Goal: Information Seeking & Learning: Understand process/instructions

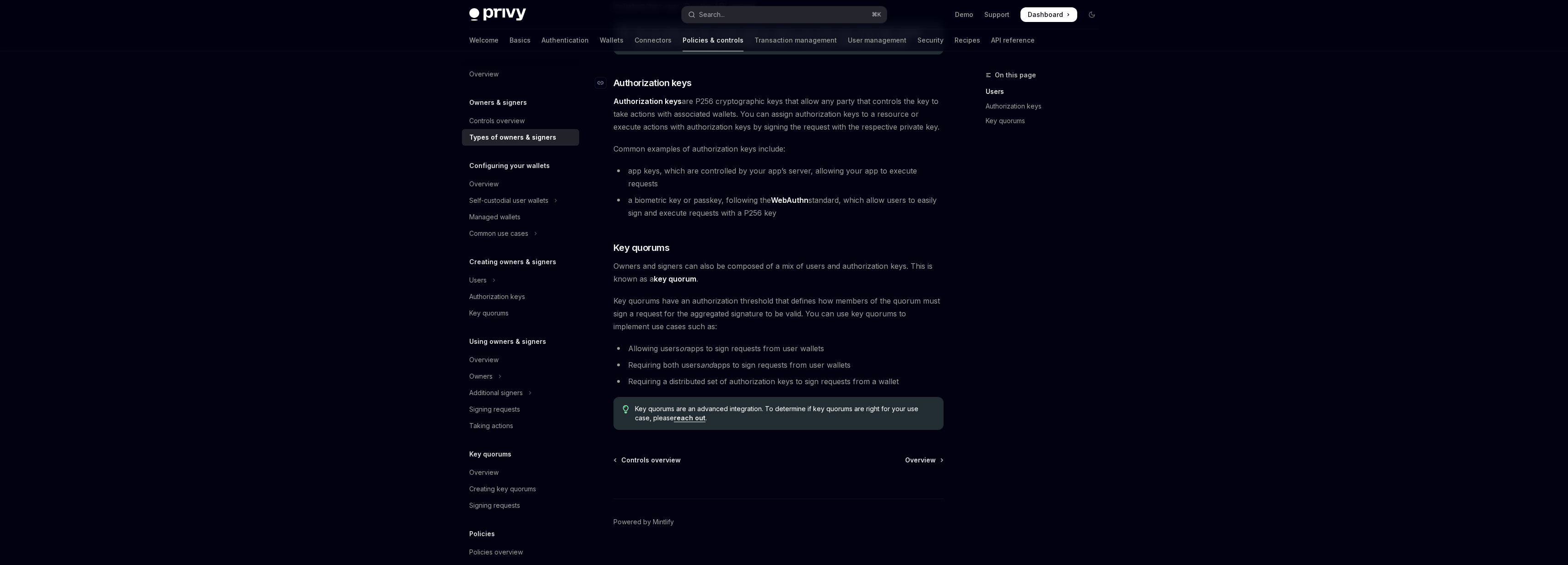
click at [677, 79] on span "Authorization keys" at bounding box center [652, 83] width 78 height 13
click at [708, 144] on span "Common examples of authorization keys include:" at bounding box center [778, 149] width 330 height 13
drag, startPoint x: 708, startPoint y: 144, endPoint x: 709, endPoint y: 154, distance: 10.0
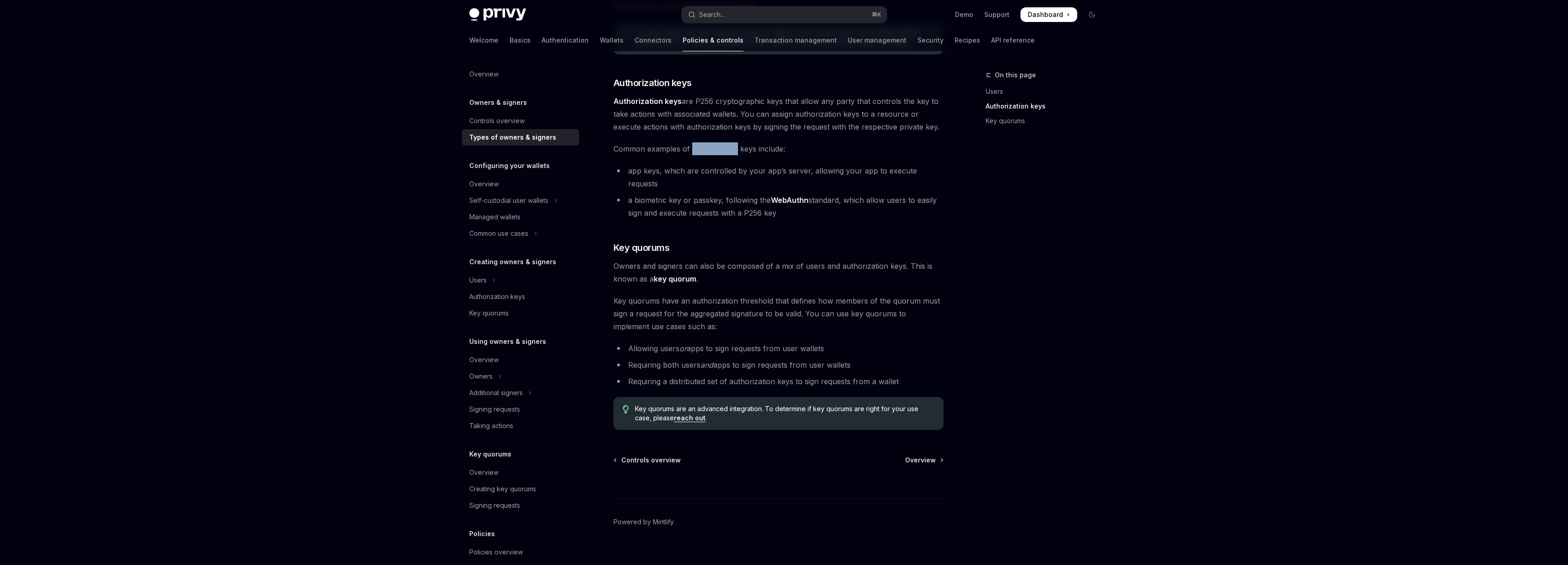
click at [709, 154] on span "Common examples of authorization keys include:" at bounding box center [778, 149] width 330 height 13
click at [707, 194] on li "a biometric key or passkey, following the WebAuthn standard, which allow users …" at bounding box center [778, 207] width 330 height 26
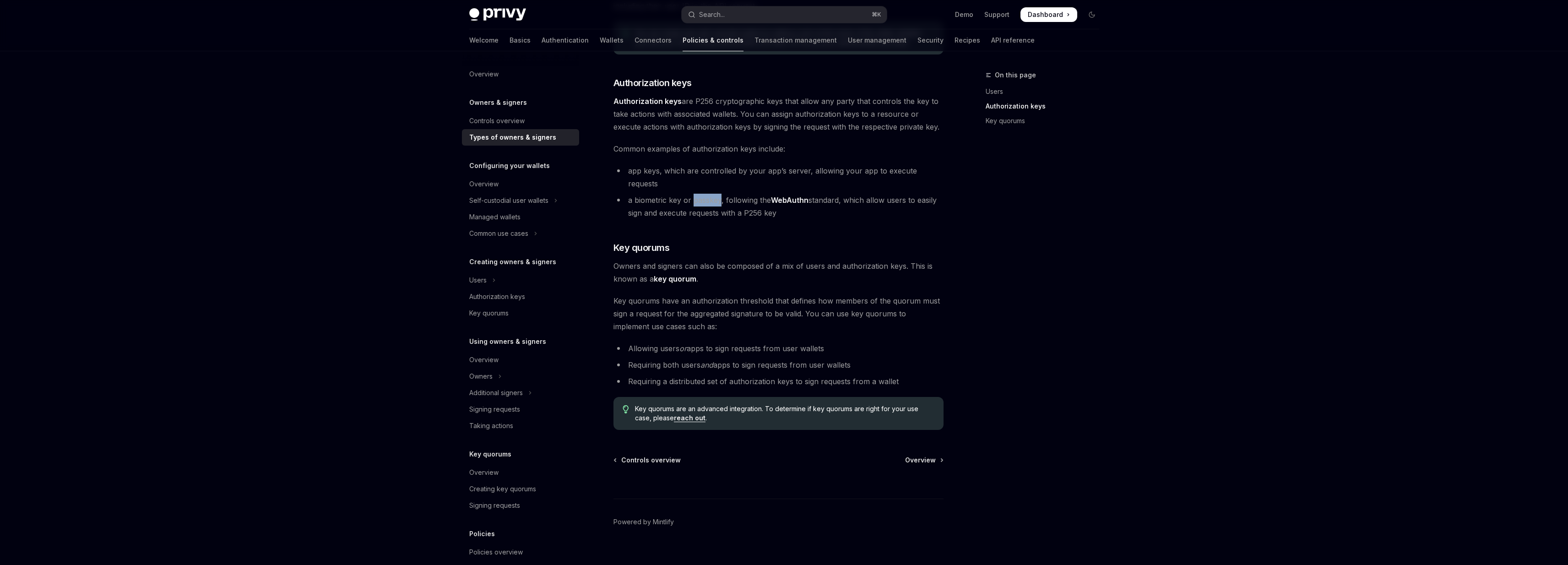
click at [707, 194] on li "a biometric key or passkey, following the WebAuthn standard, which allow users …" at bounding box center [778, 207] width 330 height 26
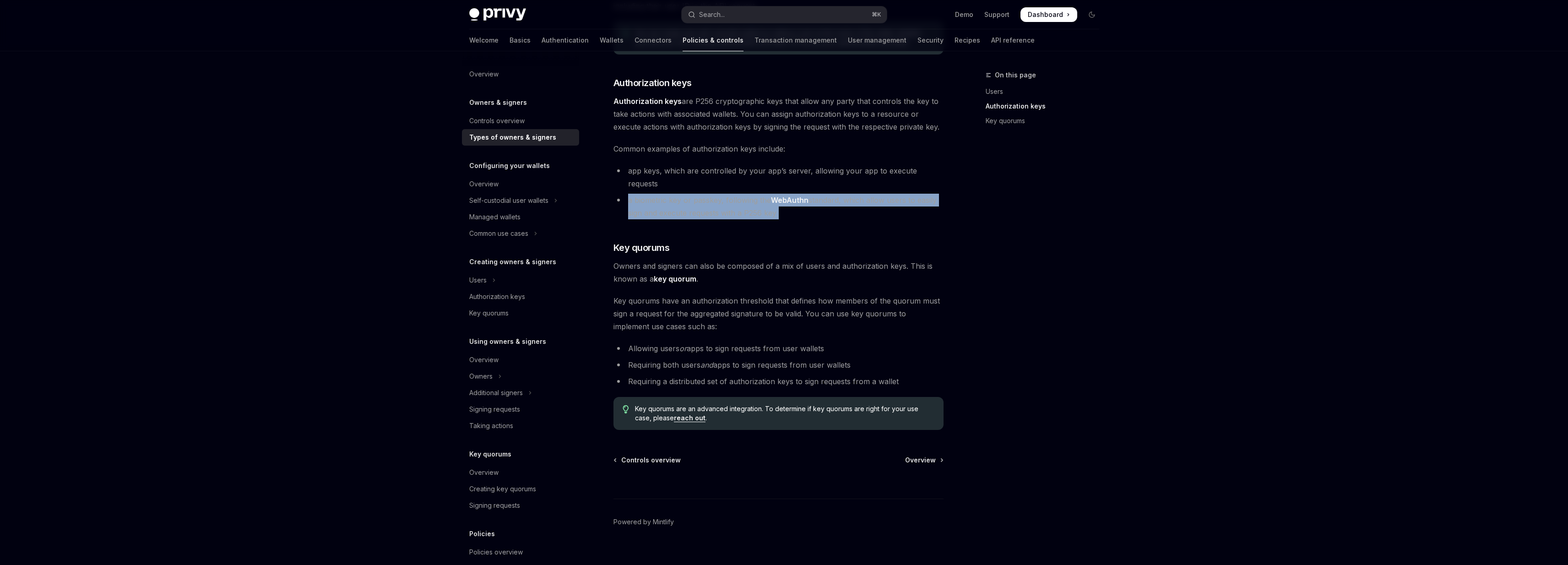
click at [707, 194] on li "a biometric key or passkey, following the WebAuthn standard, which allow users …" at bounding box center [778, 207] width 330 height 26
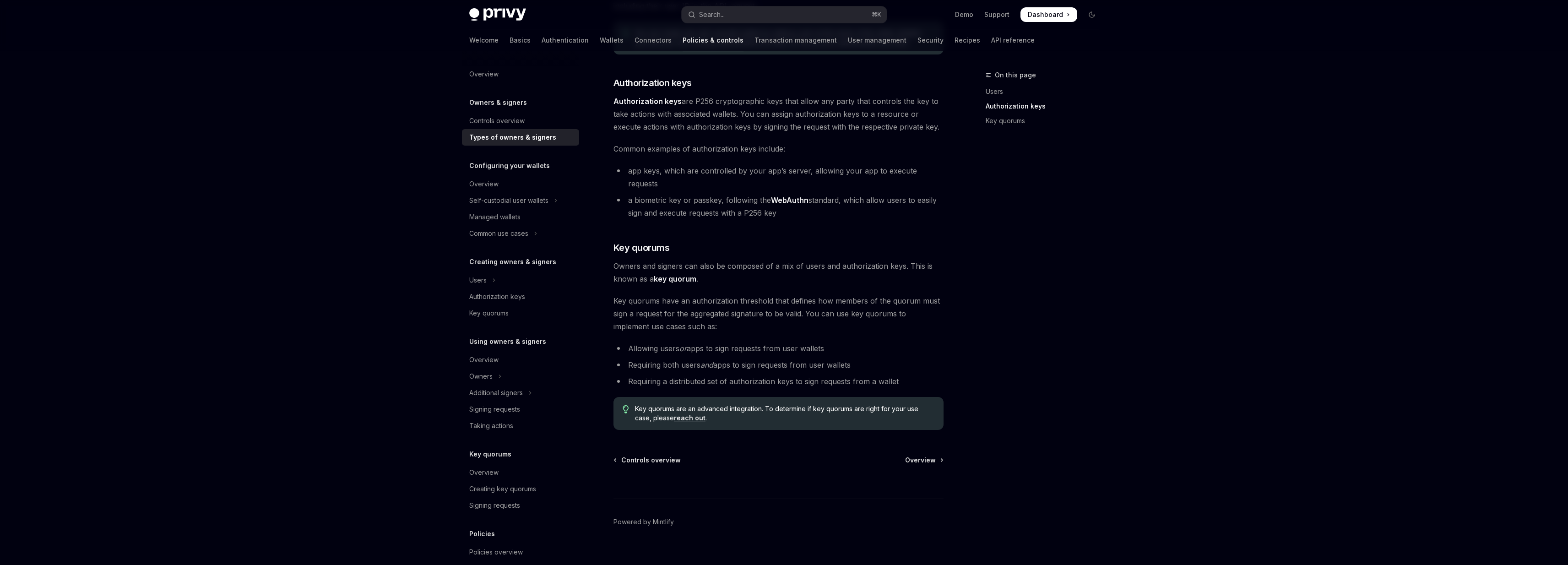
click at [705, 169] on li "app keys, which are controlled by your app’s server, allowing your app to execu…" at bounding box center [778, 177] width 330 height 26
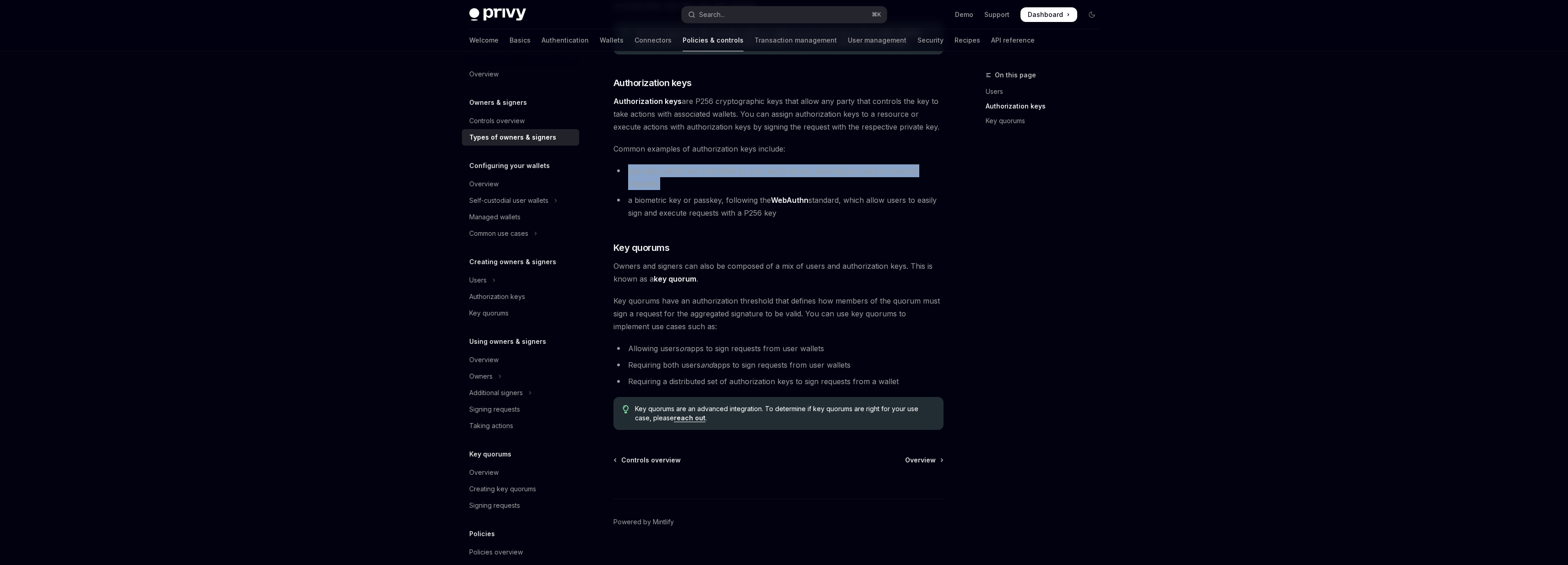
click at [705, 169] on li "app keys, which are controlled by your app’s server, allowing your app to execu…" at bounding box center [778, 177] width 330 height 26
click at [705, 157] on div "There are three types of owners & signers: users , authorization keys , and key…" at bounding box center [778, 175] width 330 height 509
drag, startPoint x: 705, startPoint y: 157, endPoint x: 708, endPoint y: 172, distance: 15.3
click at [708, 172] on div "There are three types of owners & signers: users , authorization keys , and key…" at bounding box center [778, 175] width 330 height 509
click at [708, 172] on li "app keys, which are controlled by your app’s server, allowing your app to execu…" at bounding box center [778, 177] width 330 height 26
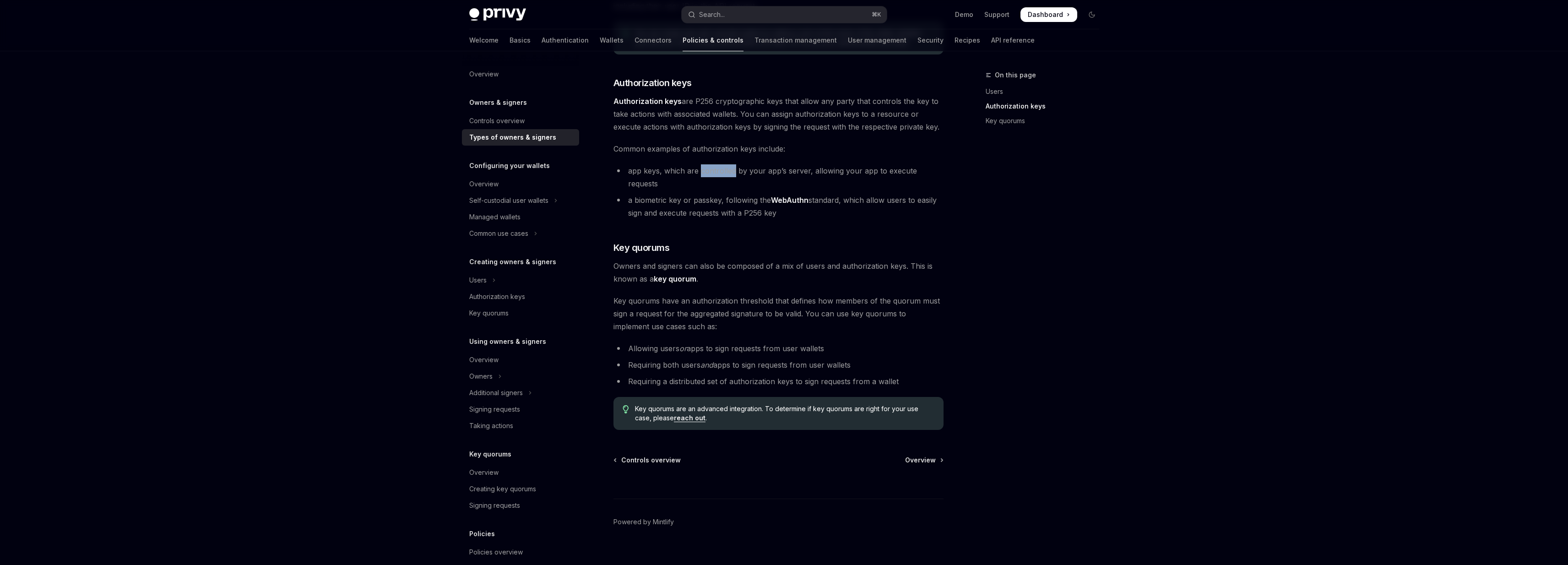
click at [708, 172] on li "app keys, which are controlled by your app’s server, allowing your app to execu…" at bounding box center [778, 177] width 330 height 26
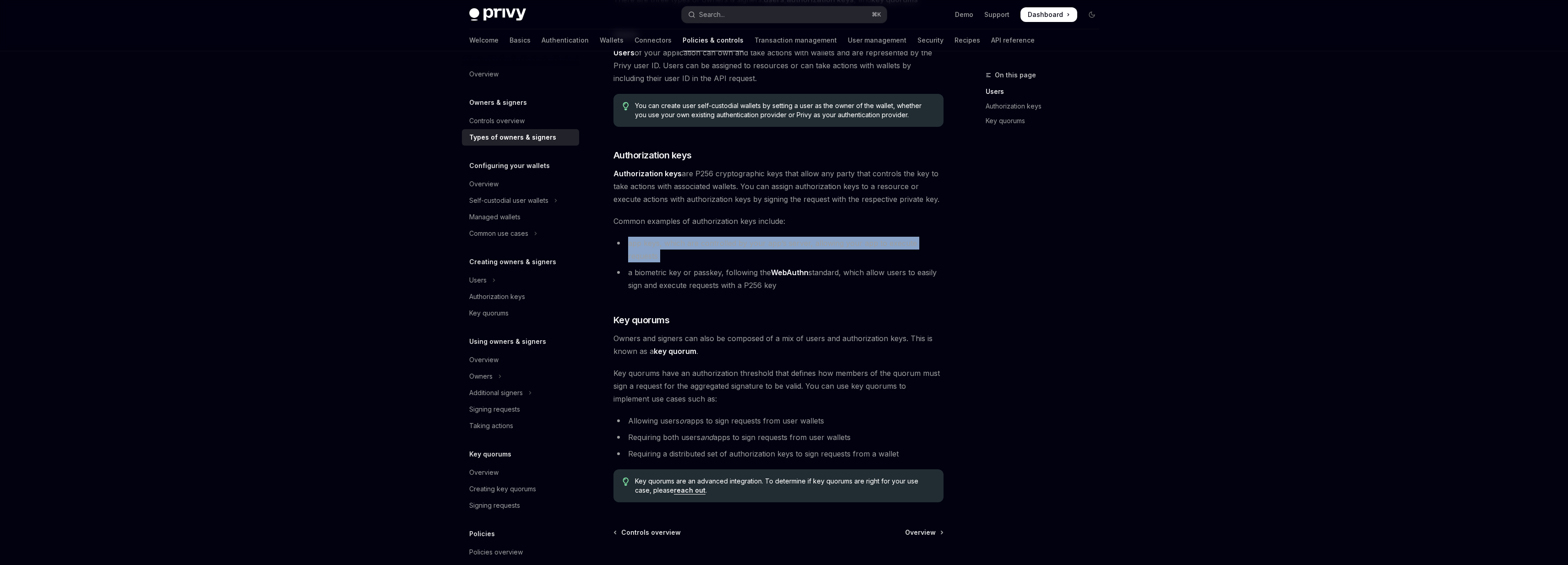
scroll to position [119, 0]
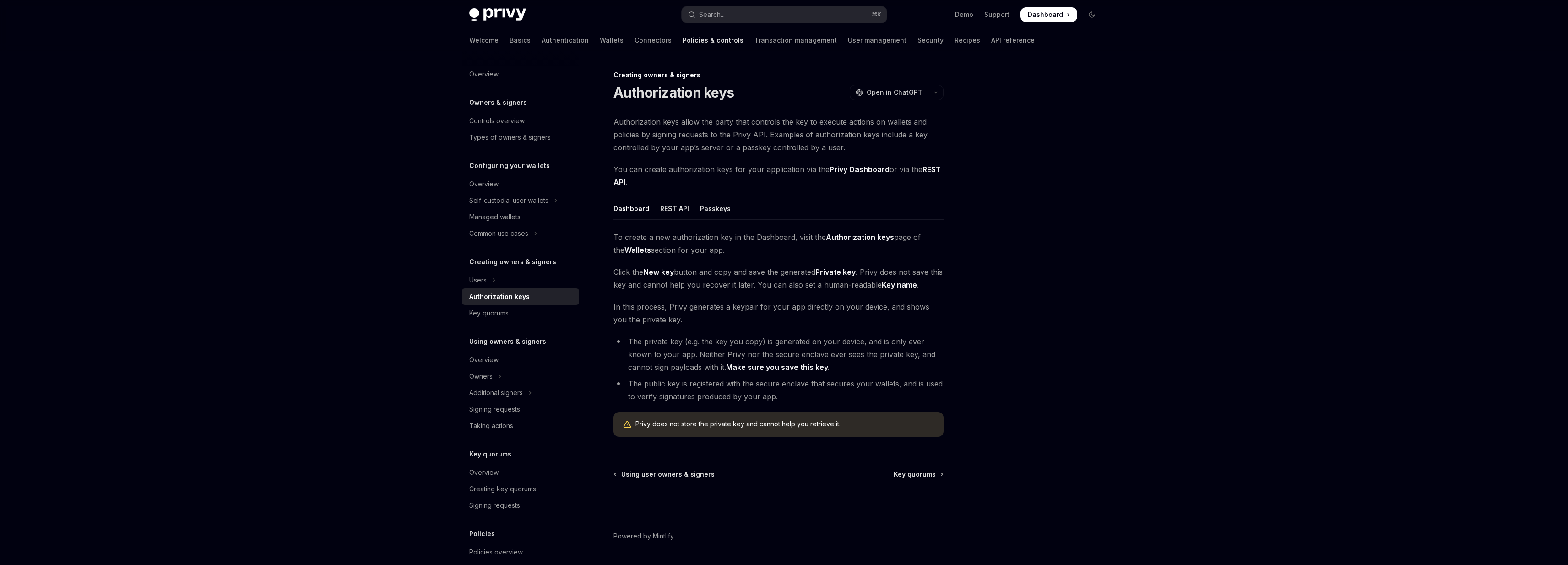
click at [671, 207] on div "REST API" at bounding box center [674, 208] width 29 height 21
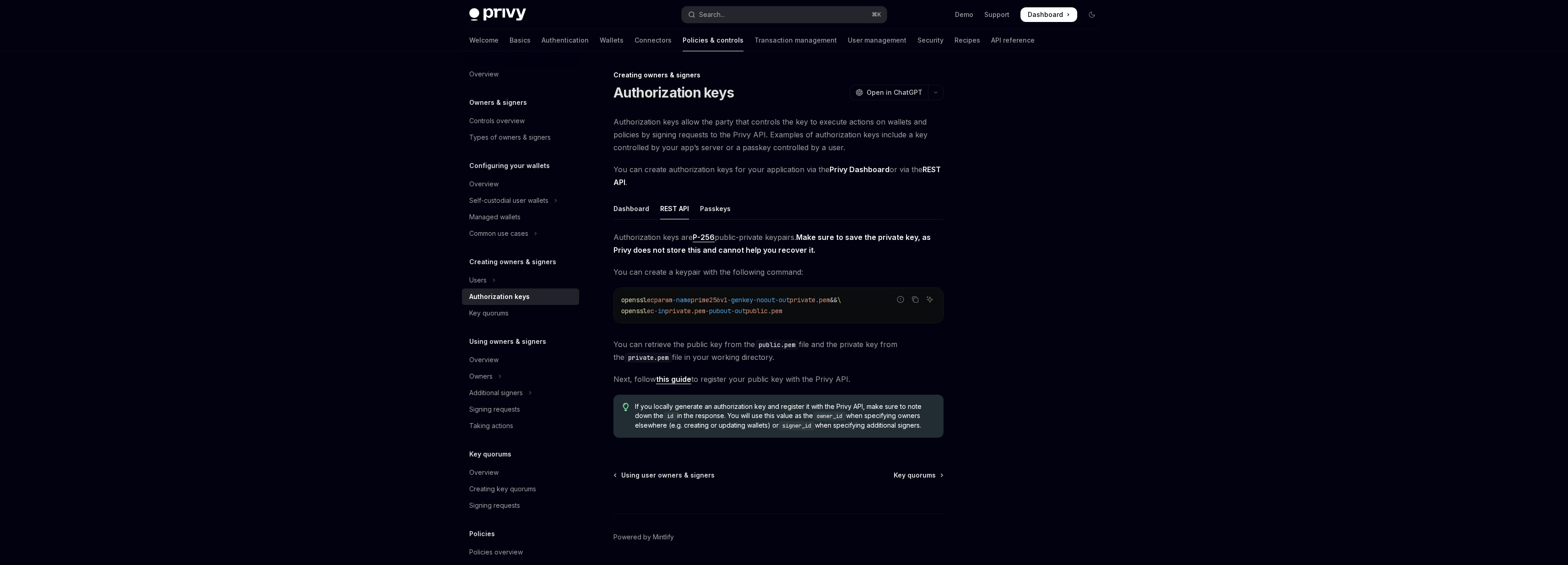
click at [620, 114] on div "Creating owners & signers Authorization keys OpenAI Open in ChatGPT OpenAI Open…" at bounding box center [693, 331] width 506 height 523
drag, startPoint x: 620, startPoint y: 114, endPoint x: 800, endPoint y: 123, distance: 180.2
click at [802, 123] on div "Creating owners & signers Authorization keys OpenAI Open in ChatGPT OpenAI Open…" at bounding box center [693, 331] width 506 height 523
click at [783, 130] on span "Authorization keys allow the party that controls the key to execute actions on …" at bounding box center [778, 135] width 330 height 39
drag, startPoint x: 783, startPoint y: 130, endPoint x: 836, endPoint y: 148, distance: 56.0
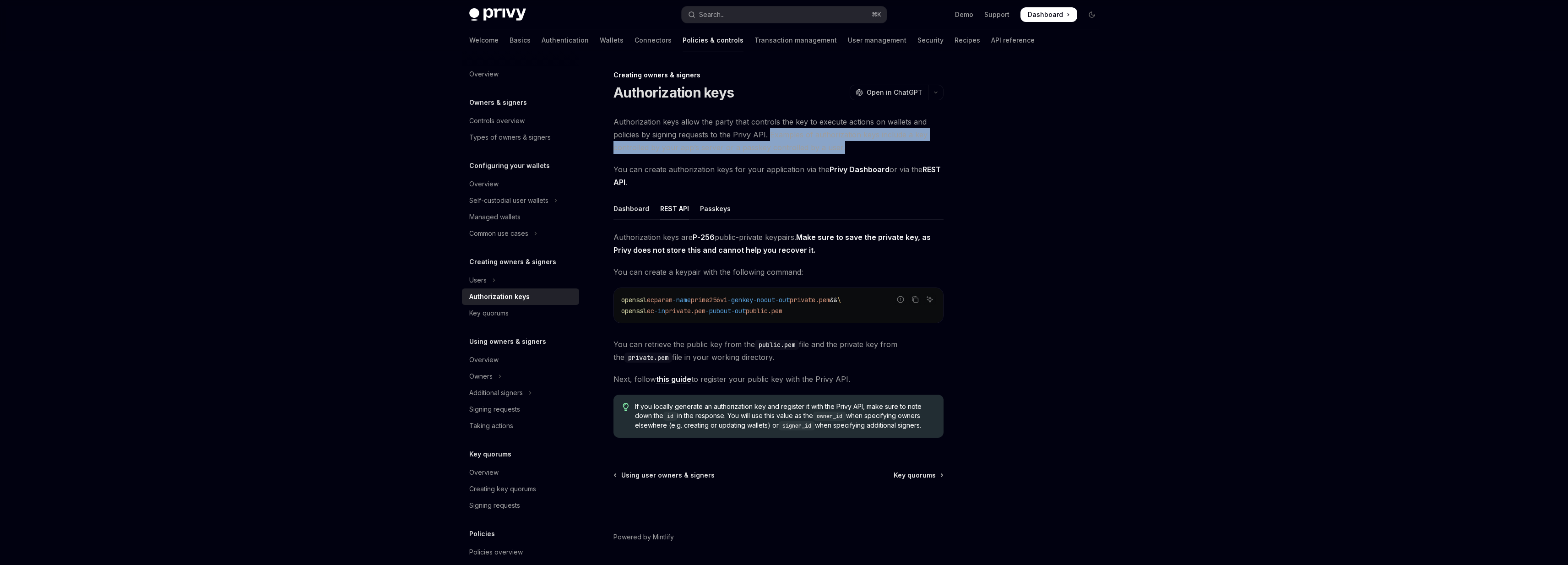
click at [836, 148] on span "Authorization keys allow the party that controls the key to execute actions on …" at bounding box center [778, 135] width 330 height 39
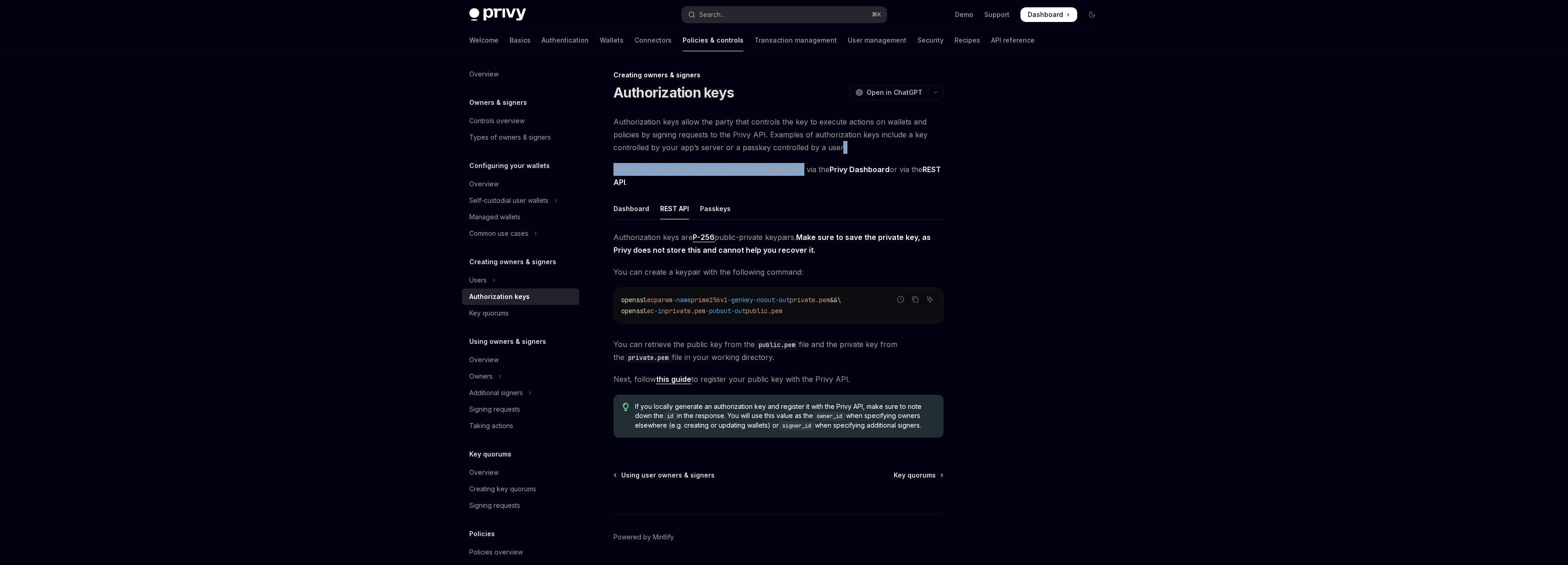
drag, startPoint x: 836, startPoint y: 148, endPoint x: 774, endPoint y: 172, distance: 66.5
click at [774, 172] on div "Authorization keys allow the party that controls the key to execute actions on …" at bounding box center [778, 280] width 330 height 330
click at [774, 172] on span "You can create authorization keys for your application via the Privy Dashboard …" at bounding box center [778, 176] width 330 height 26
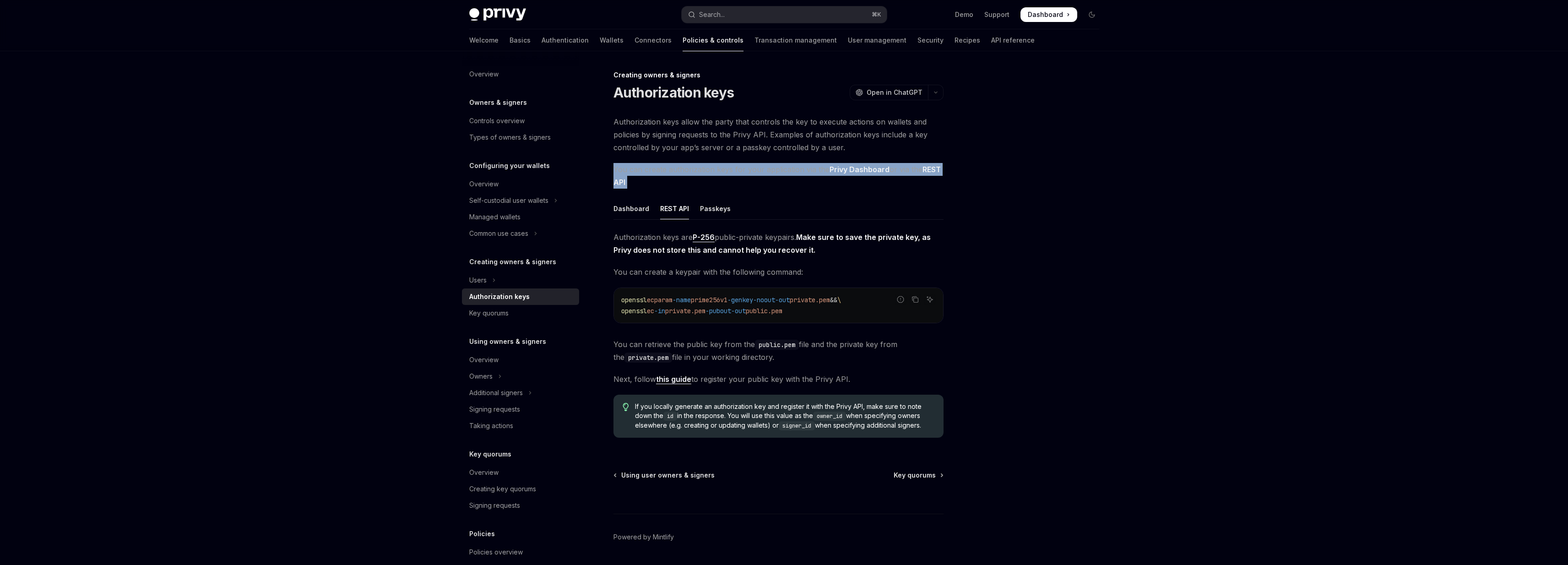
click at [774, 172] on span "You can create authorization keys for your application via the Privy Dashboard …" at bounding box center [778, 176] width 330 height 26
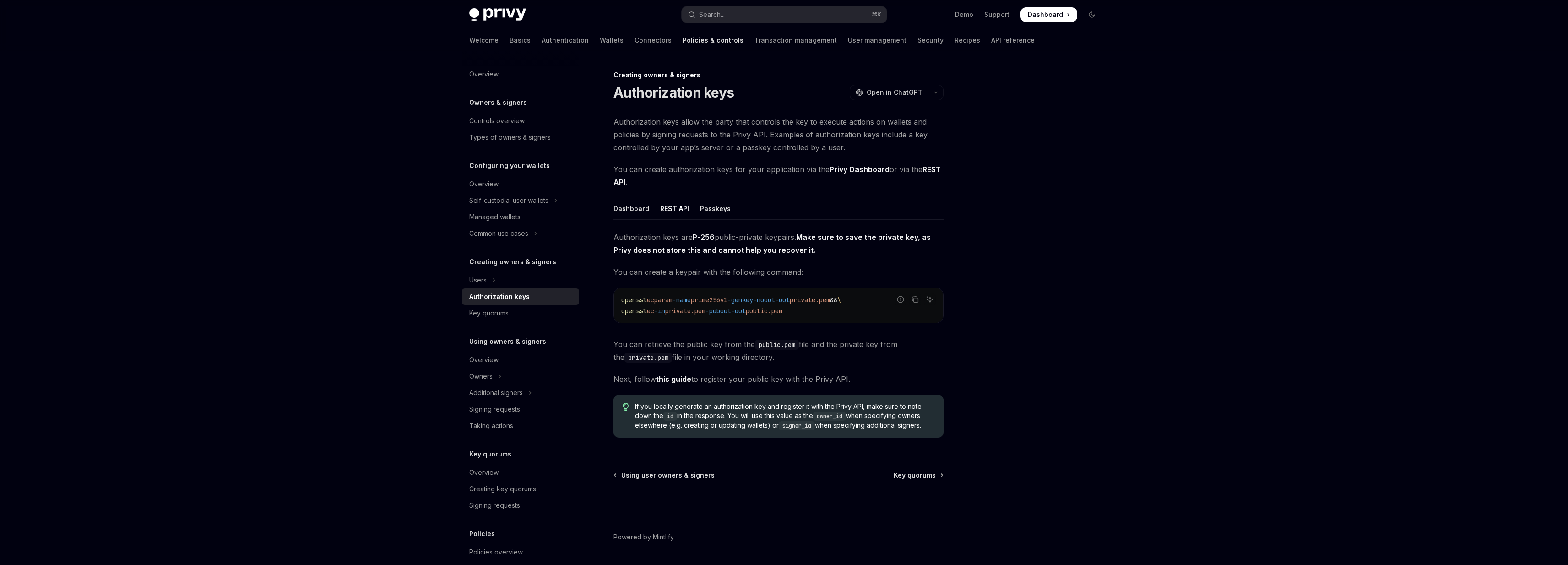
click at [613, 233] on span "Authorization keys are P-256 public-private keypairs. Make sure to save the pri…" at bounding box center [778, 243] width 330 height 26
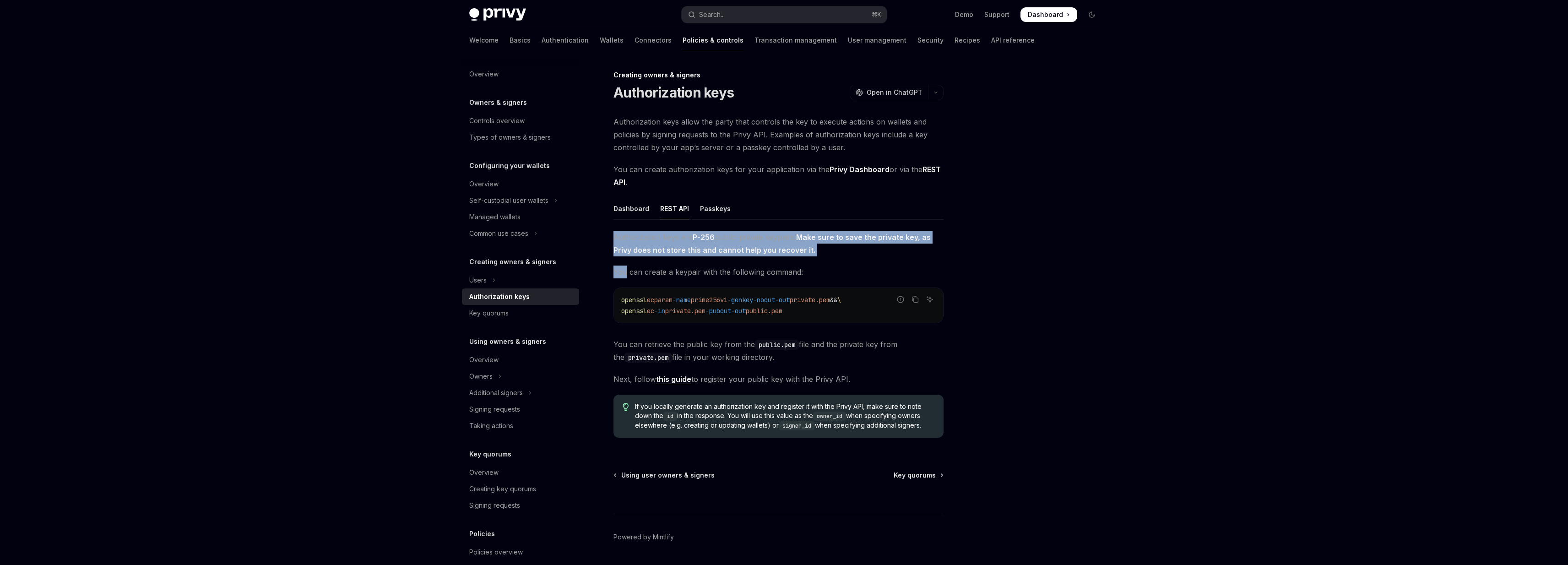
drag, startPoint x: 613, startPoint y: 233, endPoint x: 618, endPoint y: 262, distance: 29.4
click at [618, 262] on div "Authorization keys are P-256 public-private keypairs. Make sure to save the pri…" at bounding box center [778, 338] width 330 height 214
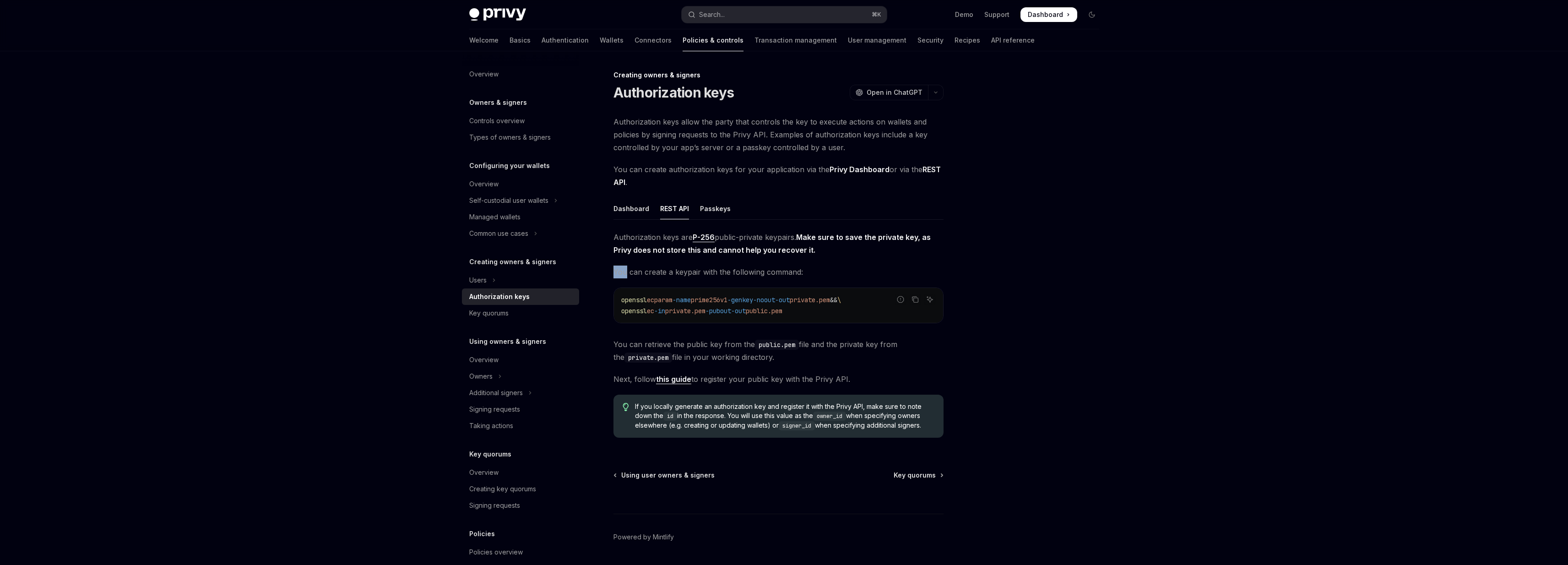
click at [618, 262] on div "Authorization keys are P-256 public-private keypairs. Make sure to save the pri…" at bounding box center [778, 338] width 330 height 214
drag, startPoint x: 618, startPoint y: 262, endPoint x: 618, endPoint y: 276, distance: 14.0
click at [618, 276] on div "Authorization keys are P-256 public-private keypairs. Make sure to save the pri…" at bounding box center [778, 338] width 330 height 214
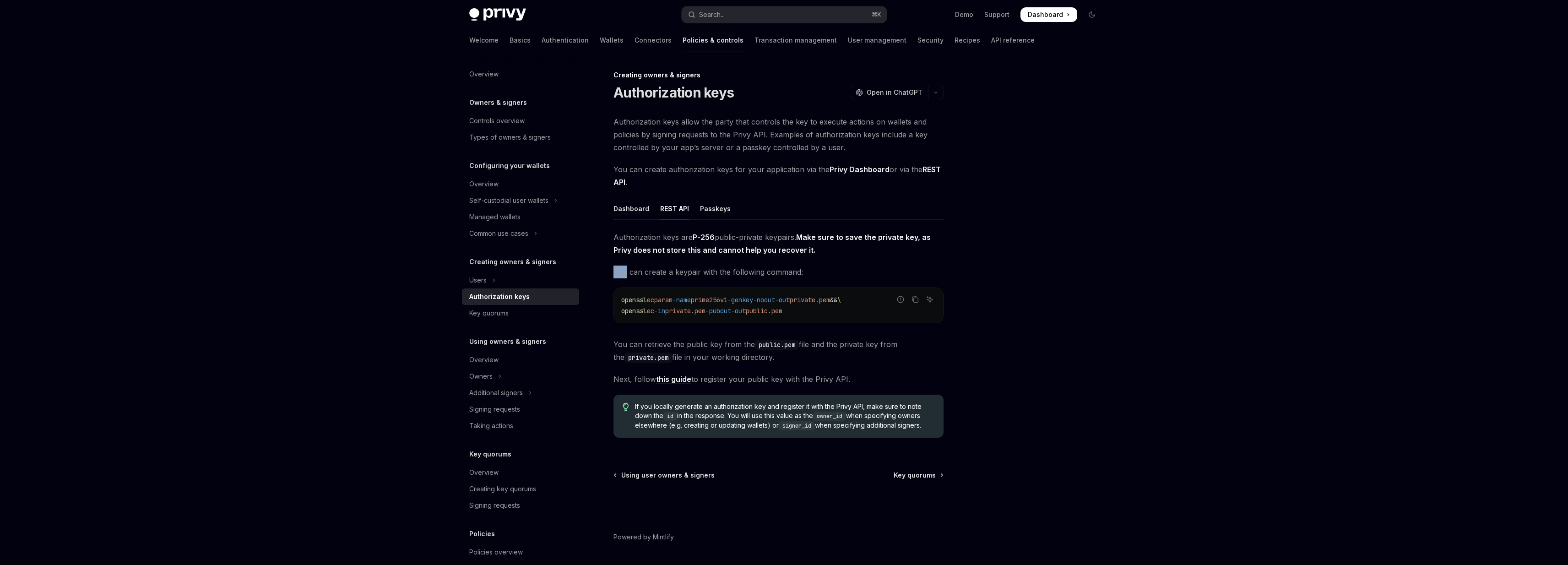
click at [618, 276] on span "You can create a keypair with the following command:" at bounding box center [778, 271] width 330 height 13
click at [619, 345] on span "You can retrieve the public key from the public.pem file and the private key fr…" at bounding box center [778, 351] width 330 height 26
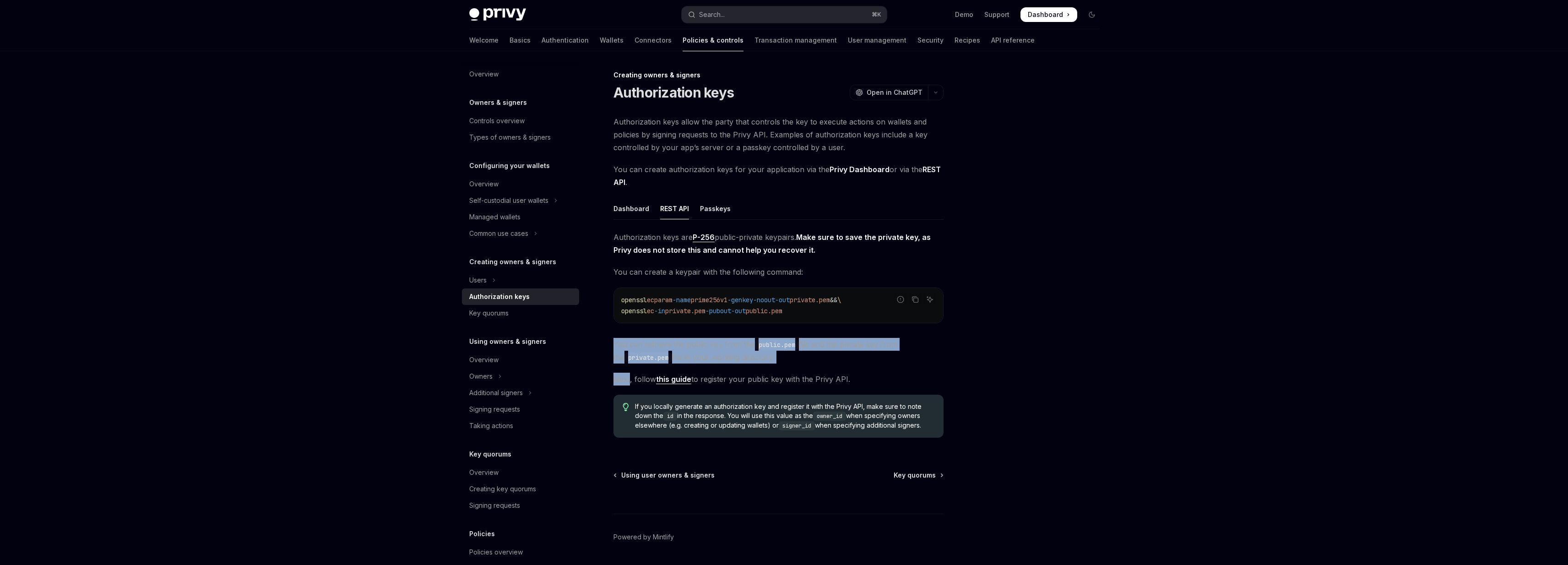
drag, startPoint x: 619, startPoint y: 345, endPoint x: 616, endPoint y: 371, distance: 26.2
click at [616, 371] on div "Authorization keys are P-256 public-private keypairs. Make sure to save the pri…" at bounding box center [778, 338] width 330 height 214
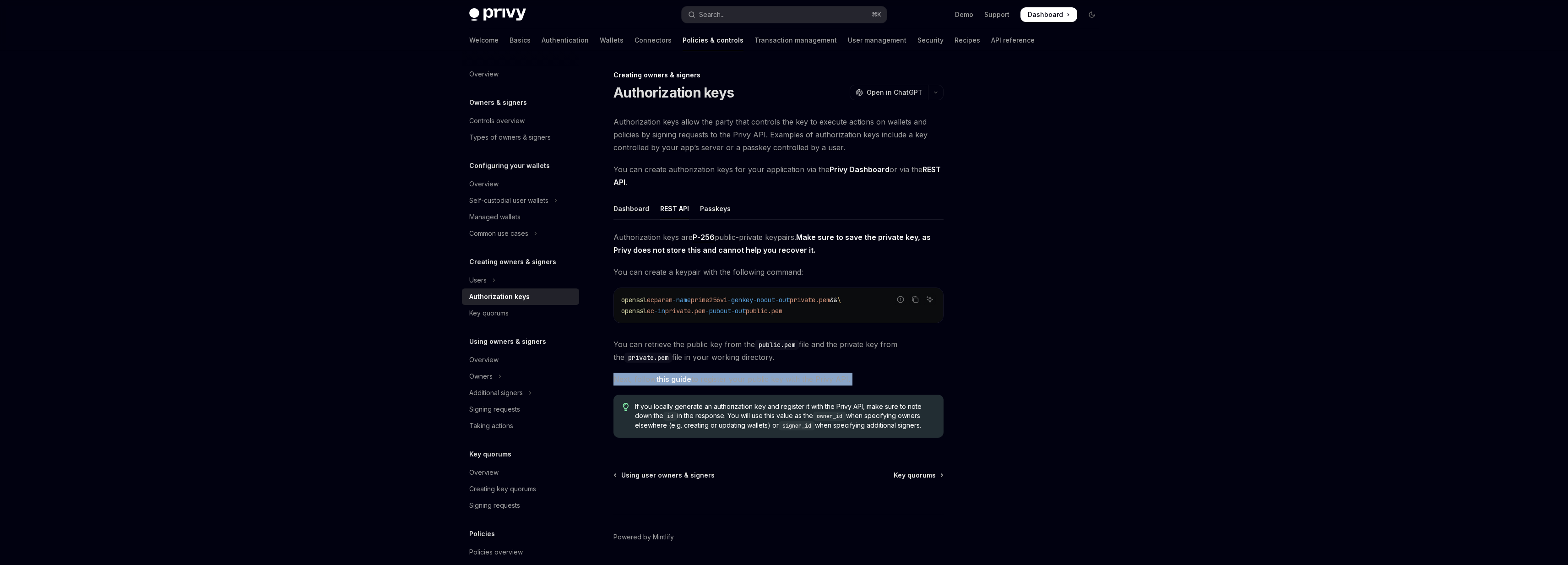
click at [616, 371] on div "Authorization keys are P-256 public-private keypairs. Make sure to save the pri…" at bounding box center [778, 338] width 330 height 214
click at [616, 371] on div "Authorization keys are P-256 public-private keypairs. Make sure to save the pri…" at bounding box center [778, 338] width 330 height 214
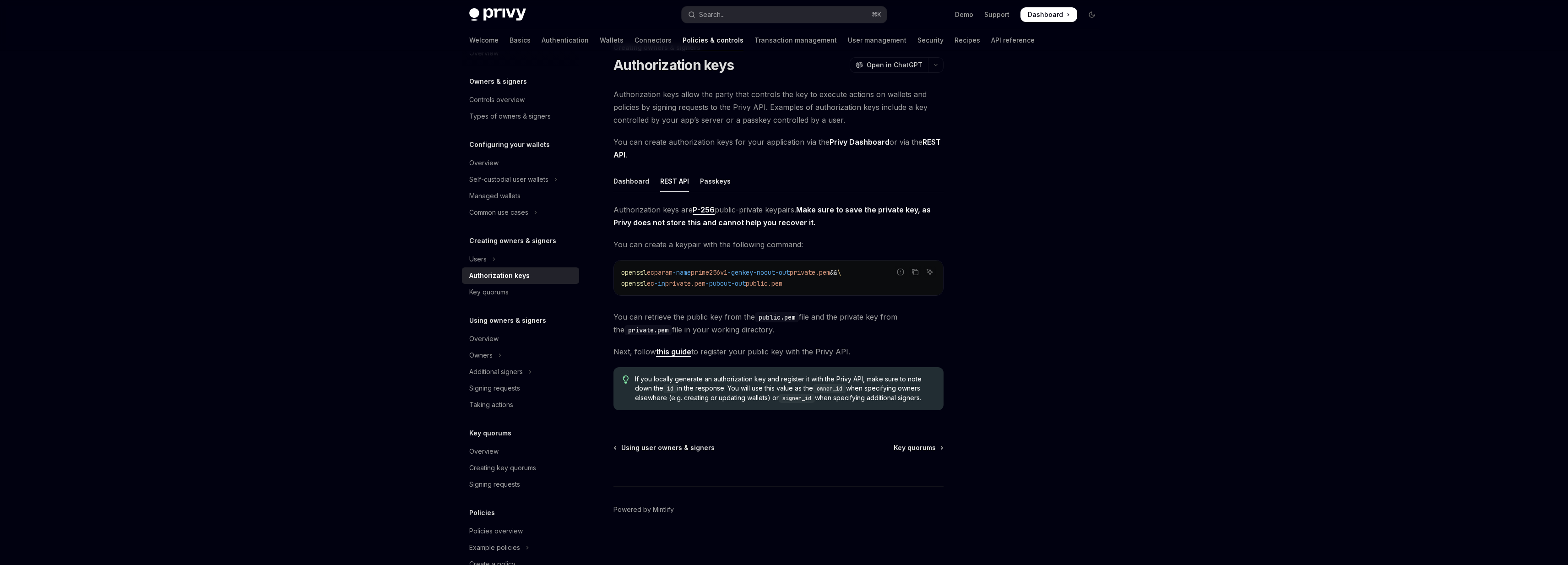
scroll to position [28, 0]
type textarea "*"
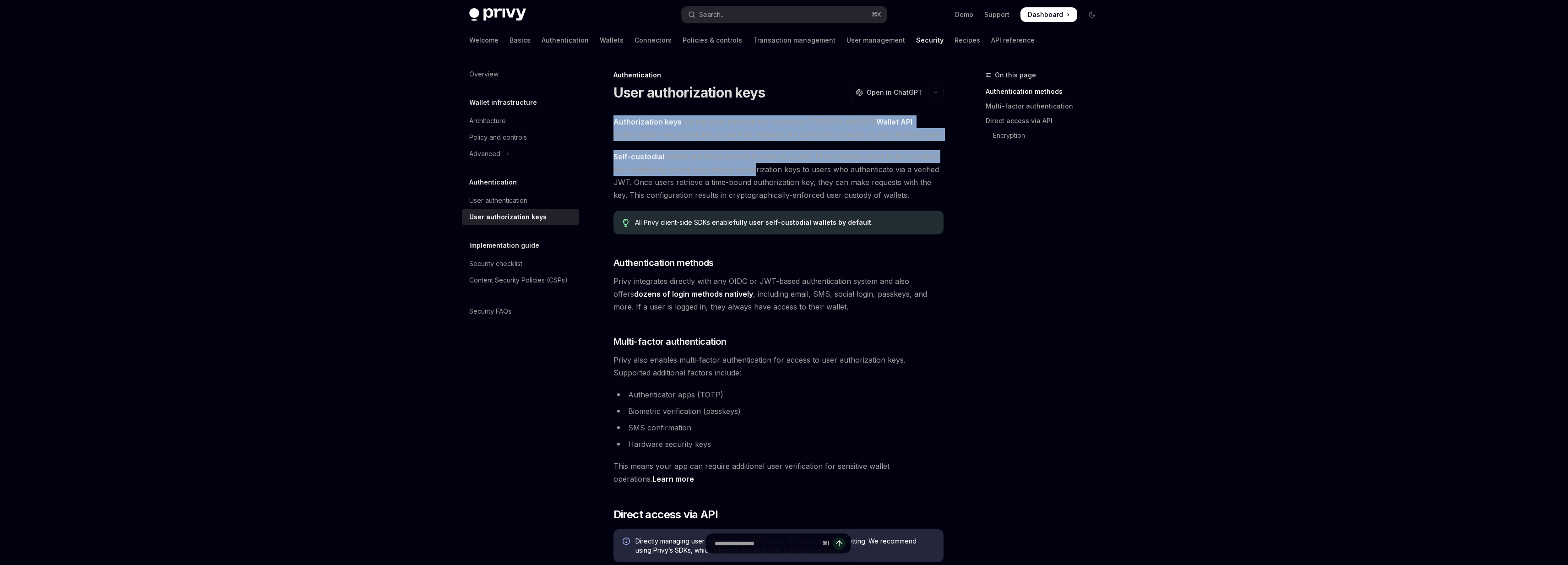
drag, startPoint x: 745, startPoint y: 110, endPoint x: 752, endPoint y: 167, distance: 57.4
click at [752, 167] on span "Self-custodial wallets are those owned directly by a user. Privy enables users …" at bounding box center [778, 176] width 330 height 51
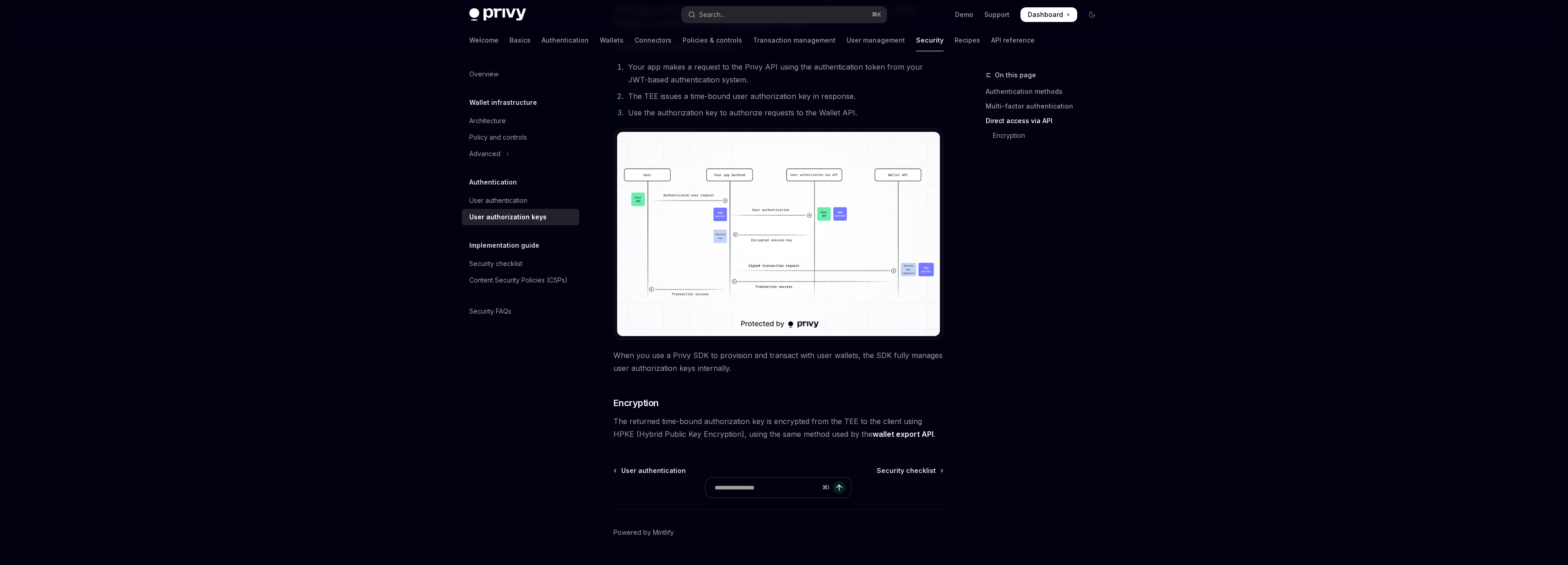
scroll to position [652, 0]
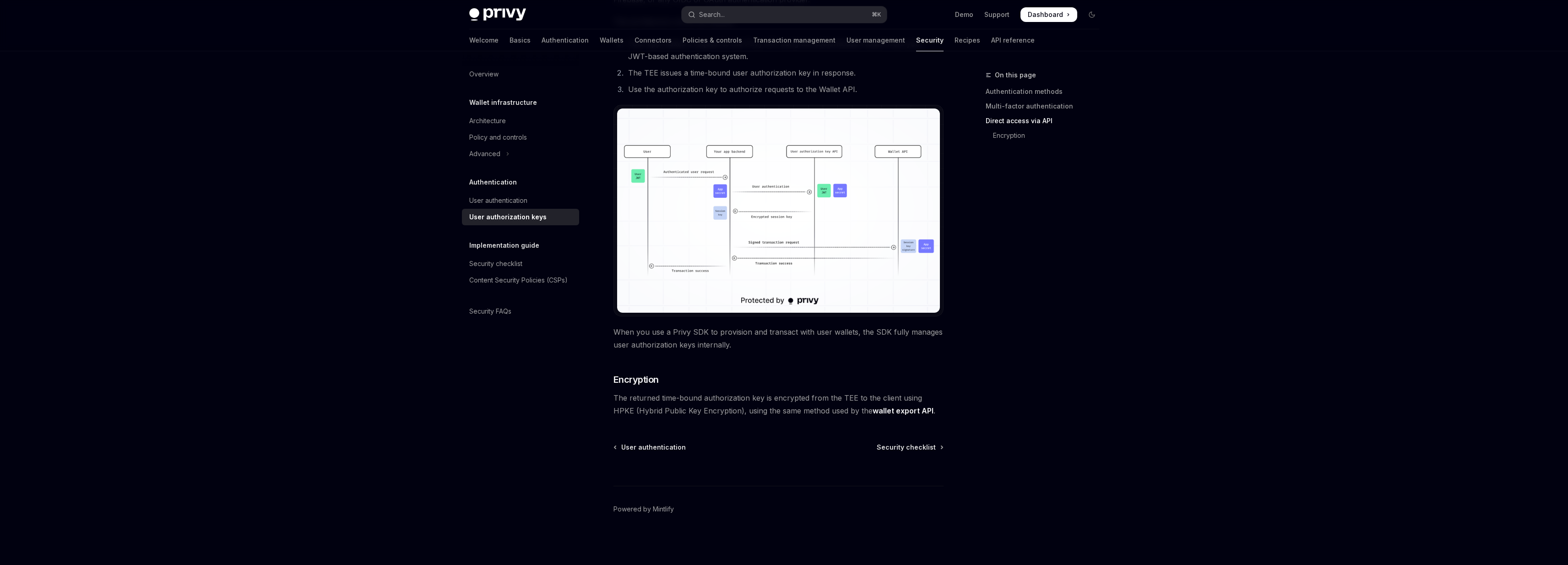
click at [734, 342] on span "When you use a Privy SDK to provision and transact with user wallets, the SDK f…" at bounding box center [778, 338] width 330 height 26
click at [735, 342] on span "When you use a Privy SDK to provision and transact with user wallets, the SDK f…" at bounding box center [778, 338] width 330 height 26
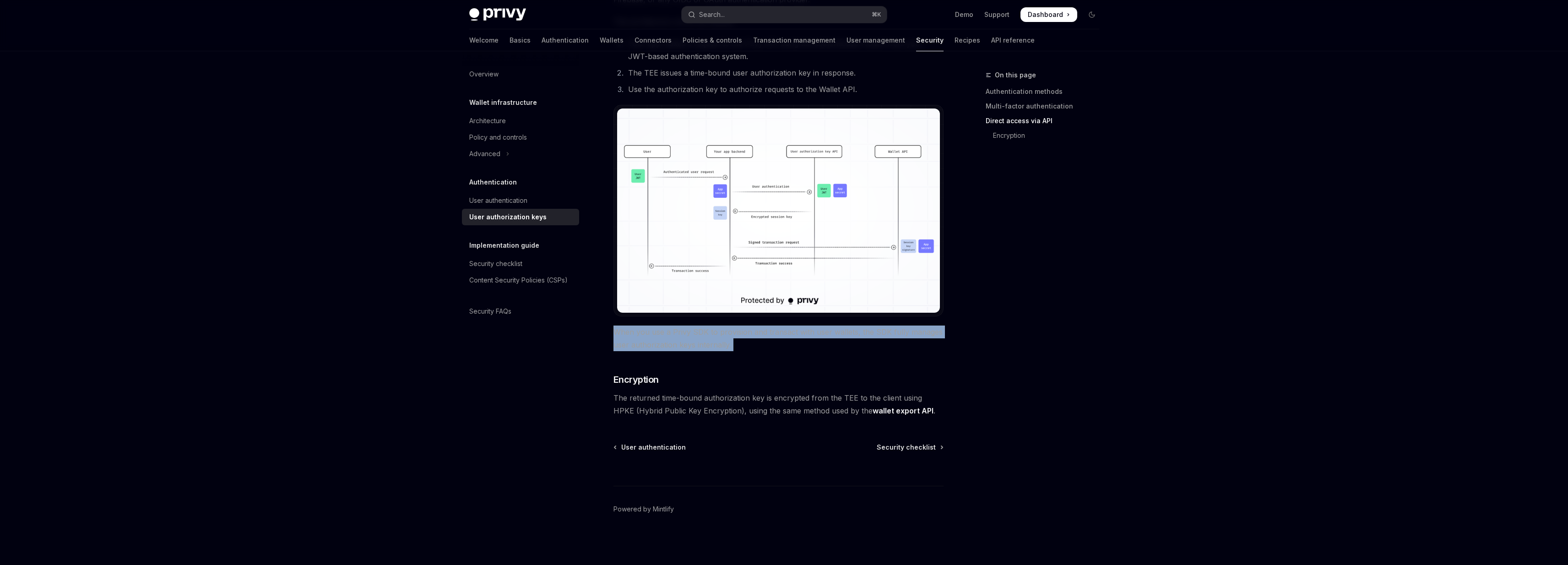
click at [735, 342] on span "When you use a Privy SDK to provision and transact with user wallets, the SDK f…" at bounding box center [778, 338] width 330 height 26
click at [737, 385] on h3 "​ Encryption" at bounding box center [778, 379] width 330 height 13
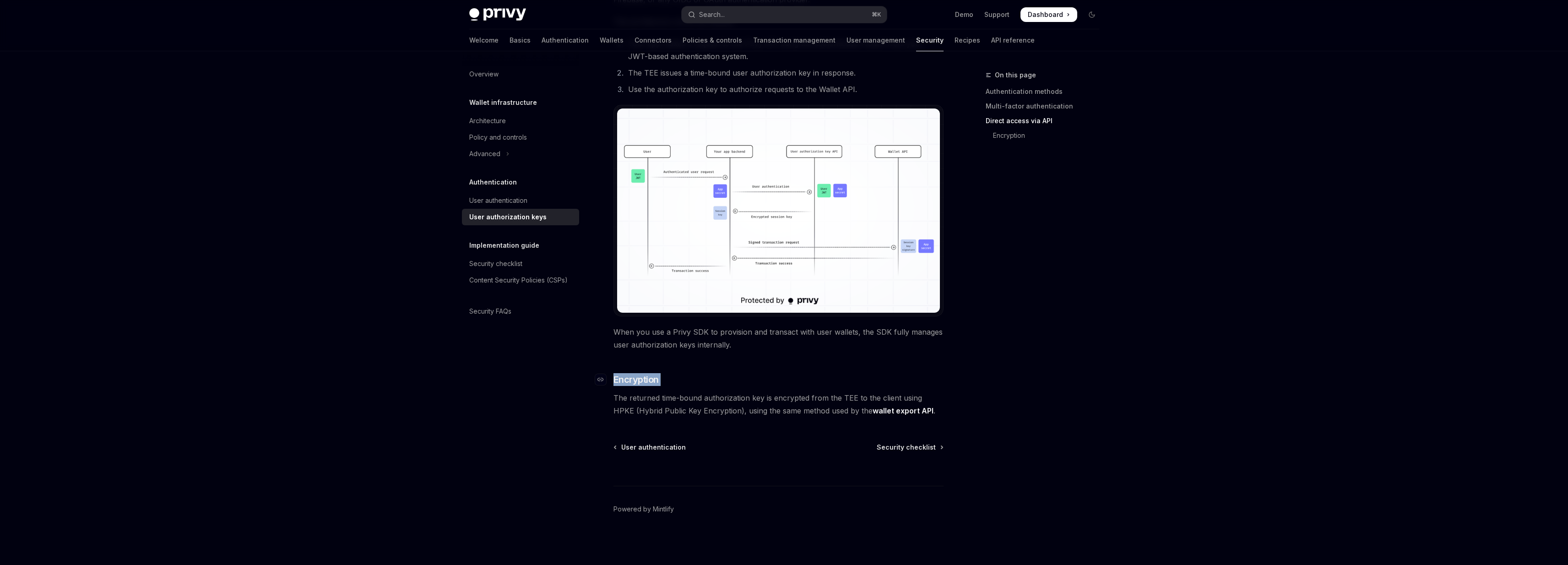
click at [737, 384] on h3 "​ Encryption" at bounding box center [778, 379] width 330 height 13
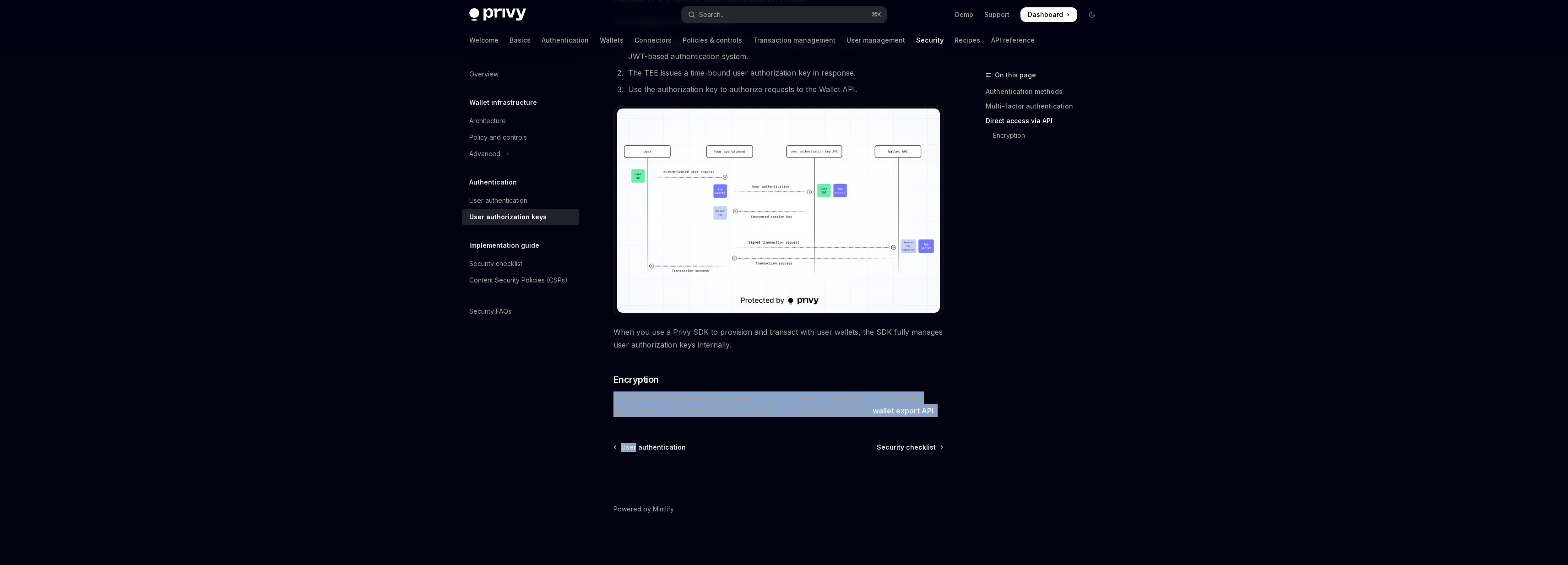
drag, startPoint x: 737, startPoint y: 384, endPoint x: 739, endPoint y: 419, distance: 35.1
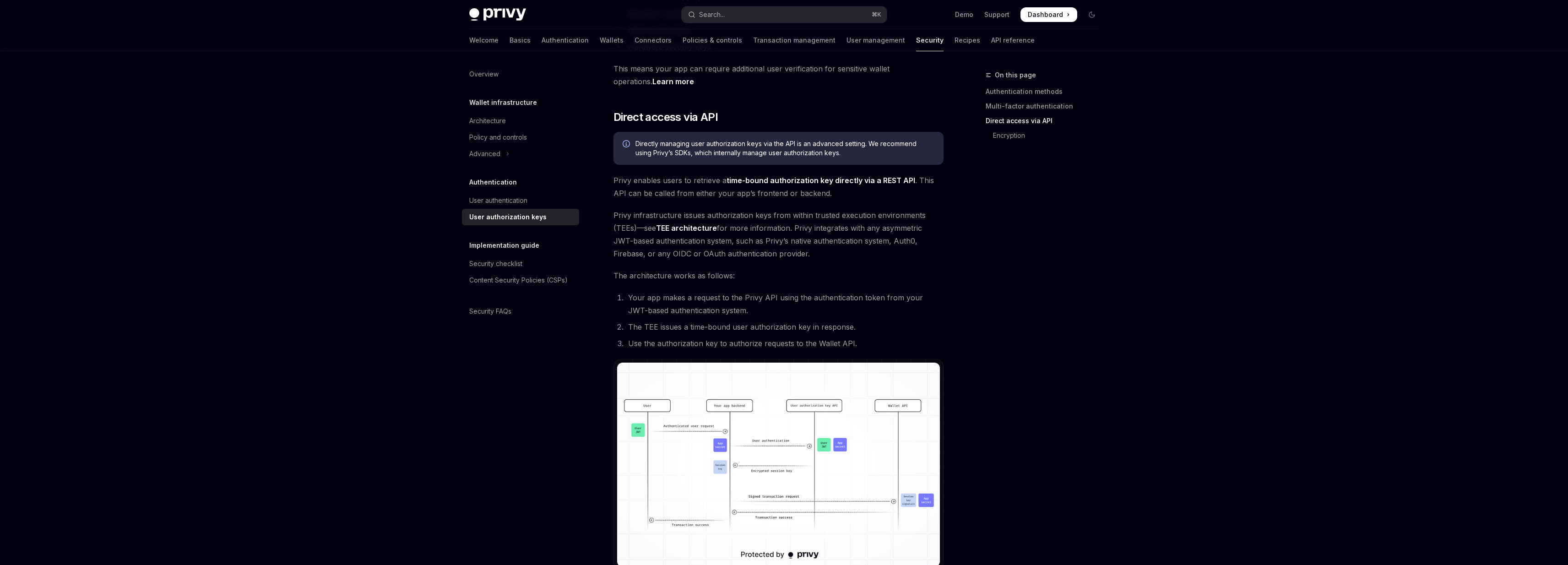
scroll to position [0, 0]
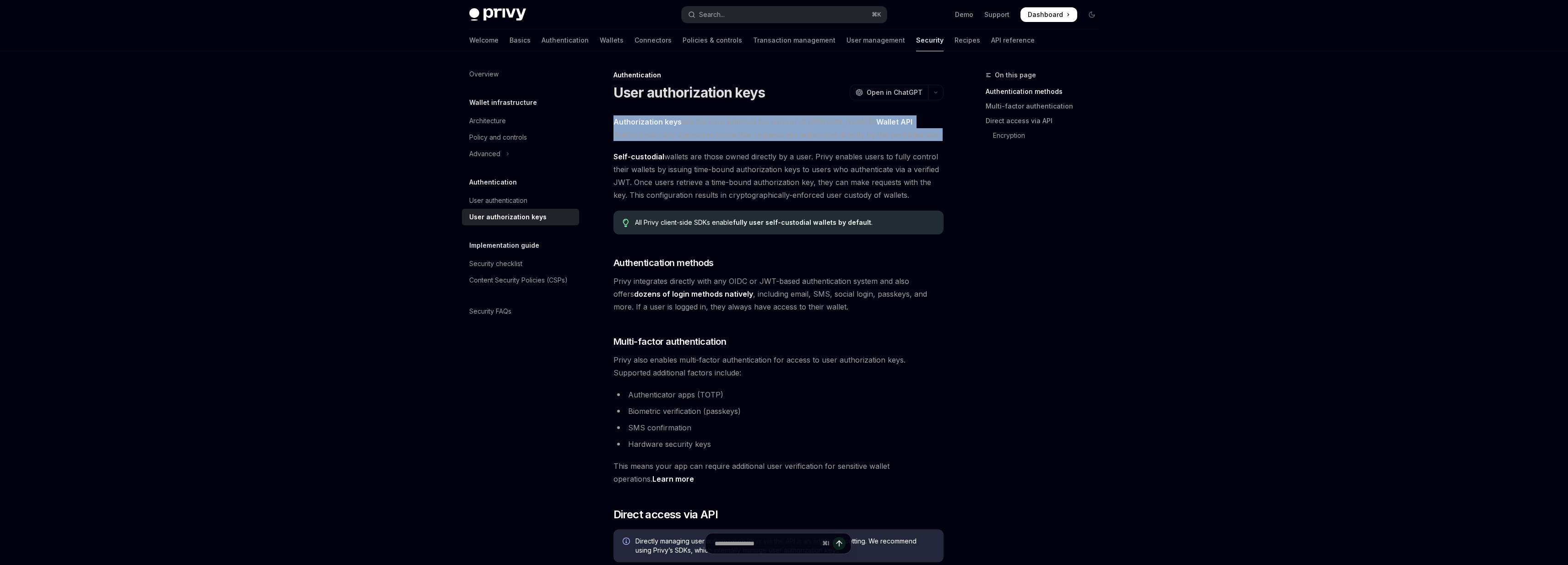
drag, startPoint x: 676, startPoint y: 105, endPoint x: 685, endPoint y: 146, distance: 42.0
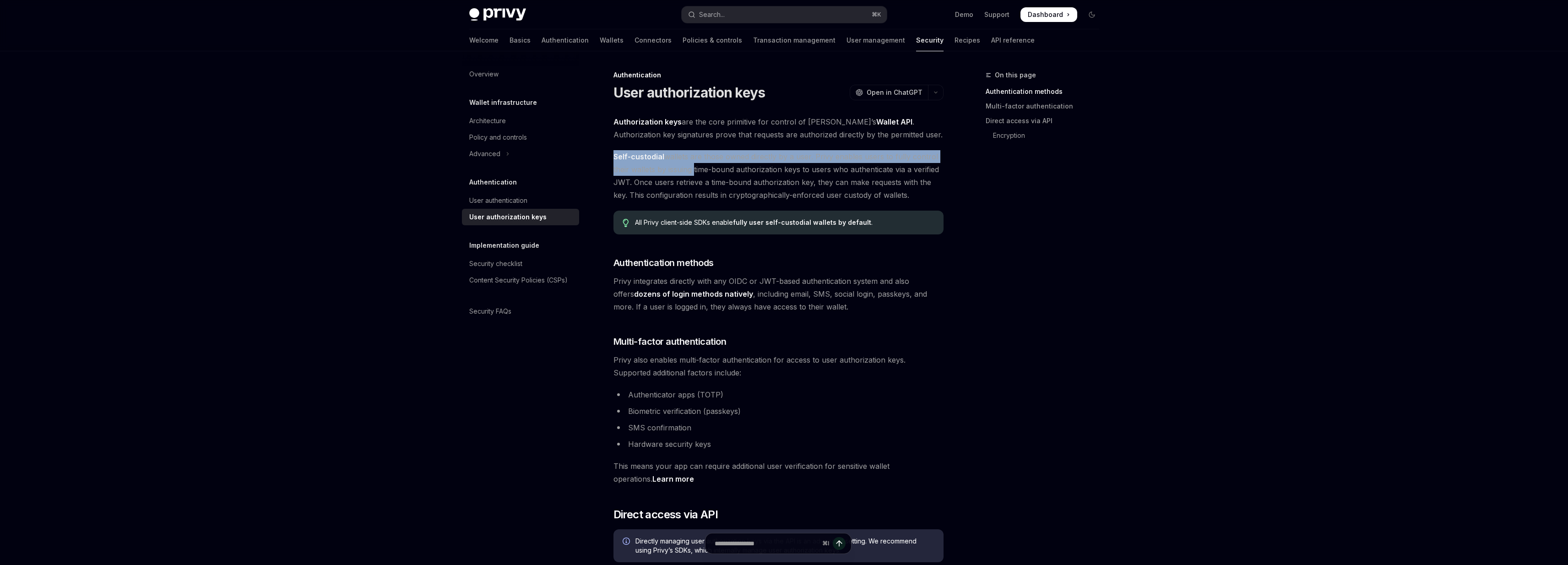
drag, startPoint x: 687, startPoint y: 149, endPoint x: 682, endPoint y: 169, distance: 20.6
click at [682, 169] on span "Self-custodial wallets are those owned directly by a user. Privy enables users …" at bounding box center [778, 176] width 330 height 51
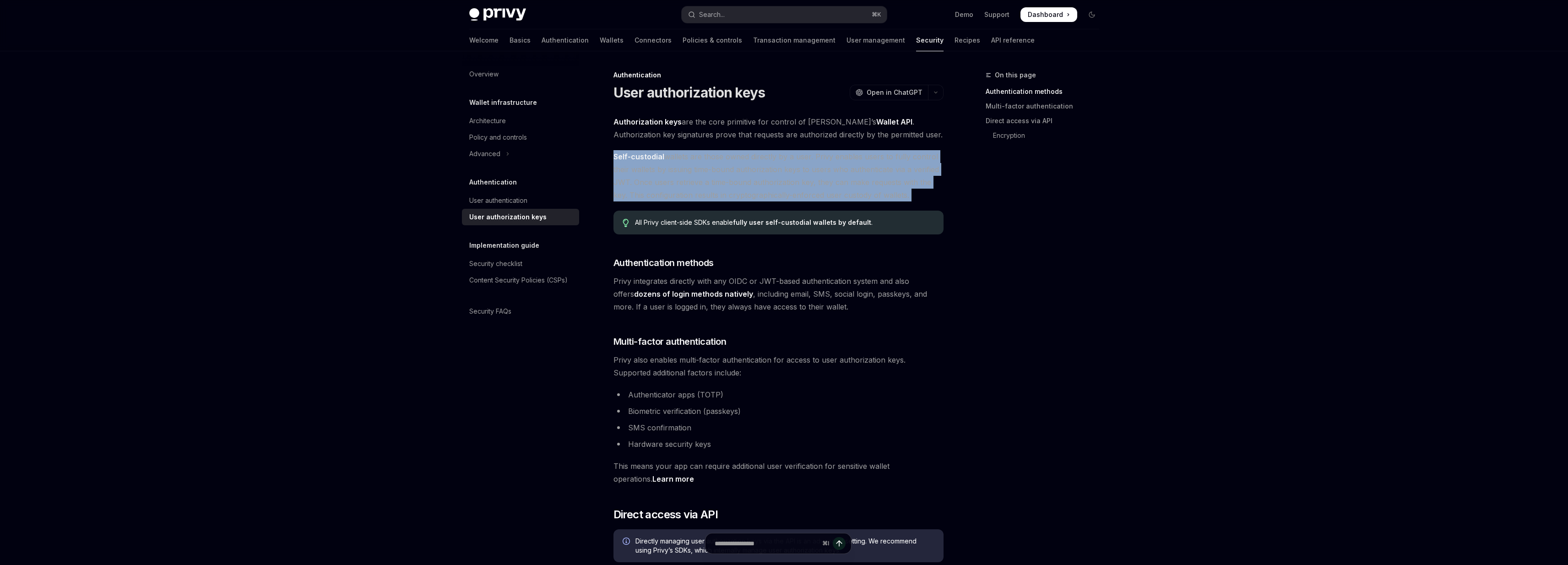
click at [682, 169] on span "Self-custodial wallets are those owned directly by a user. Privy enables users …" at bounding box center [778, 176] width 330 height 51
click at [642, 182] on span "Self-custodial wallets are those owned directly by a user. Privy enables users …" at bounding box center [778, 176] width 330 height 51
drag, startPoint x: 642, startPoint y: 182, endPoint x: 888, endPoint y: 193, distance: 246.2
click at [888, 193] on span "Self-custodial wallets are those owned directly by a user. Privy enables users …" at bounding box center [778, 176] width 330 height 51
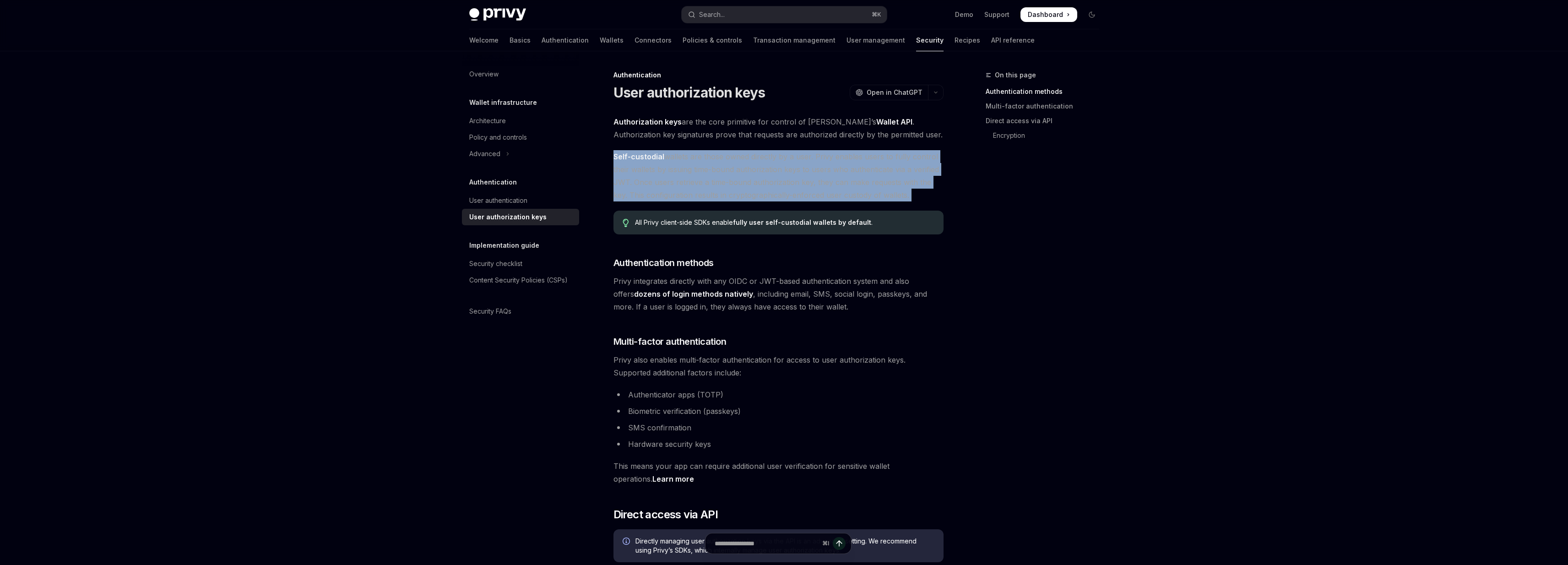
click at [888, 193] on span "Self-custodial wallets are those owned directly by a user. Privy enables users …" at bounding box center [778, 176] width 330 height 51
click at [894, 194] on span "Self-custodial wallets are those owned directly by a user. Privy enables users …" at bounding box center [778, 176] width 330 height 51
drag, startPoint x: 894, startPoint y: 194, endPoint x: 868, endPoint y: 156, distance: 46.0
click at [868, 156] on span "Self-custodial wallets are those owned directly by a user. Privy enables users …" at bounding box center [778, 176] width 330 height 51
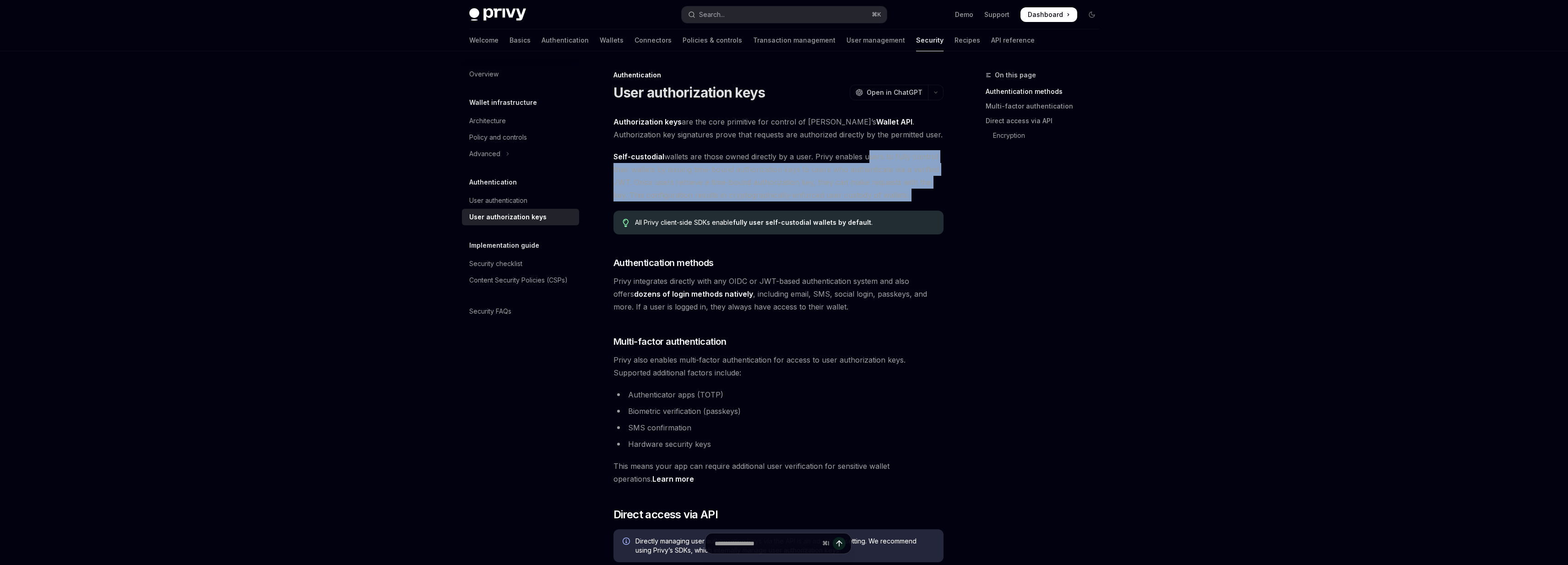
click at [868, 156] on span "Self-custodial wallets are those owned directly by a user. Privy enables users …" at bounding box center [778, 176] width 330 height 51
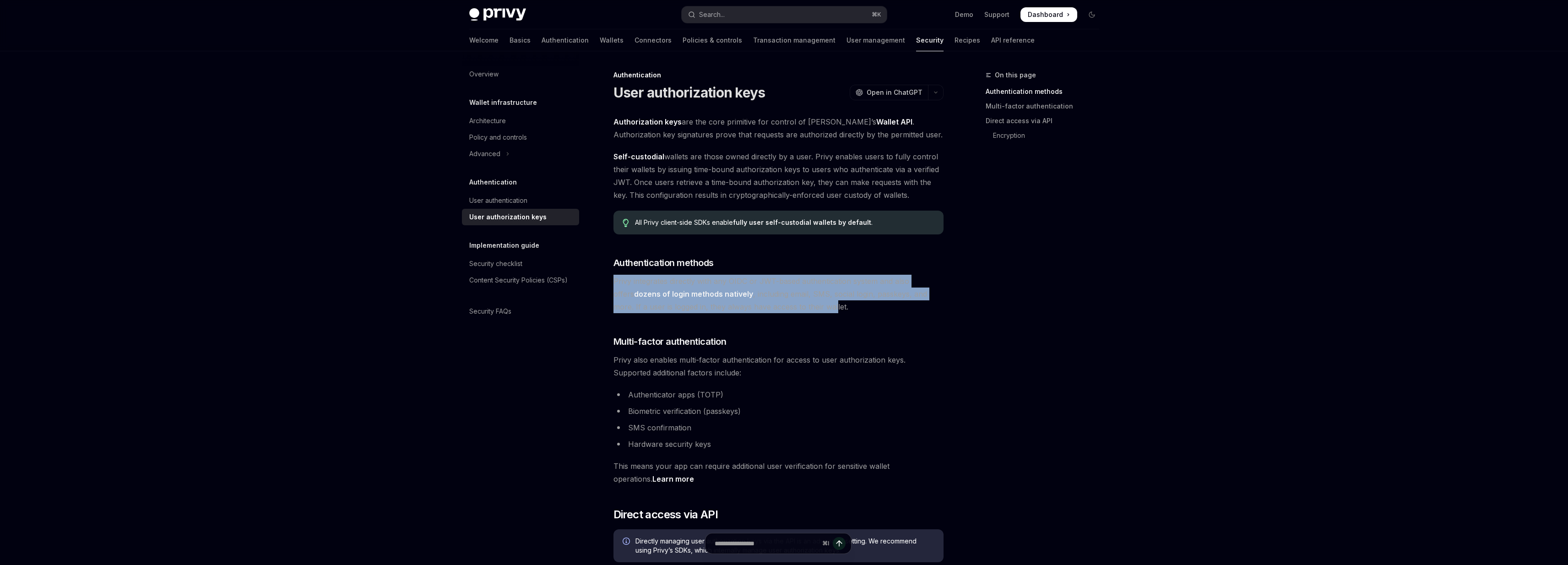
drag, startPoint x: 789, startPoint y: 271, endPoint x: 802, endPoint y: 306, distance: 37.3
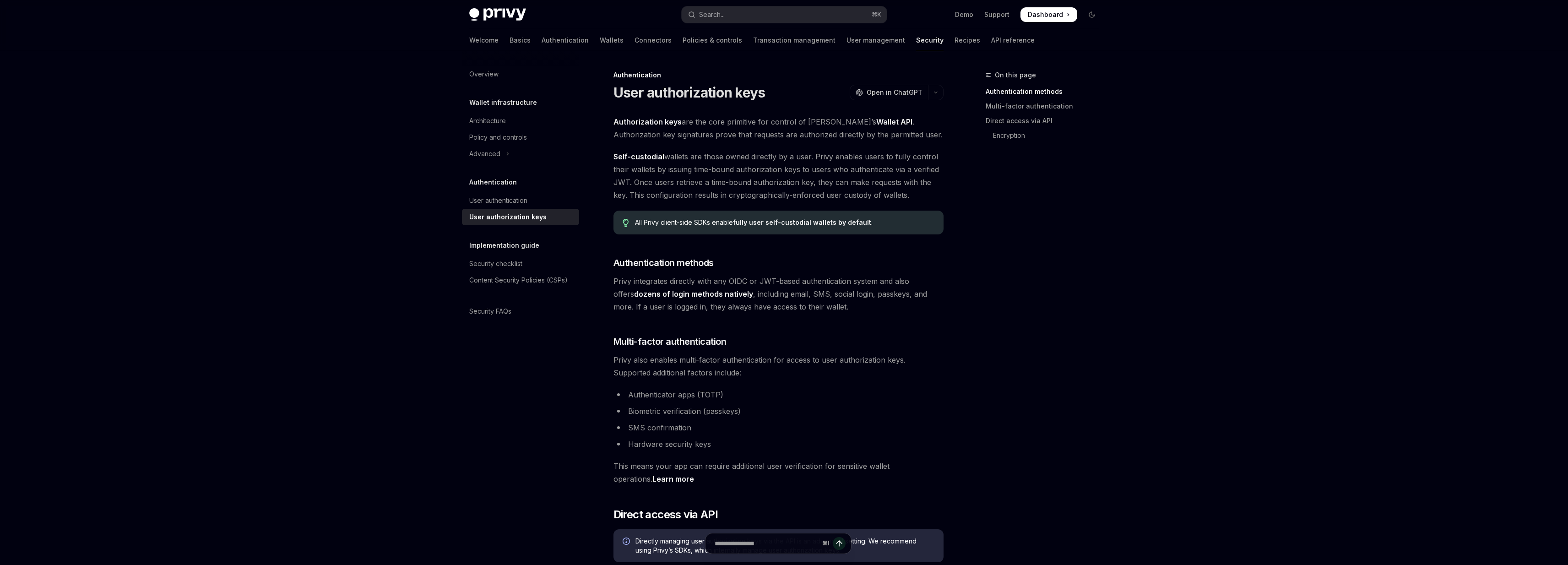
click at [820, 305] on span "Privy integrates directly with any OIDC or JWT-based authentication system and …" at bounding box center [778, 294] width 330 height 39
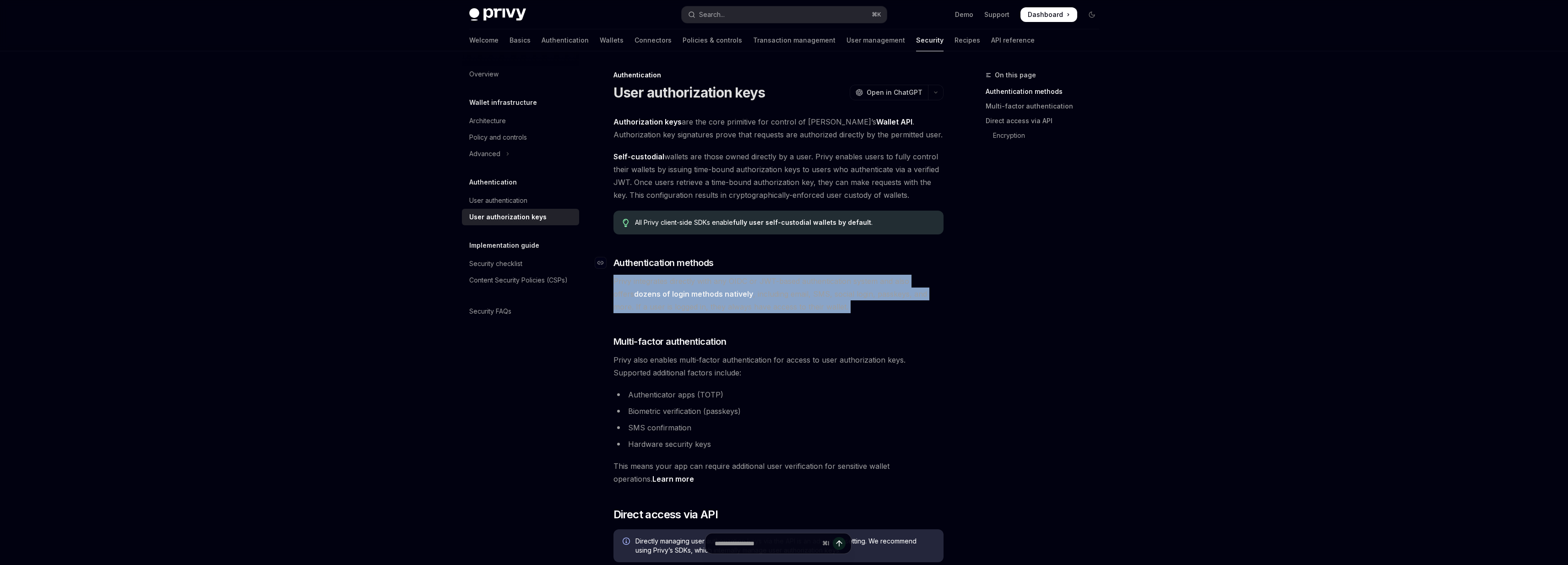
drag, startPoint x: 820, startPoint y: 305, endPoint x: 807, endPoint y: 269, distance: 38.3
click at [807, 269] on h3 "​ Authentication methods" at bounding box center [778, 262] width 330 height 13
drag, startPoint x: 807, startPoint y: 269, endPoint x: 822, endPoint y: 314, distance: 47.4
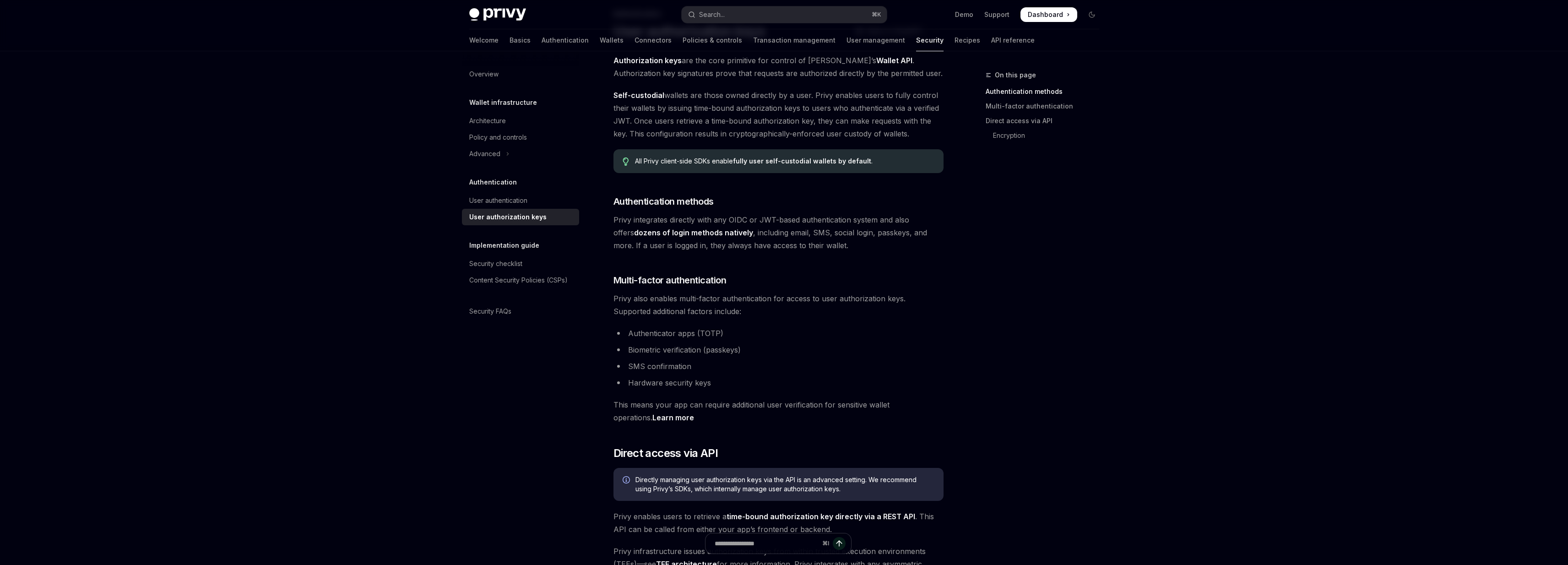
scroll to position [62, 0]
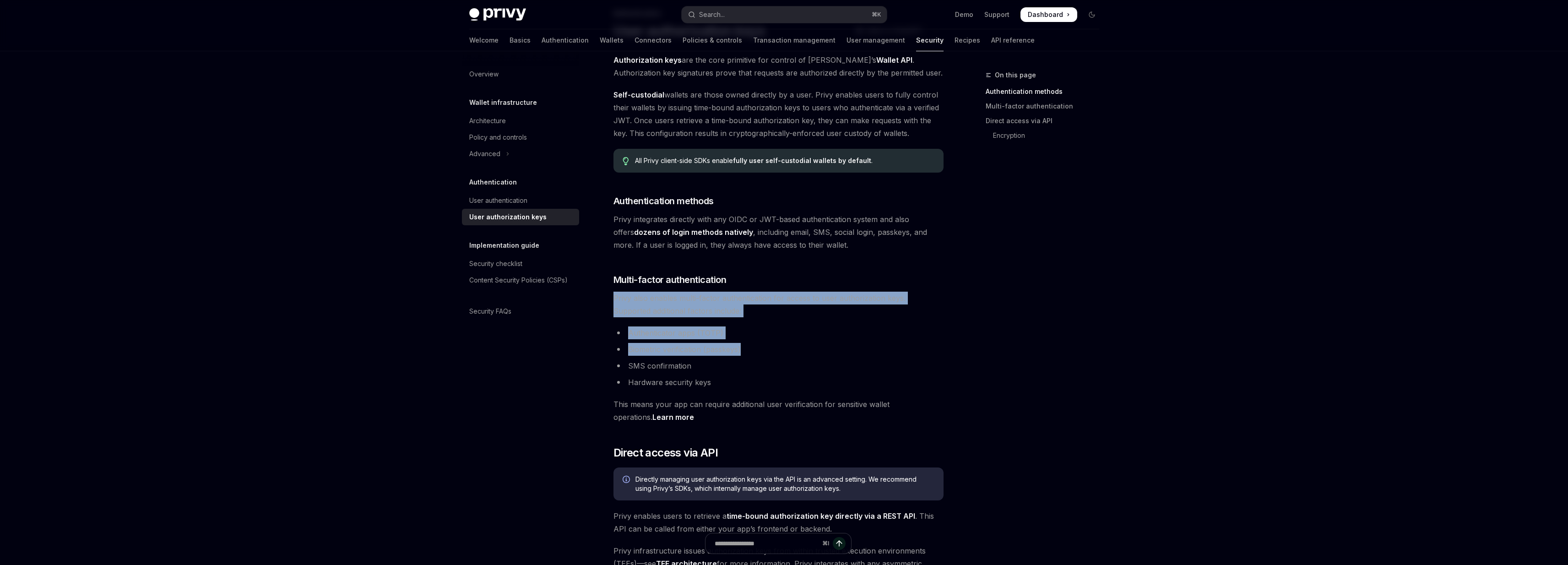
drag, startPoint x: 813, startPoint y: 282, endPoint x: 812, endPoint y: 362, distance: 80.0
click at [812, 361] on div "Authorization keys are the core primitive for control of Privy’s Wallet API . A…" at bounding box center [778, 530] width 330 height 953
click at [812, 362] on li "SMS confirmation" at bounding box center [778, 366] width 330 height 13
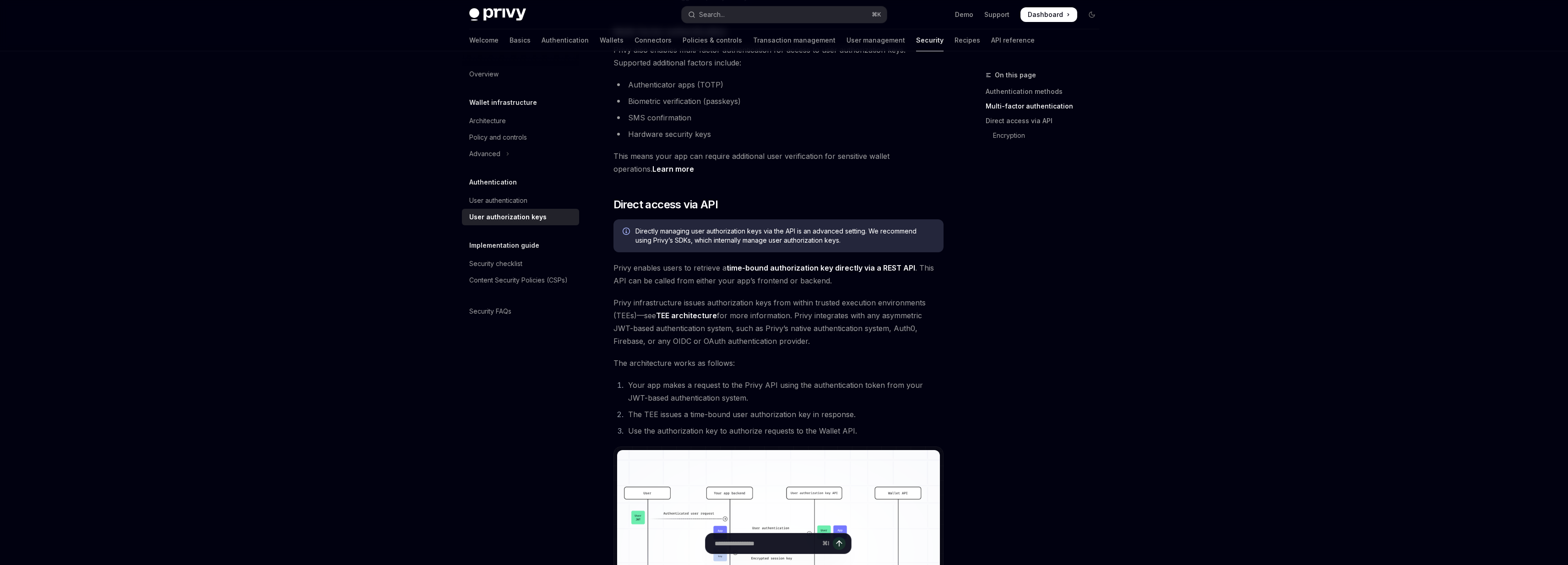
scroll to position [316, 0]
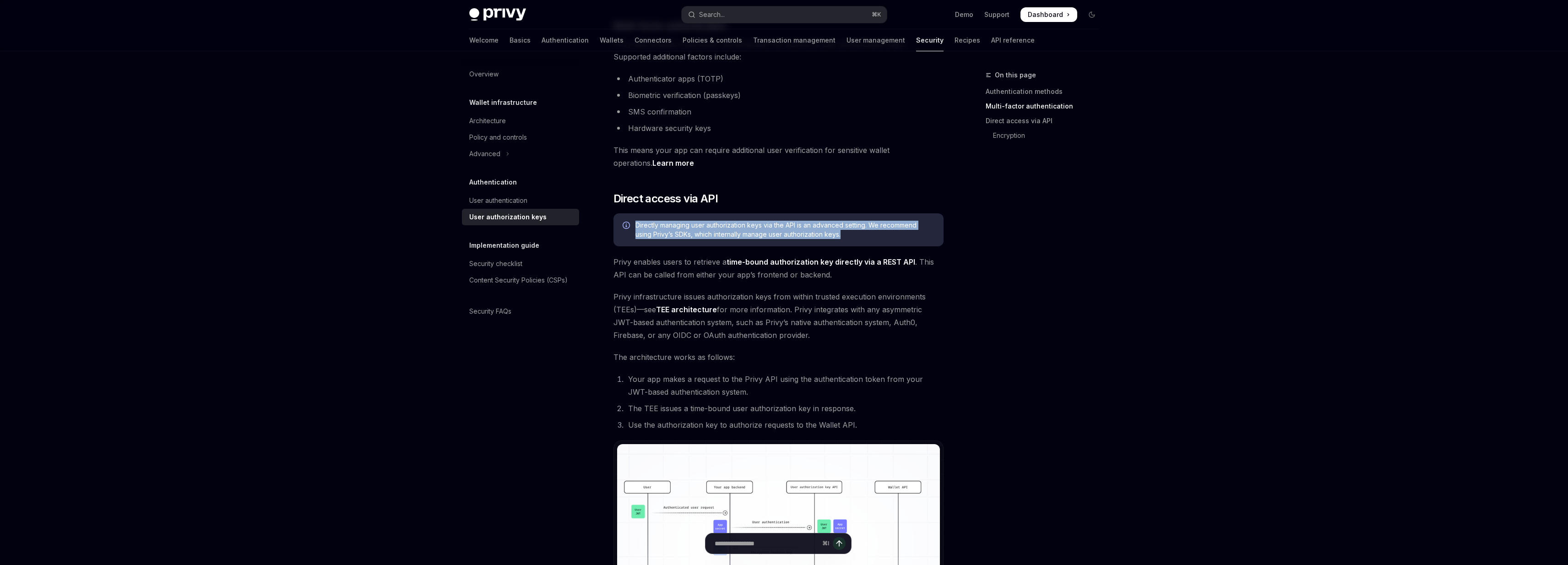
drag, startPoint x: 816, startPoint y: 210, endPoint x: 850, endPoint y: 241, distance: 46.0
click at [850, 241] on div "Authorization keys are the core primitive for control of Privy’s Wallet API . A…" at bounding box center [778, 276] width 330 height 953
click at [850, 241] on div "Directly managing user authorization keys via the API is an advanced setting. W…" at bounding box center [778, 230] width 330 height 33
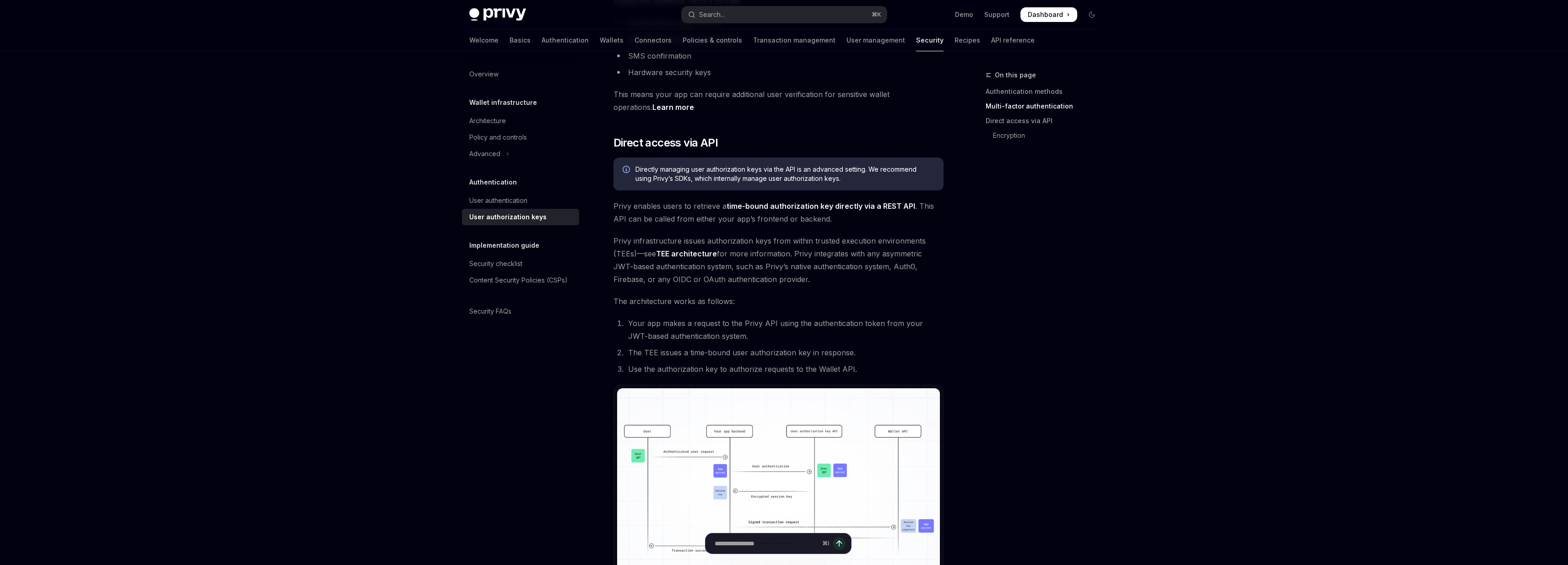
scroll to position [374, 0]
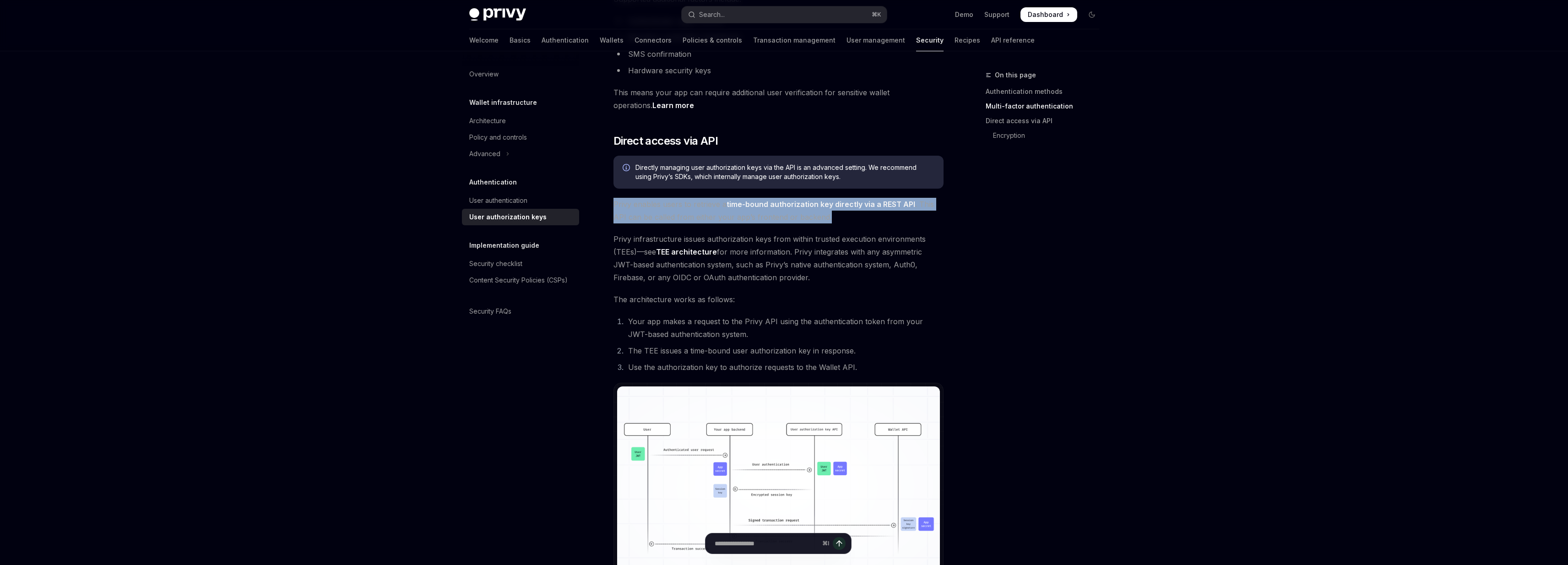
drag, startPoint x: 845, startPoint y: 191, endPoint x: 852, endPoint y: 220, distance: 29.8
click at [852, 220] on div "Authorization keys are the core primitive for control of Privy’s Wallet API . A…" at bounding box center [778, 218] width 330 height 953
click at [852, 220] on span "Privy enables users to retrieve a time-bound authorization key directly via a R…" at bounding box center [778, 210] width 330 height 26
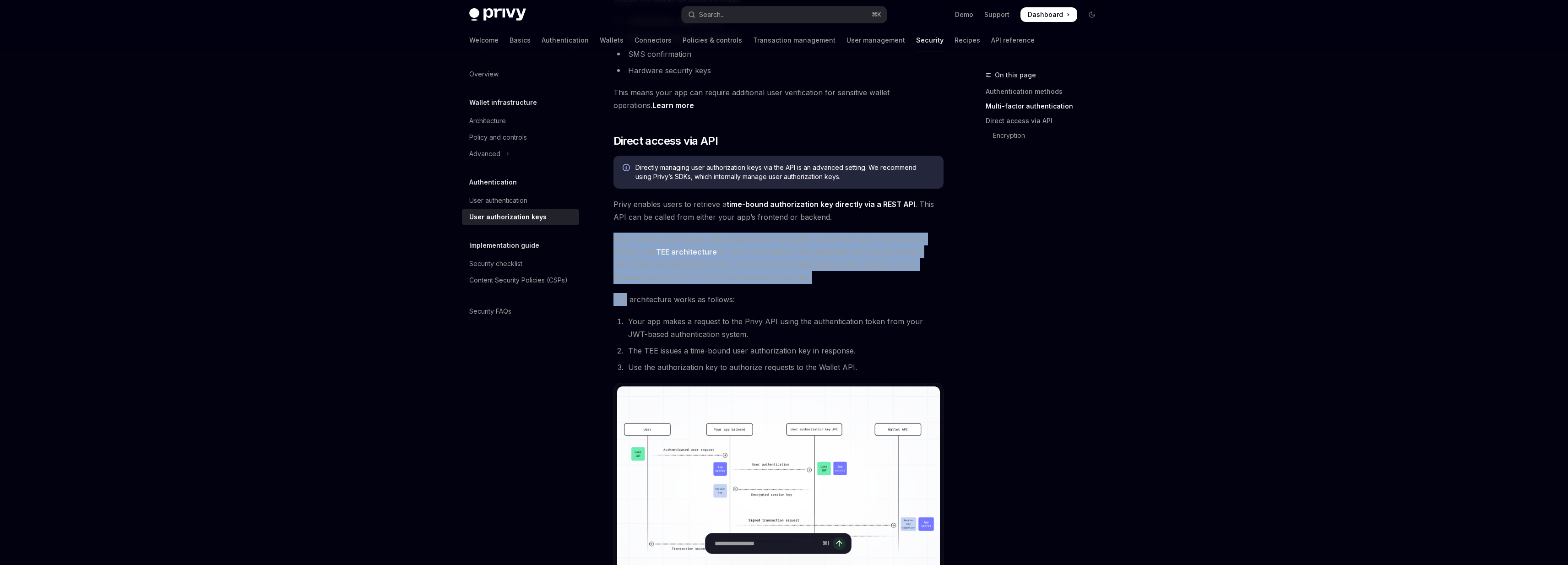
drag, startPoint x: 852, startPoint y: 220, endPoint x: 850, endPoint y: 284, distance: 64.0
click at [850, 284] on div "Authorization keys are the core primitive for control of Privy’s Wallet API . A…" at bounding box center [778, 218] width 330 height 953
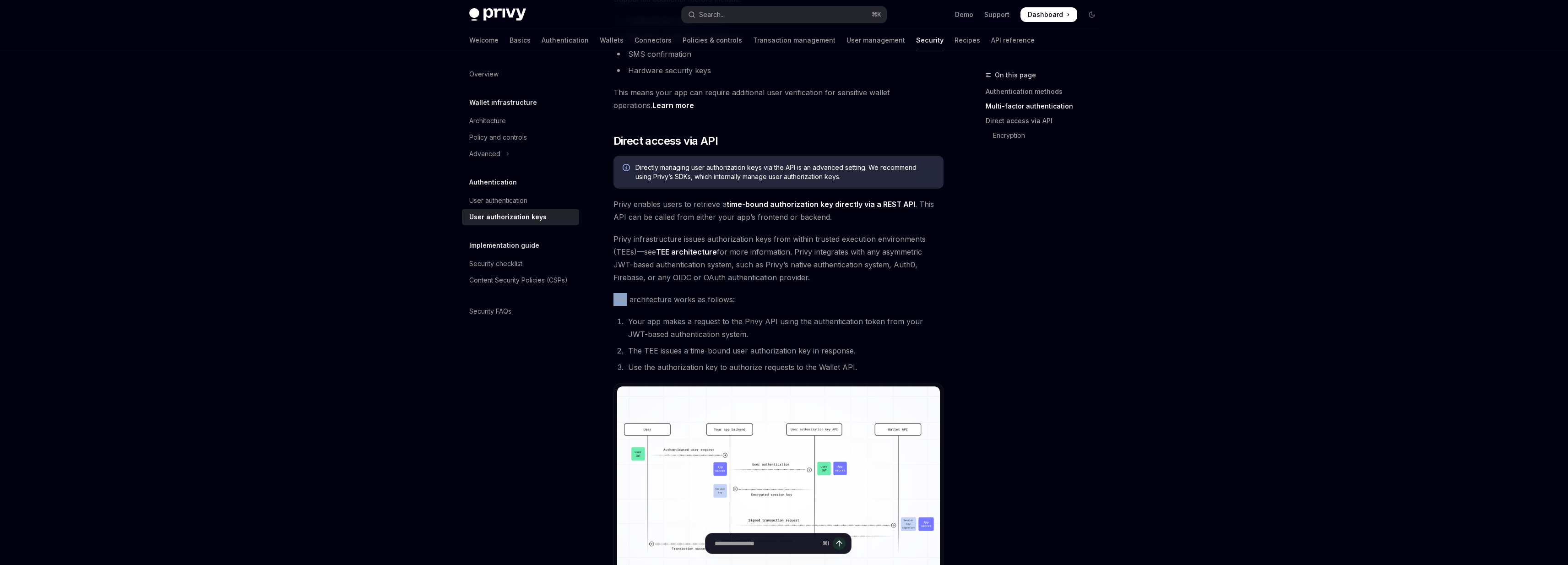
click at [850, 284] on div "Authorization keys are the core primitive for control of Privy’s Wallet API . A…" at bounding box center [778, 218] width 330 height 953
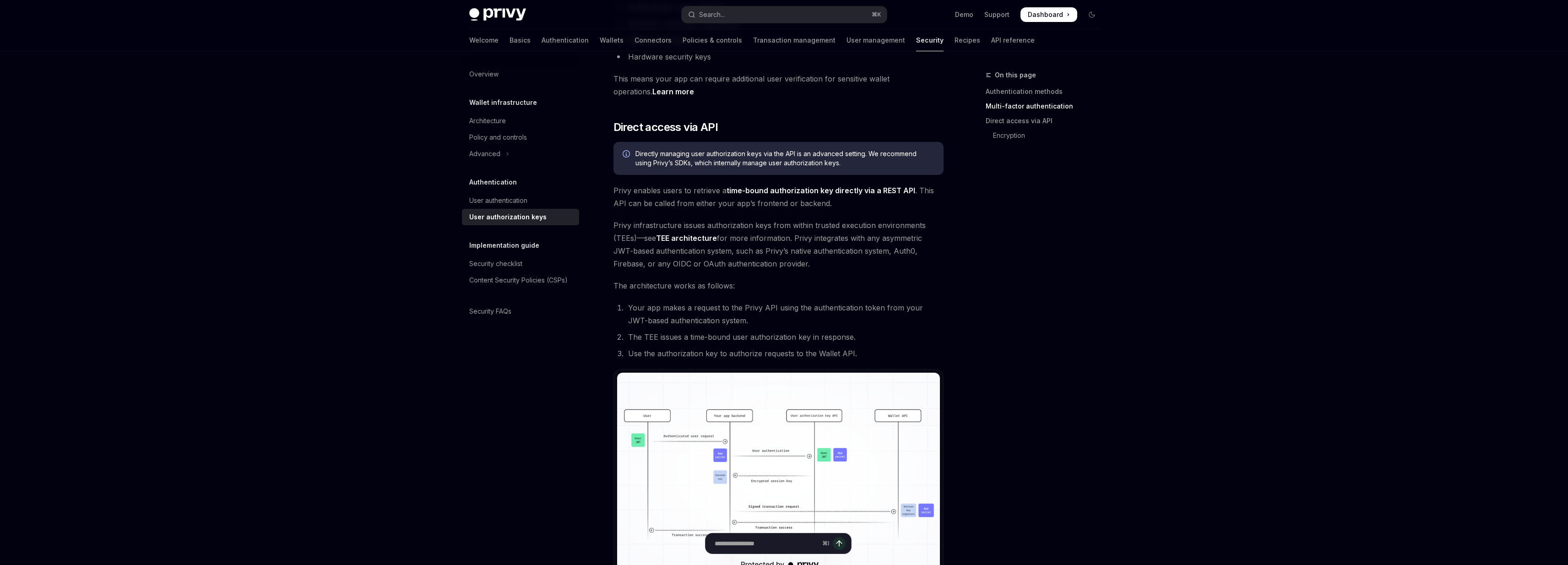
click at [850, 284] on span "The architecture works as follows:" at bounding box center [778, 286] width 330 height 13
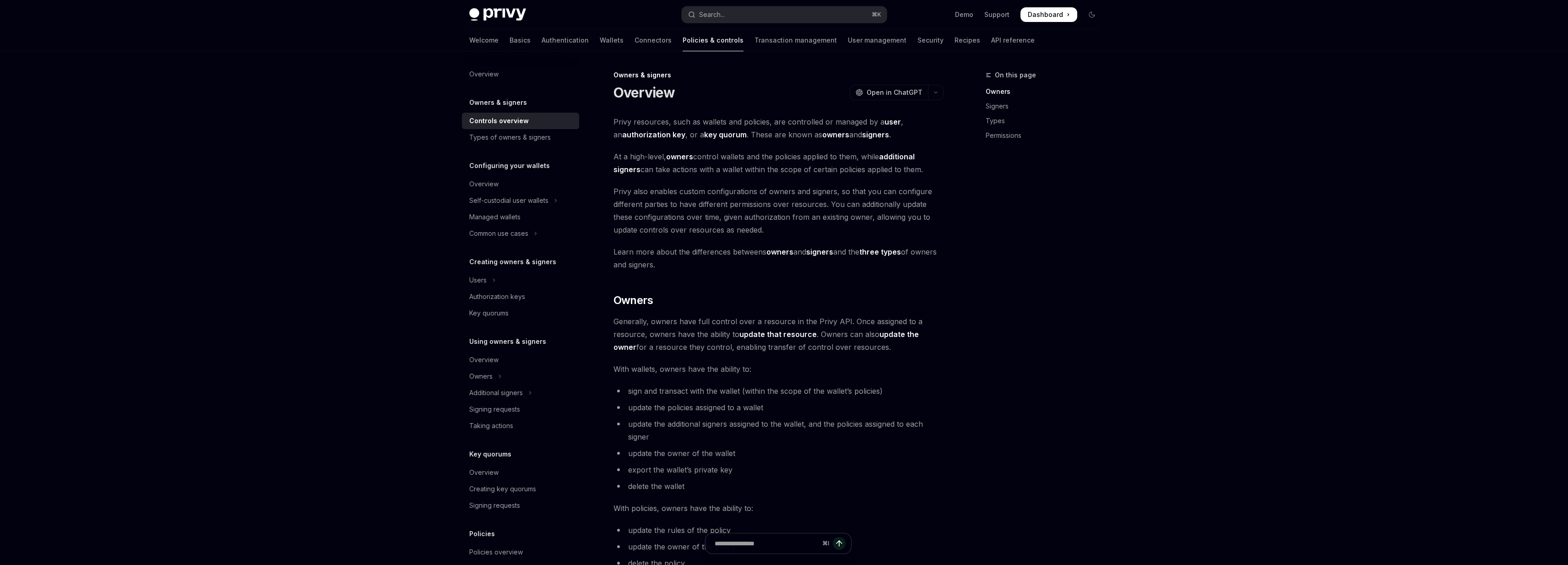
click at [763, 136] on span "Privy resources, such as wallets and policies, are controlled or managed by a u…" at bounding box center [778, 128] width 330 height 26
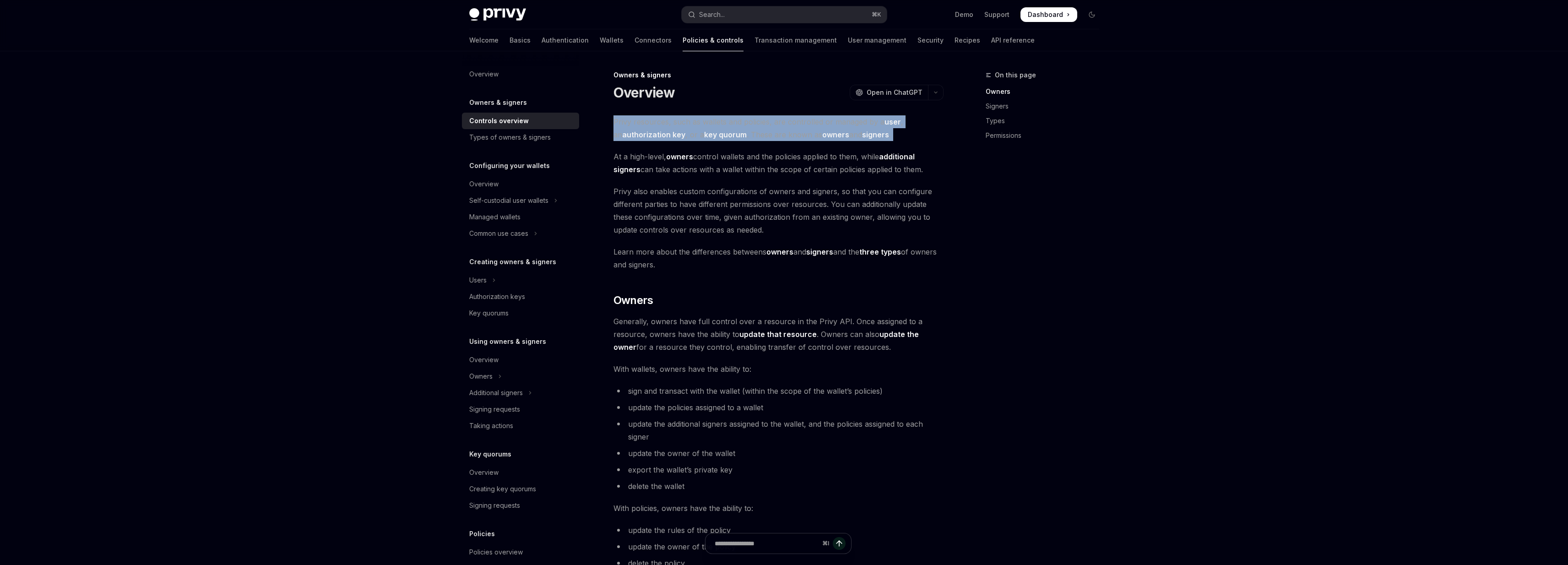
click at [763, 147] on div "Privy resources, such as wallets and policies, are controlled or managed by a u…" at bounding box center [778, 569] width 330 height 907
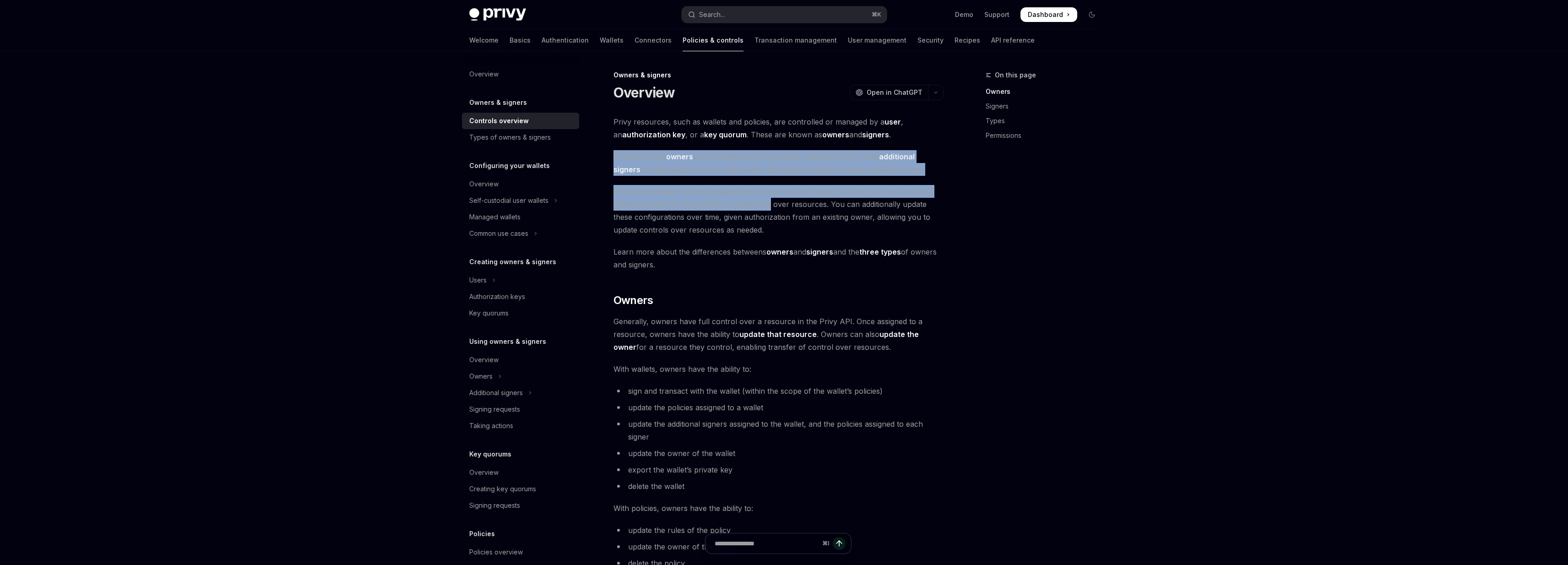
drag, startPoint x: 763, startPoint y: 147, endPoint x: 765, endPoint y: 201, distance: 54.0
click at [765, 201] on div "Privy resources, such as wallets and policies, are controlled or managed by a u…" at bounding box center [778, 569] width 330 height 907
click at [765, 200] on span "Privy also enables custom configurations of owners and signers, so that you can…" at bounding box center [778, 211] width 330 height 51
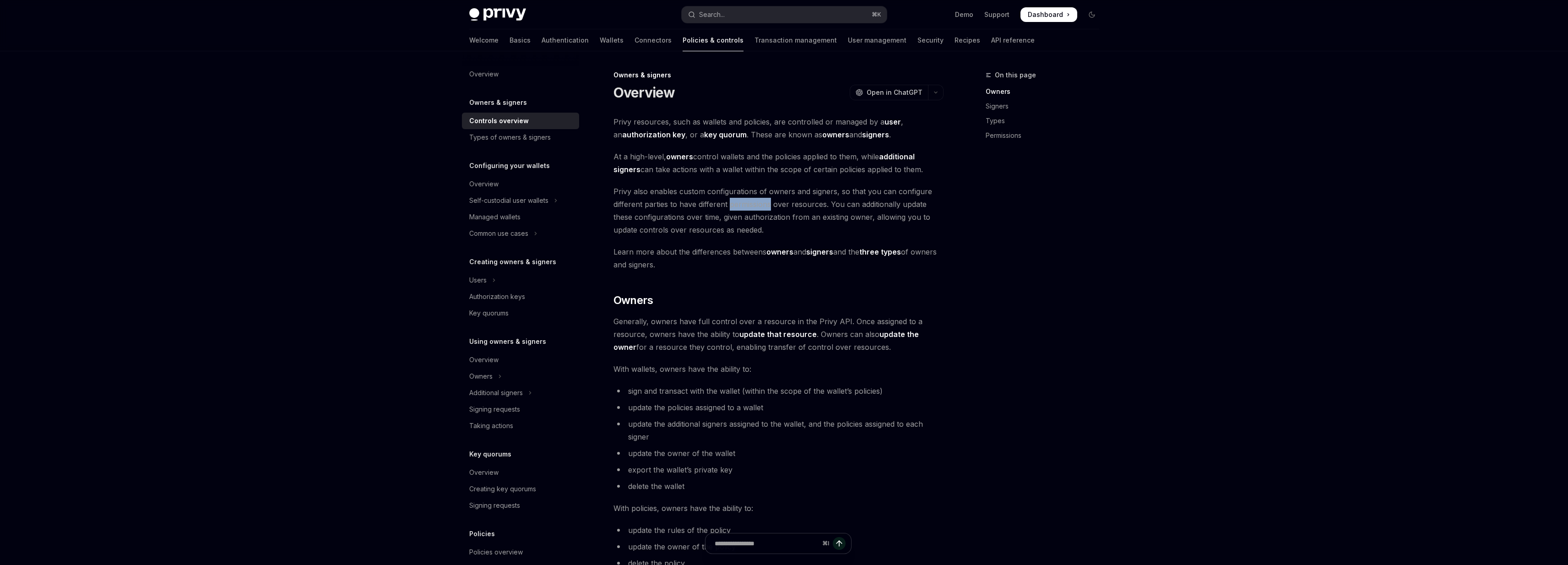
click at [765, 200] on span "Privy also enables custom configurations of owners and signers, so that you can…" at bounding box center [778, 211] width 330 height 51
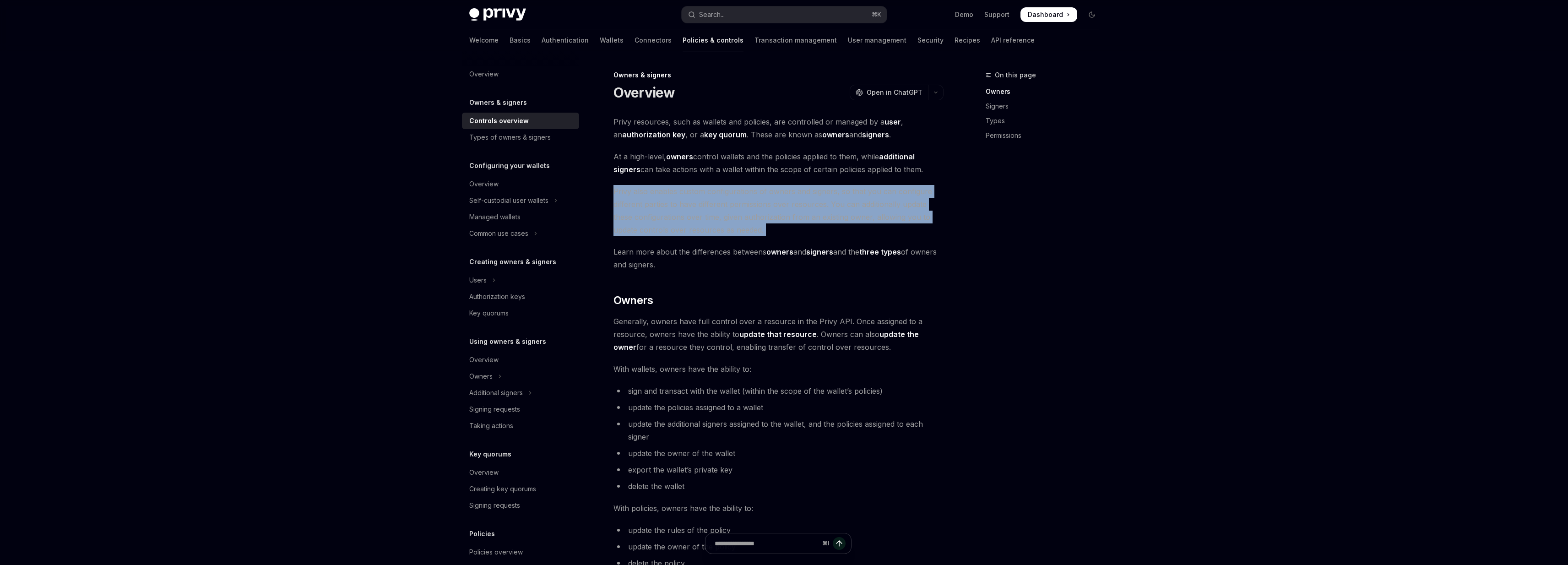
click at [765, 200] on span "Privy also enables custom configurations of owners and signers, so that you can…" at bounding box center [778, 211] width 330 height 51
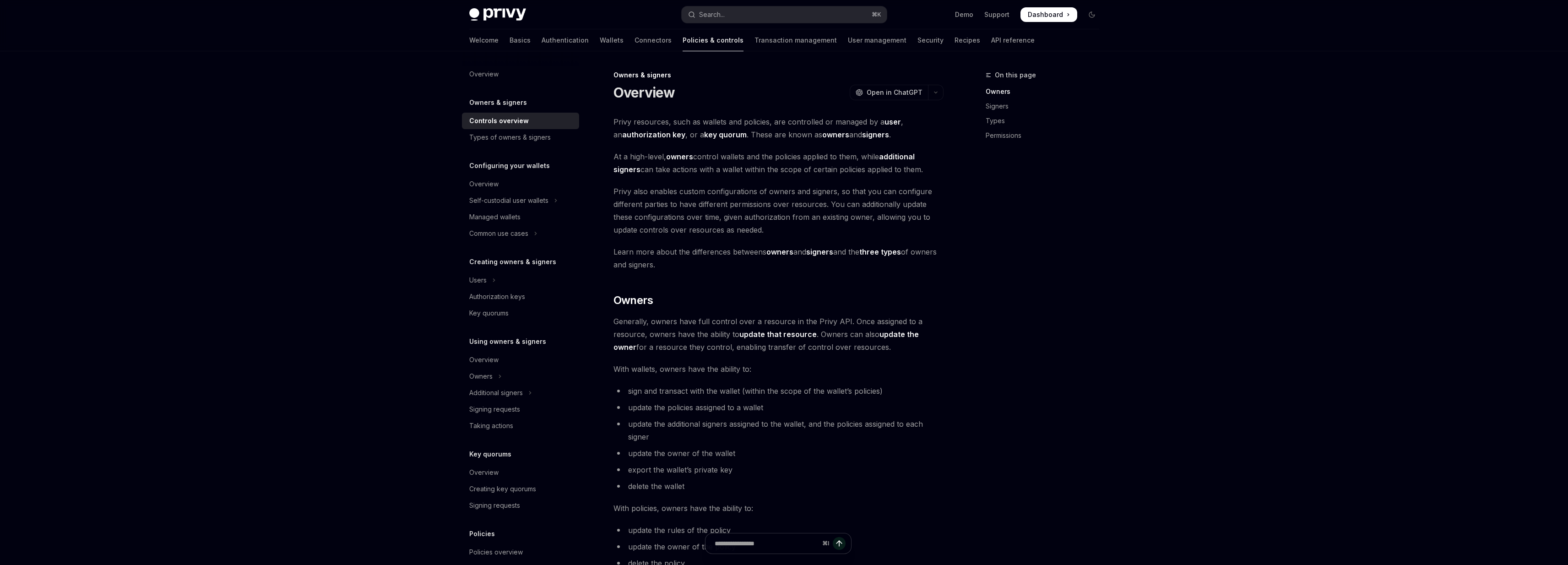
click at [756, 203] on span "Privy also enables custom configurations of owners and signers, so that you can…" at bounding box center [778, 211] width 330 height 51
click at [617, 80] on div "Owners & signers Overview OpenAI Open in ChatGPT" at bounding box center [778, 85] width 330 height 30
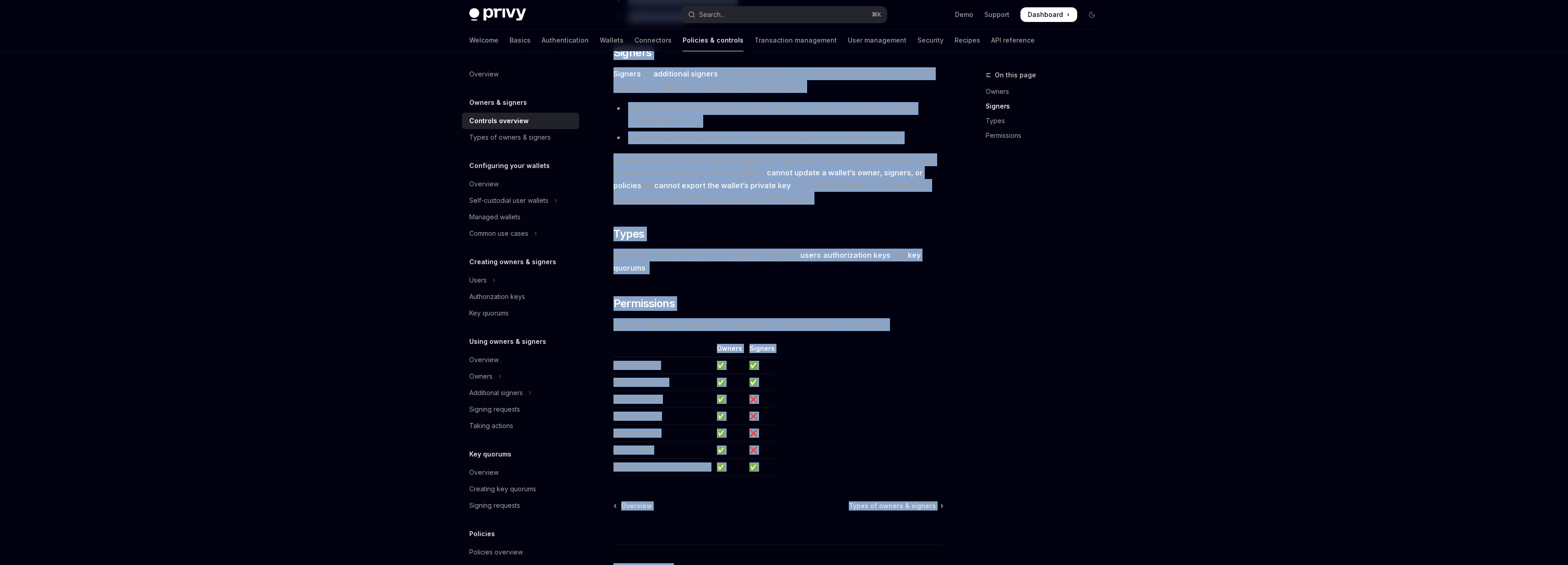
scroll to position [605, 0]
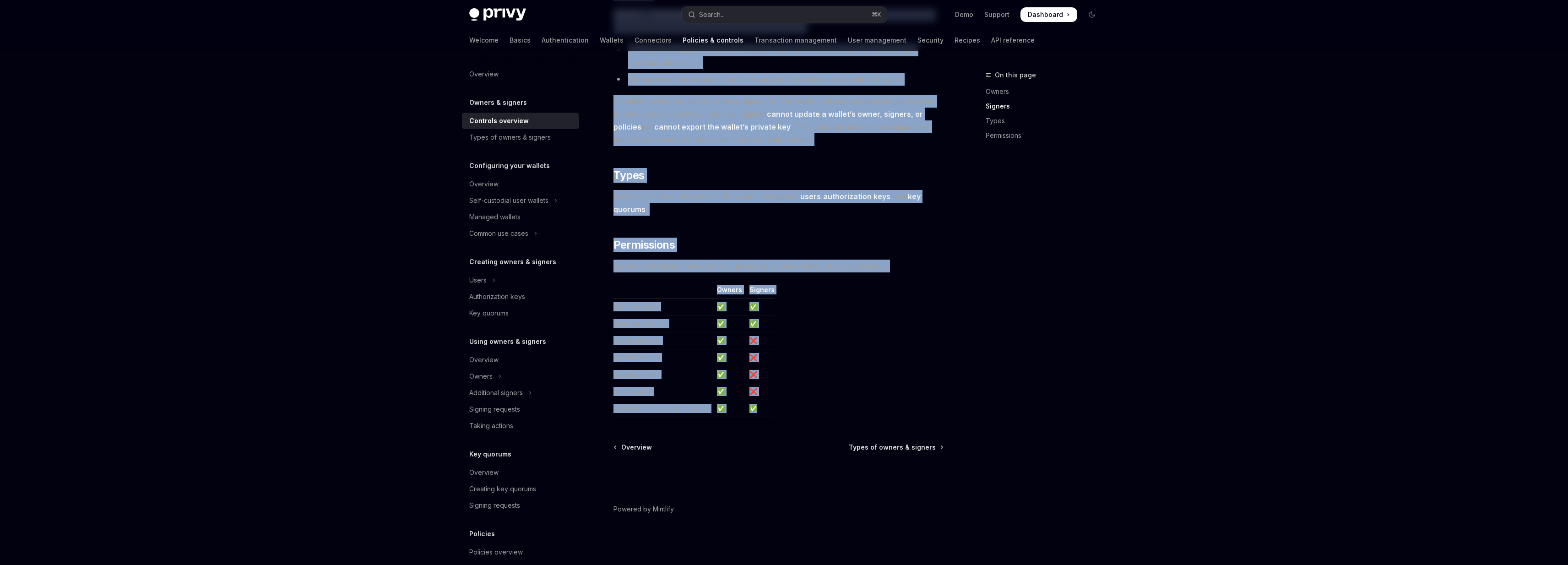
drag, startPoint x: 617, startPoint y: 80, endPoint x: 787, endPoint y: 407, distance: 368.5
click at [787, 407] on div "Owners & signers Overview OpenAI Open in ChatGPT OpenAI Open in ChatGPT Privy r…" at bounding box center [693, 15] width 506 height 1100
copy div "Overview OpenAI Open in ChatGPT OpenAI Open in ChatGPT Privy resources, such as…"
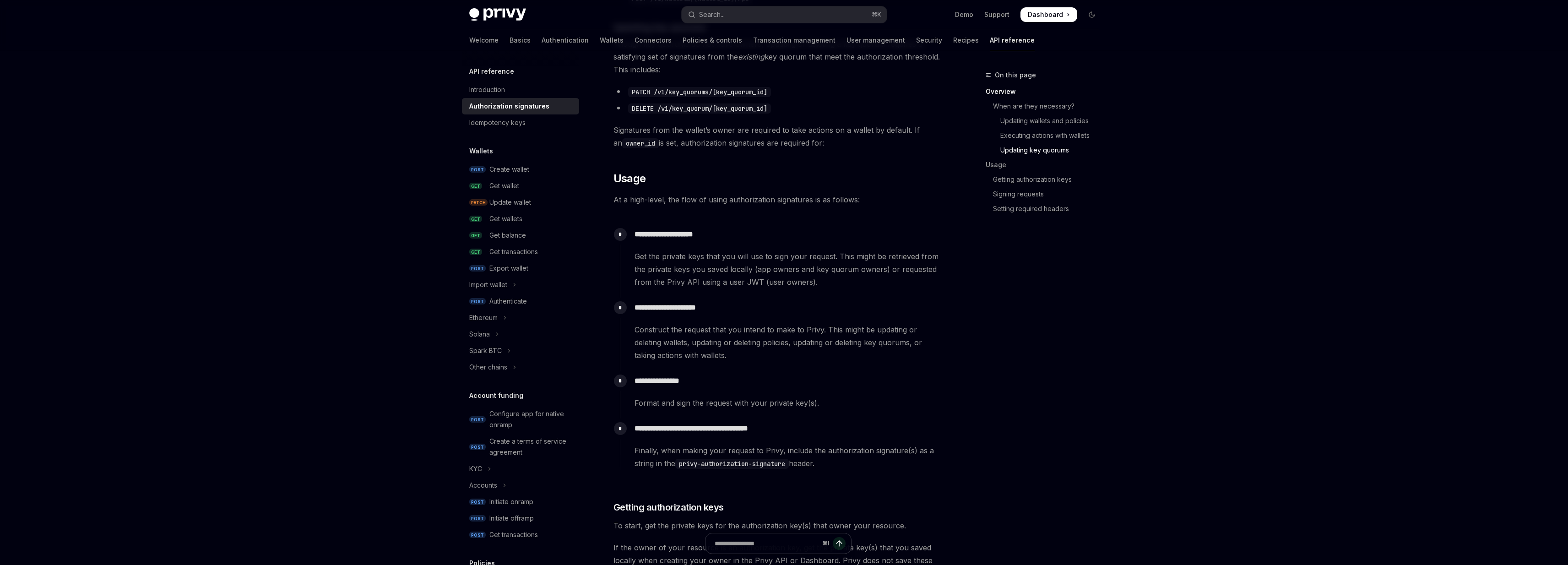
scroll to position [704, 0]
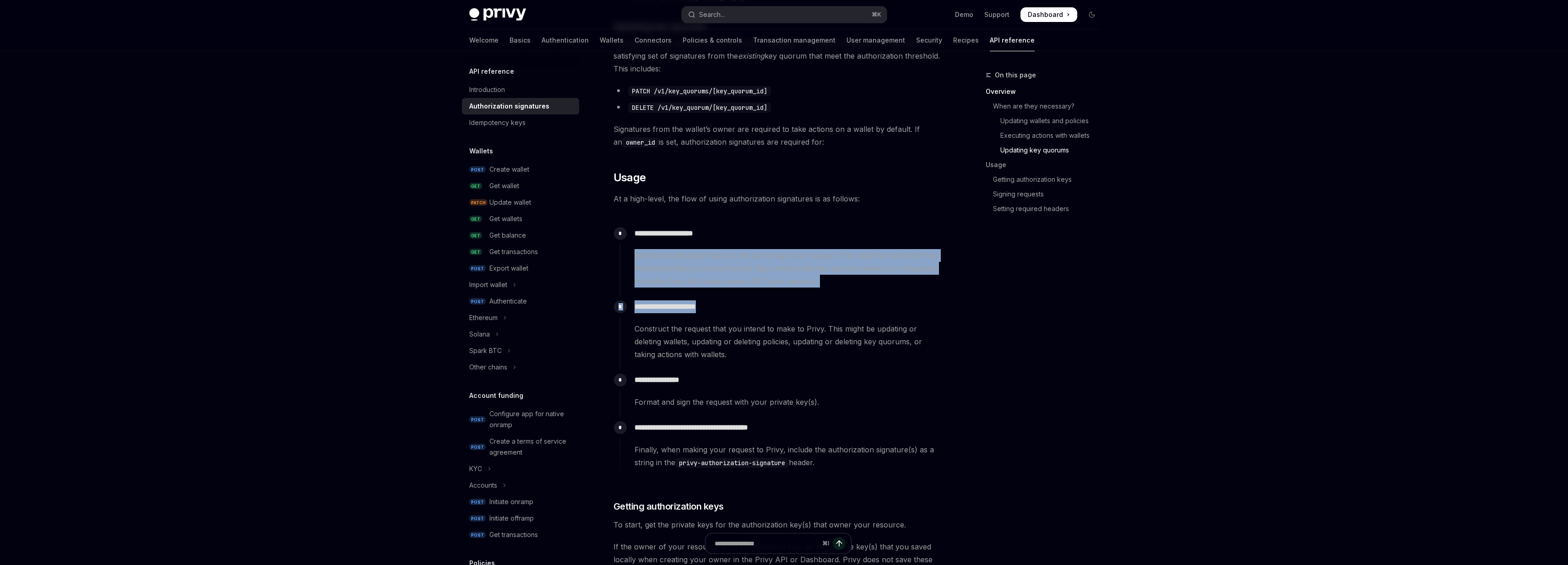
drag, startPoint x: 809, startPoint y: 247, endPoint x: 819, endPoint y: 301, distance: 54.9
click at [819, 301] on div "**********" at bounding box center [781, 350] width 323 height 254
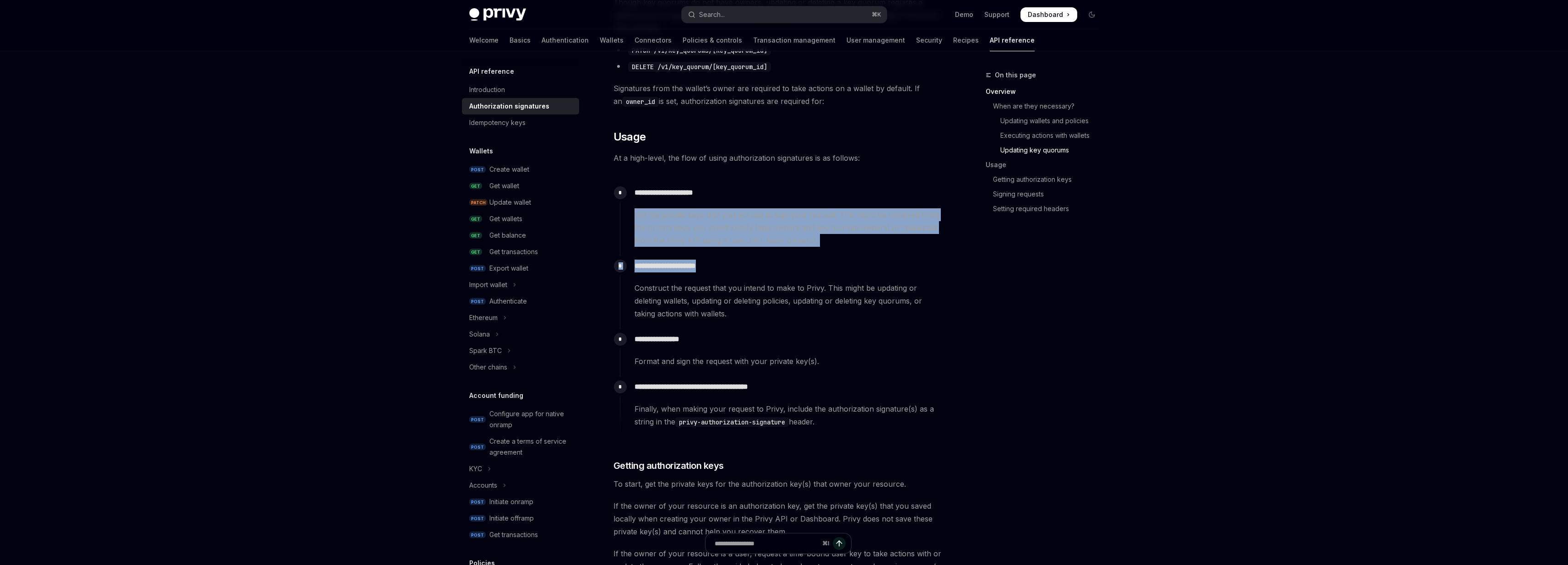
scroll to position [756, 0]
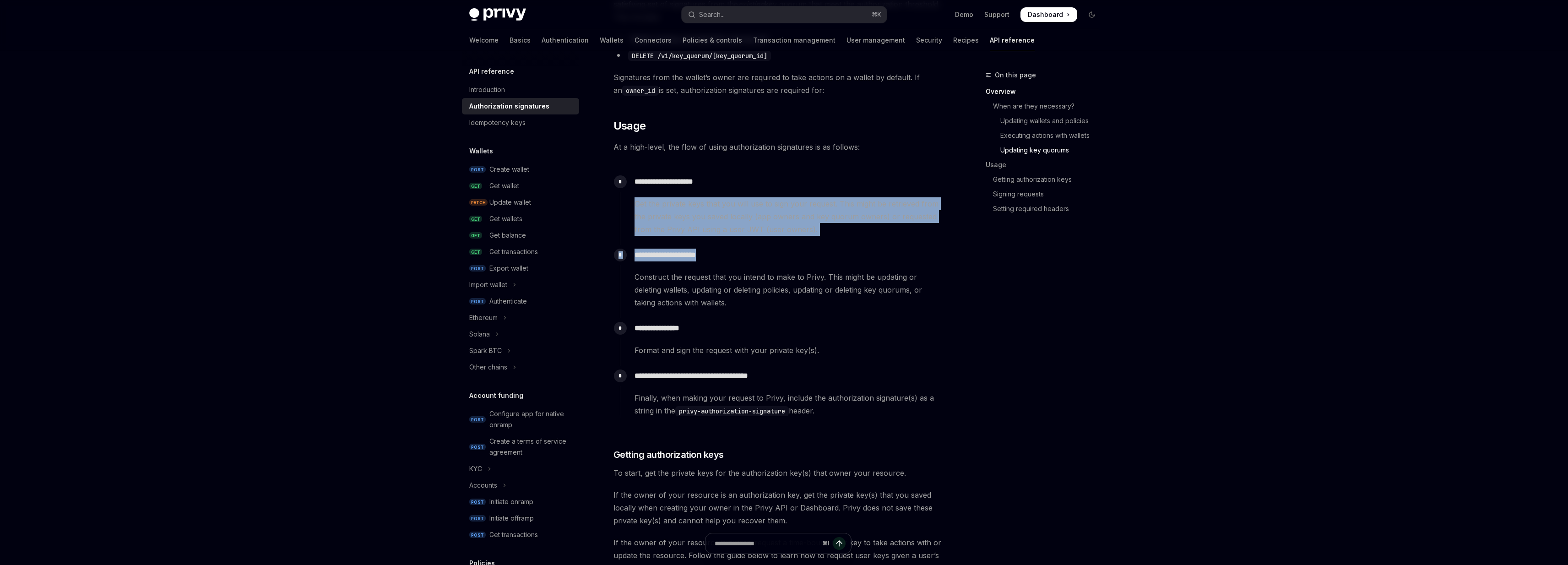
click at [812, 261] on p "**********" at bounding box center [789, 255] width 309 height 13
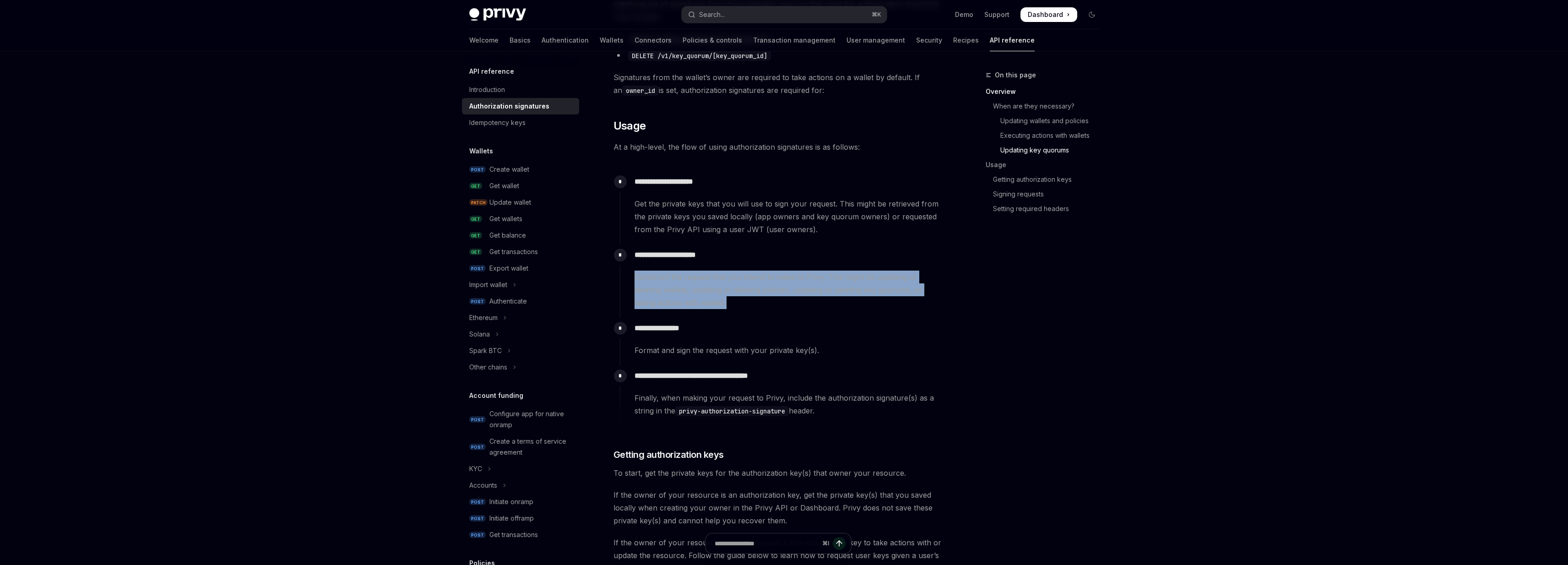
drag, startPoint x: 812, startPoint y: 261, endPoint x: 815, endPoint y: 311, distance: 50.1
click at [815, 311] on div "**********" at bounding box center [781, 282] width 323 height 73
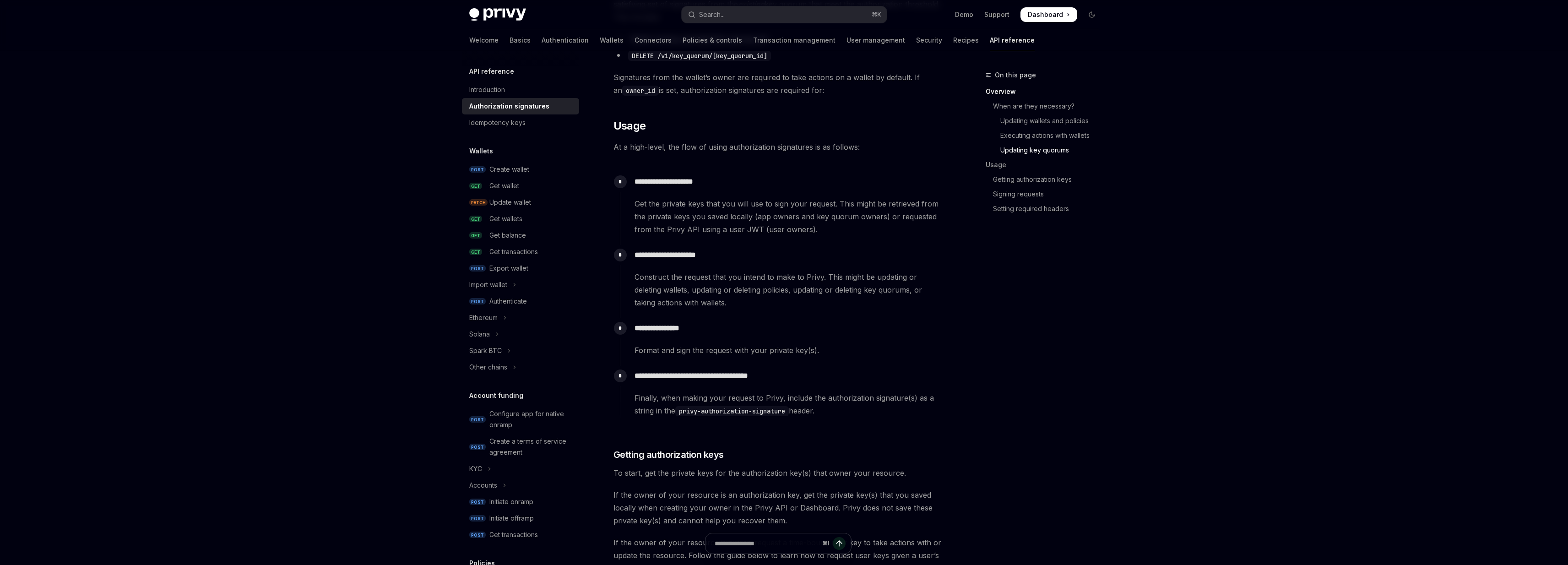
drag, startPoint x: 815, startPoint y: 311, endPoint x: 812, endPoint y: 297, distance: 14.3
click at [812, 297] on div "**********" at bounding box center [781, 282] width 323 height 73
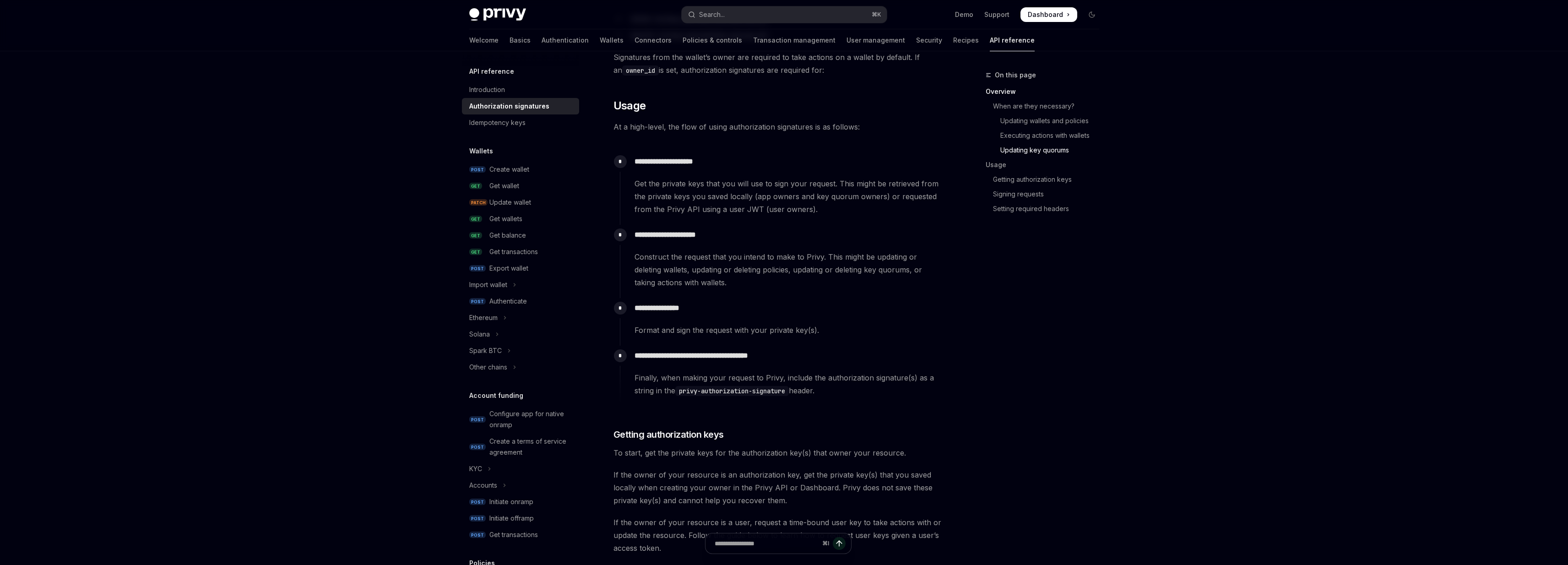
scroll to position [788, 0]
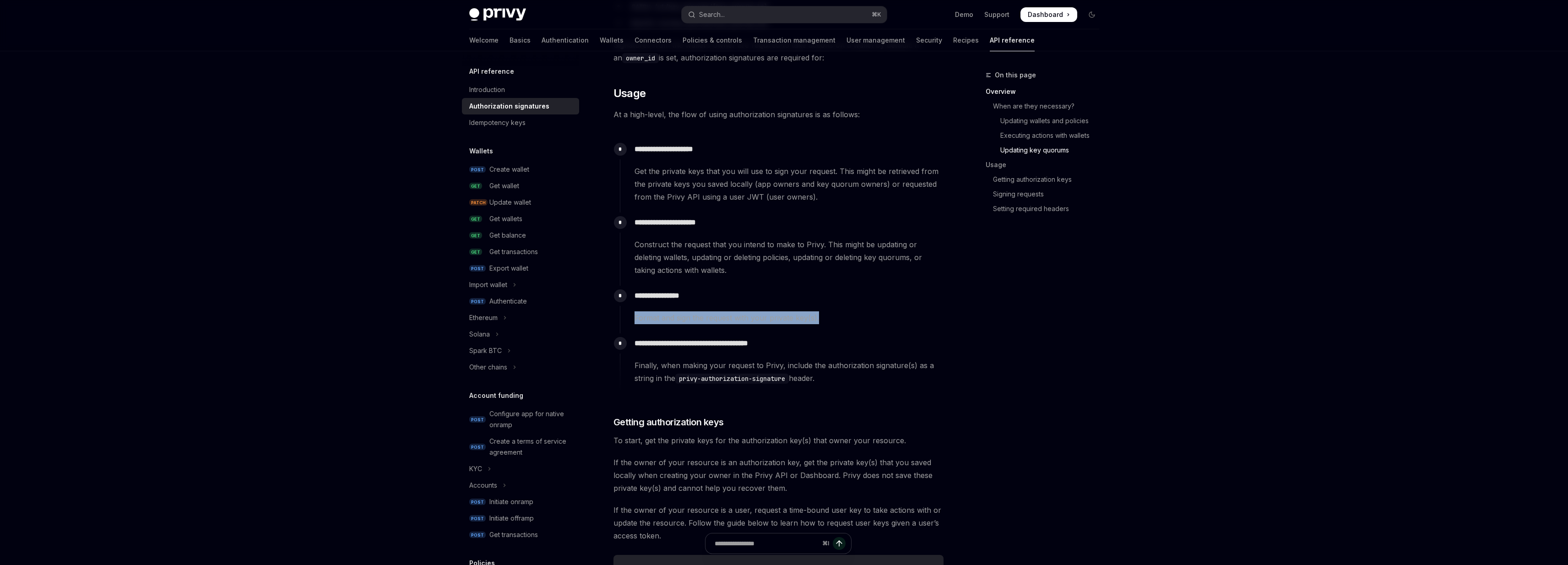
drag, startPoint x: 812, startPoint y: 297, endPoint x: 816, endPoint y: 322, distance: 25.3
click at [816, 322] on div "**********" at bounding box center [781, 305] width 323 height 39
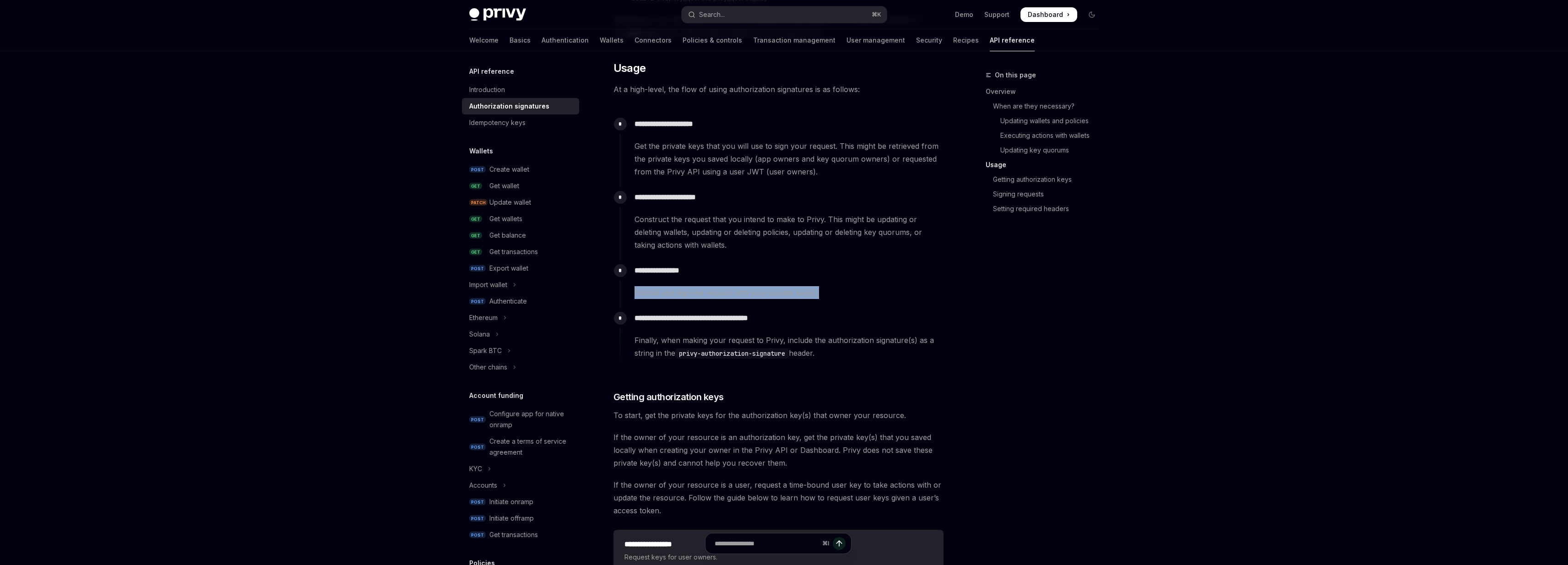
scroll to position [816, 0]
click at [816, 322] on p "**********" at bounding box center [789, 316] width 309 height 13
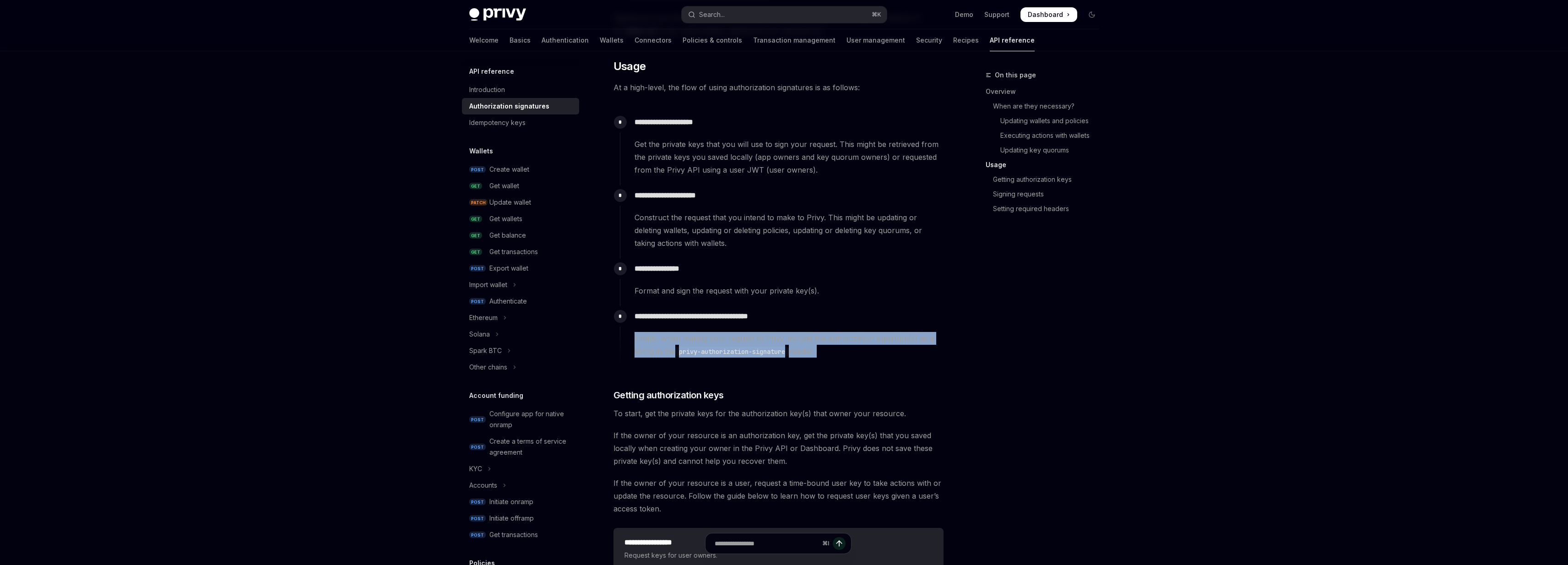
drag, startPoint x: 816, startPoint y: 322, endPoint x: 839, endPoint y: 349, distance: 35.5
click at [839, 349] on div "**********" at bounding box center [781, 332] width 323 height 51
click at [839, 349] on span "Finally, when making your request to Privy, include the authorization signature…" at bounding box center [789, 345] width 309 height 26
drag, startPoint x: 839, startPoint y: 349, endPoint x: 830, endPoint y: 325, distance: 25.6
click at [830, 326] on div "**********" at bounding box center [781, 332] width 323 height 51
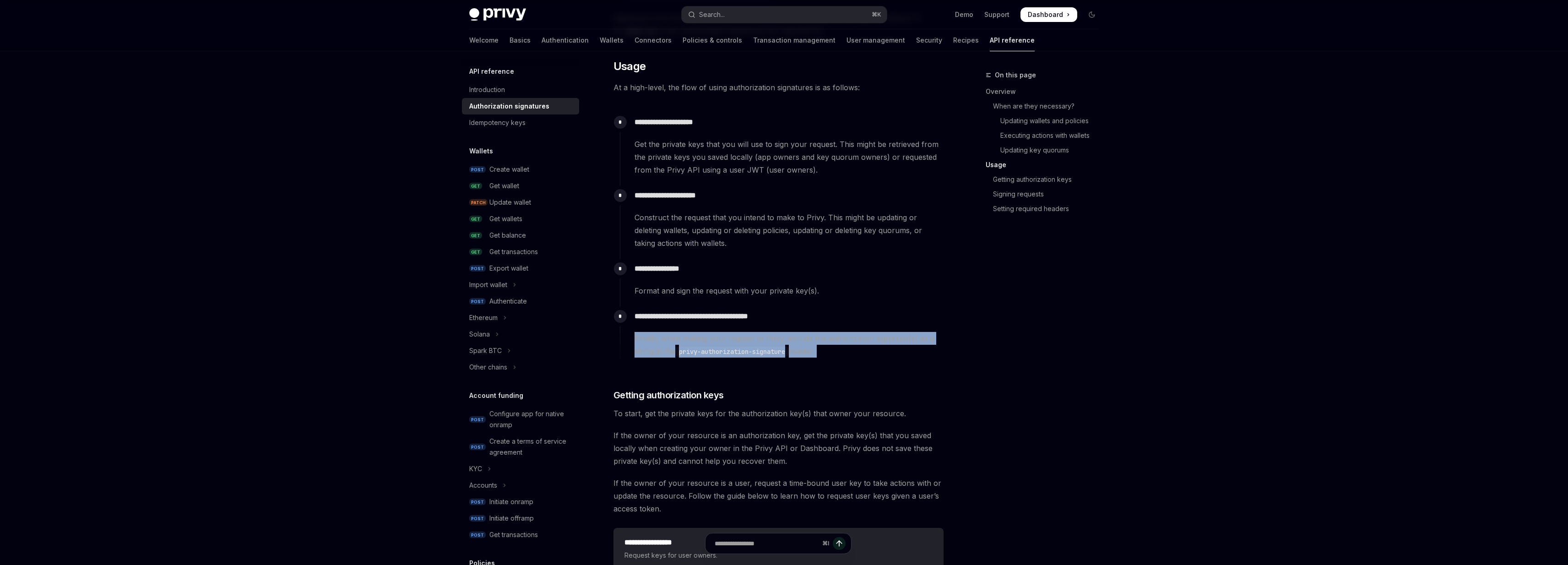
click at [830, 325] on div "**********" at bounding box center [781, 332] width 323 height 51
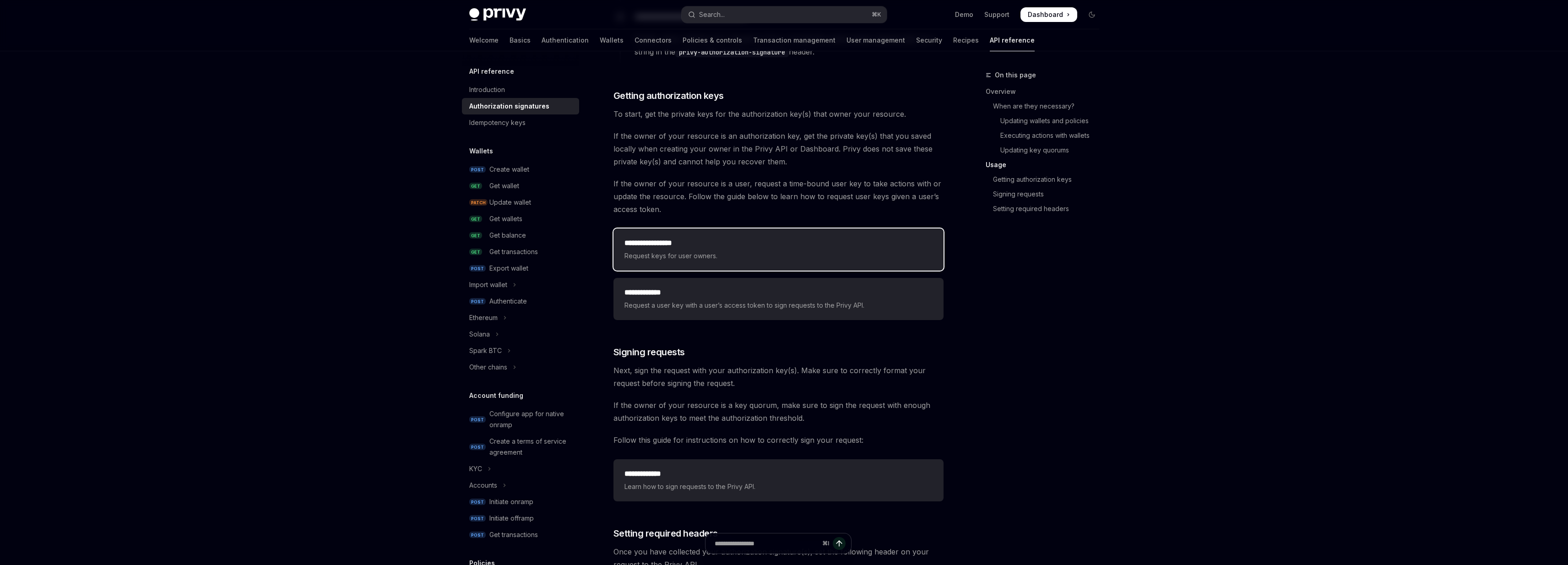
scroll to position [1118, 0]
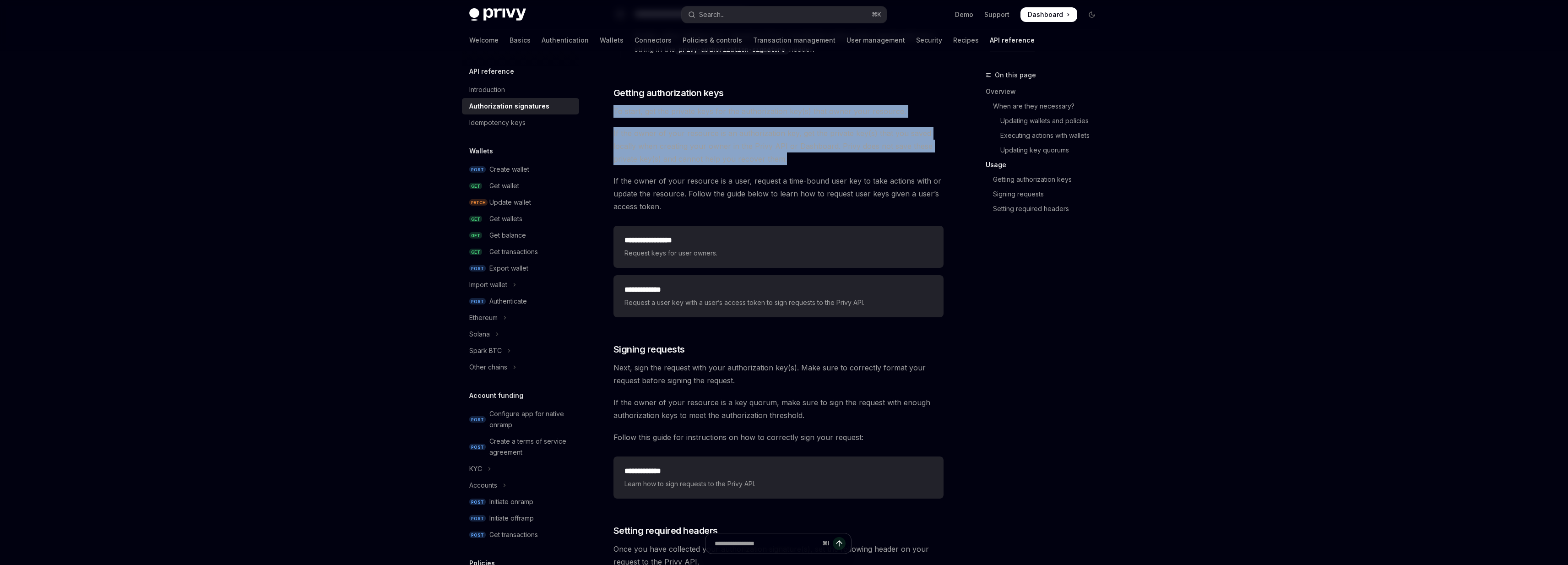
drag, startPoint x: 781, startPoint y: 102, endPoint x: 798, endPoint y: 160, distance: 60.4
click at [798, 160] on span "If the owner of your resource is an authorization key, get the private key(s) t…" at bounding box center [778, 146] width 330 height 39
drag, startPoint x: 798, startPoint y: 160, endPoint x: 784, endPoint y: 102, distance: 59.7
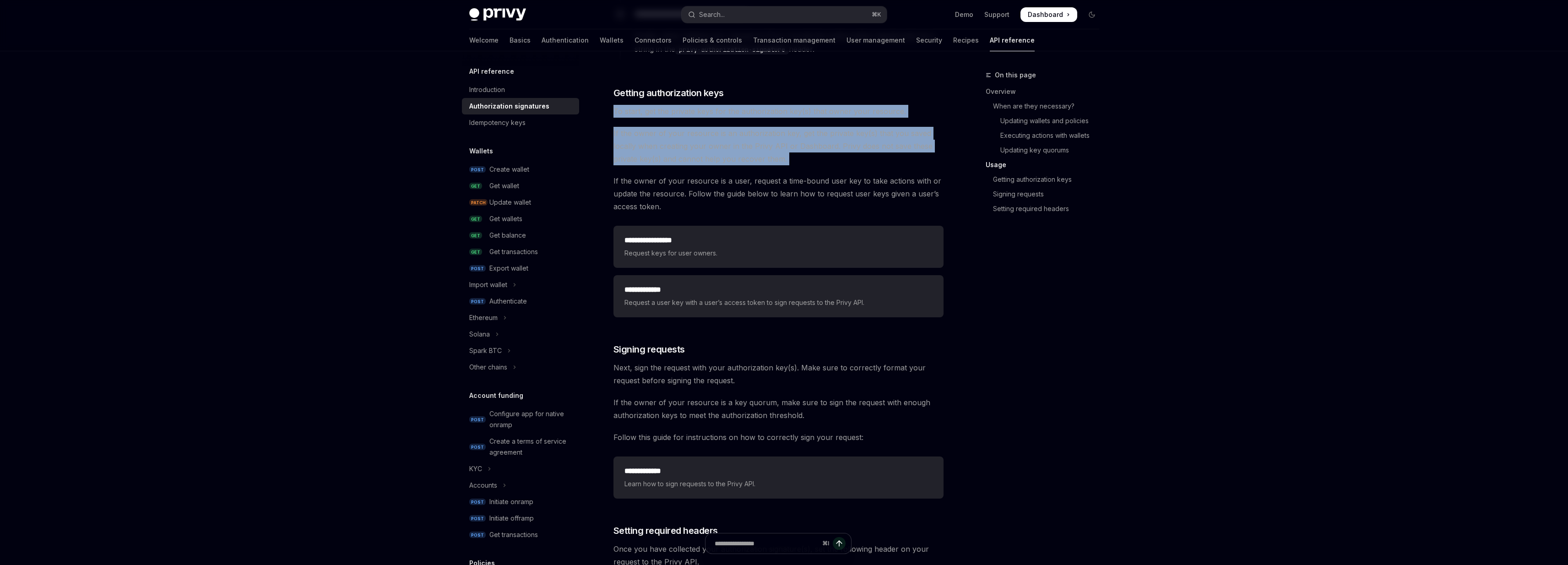
drag, startPoint x: 784, startPoint y: 102, endPoint x: 802, endPoint y: 156, distance: 56.9
click at [802, 156] on span "If the owner of your resource is an authorization key, get the private key(s) t…" at bounding box center [778, 146] width 330 height 39
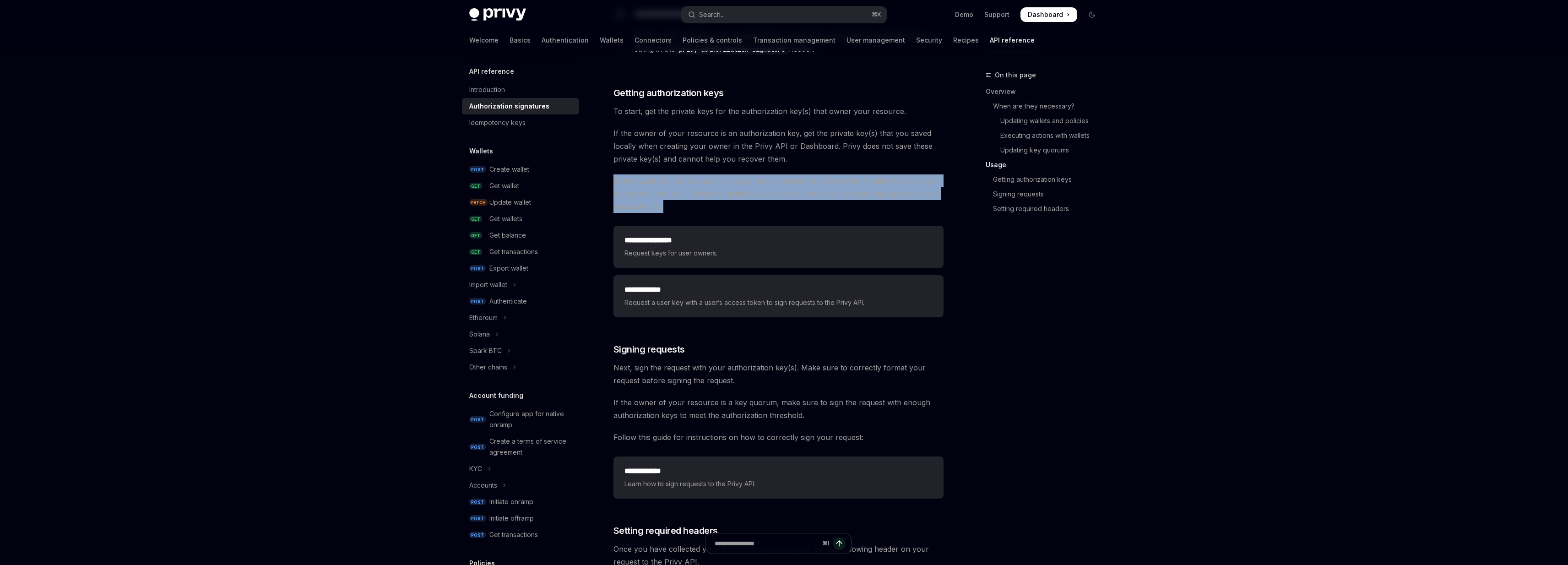
drag, startPoint x: 802, startPoint y: 156, endPoint x: 797, endPoint y: 220, distance: 64.2
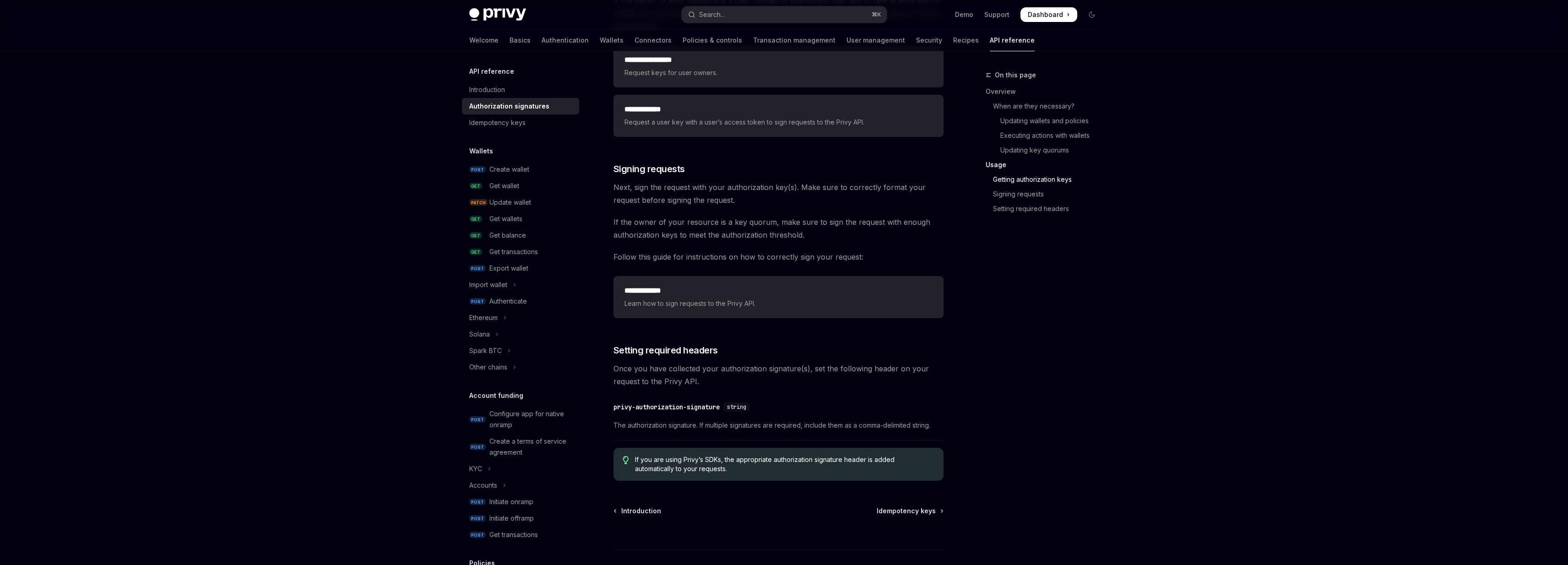
scroll to position [1299, 0]
click at [745, 298] on span "Learn how to sign requests to the Privy API." at bounding box center [778, 303] width 308 height 11
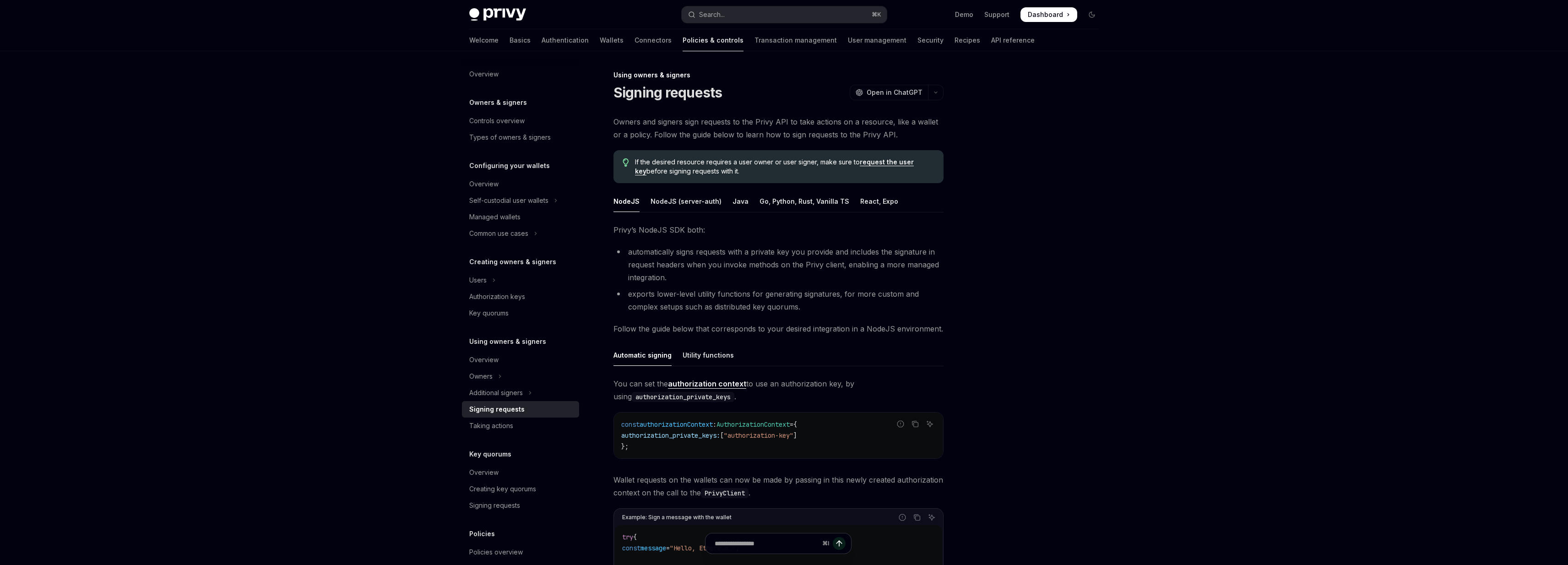
scroll to position [15, 0]
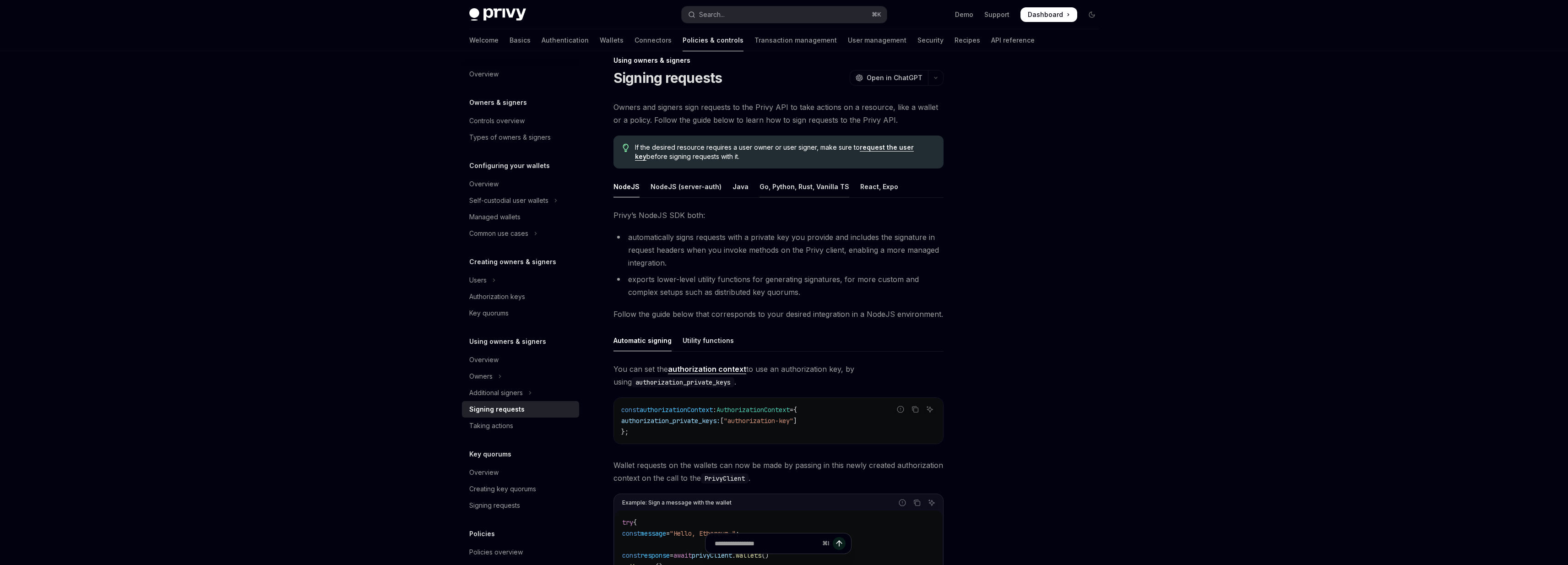
click at [765, 187] on div "Go, Python, Rust, Vanilla TS" at bounding box center [804, 186] width 90 height 21
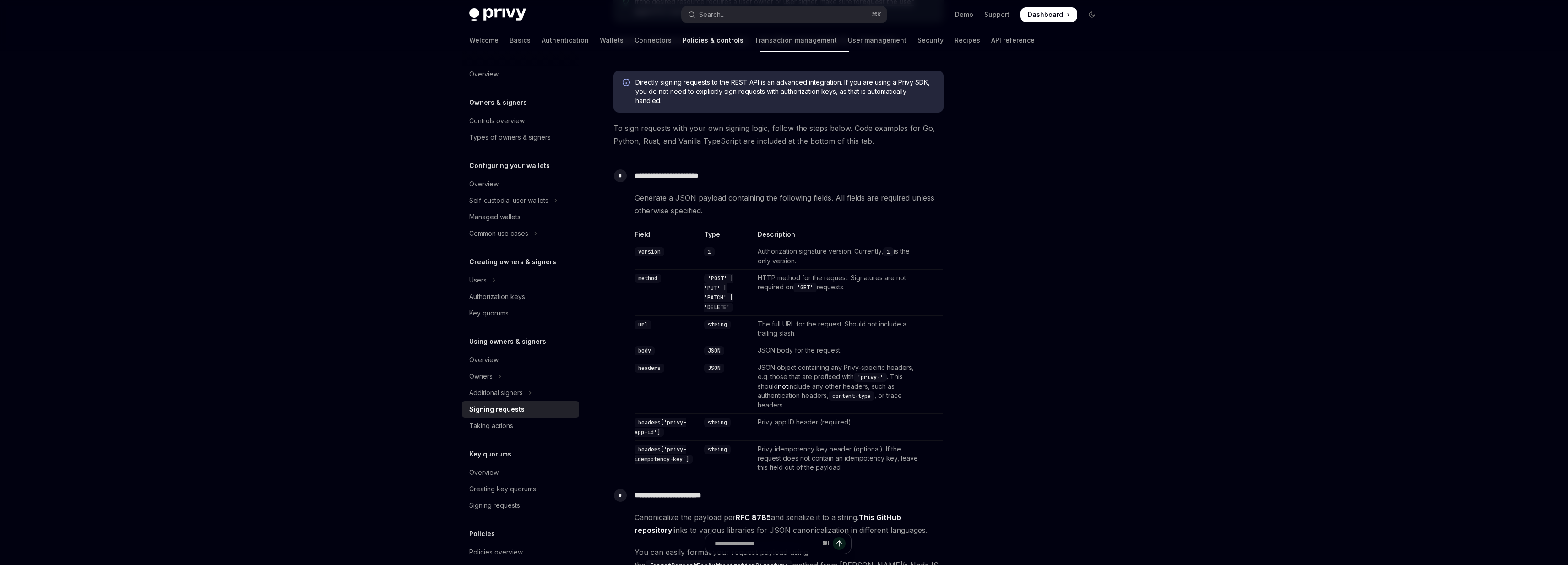
scroll to position [161, 0]
drag, startPoint x: 756, startPoint y: 188, endPoint x: 757, endPoint y: 207, distance: 19.0
click at [757, 207] on div "**********" at bounding box center [781, 320] width 323 height 311
click at [757, 207] on span "Generate a JSON payload containing the following fields. All fields are require…" at bounding box center [789, 204] width 309 height 26
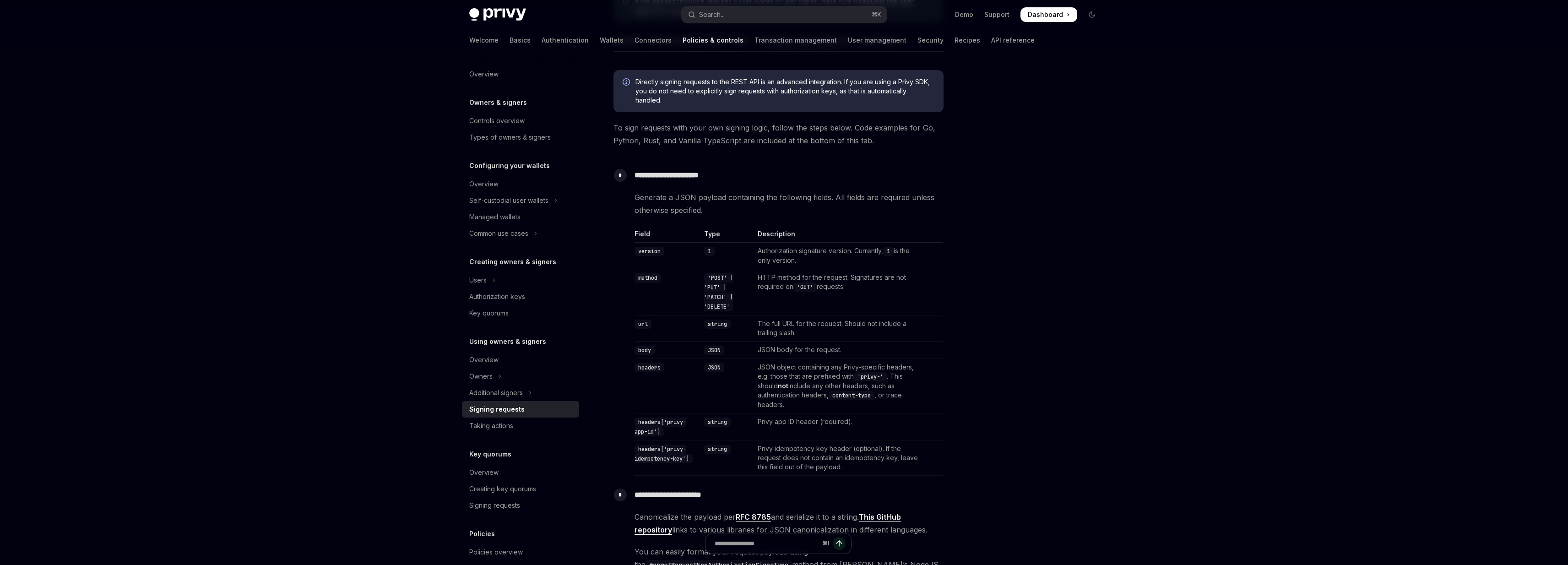
click at [757, 207] on span "Generate a JSON payload containing the following fields. All fields are require…" at bounding box center [789, 204] width 309 height 26
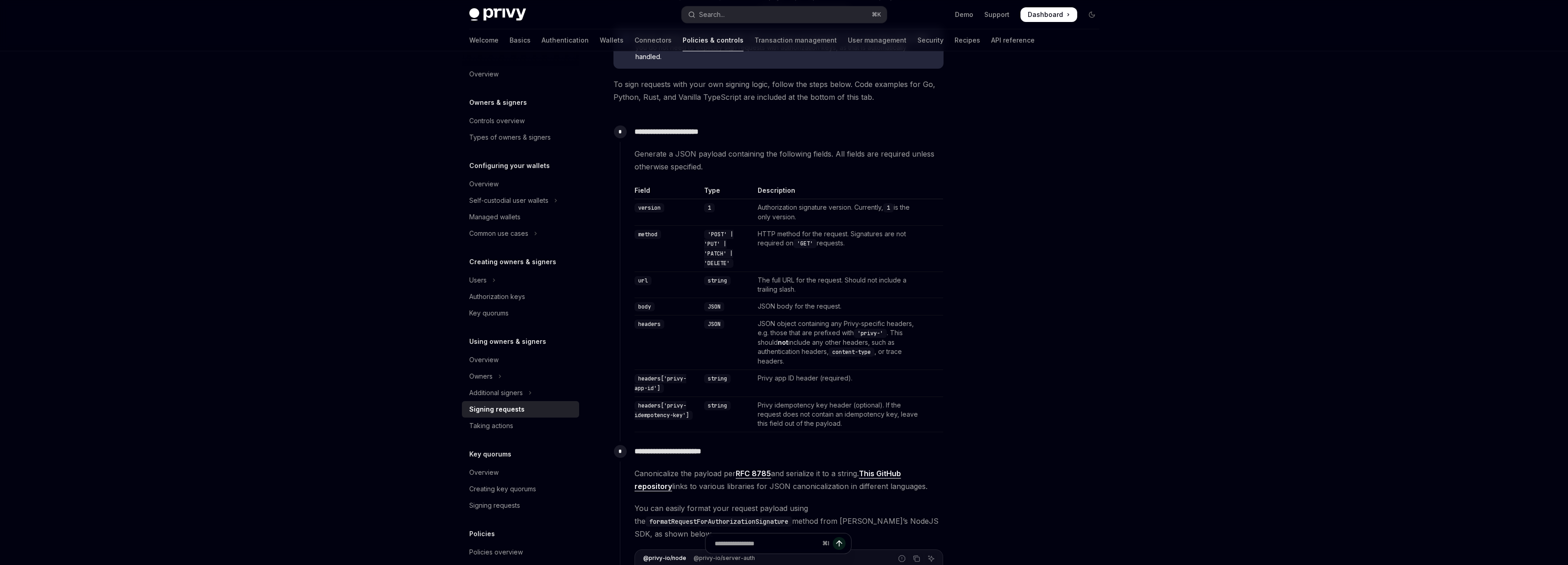
scroll to position [205, 0]
click at [636, 209] on code "version" at bounding box center [649, 207] width 30 height 9
drag, startPoint x: 636, startPoint y: 209, endPoint x: 750, endPoint y: 251, distance: 121.5
click at [750, 251] on tbody "version 1 Authorization signature version. Currently, 1 is the only version. me…" at bounding box center [789, 315] width 309 height 233
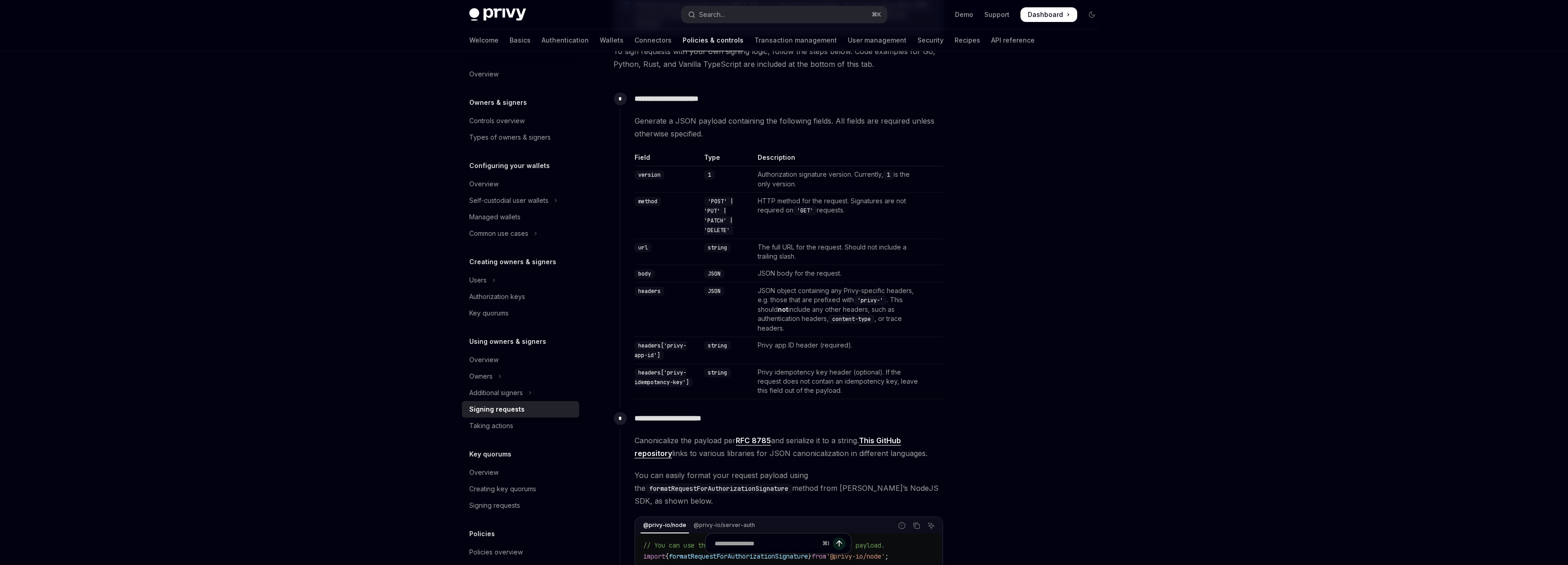
click at [627, 249] on div "**********" at bounding box center [781, 244] width 323 height 311
drag, startPoint x: 627, startPoint y: 249, endPoint x: 798, endPoint y: 261, distance: 171.4
click at [798, 261] on div "**********" at bounding box center [781, 244] width 323 height 311
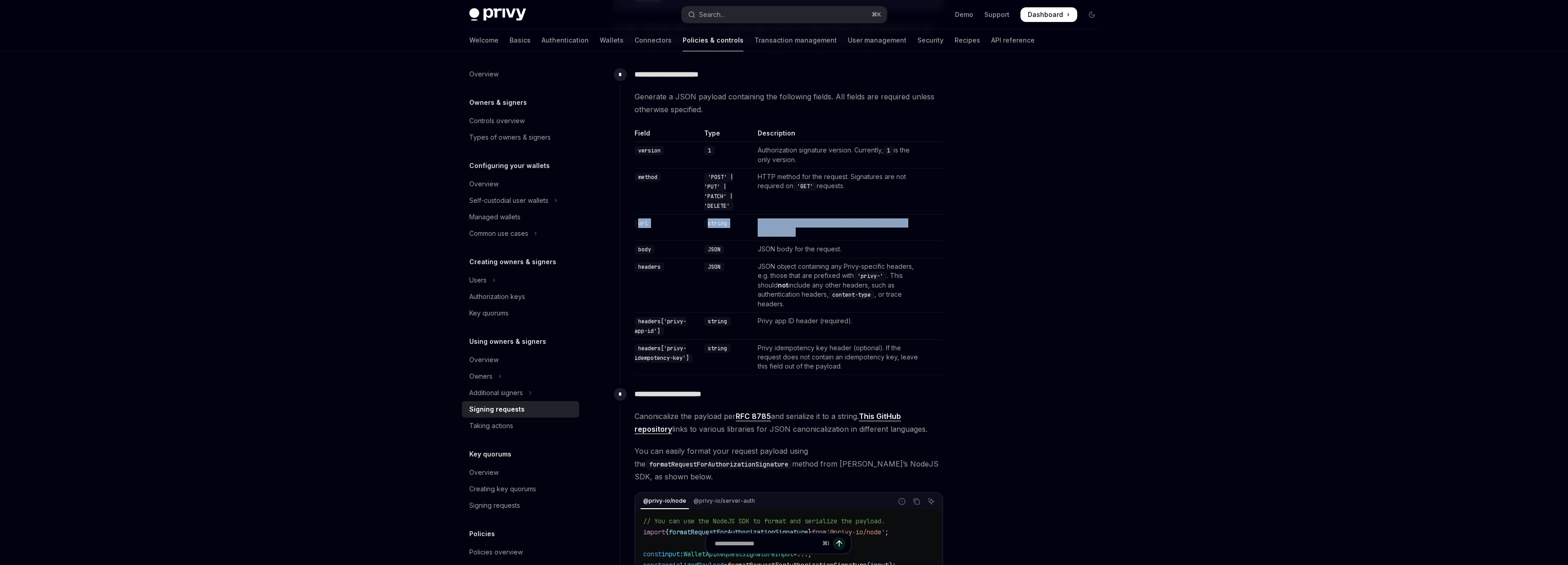
scroll to position [264, 0]
click at [628, 248] on div "**********" at bounding box center [781, 218] width 323 height 311
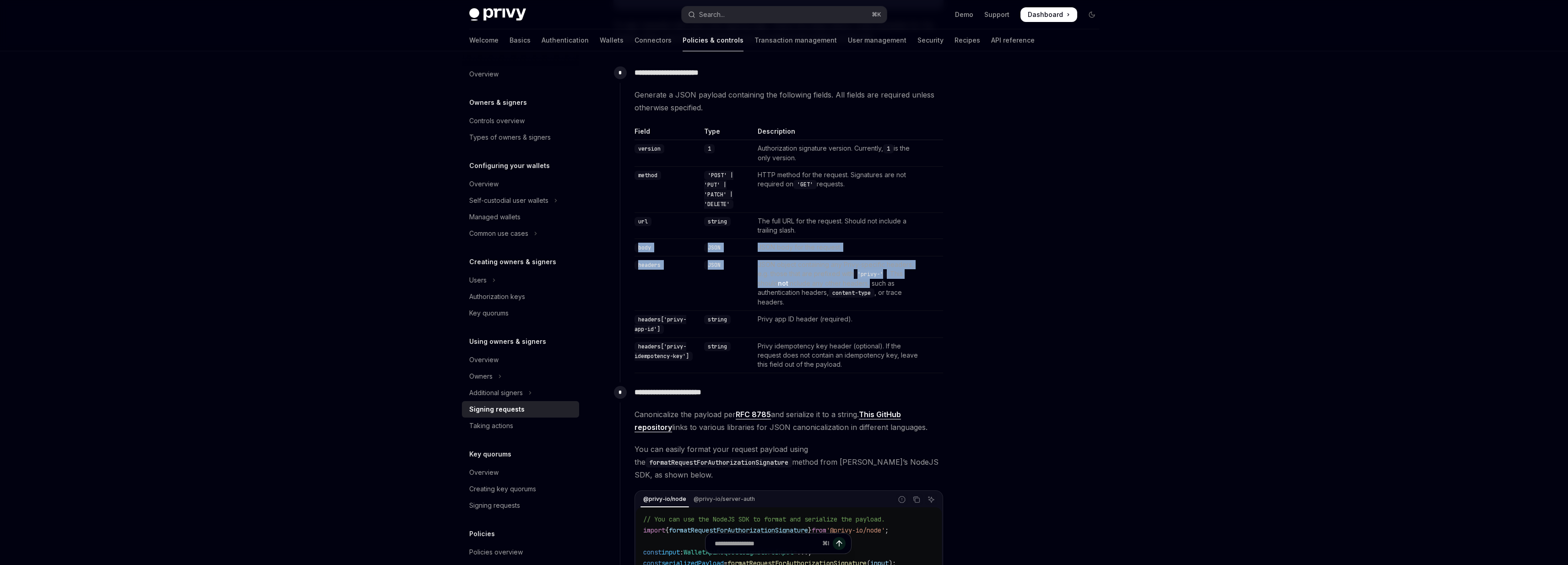
drag, startPoint x: 628, startPoint y: 248, endPoint x: 852, endPoint y: 280, distance: 226.3
click at [852, 280] on div "**********" at bounding box center [781, 218] width 323 height 311
click at [852, 280] on td "JSON object containing any Privy-specific headers, e.g. those that are prefixed…" at bounding box center [839, 283] width 171 height 54
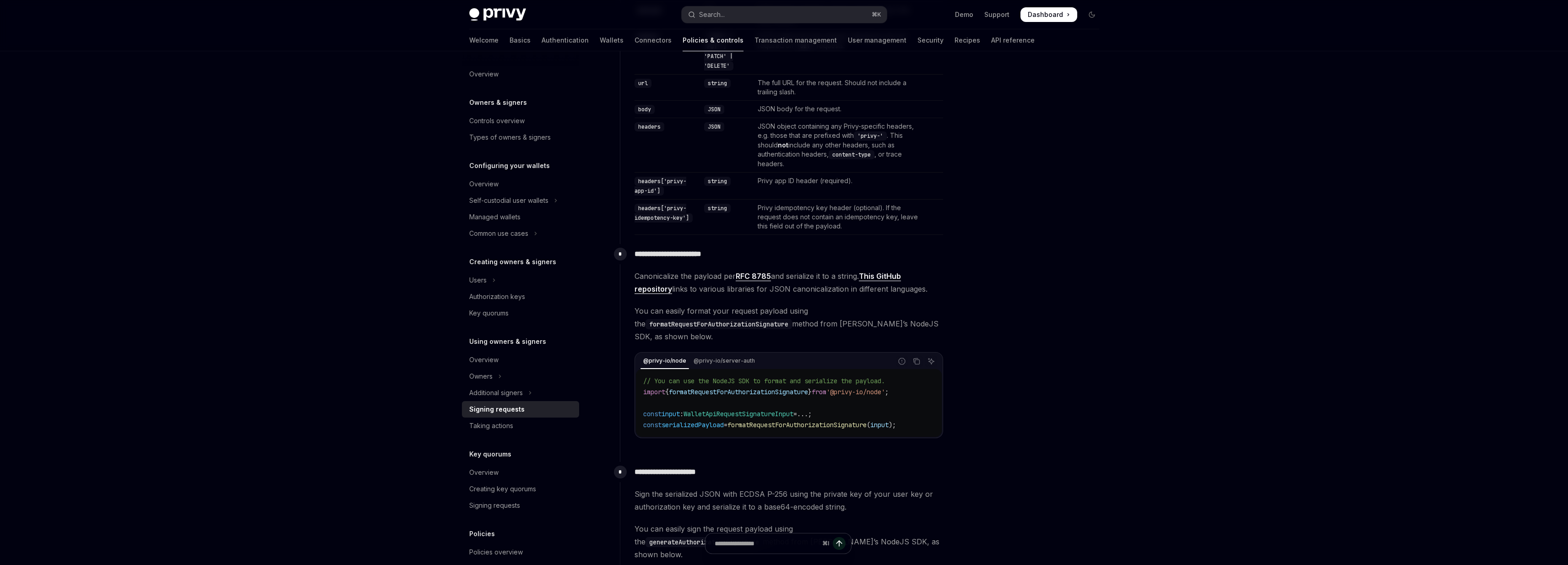
scroll to position [404, 0]
click at [694, 311] on span "You can easily format your request payload using the formatRequestForAuthorizat…" at bounding box center [789, 321] width 309 height 39
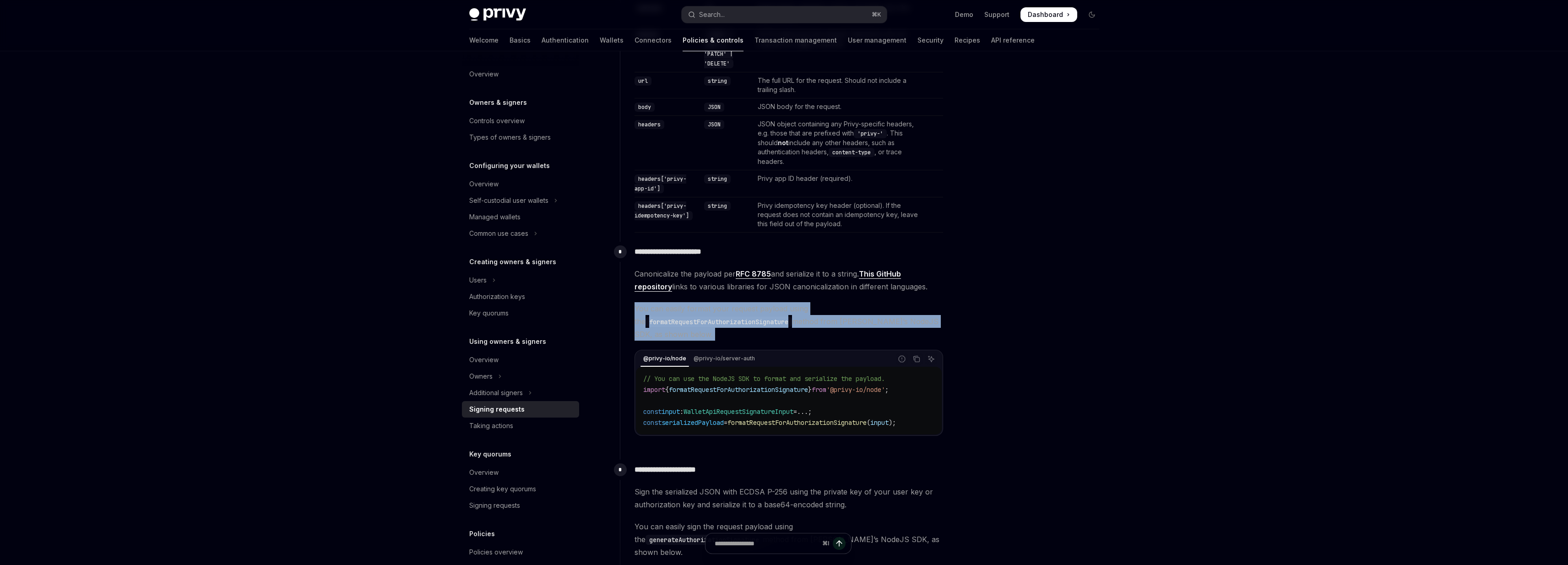
click at [694, 311] on span "You can easily format your request payload using the formatRequestForAuthorizat…" at bounding box center [789, 321] width 309 height 39
click at [678, 311] on span "You can easily format your request payload using the formatRequestForAuthorizat…" at bounding box center [789, 321] width 309 height 39
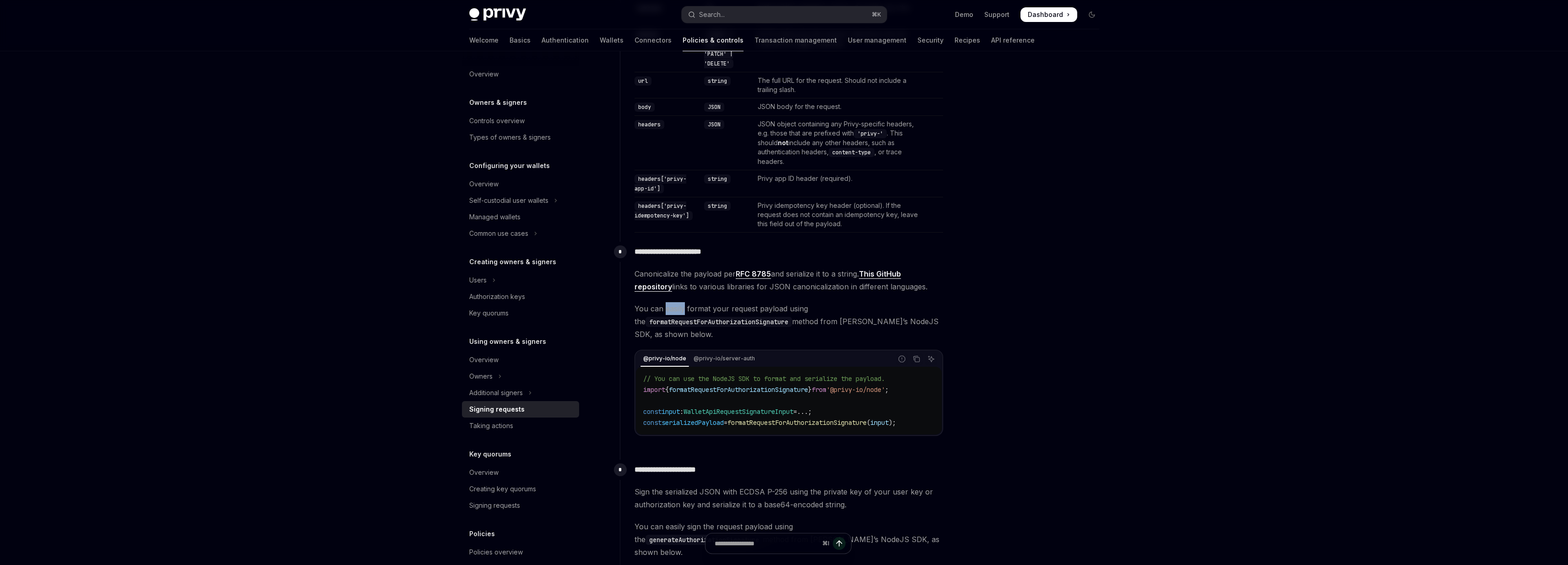
click at [678, 311] on span "You can easily format your request payload using the formatRequestForAuthorizat…" at bounding box center [789, 321] width 309 height 39
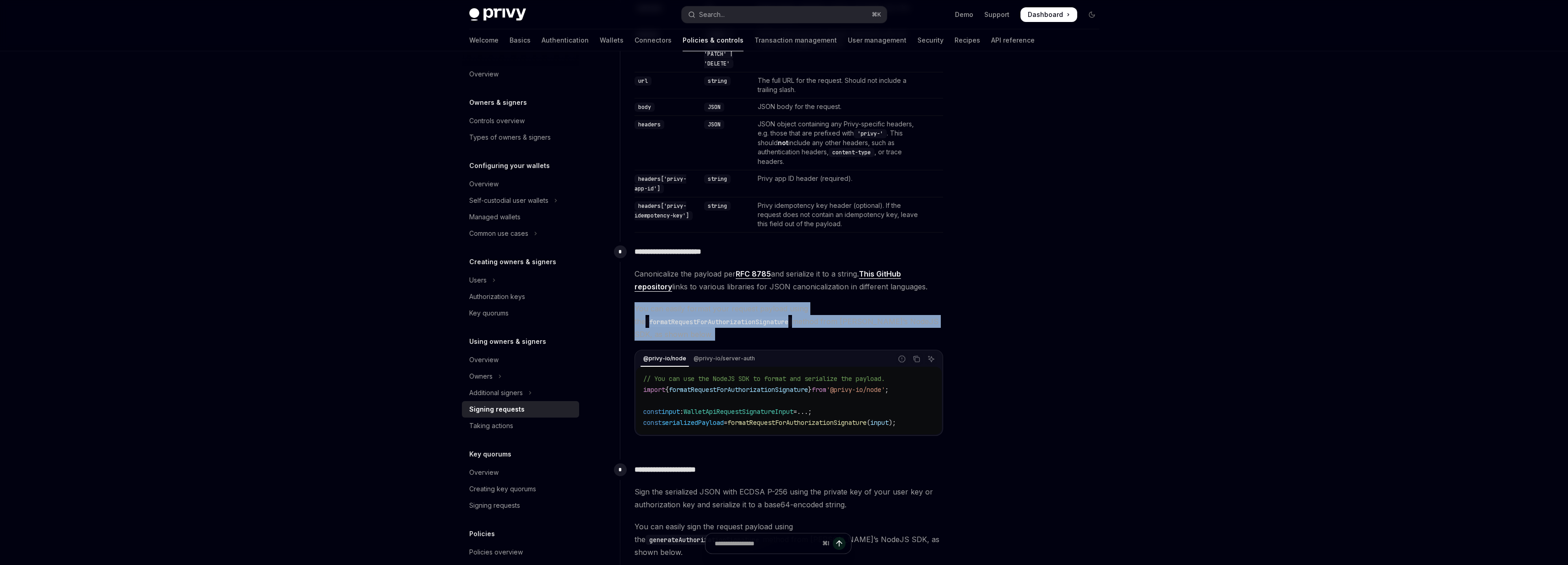
click at [678, 311] on span "You can easily format your request payload using the formatRequestForAuthorizat…" at bounding box center [789, 321] width 309 height 39
click at [685, 311] on span "You can easily format your request payload using the formatRequestForAuthorizat…" at bounding box center [789, 321] width 309 height 39
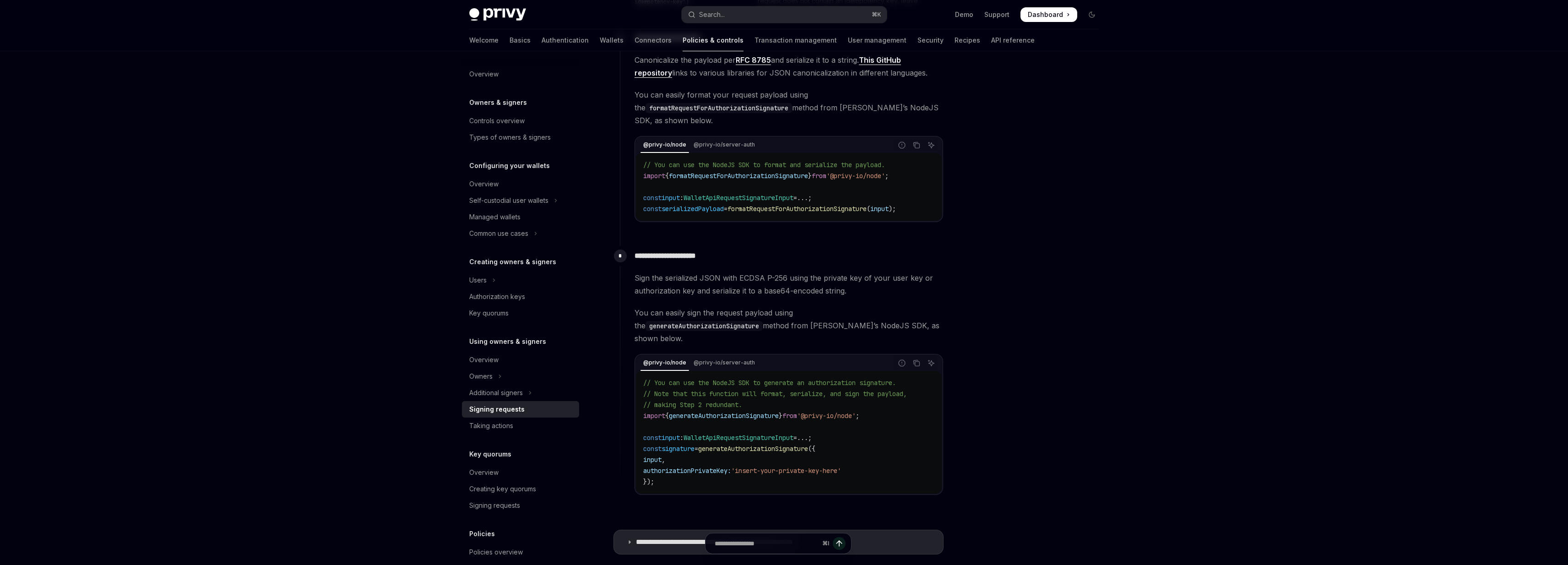
scroll to position [622, 0]
click at [638, 278] on span "Sign the serialized JSON with ECDSA P-256 using the private key of your user ke…" at bounding box center [789, 279] width 309 height 26
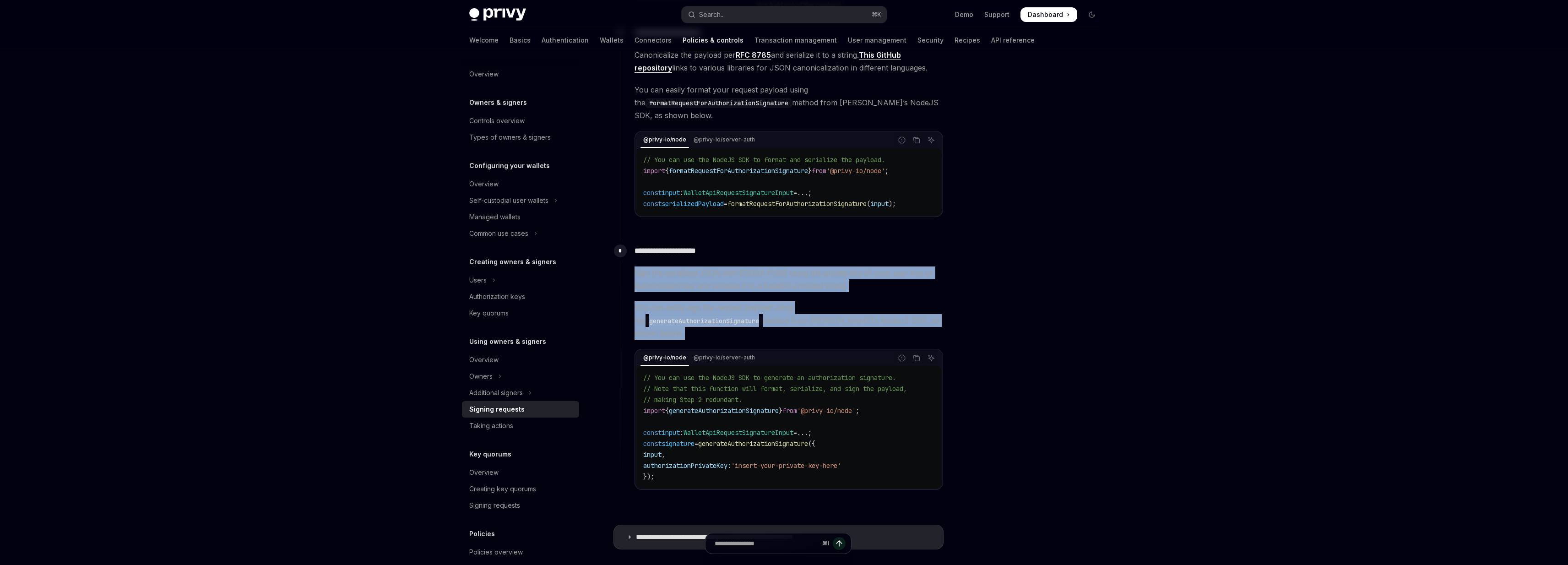
drag, startPoint x: 638, startPoint y: 278, endPoint x: 892, endPoint y: 322, distance: 257.8
click at [892, 322] on div "Sign the serialized JSON with ECDSA P-256 using the private key of your user ke…" at bounding box center [789, 378] width 309 height 223
click at [892, 322] on span "You can easily sign the request payload using the generateAuthorizationSignatur…" at bounding box center [789, 320] width 309 height 39
drag, startPoint x: 892, startPoint y: 322, endPoint x: 836, endPoint y: 251, distance: 90.4
click at [836, 251] on div "**********" at bounding box center [781, 372] width 323 height 264
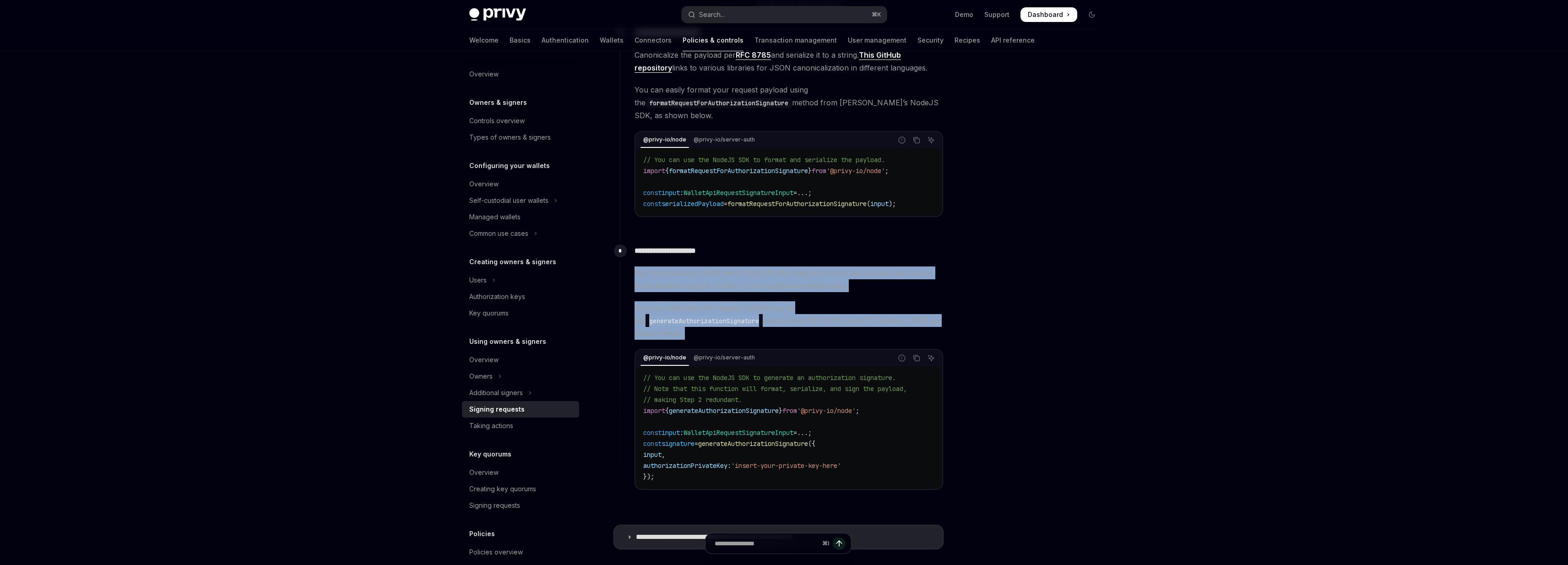
click at [836, 251] on p "**********" at bounding box center [789, 251] width 309 height 13
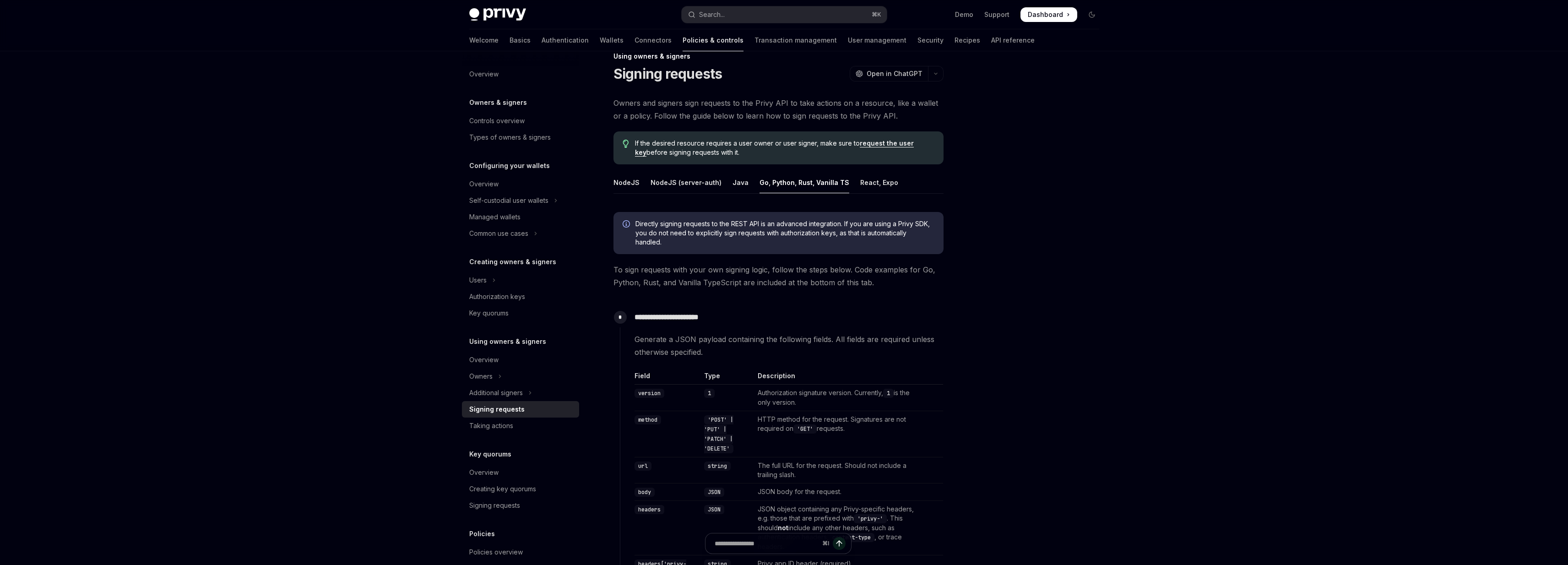
scroll to position [0, 0]
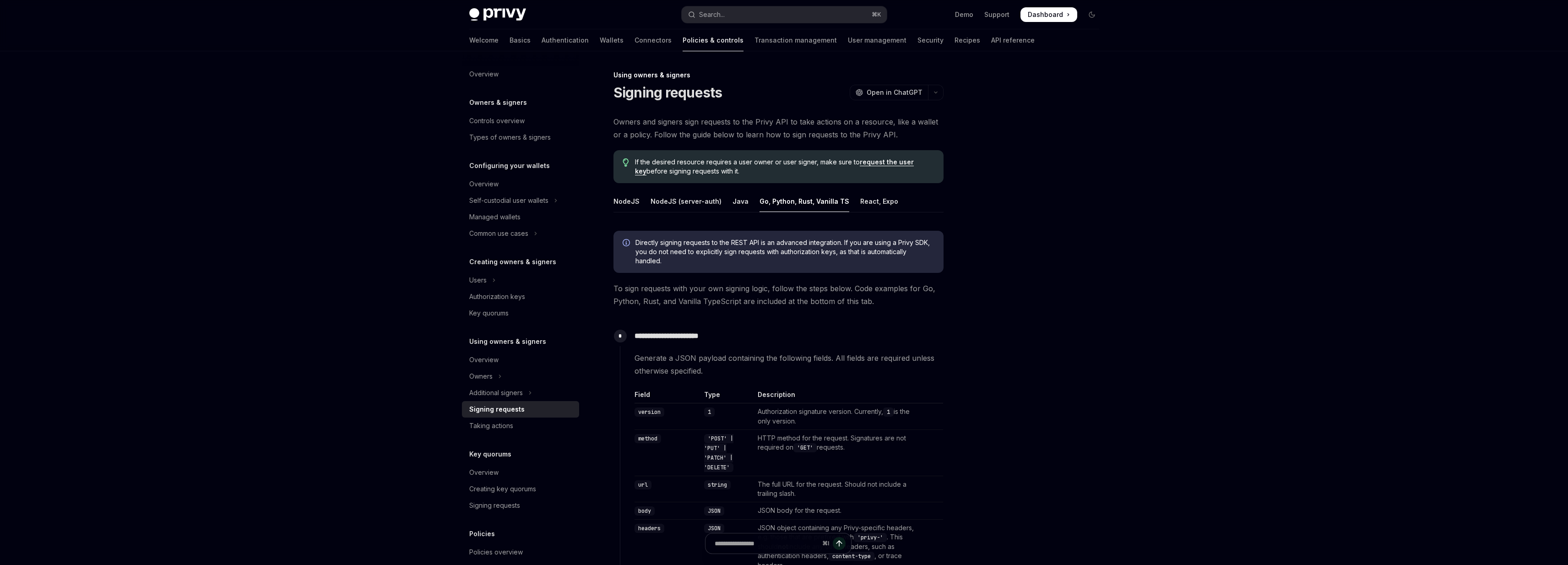
click at [615, 70] on div "Using owners & signers" at bounding box center [778, 75] width 330 height 9
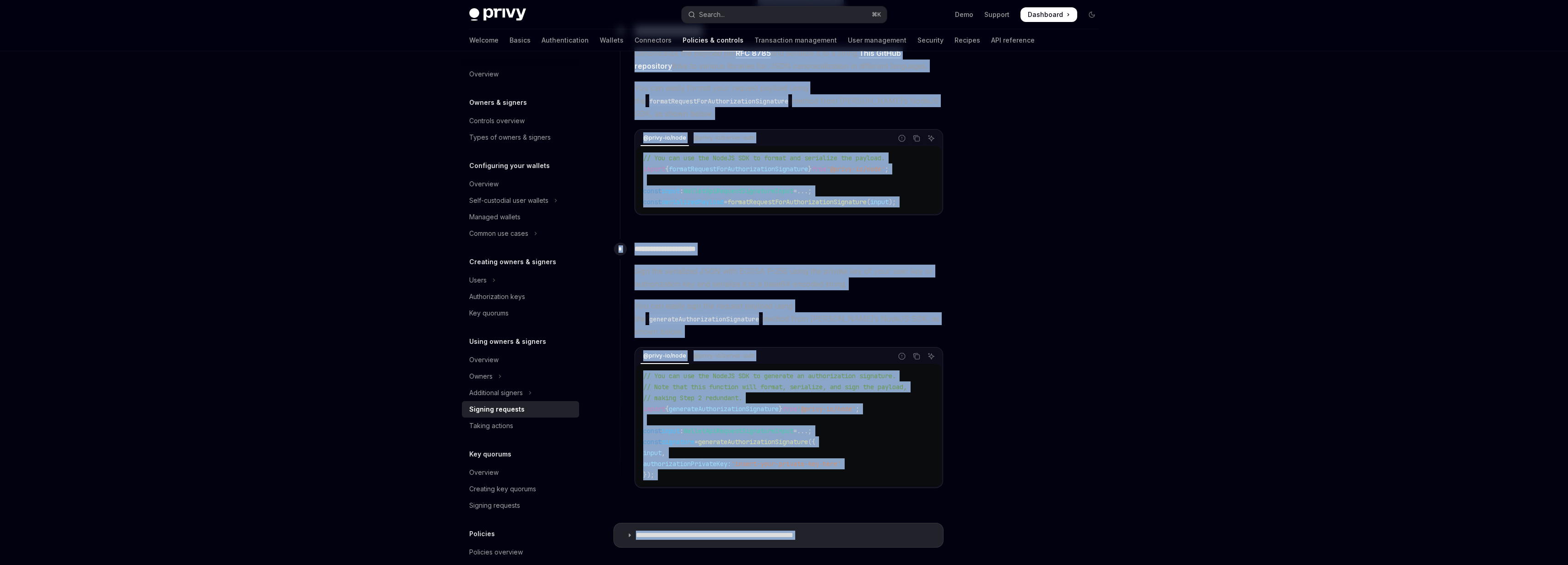
scroll to position [717, 0]
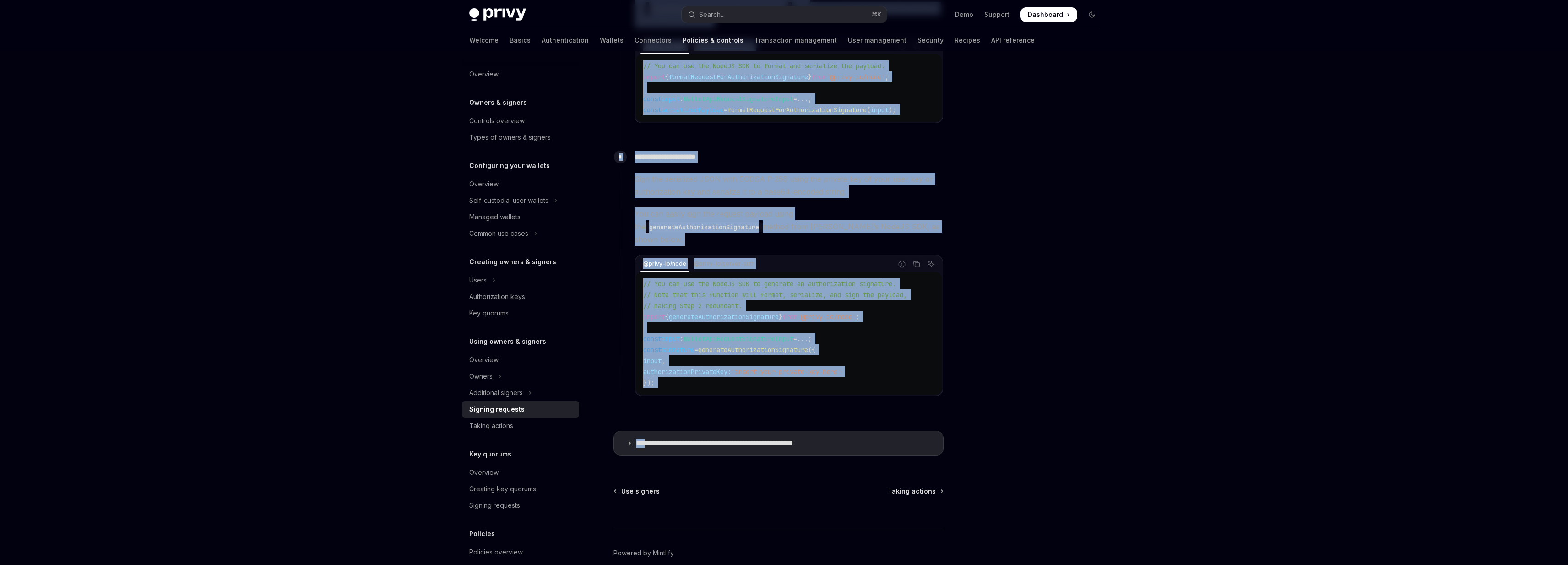
drag, startPoint x: 615, startPoint y: 70, endPoint x: 814, endPoint y: 415, distance: 398.3
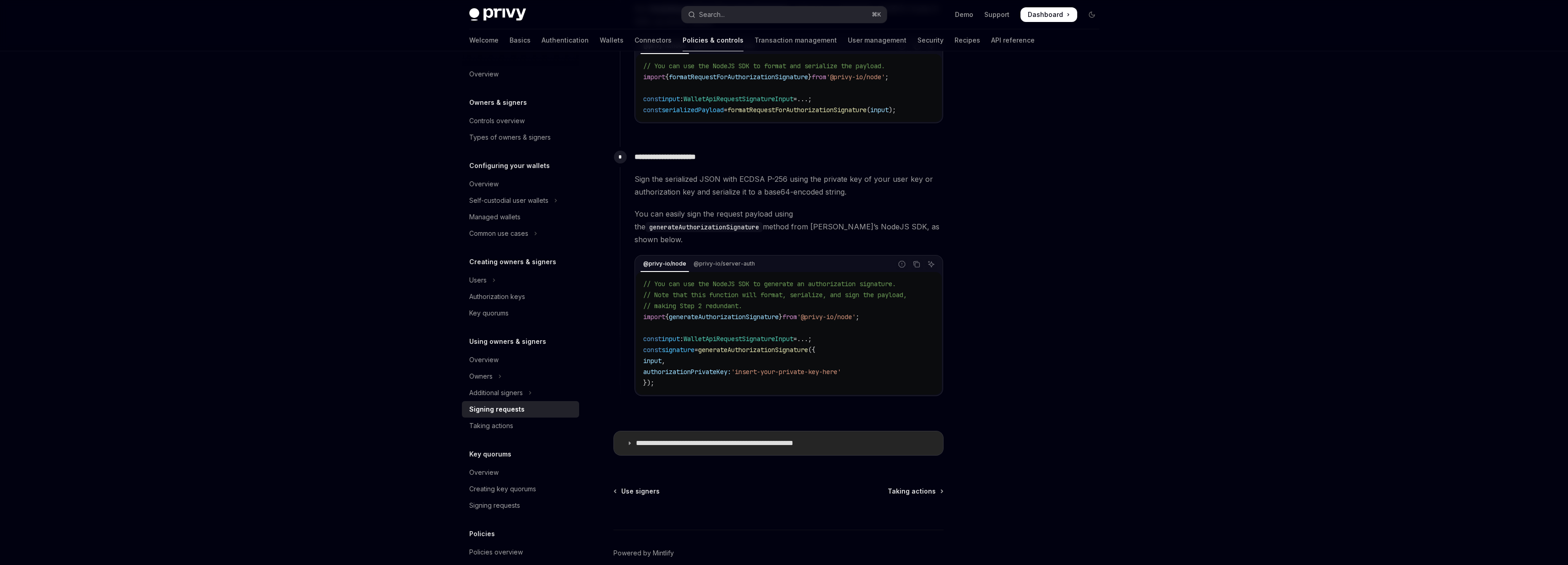
click at [785, 431] on summary "**********" at bounding box center [778, 443] width 329 height 24
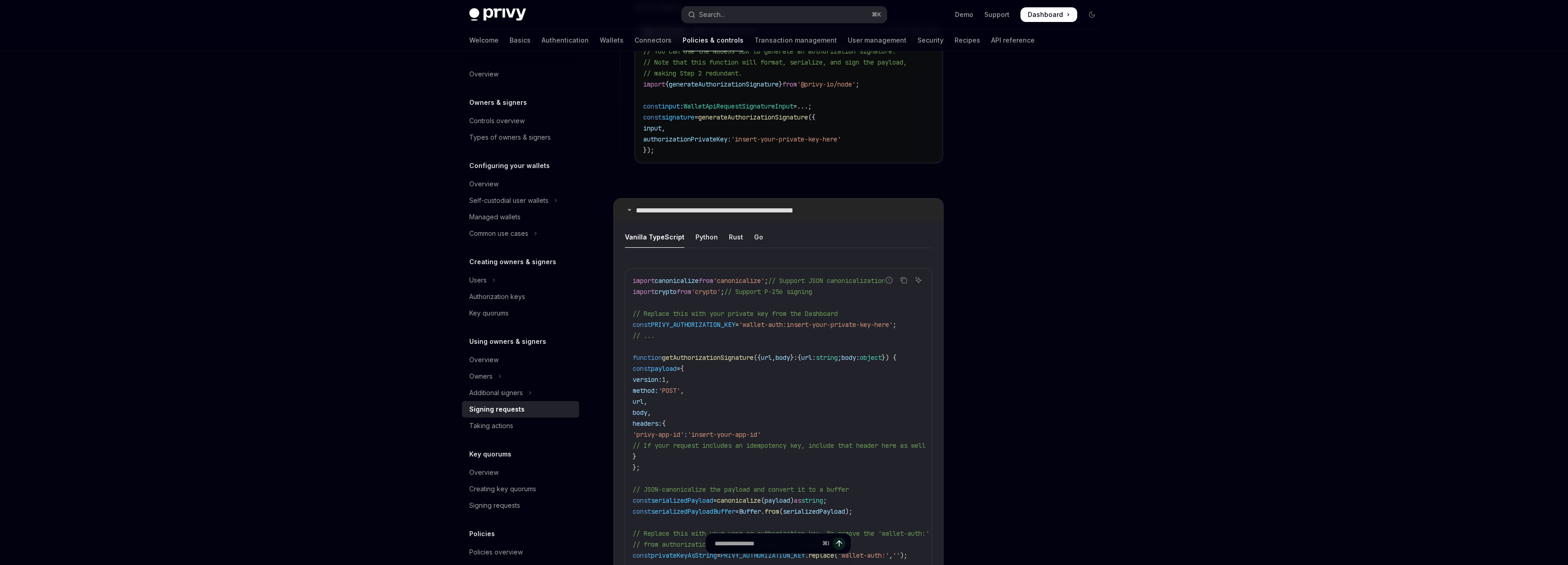
scroll to position [1025, 0]
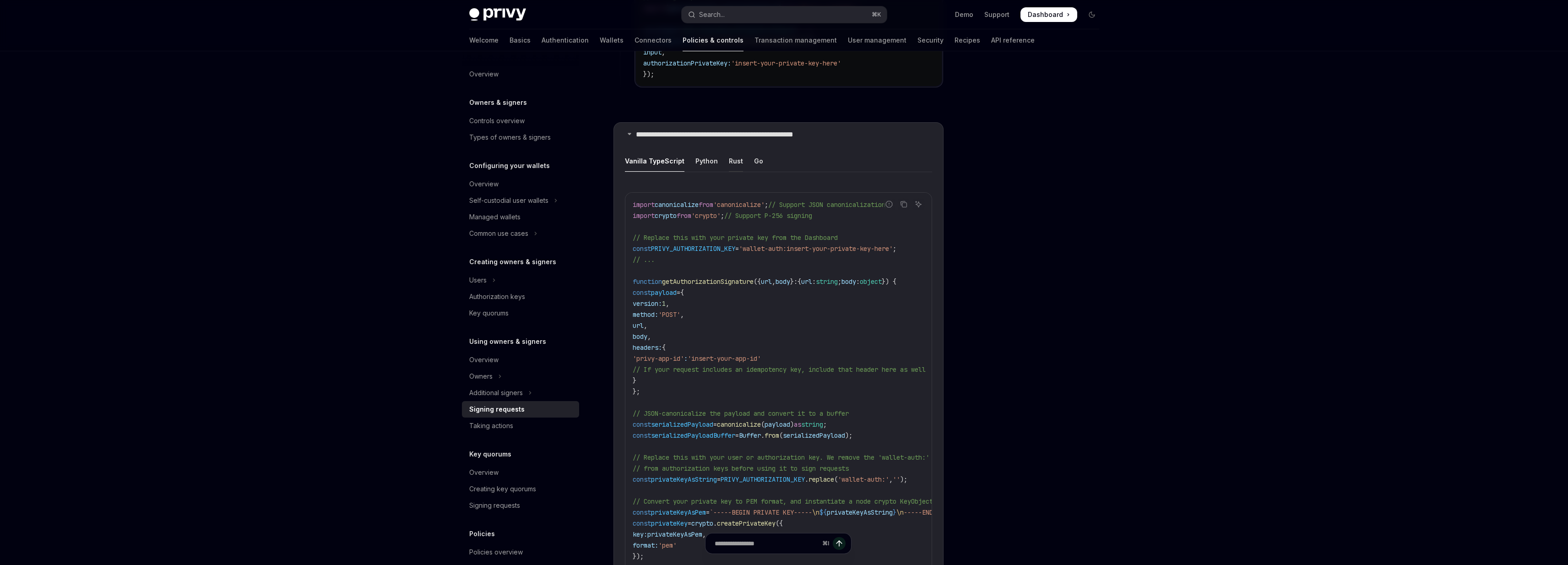
click at [734, 160] on div "Rust" at bounding box center [735, 161] width 14 height 21
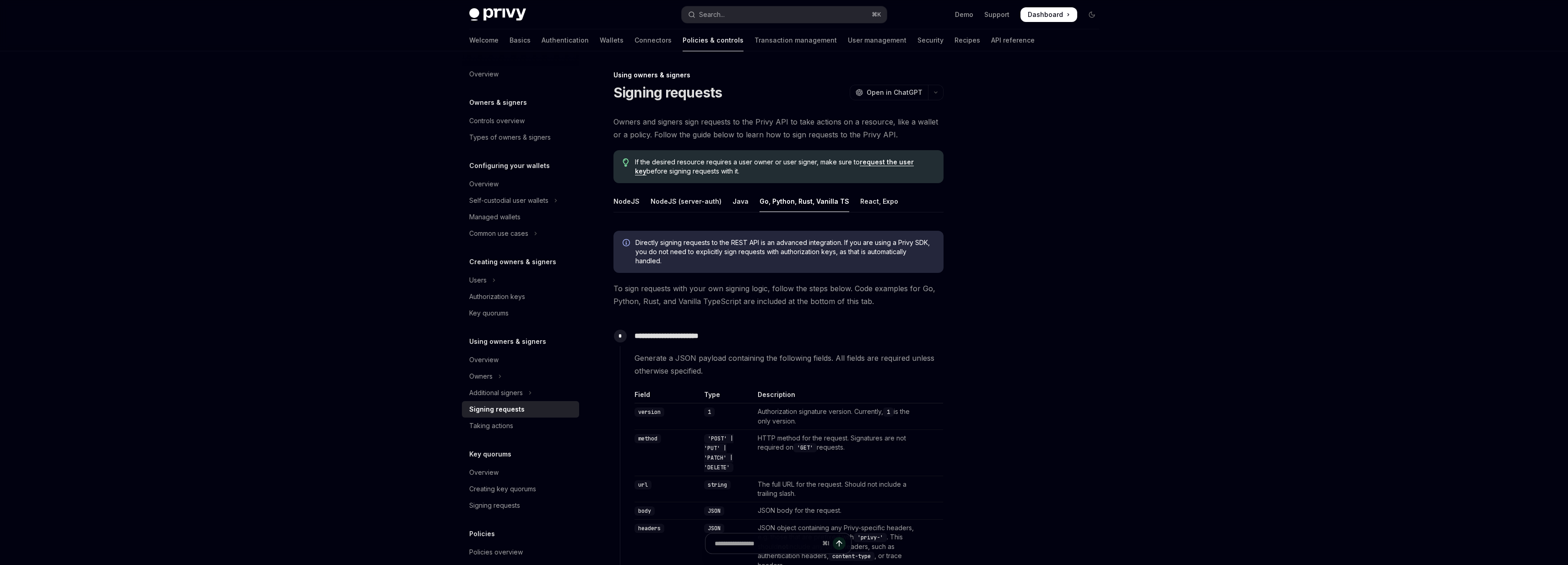
click at [617, 87] on h1 "Signing requests" at bounding box center [668, 92] width 109 height 17
click at [617, 78] on div "Using owners & signers" at bounding box center [778, 75] width 330 height 9
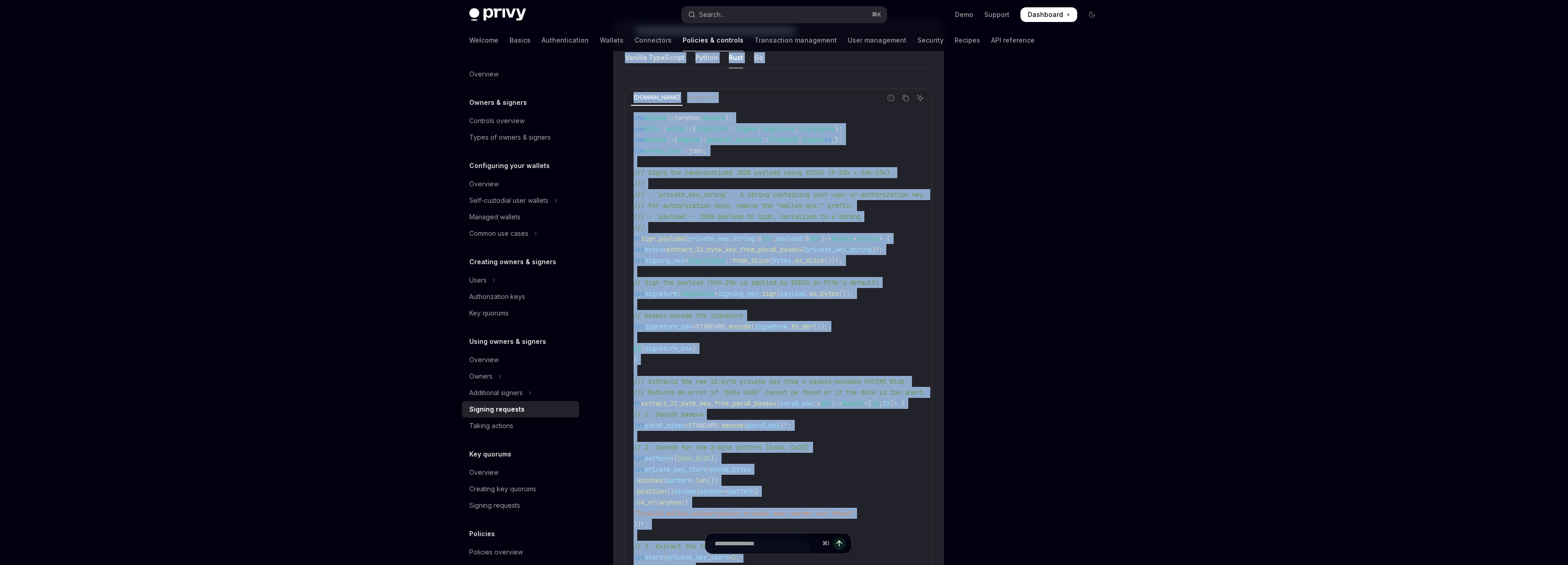
scroll to position [1803, 0]
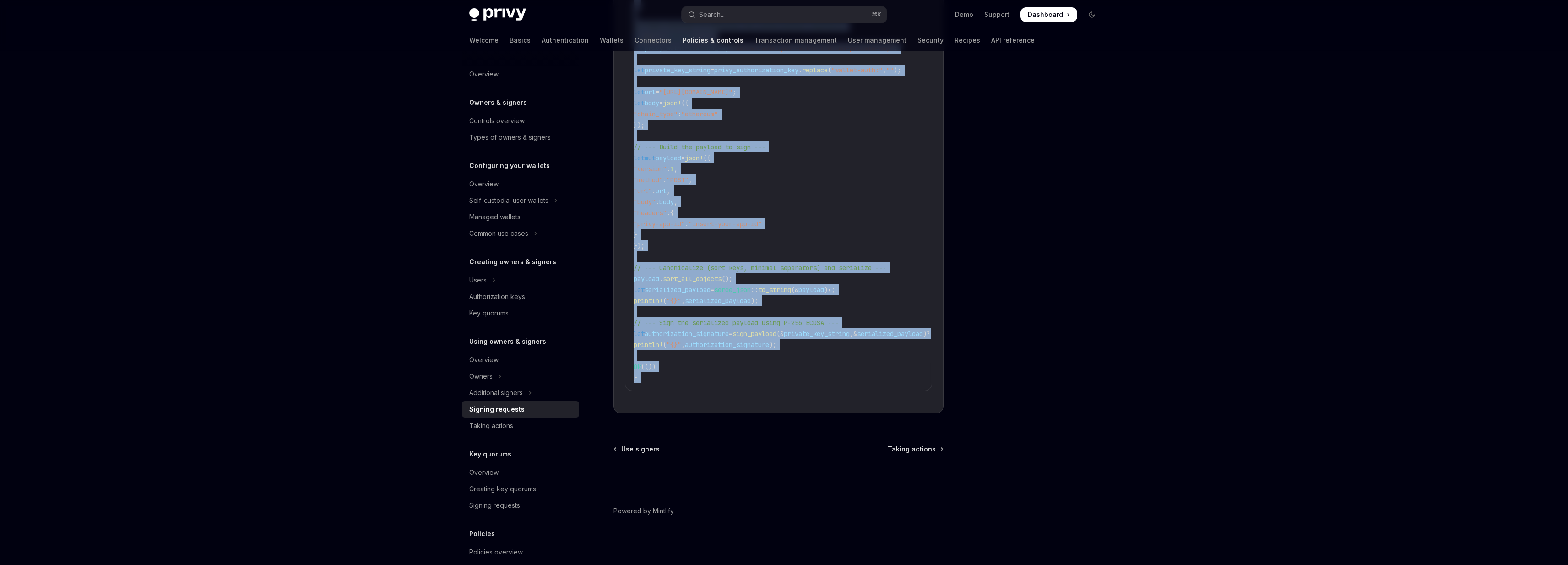
drag, startPoint x: 617, startPoint y: 78, endPoint x: 671, endPoint y: 375, distance: 301.9
copy div "**********"
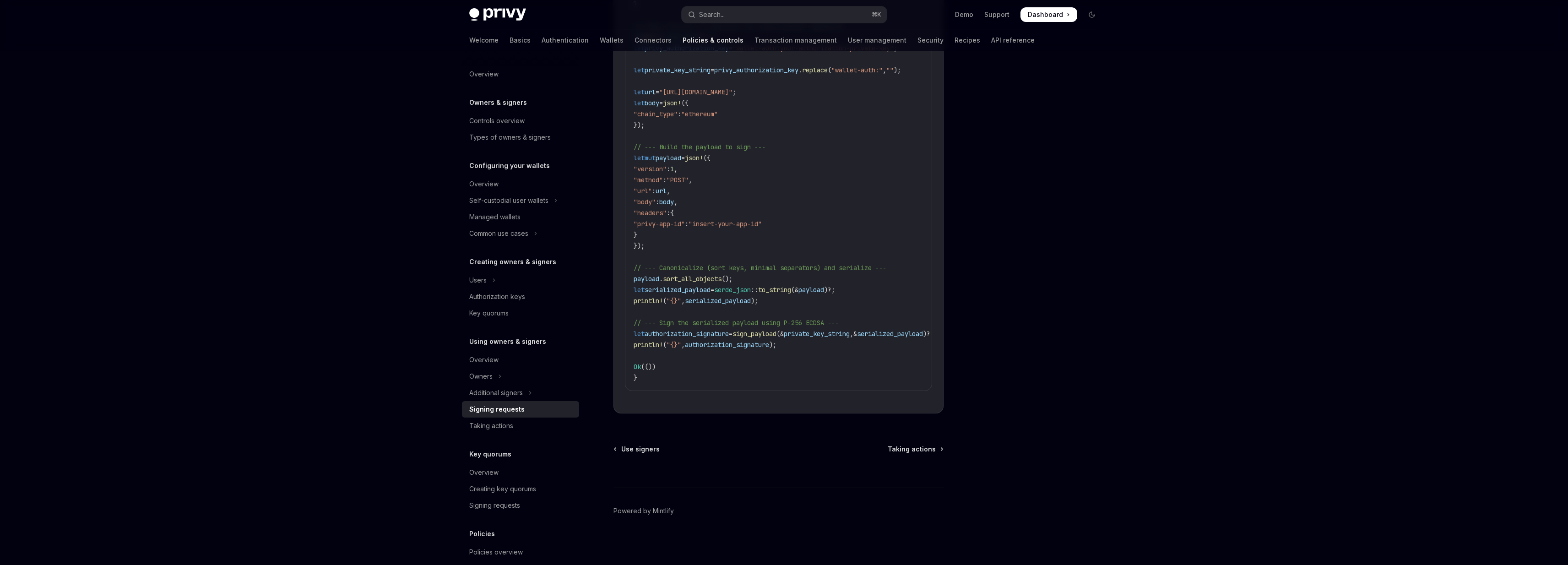
click at [1017, 260] on div at bounding box center [1037, 317] width 139 height 495
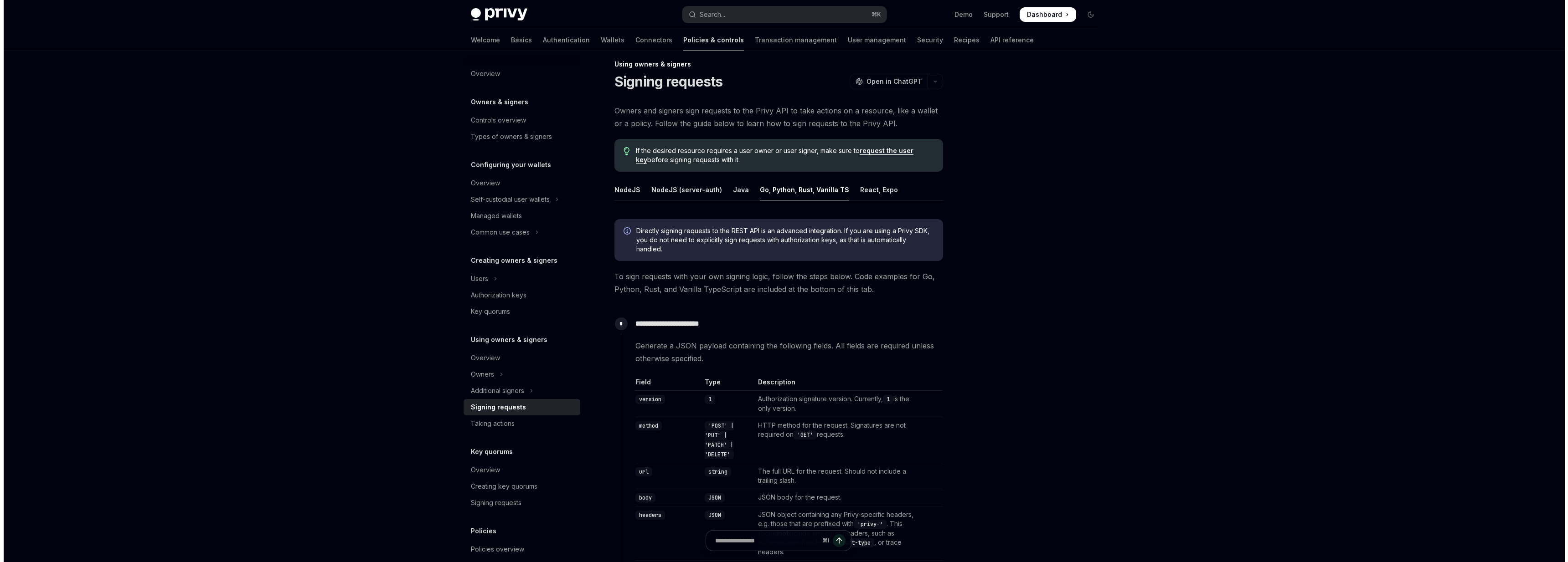
scroll to position [0, 0]
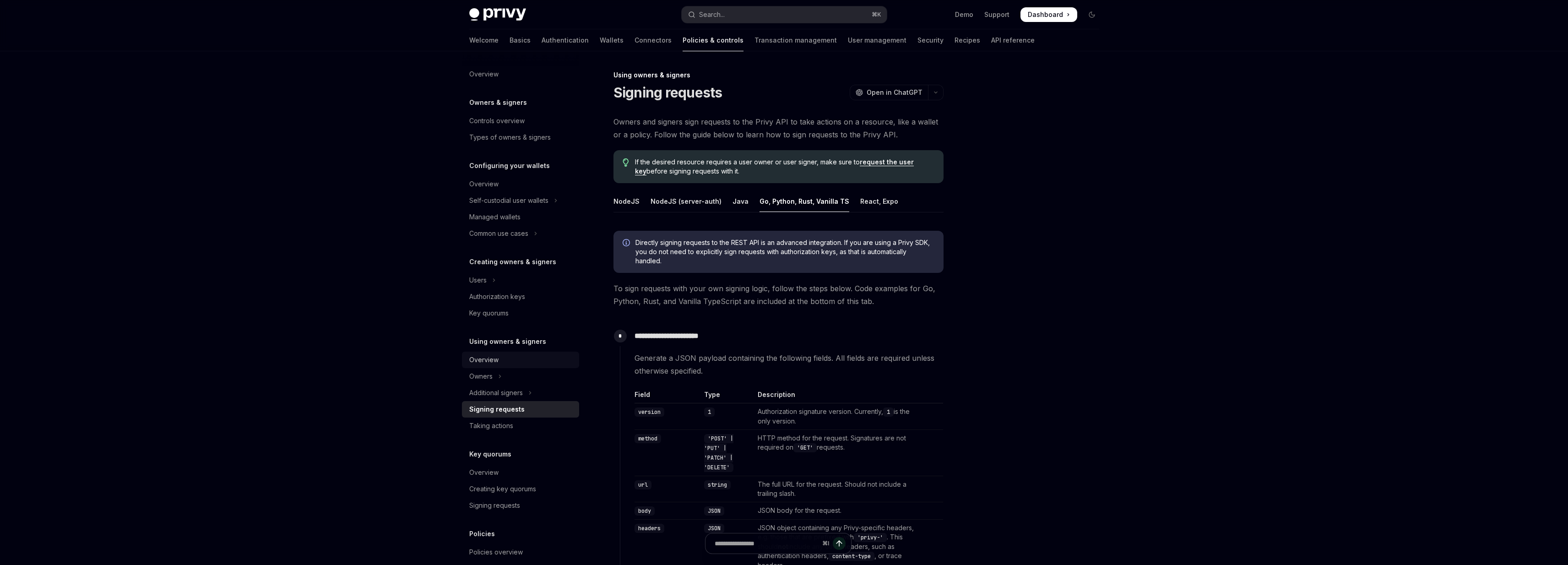
click at [505, 355] on div "Overview" at bounding box center [521, 360] width 105 height 11
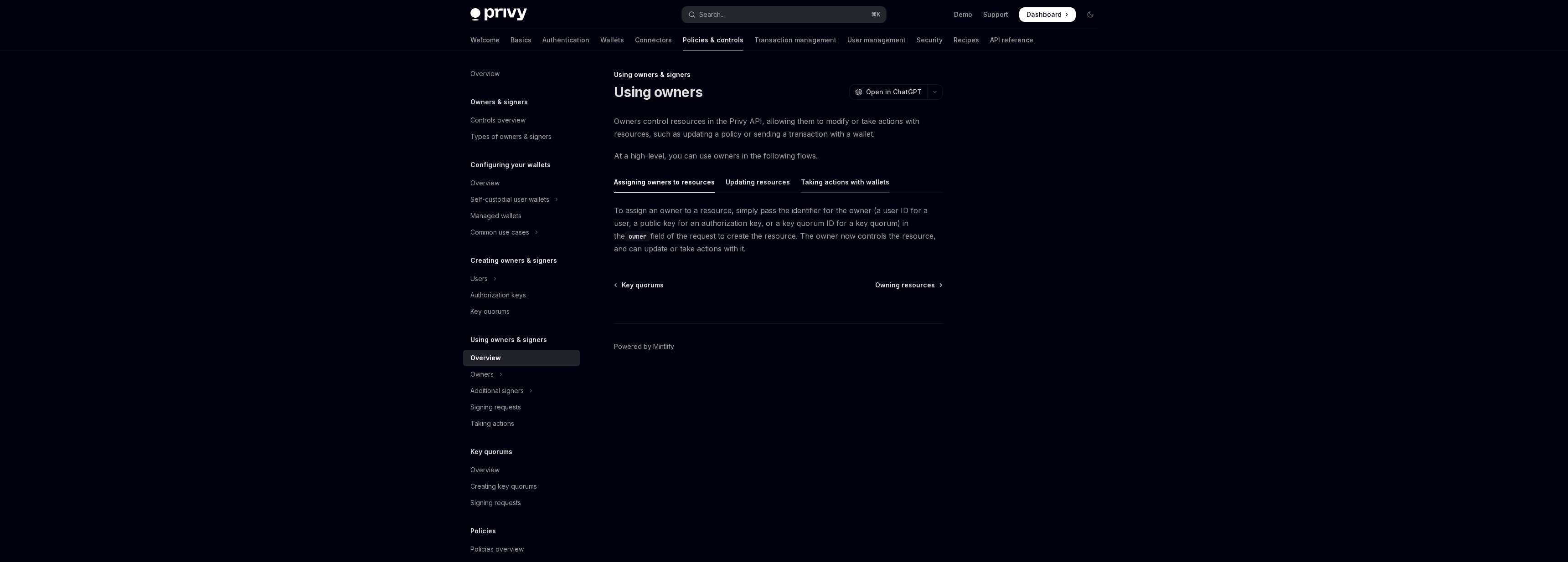
click at [837, 184] on div "Taking actions with wallets" at bounding box center [845, 182] width 88 height 21
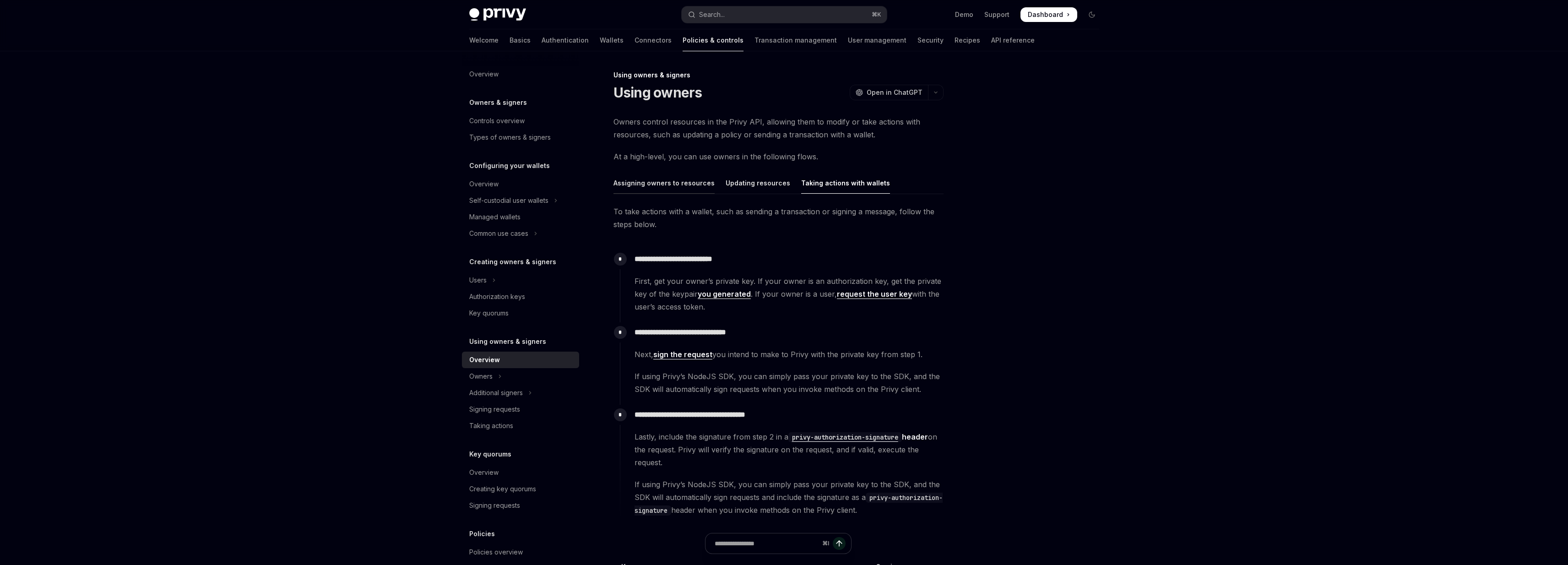
click at [690, 182] on div "Assigning owners to resources" at bounding box center [663, 183] width 101 height 21
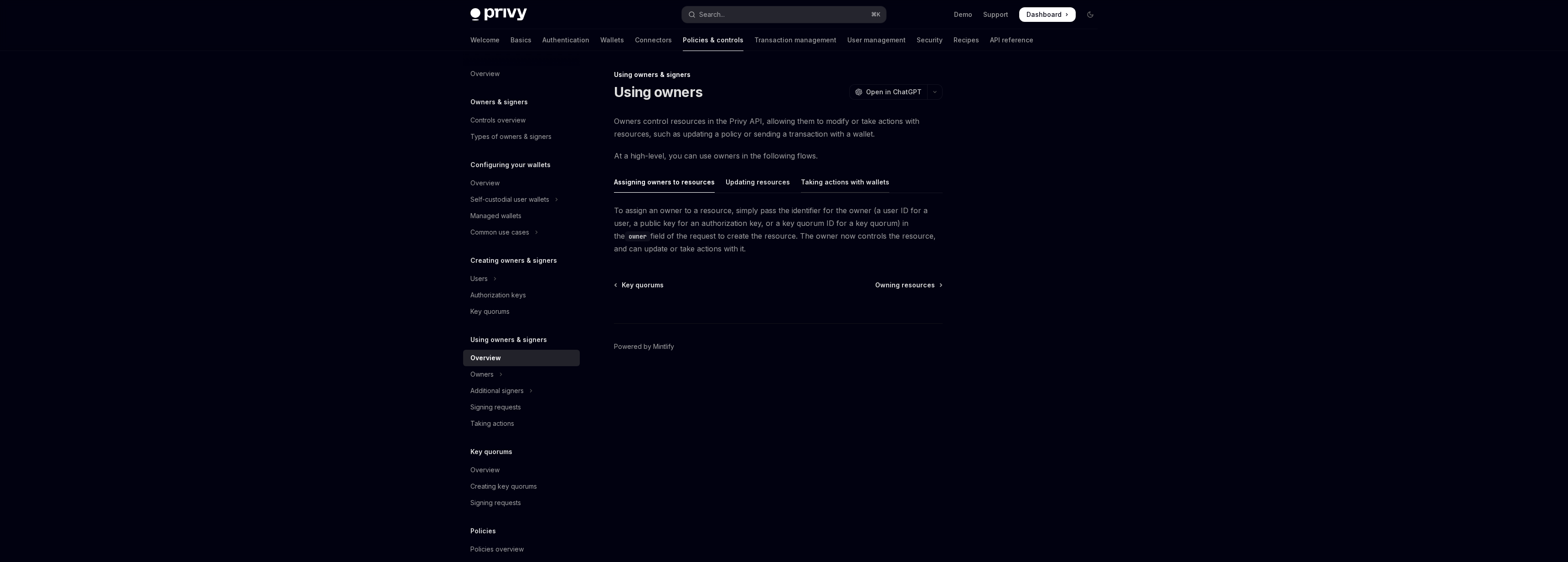
click at [823, 179] on div "Taking actions with wallets" at bounding box center [845, 182] width 88 height 21
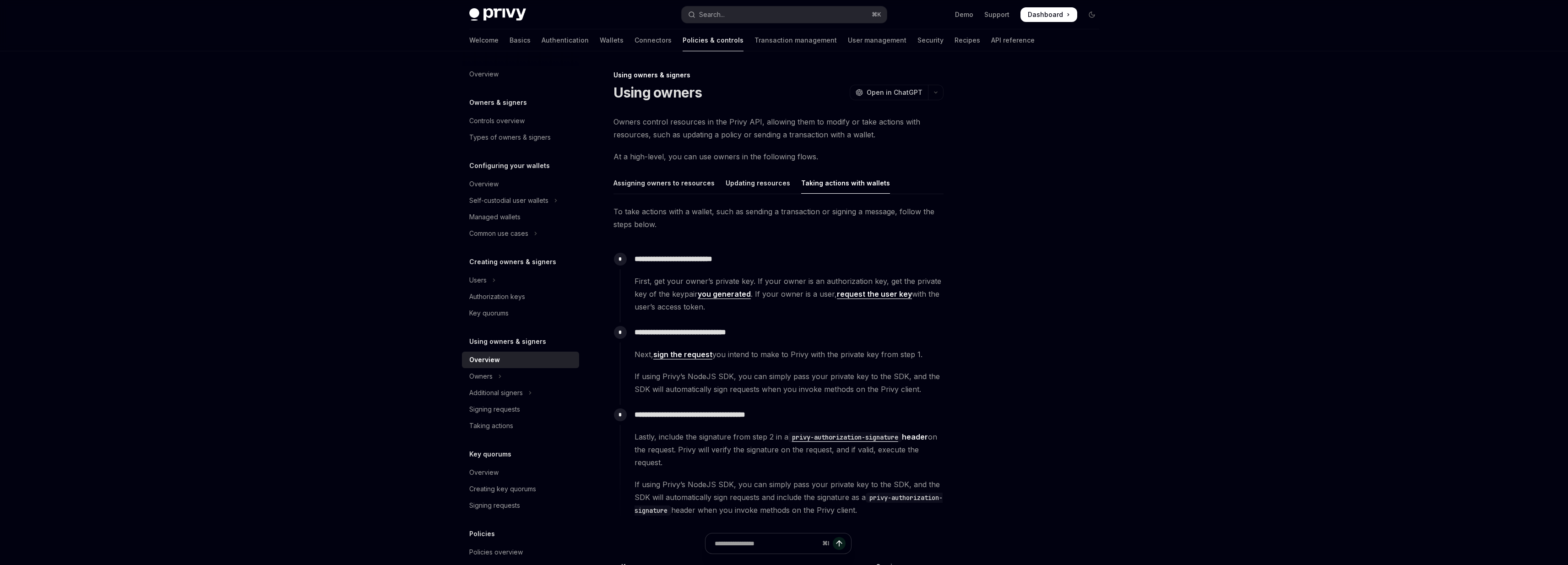
click at [627, 254] on div "**********" at bounding box center [781, 281] width 323 height 64
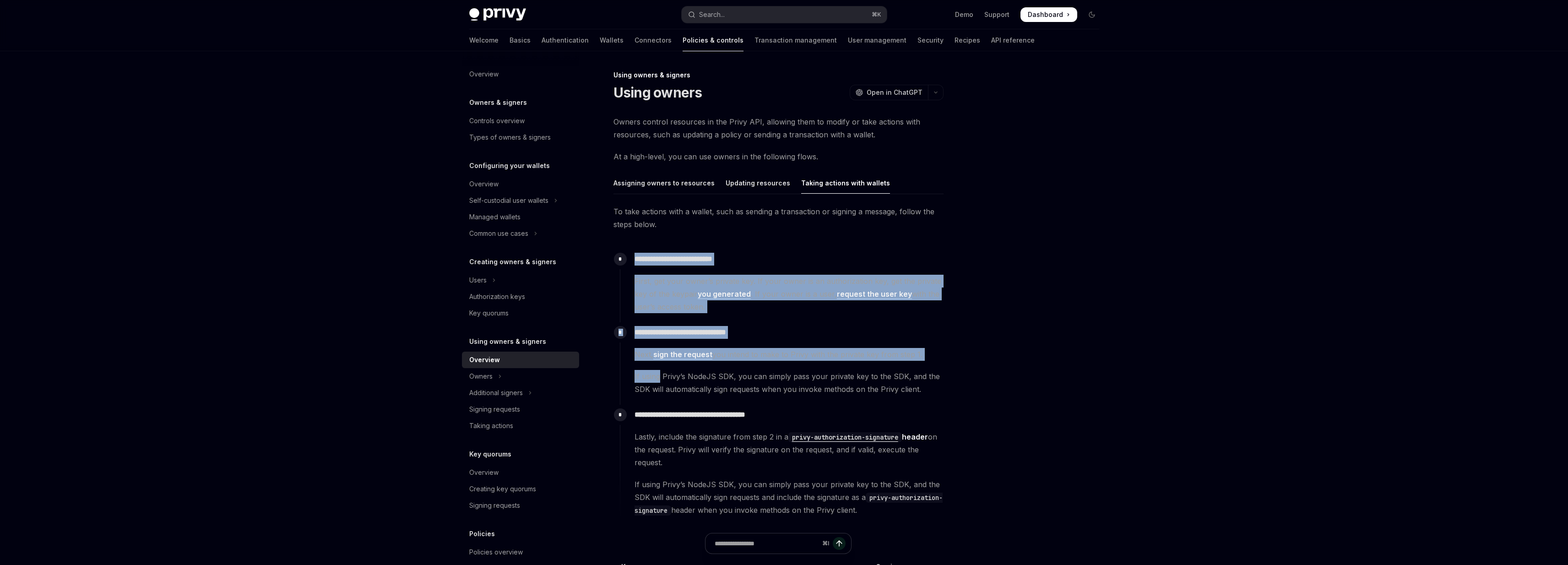
drag, startPoint x: 627, startPoint y: 254, endPoint x: 644, endPoint y: 373, distance: 120.2
click at [644, 374] on div "**********" at bounding box center [781, 387] width 323 height 276
click at [644, 373] on span "If using Privy’s NodeJS SDK, you can simply pass your private key to the SDK, a…" at bounding box center [789, 383] width 309 height 26
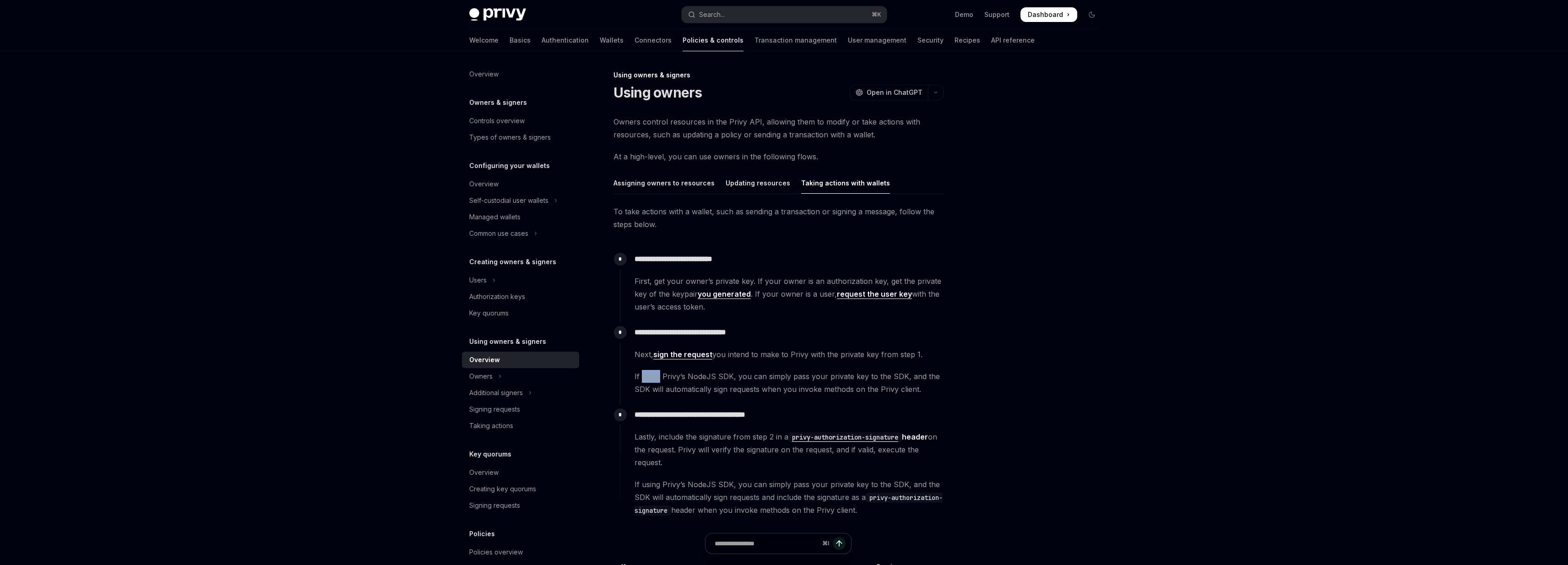
click at [644, 373] on span "If using Privy’s NodeJS SDK, you can simply pass your private key to the SDK, a…" at bounding box center [789, 383] width 309 height 26
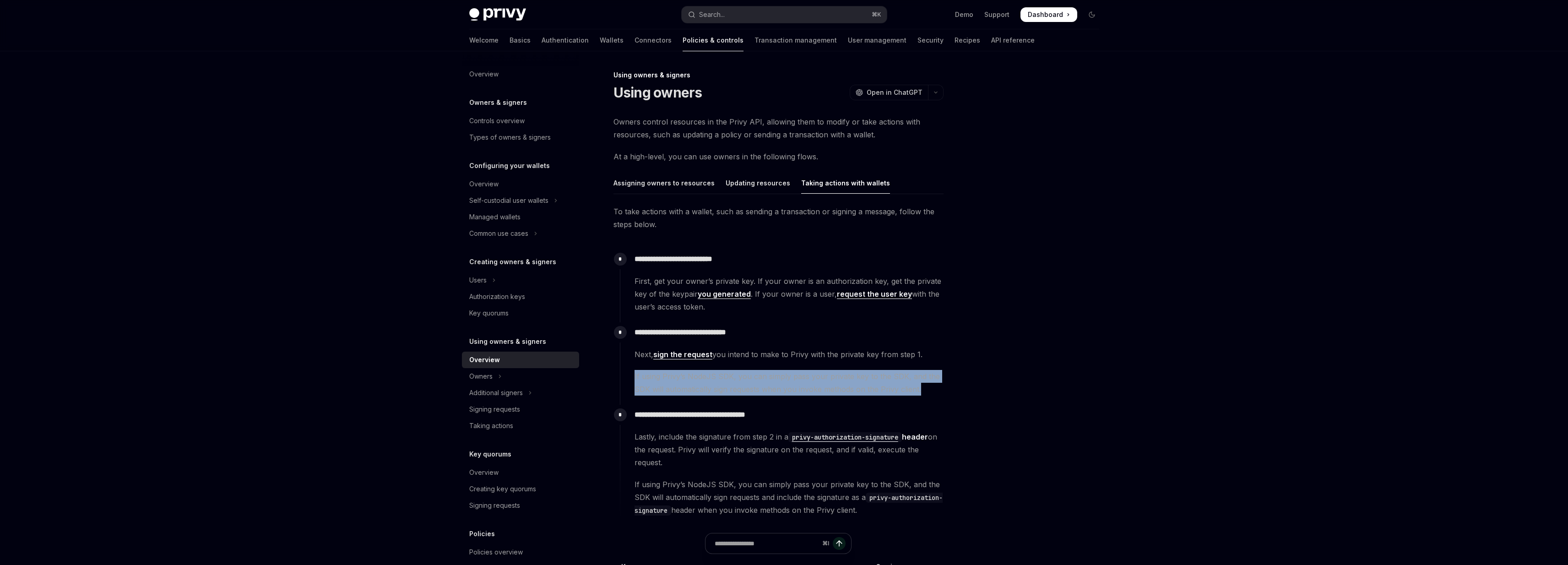
click at [644, 373] on span "If using Privy’s NodeJS SDK, you can simply pass your private key to the SDK, a…" at bounding box center [789, 383] width 309 height 26
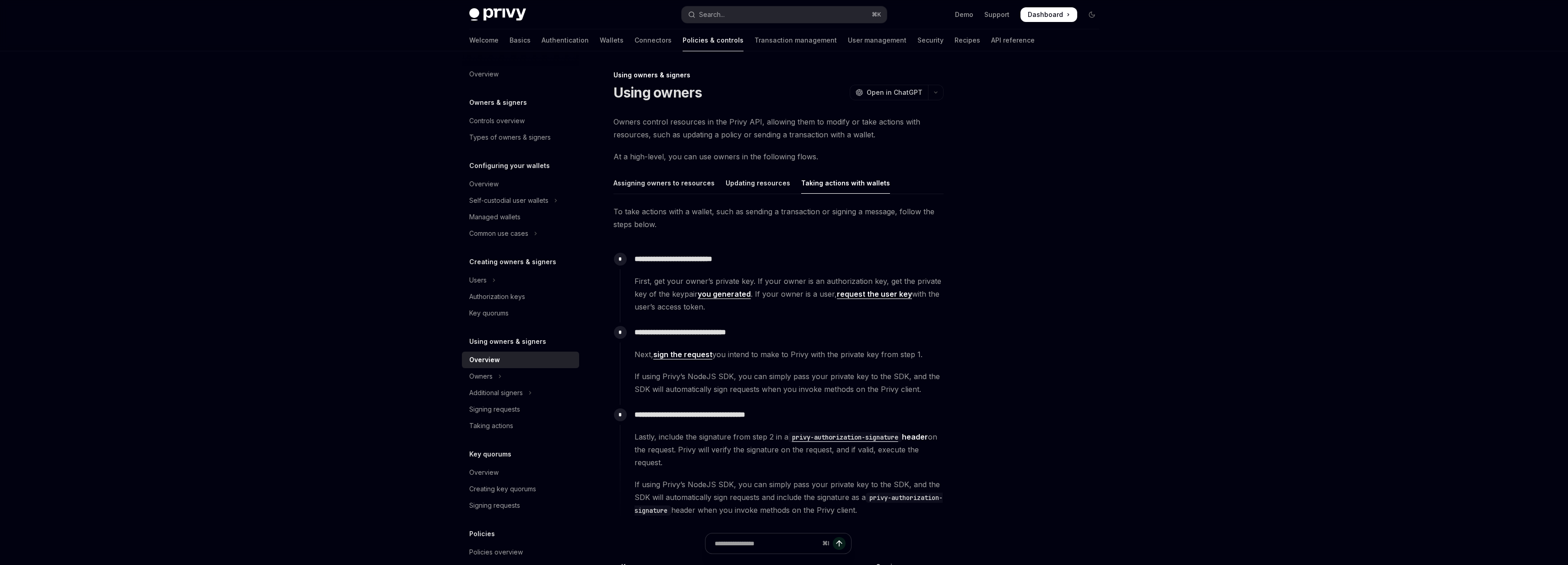
click at [644, 408] on p "**********" at bounding box center [789, 415] width 309 height 13
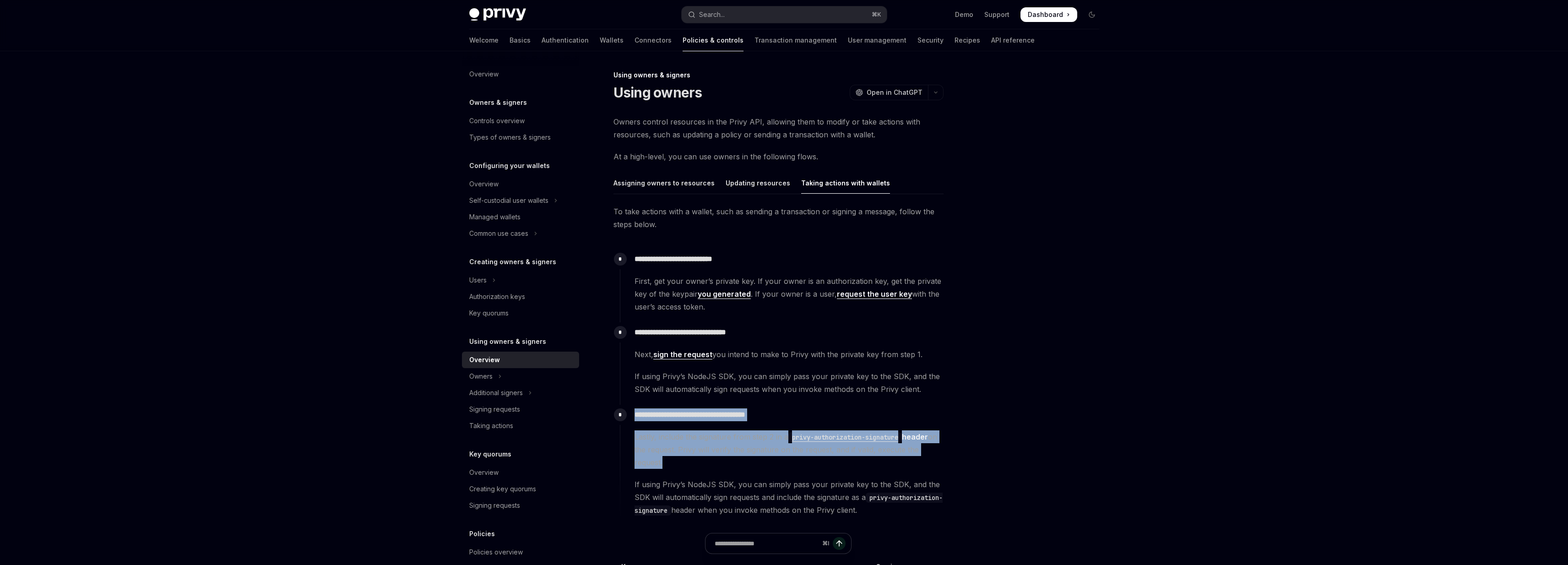
drag, startPoint x: 644, startPoint y: 408, endPoint x: 652, endPoint y: 470, distance: 62.5
click at [652, 470] on div "**********" at bounding box center [781, 460] width 323 height 112
click at [652, 470] on div "Lastly, include the signature from step 2 in a privy-authorization-signature he…" at bounding box center [789, 473] width 309 height 86
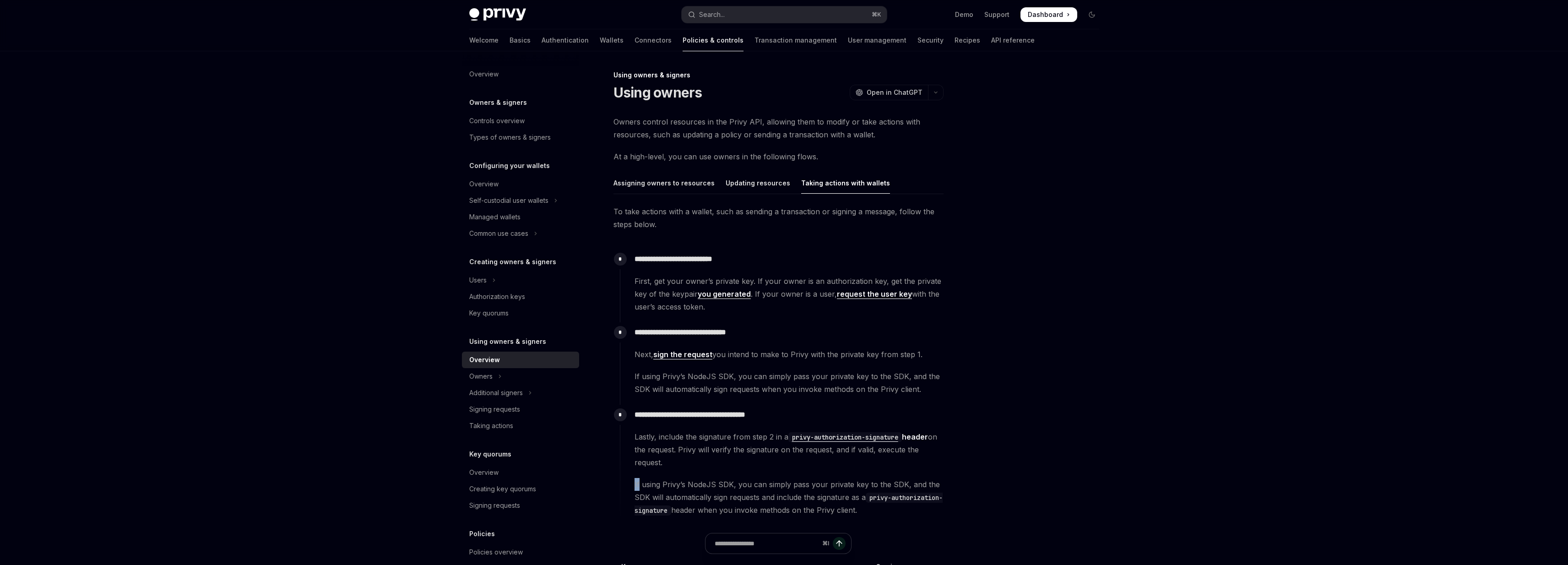
click at [652, 470] on div "Lastly, include the signature from step 2 in a privy-authorization-signature he…" at bounding box center [789, 473] width 309 height 86
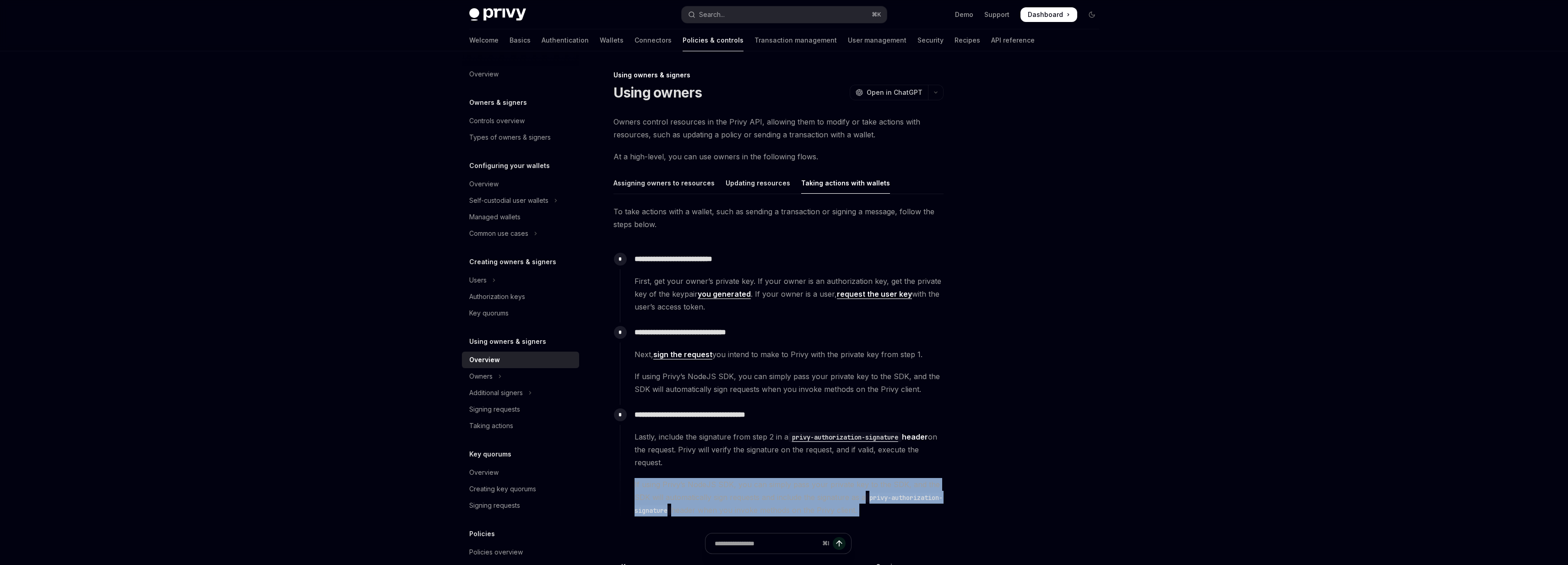
click at [652, 470] on div "Lastly, include the signature from step 2 in a privy-authorization-signature he…" at bounding box center [789, 473] width 309 height 86
click at [478, 372] on div "Owners" at bounding box center [481, 377] width 23 height 11
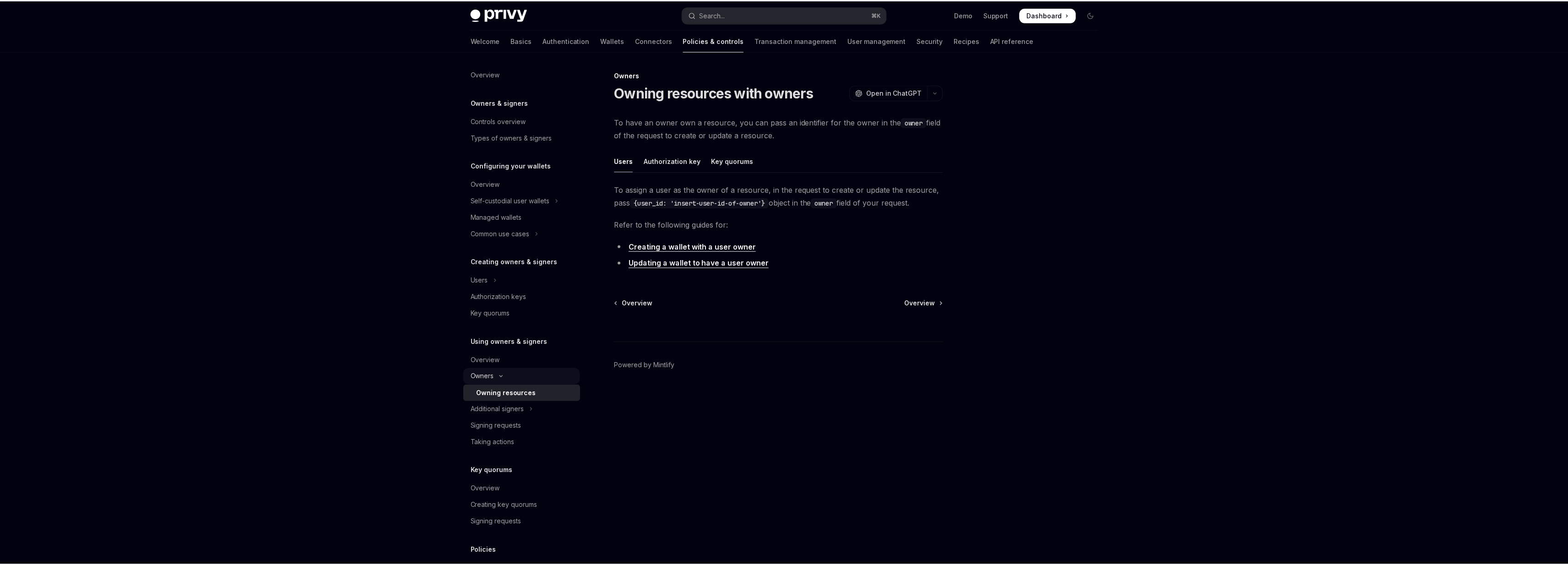
scroll to position [18, 0]
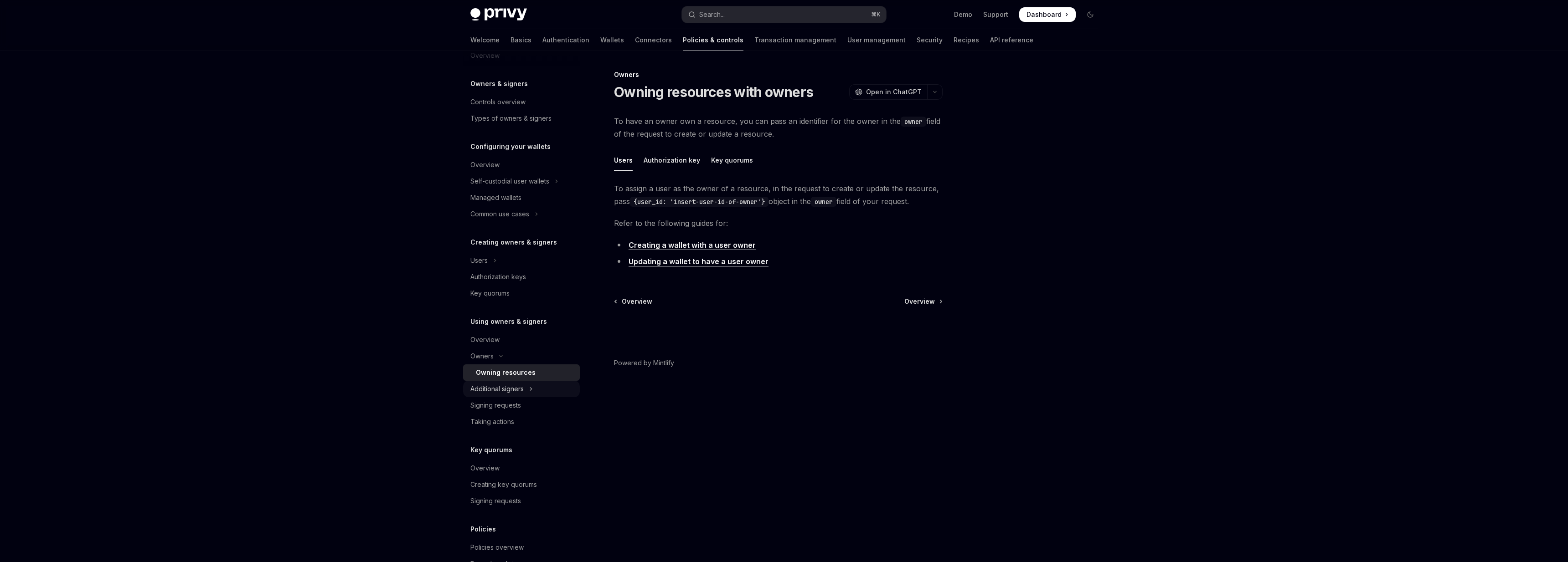
click at [478, 387] on div "Additional signers" at bounding box center [497, 389] width 54 height 11
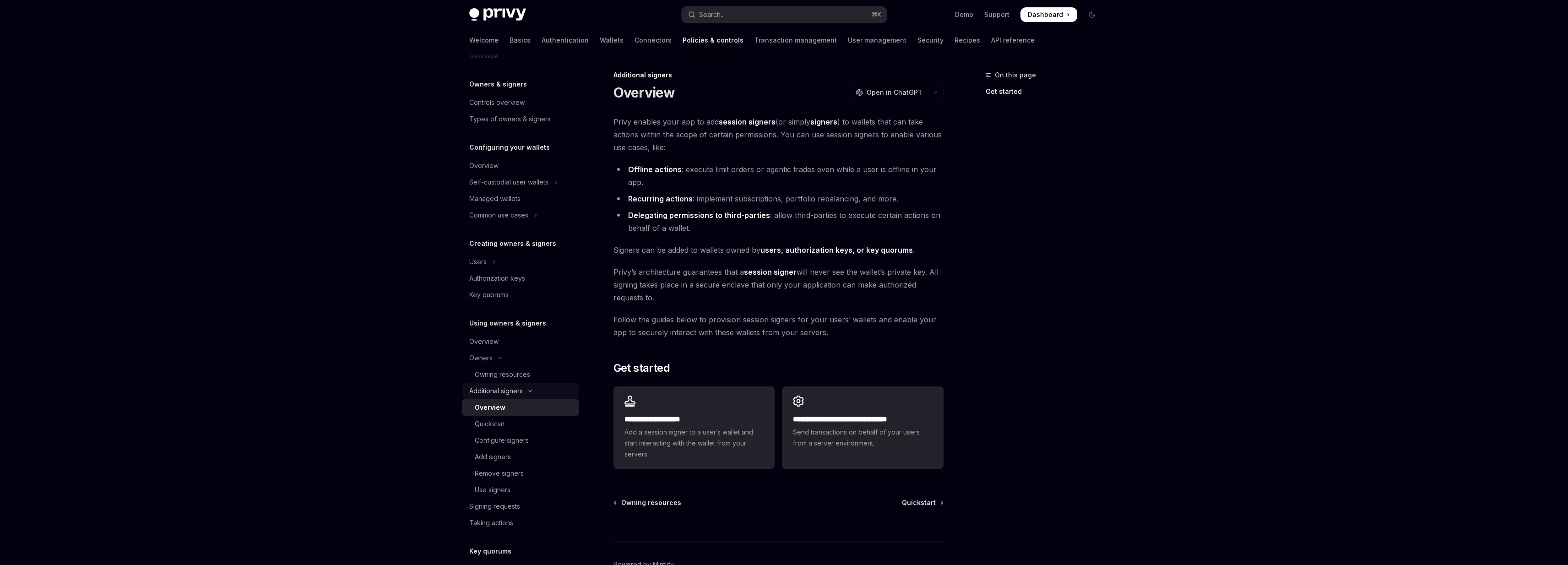
scroll to position [60, 0]
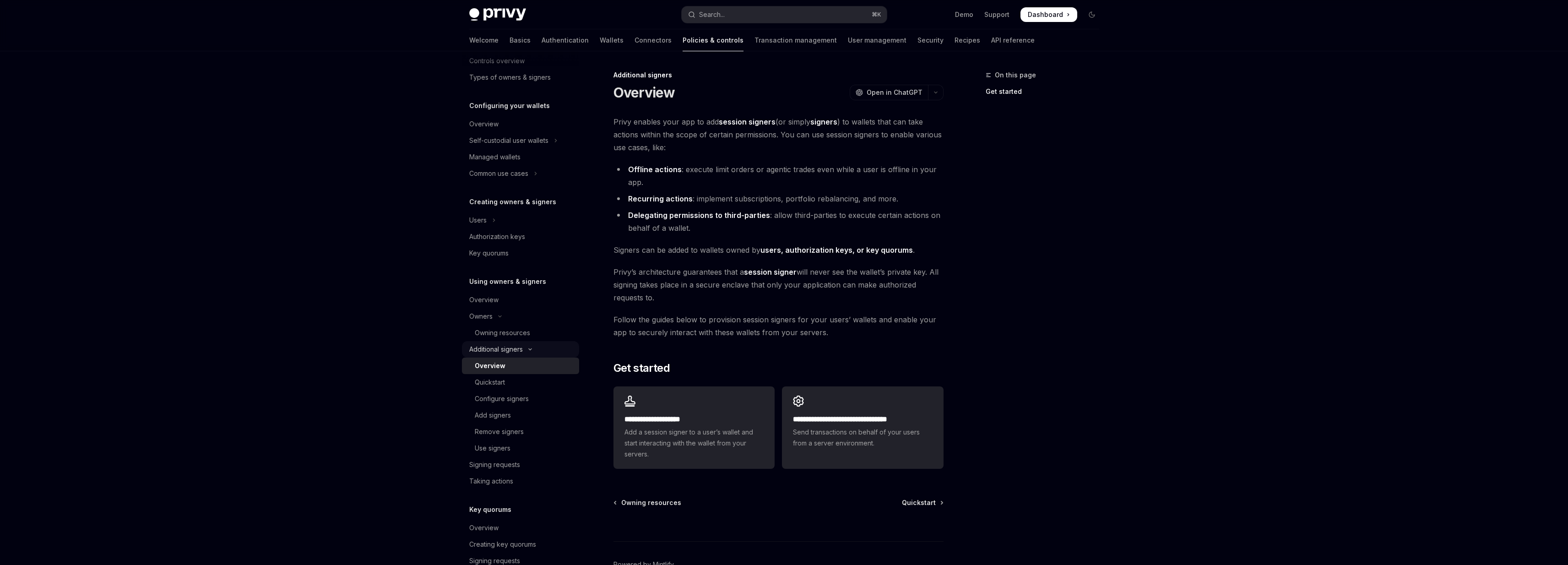
click at [480, 346] on div "Additional signers" at bounding box center [496, 349] width 54 height 11
click at [480, 369] on div "Signing requests" at bounding box center [495, 366] width 51 height 11
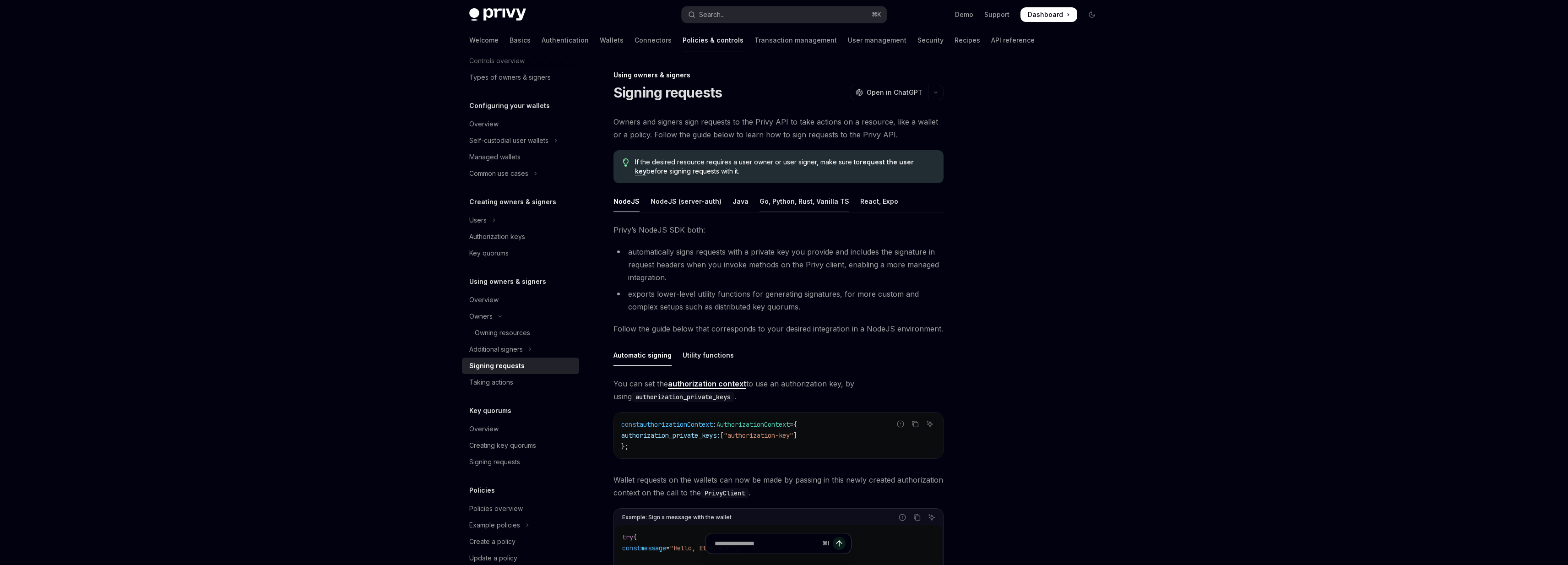
click at [763, 200] on div "Go, Python, Rust, Vanilla TS" at bounding box center [804, 201] width 90 height 21
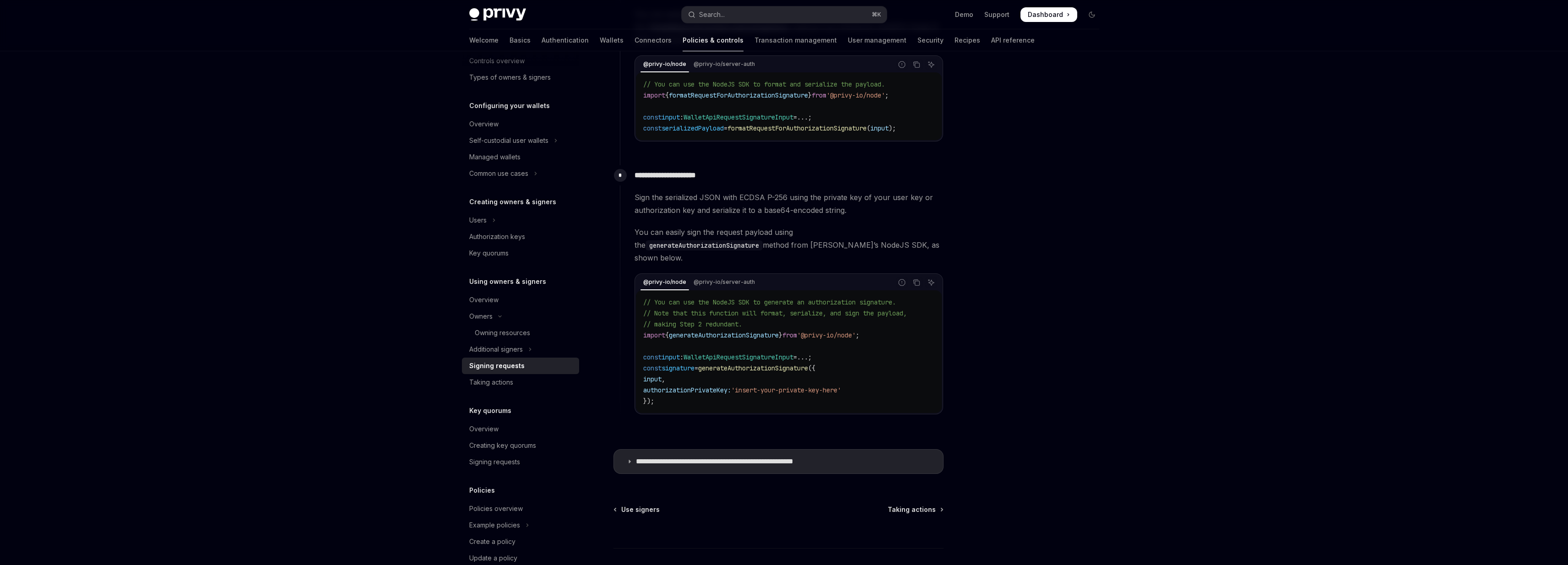
scroll to position [755, 0]
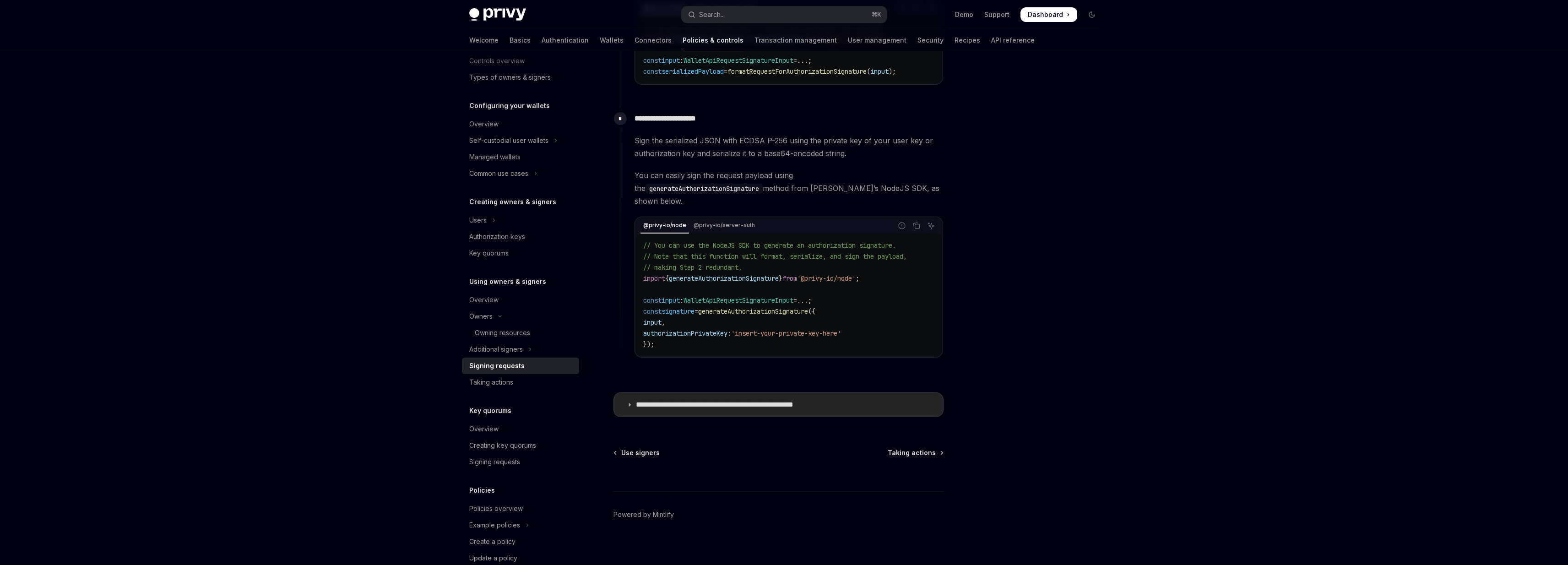
click at [638, 402] on p "**********" at bounding box center [740, 404] width 208 height 9
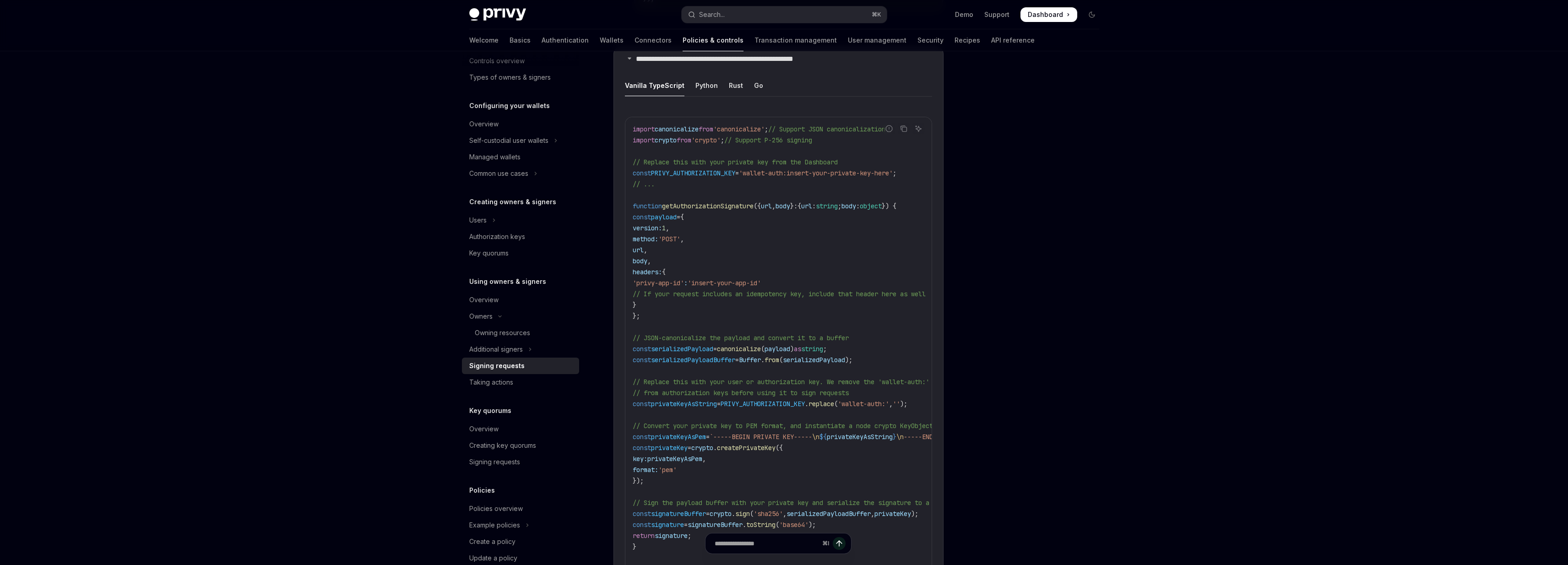
scroll to position [1100, 0]
click at [705, 81] on div "Python" at bounding box center [706, 86] width 23 height 21
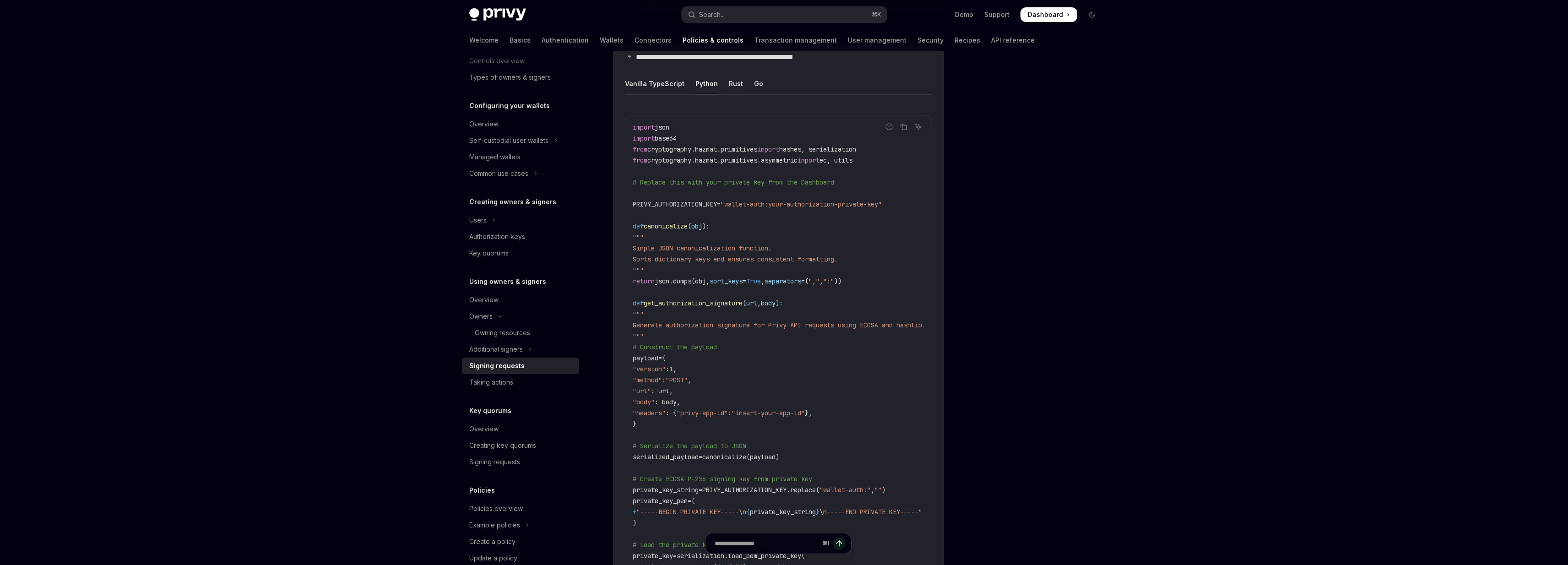
click at [729, 78] on div "Rust" at bounding box center [735, 83] width 14 height 21
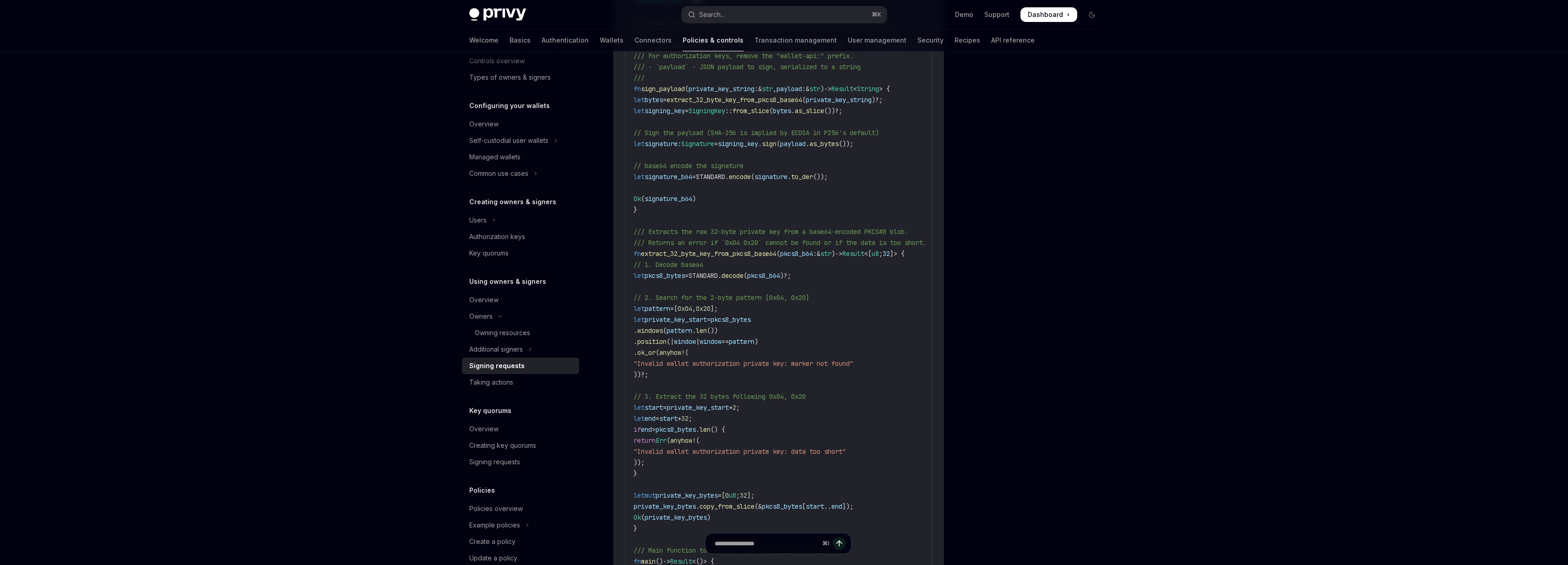
scroll to position [1195, 0]
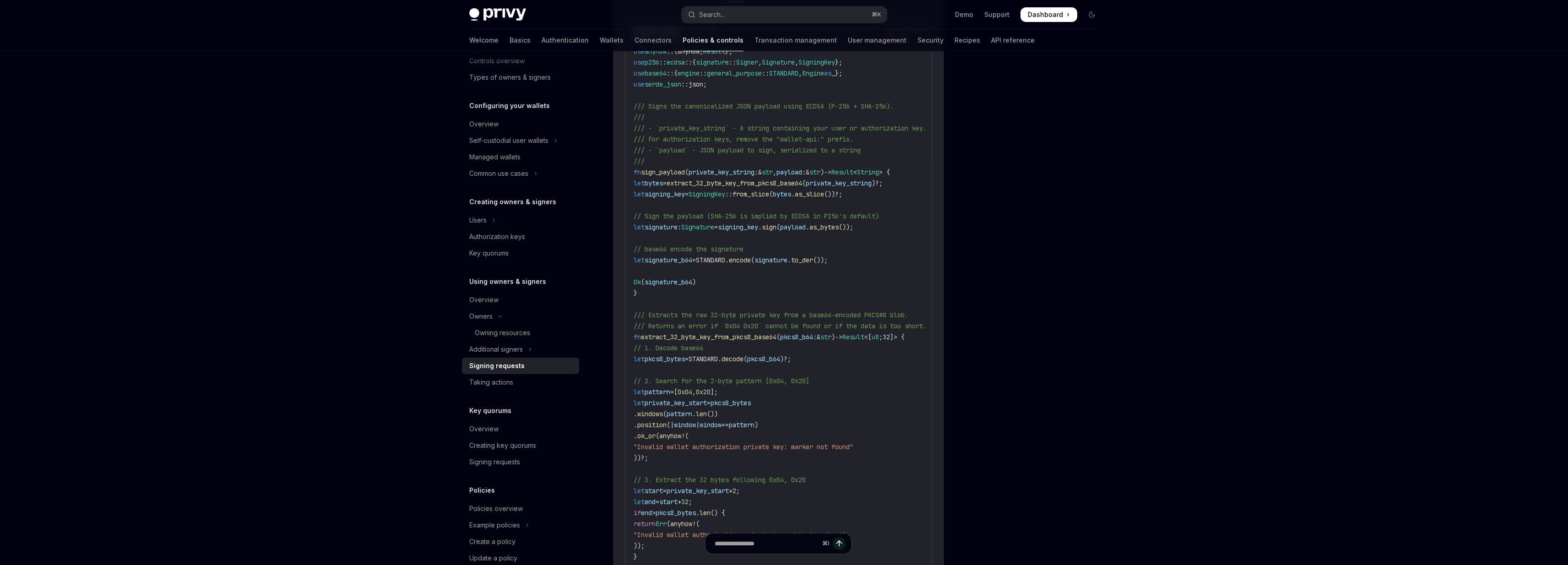
click at [644, 179] on span "let" at bounding box center [639, 183] width 11 height 8
drag, startPoint x: 646, startPoint y: 175, endPoint x: 656, endPoint y: 191, distance: 18.9
click at [656, 191] on code "use anyhow :: {anyhow, Result }; use p256 :: ecdsa :: { signature :: Signer , S…" at bounding box center [794, 519] width 322 height 945
click at [656, 191] on span "signing_key" at bounding box center [664, 194] width 40 height 8
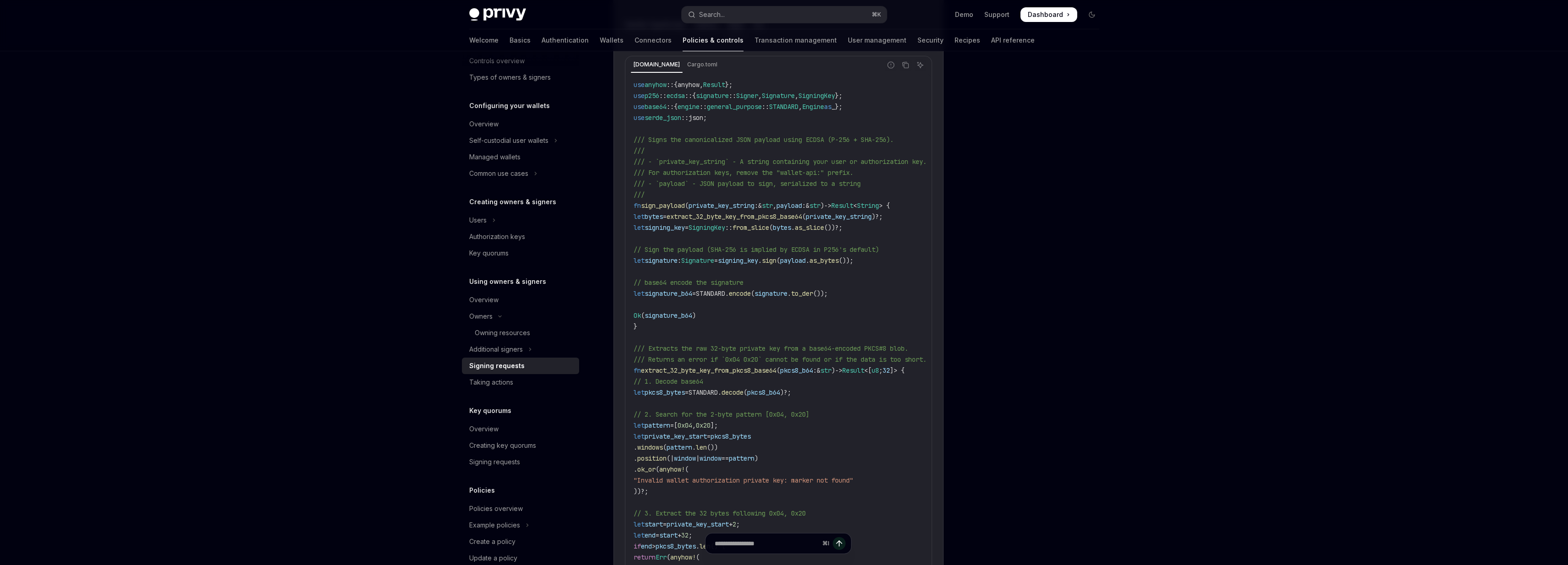
scroll to position [1158, 0]
click at [657, 260] on span "signature" at bounding box center [661, 264] width 33 height 8
click at [658, 260] on span "signature" at bounding box center [661, 264] width 33 height 8
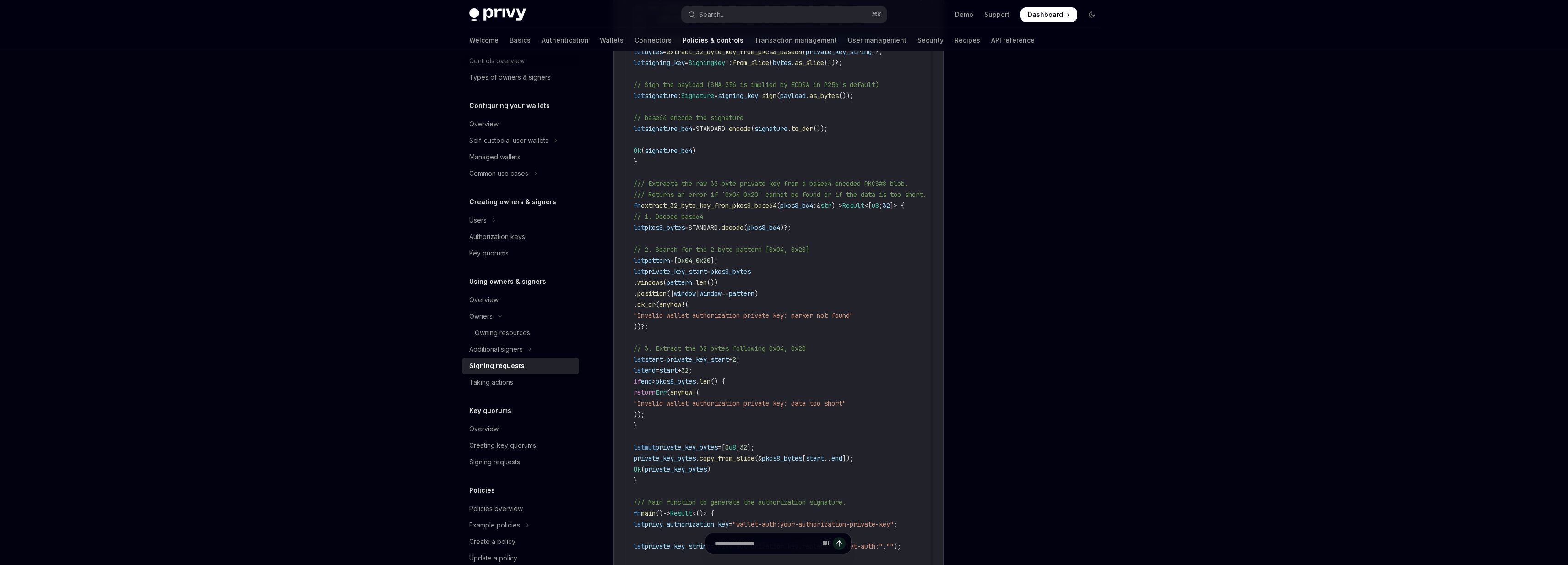
scroll to position [1327, 0]
click at [637, 278] on span "." at bounding box center [635, 282] width 4 height 8
drag, startPoint x: 652, startPoint y: 276, endPoint x: 661, endPoint y: 298, distance: 23.8
click at [661, 298] on code "use anyhow :: {anyhow, Result }; use p256 :: ecdsa :: { signature :: Signer , S…" at bounding box center [794, 386] width 322 height 945
click at [655, 300] on span "ok_or" at bounding box center [646, 303] width 18 height 8
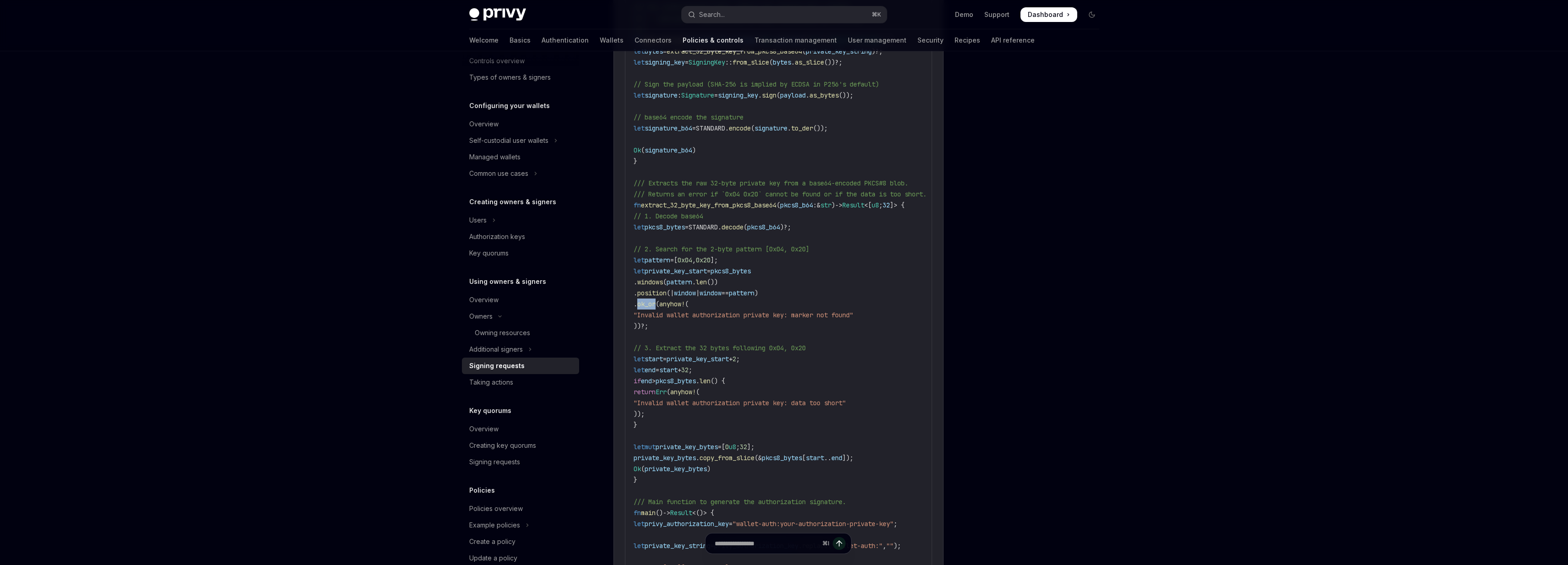
click at [655, 300] on span "ok_or" at bounding box center [646, 303] width 18 height 8
click at [637, 201] on span "fn" at bounding box center [637, 205] width 7 height 8
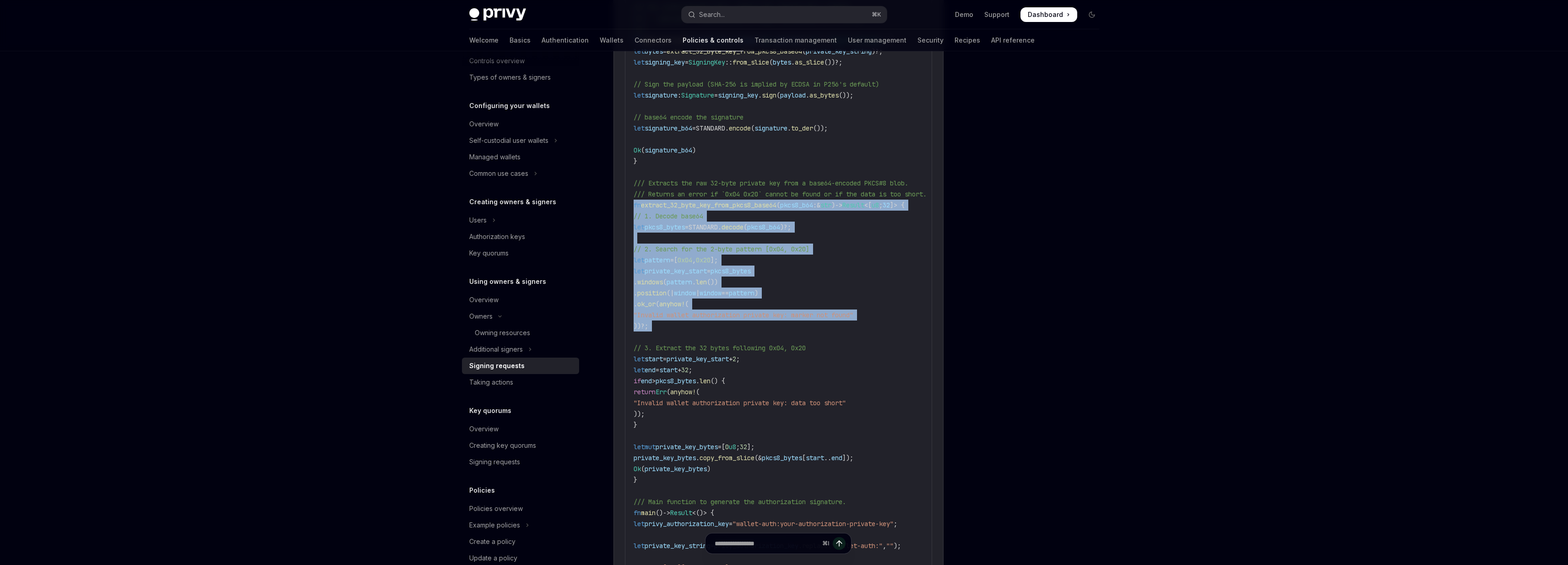
drag, startPoint x: 637, startPoint y: 198, endPoint x: 668, endPoint y: 320, distance: 125.9
click at [668, 320] on code "use anyhow :: {anyhow, Result }; use p256 :: ecdsa :: { signature :: Signer , S…" at bounding box center [794, 386] width 322 height 945
drag, startPoint x: 668, startPoint y: 320, endPoint x: 655, endPoint y: 223, distance: 97.9
click at [655, 223] on code "use anyhow :: {anyhow, Result }; use p256 :: ecdsa :: { signature :: Signer , S…" at bounding box center [794, 386] width 322 height 945
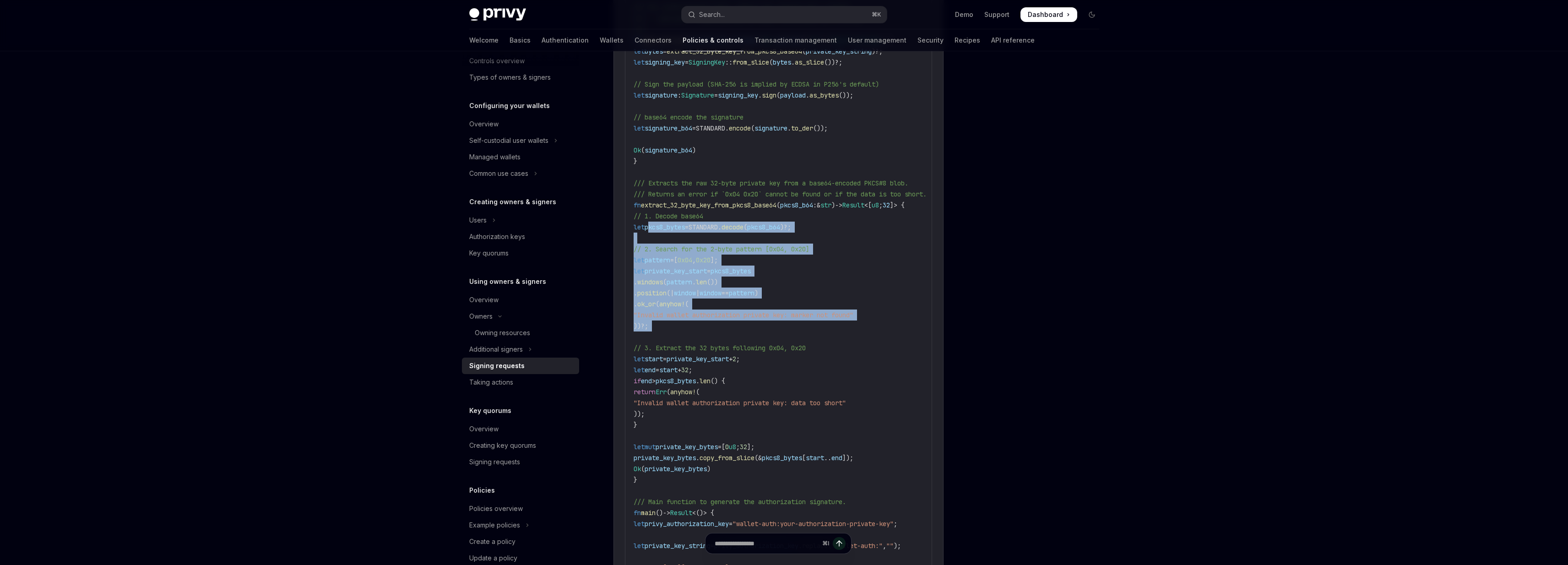
click at [655, 223] on span "pkcs8_bytes" at bounding box center [664, 227] width 40 height 8
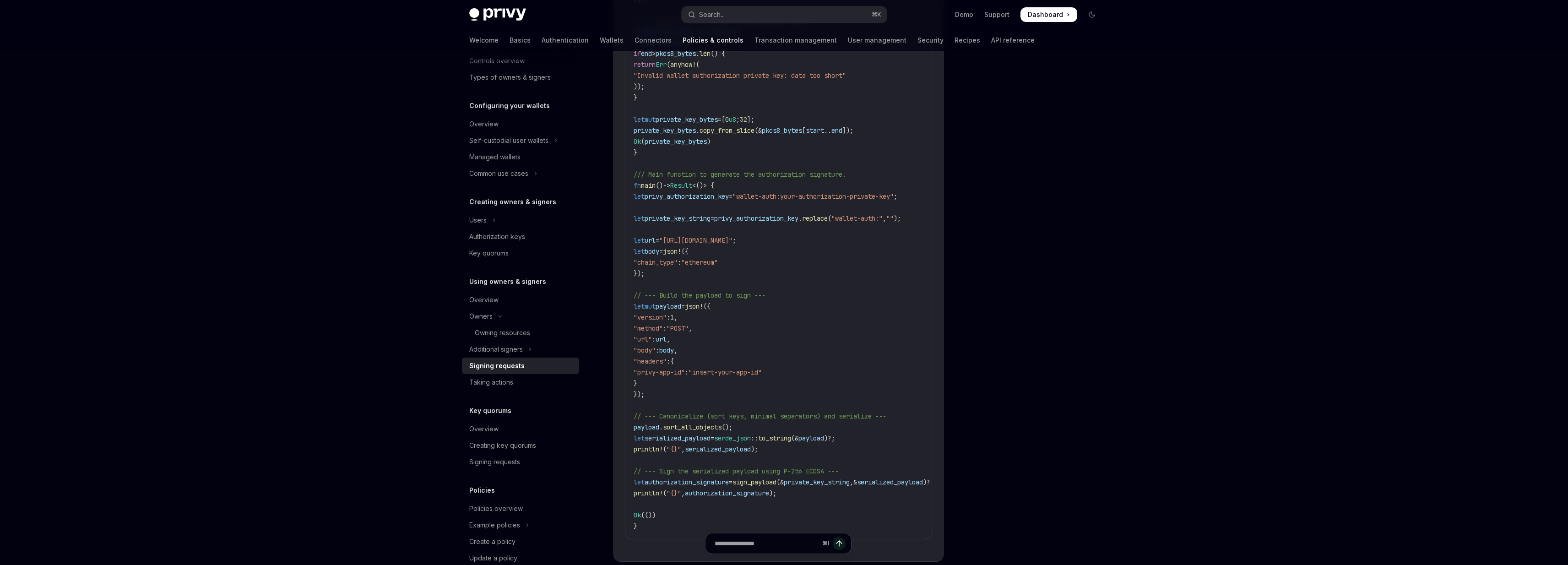
scroll to position [1655, 0]
click at [655, 281] on code "use anyhow :: {anyhow, Result }; use p256 :: ecdsa :: { signature :: Signer , S…" at bounding box center [794, 58] width 322 height 945
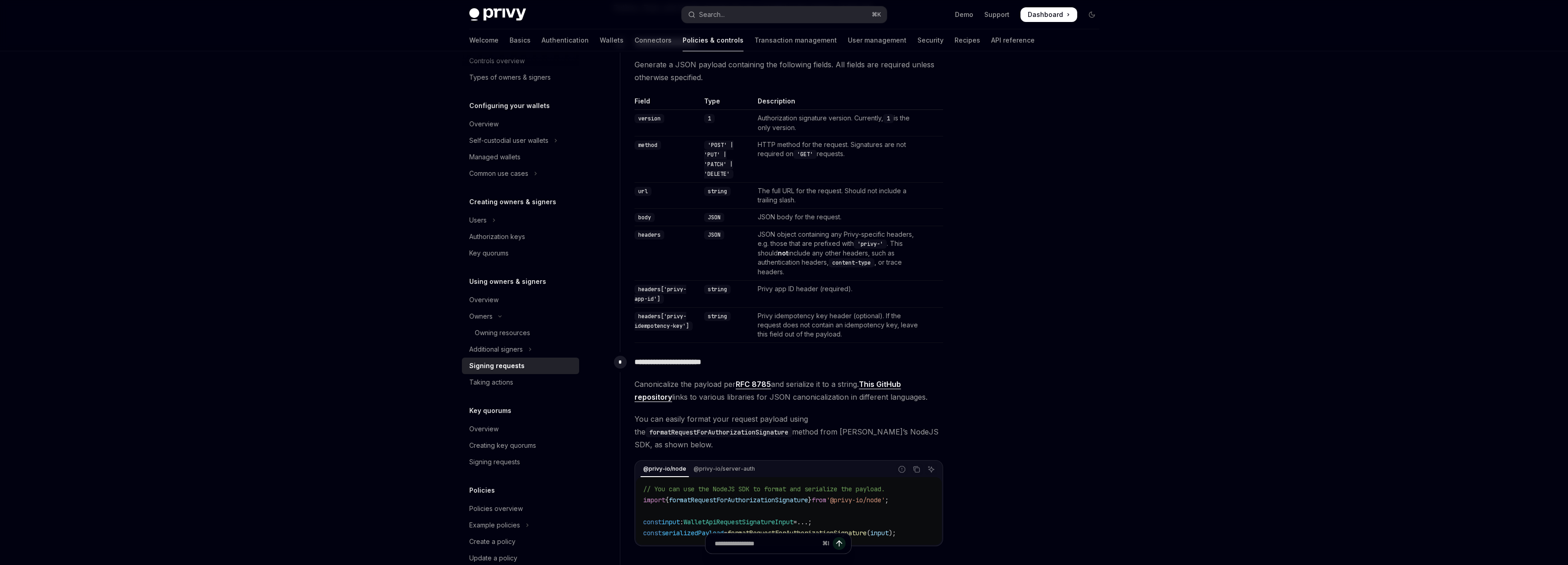
scroll to position [176, 0]
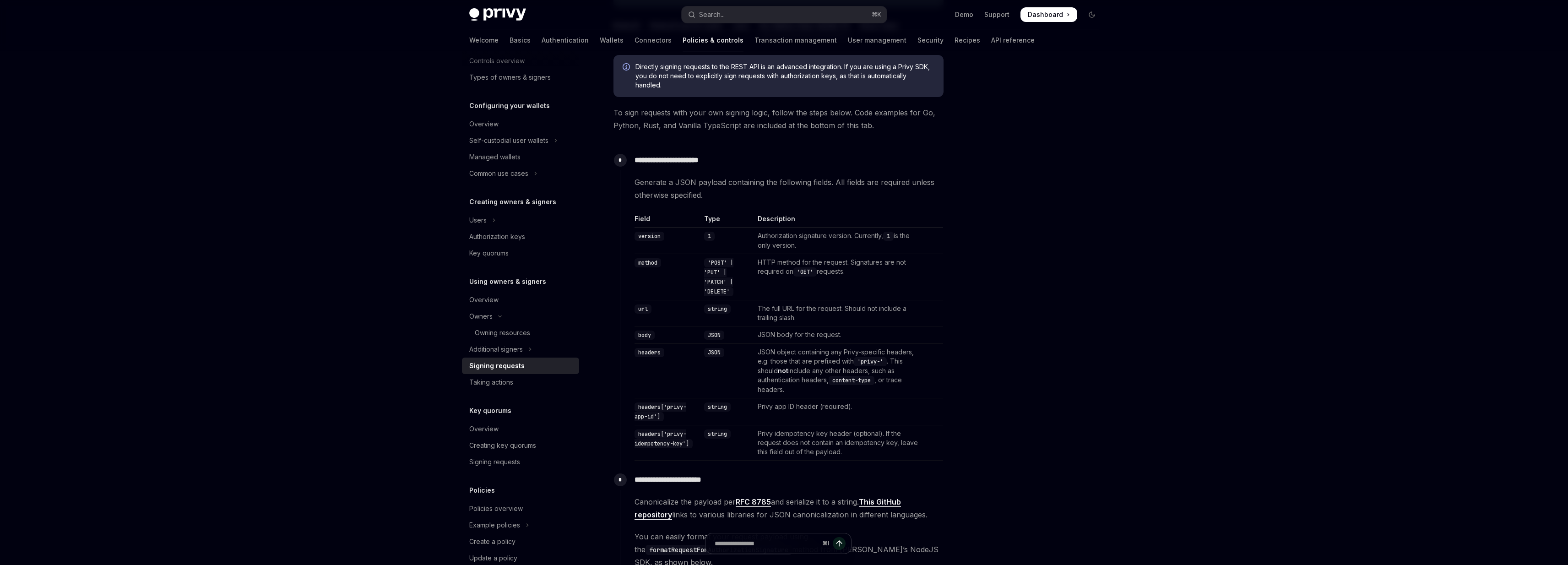
click at [761, 434] on td "Privy idempotency key header (optional). If the request does not contain an ide…" at bounding box center [839, 443] width 171 height 35
drag, startPoint x: 761, startPoint y: 434, endPoint x: 858, endPoint y: 449, distance: 98.2
click at [858, 449] on td "Privy idempotency key header (optional). If the request does not contain an ide…" at bounding box center [839, 443] width 171 height 35
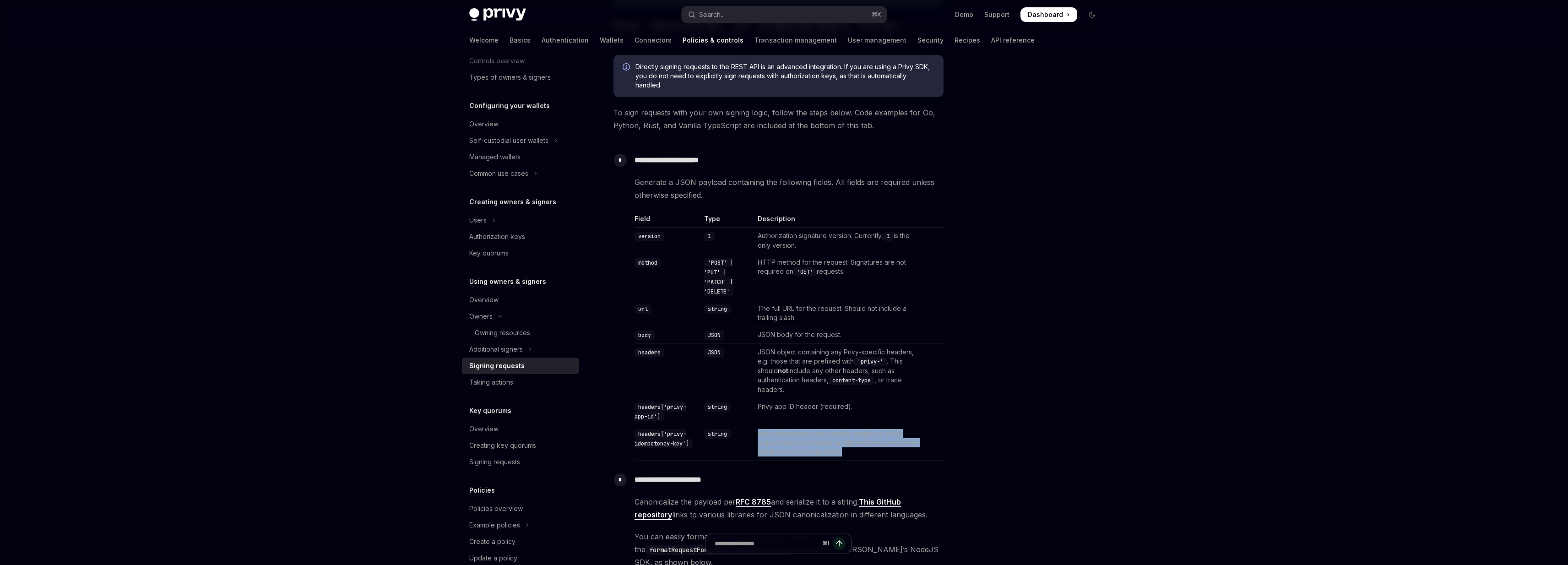
click at [858, 449] on td "Privy idempotency key header (optional). If the request does not contain an ide…" at bounding box center [839, 443] width 171 height 35
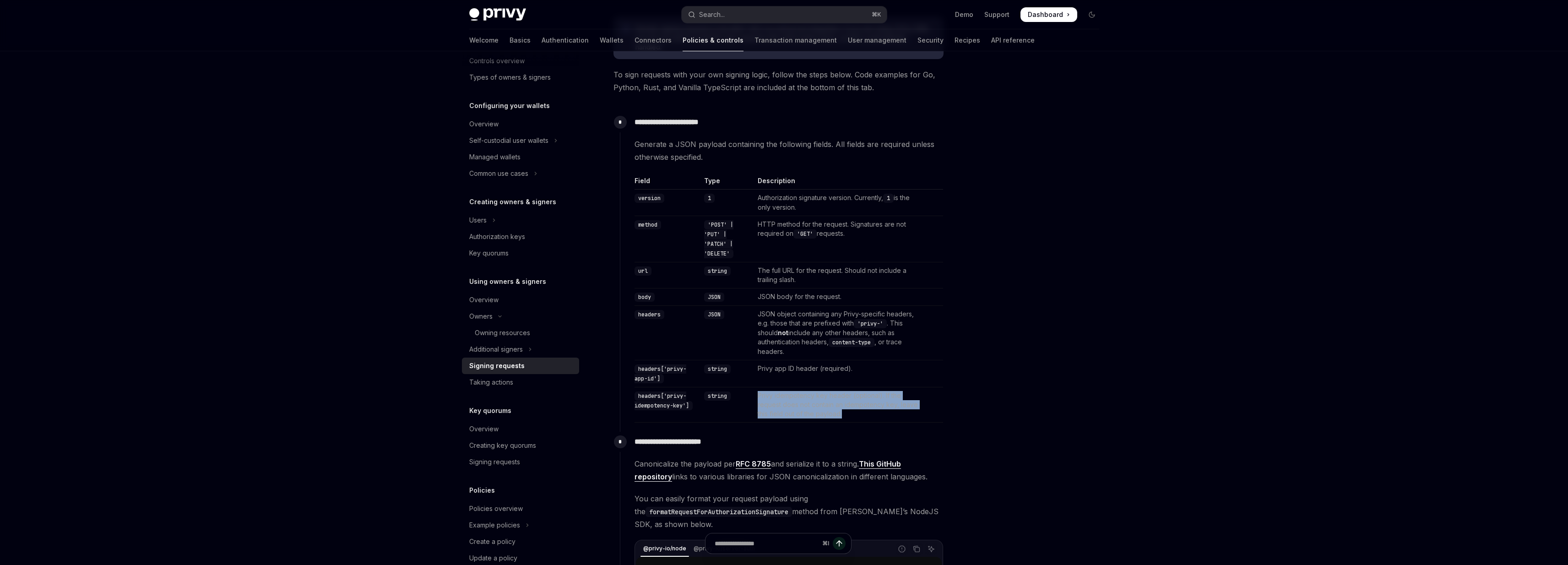
scroll to position [217, 0]
click at [827, 369] on td "Privy app ID header (required)." at bounding box center [839, 371] width 171 height 27
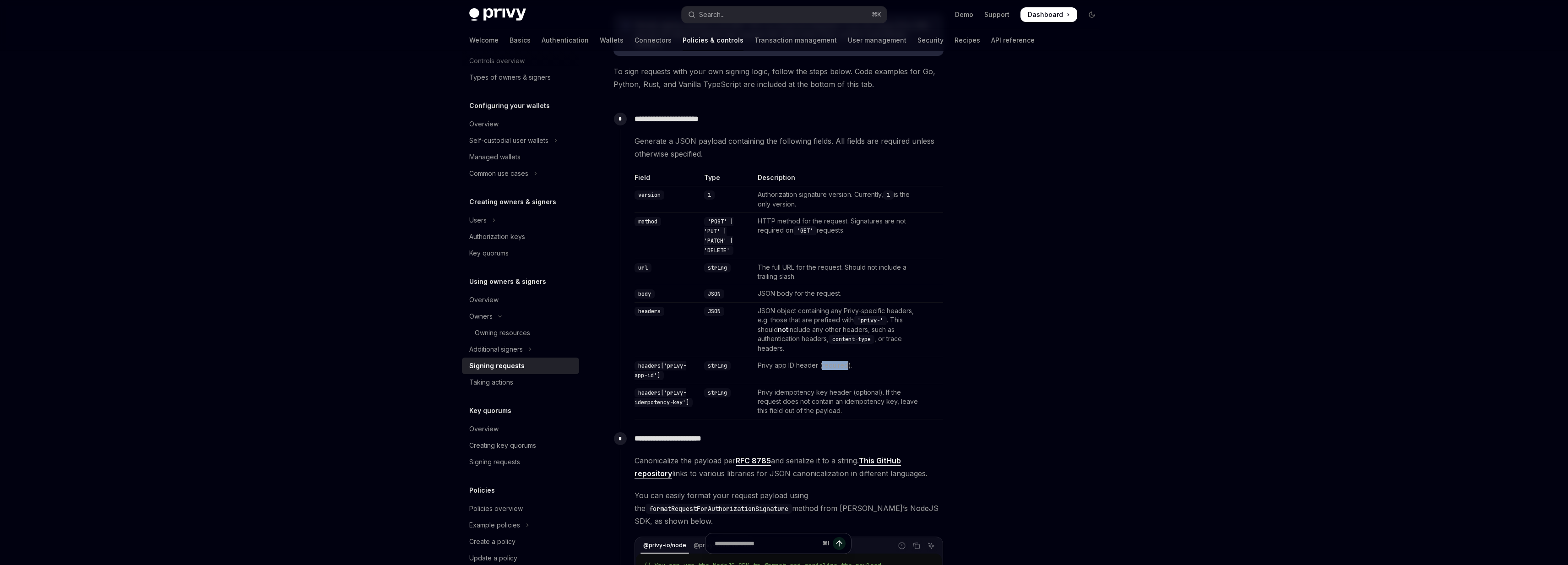
click at [827, 369] on td "Privy app ID header (required)." at bounding box center [839, 371] width 171 height 27
click at [823, 338] on td "JSON object containing any Privy-specific headers, e.g. those that are prefixed…" at bounding box center [839, 330] width 171 height 54
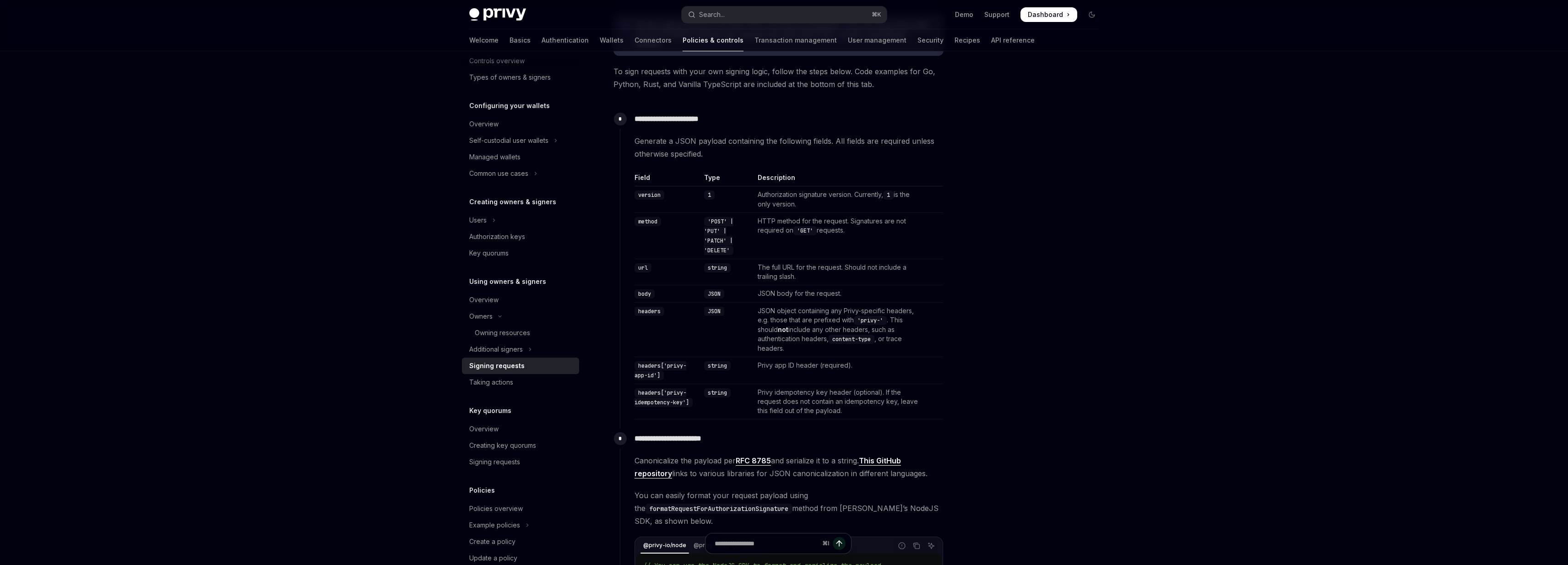
click at [768, 311] on td "JSON object containing any Privy-specific headers, e.g. those that are prefixed…" at bounding box center [839, 330] width 171 height 54
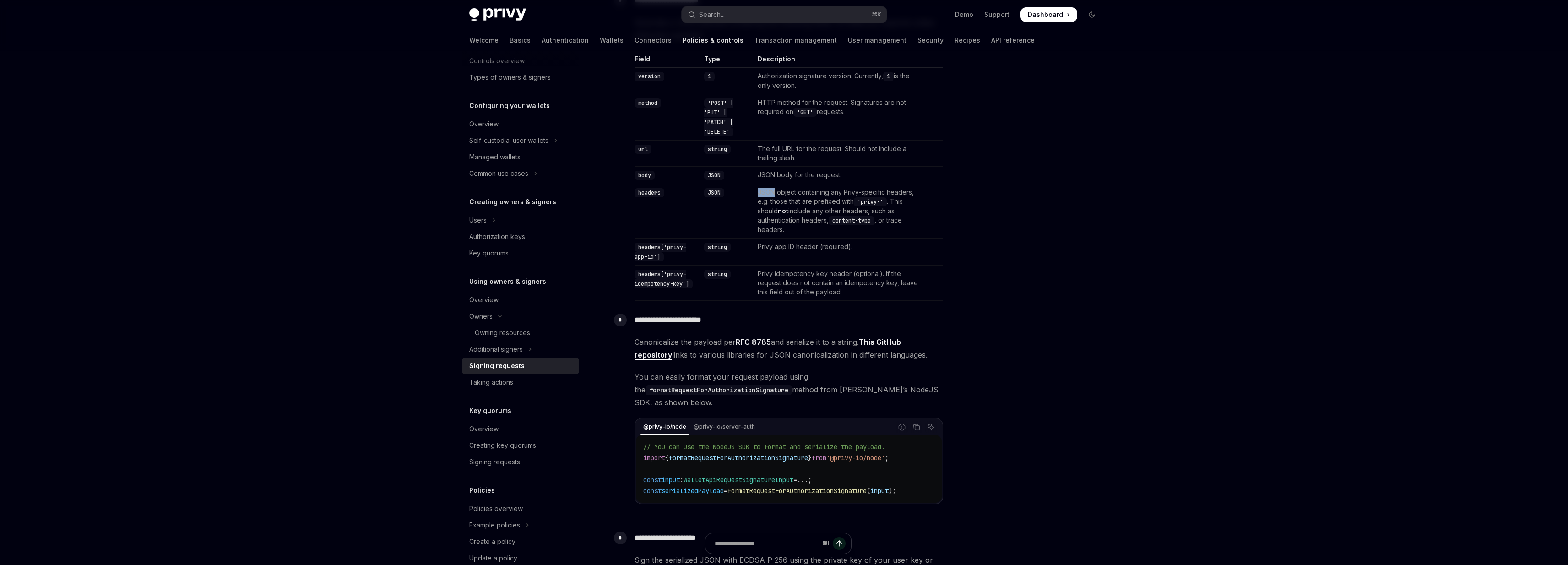
scroll to position [339, 0]
click at [644, 340] on span "Canonicalize the payload per RFC 8785 and serialize it to a string. This GitHub…" at bounding box center [789, 345] width 309 height 26
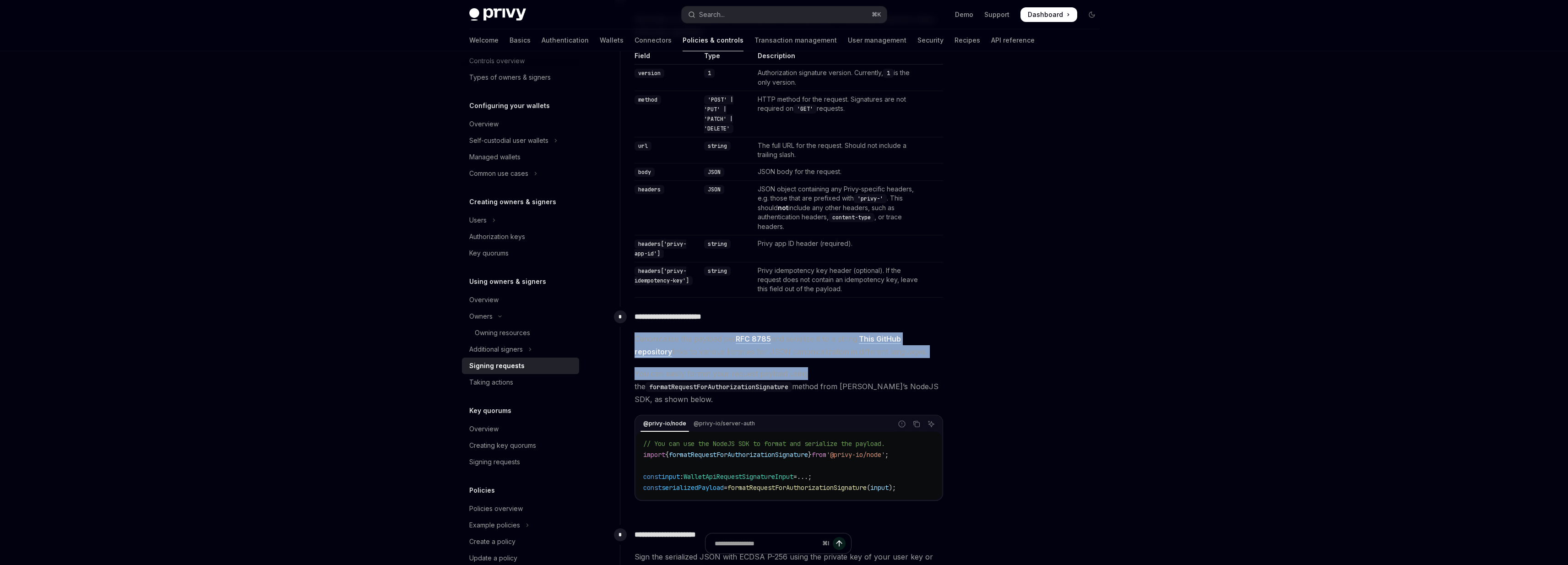
drag, startPoint x: 644, startPoint y: 340, endPoint x: 793, endPoint y: 375, distance: 153.1
click at [793, 375] on div "Canonicalize the payload per RFC 8785 and serialize it to a string. This GitHub…" at bounding box center [789, 417] width 309 height 169
click at [793, 375] on span "You can easily format your request payload using the formatRequestForAuthorizat…" at bounding box center [789, 386] width 309 height 39
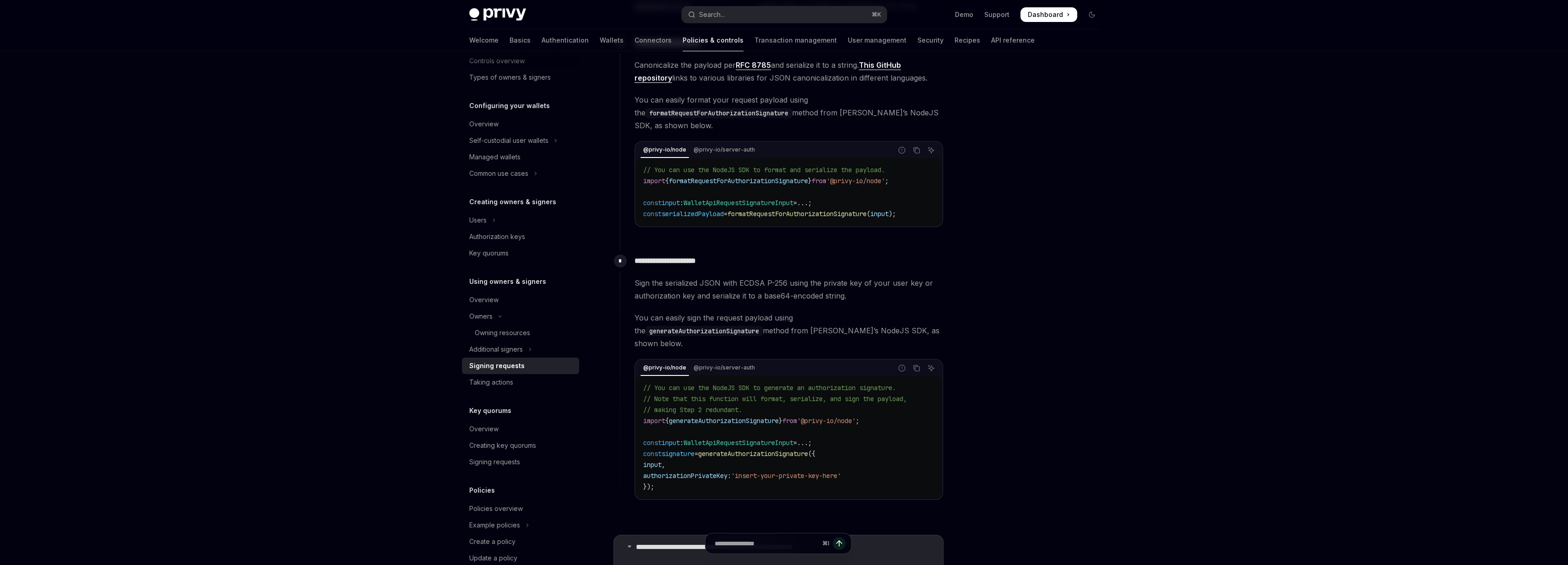
scroll to position [613, 0]
click at [646, 285] on span "Sign the serialized JSON with ECDSA P-256 using the private key of your user ke…" at bounding box center [789, 289] width 309 height 26
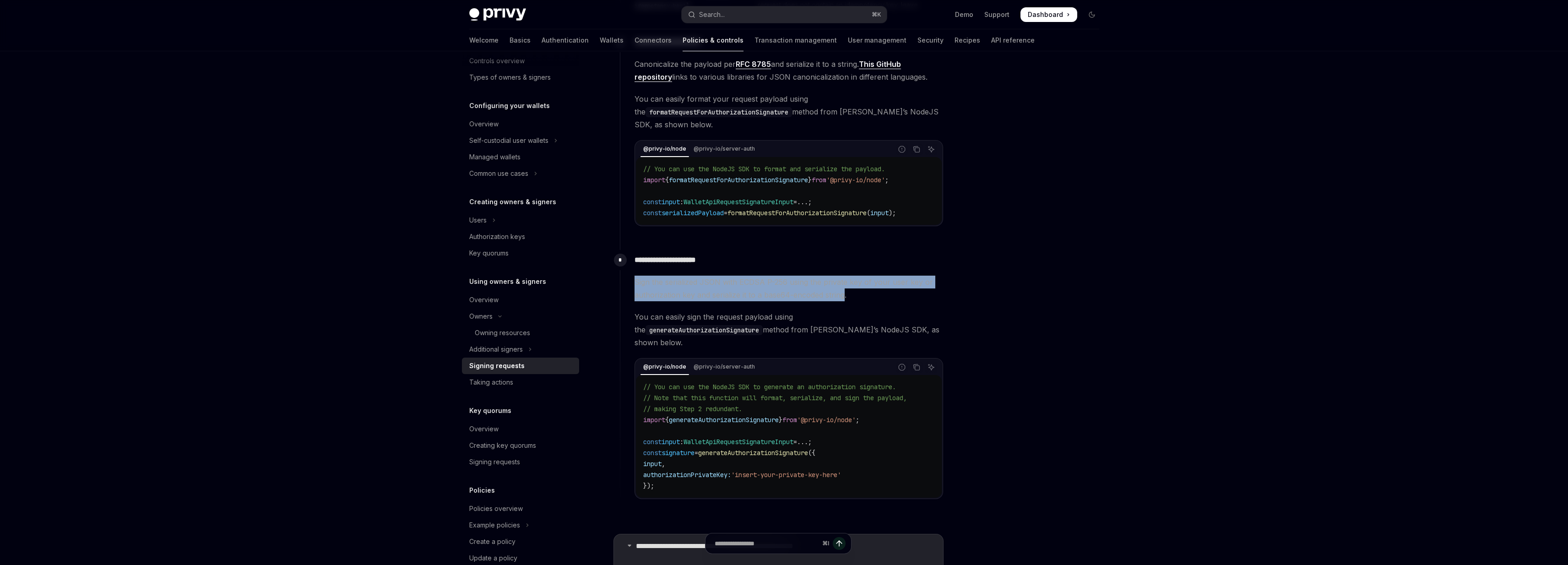
drag, startPoint x: 646, startPoint y: 285, endPoint x: 833, endPoint y: 300, distance: 187.6
click at [833, 300] on span "Sign the serialized JSON with ECDSA P-256 using the private key of your user ke…" at bounding box center [789, 289] width 309 height 26
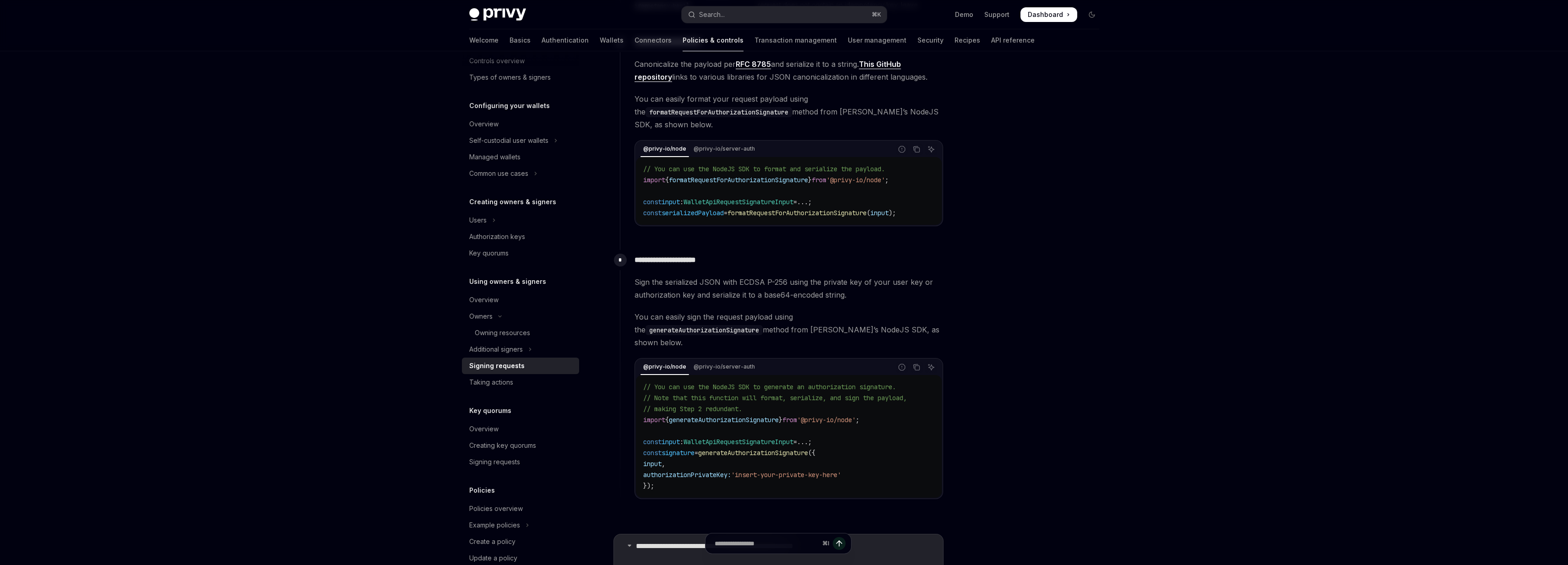
click at [868, 295] on span "Sign the serialized JSON with ECDSA P-256 using the private key of your user ke…" at bounding box center [789, 289] width 309 height 26
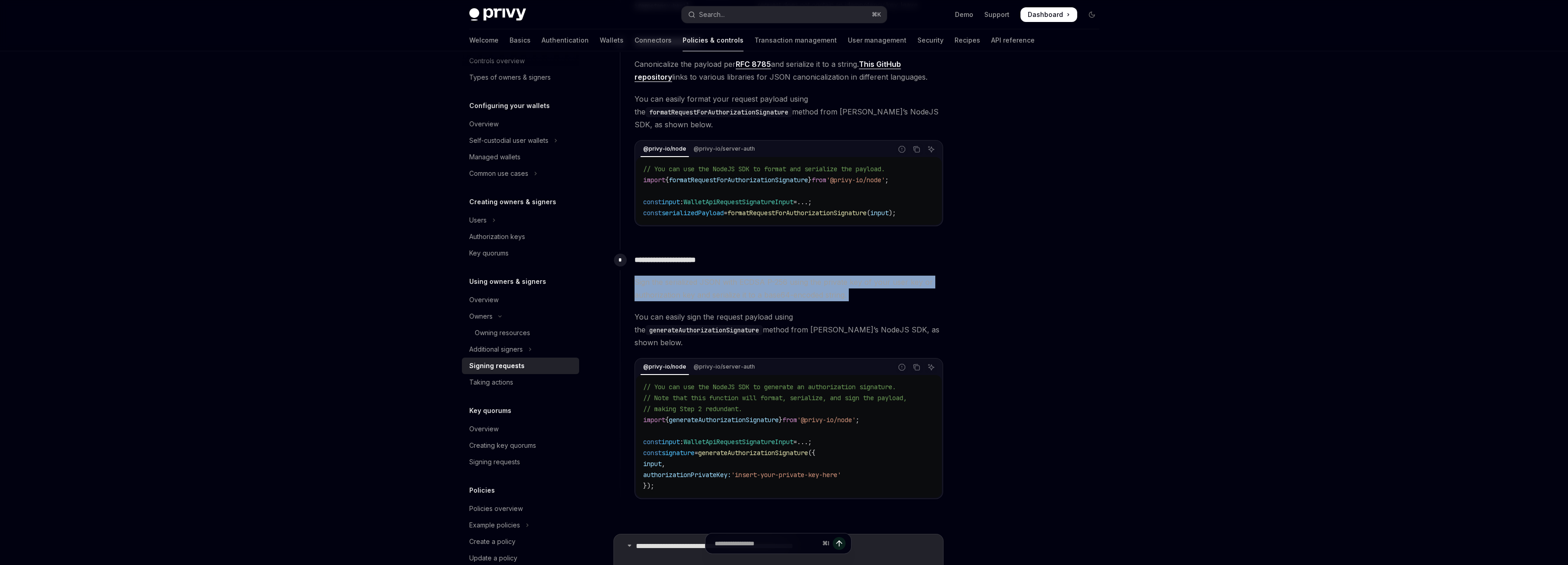
drag, startPoint x: 868, startPoint y: 295, endPoint x: 854, endPoint y: 270, distance: 28.7
click at [854, 270] on div "**********" at bounding box center [781, 382] width 323 height 264
drag, startPoint x: 854, startPoint y: 270, endPoint x: 859, endPoint y: 327, distance: 57.2
click at [859, 327] on div "**********" at bounding box center [781, 382] width 323 height 264
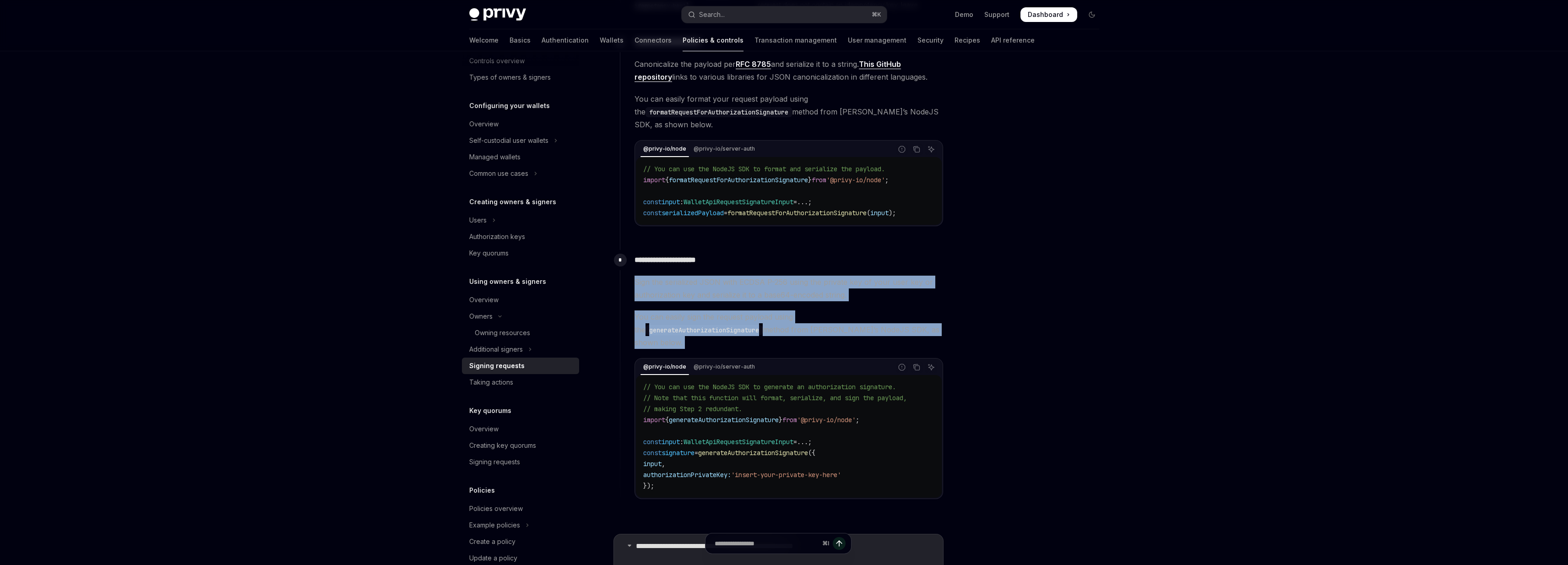
click at [859, 327] on span "You can easily sign the request payload using the generateAuthorizationSignatur…" at bounding box center [789, 330] width 309 height 39
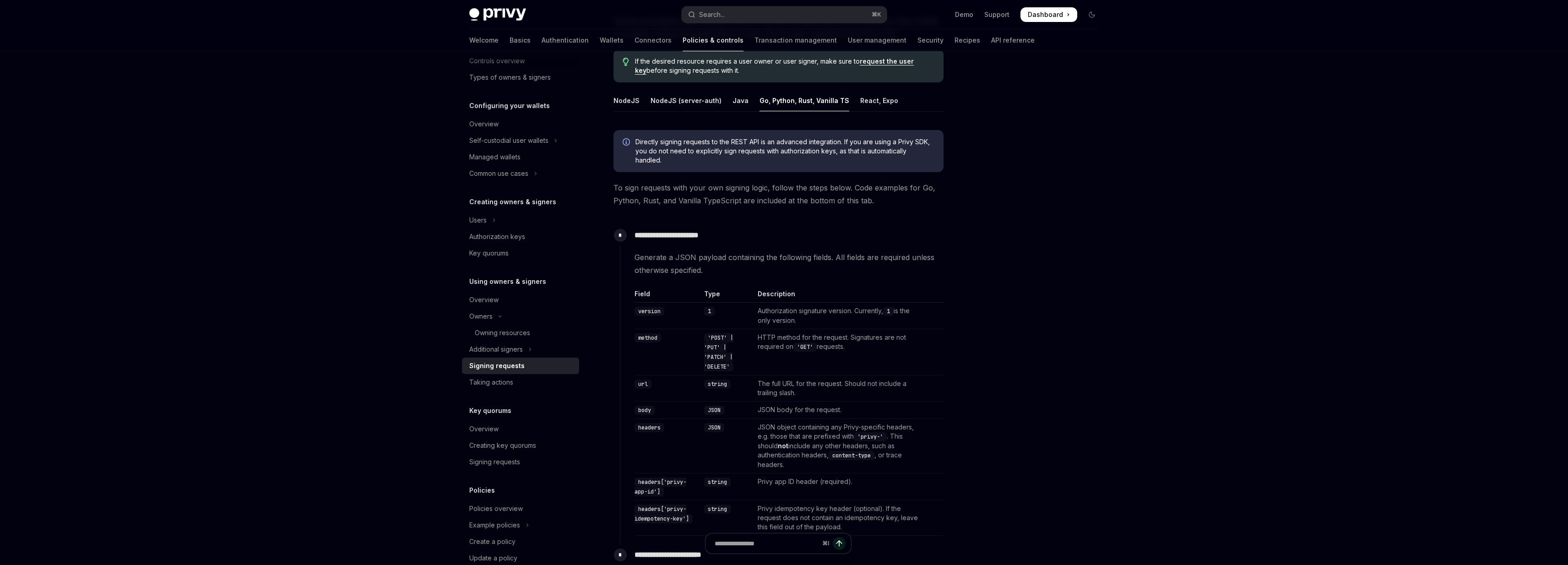
scroll to position [0, 0]
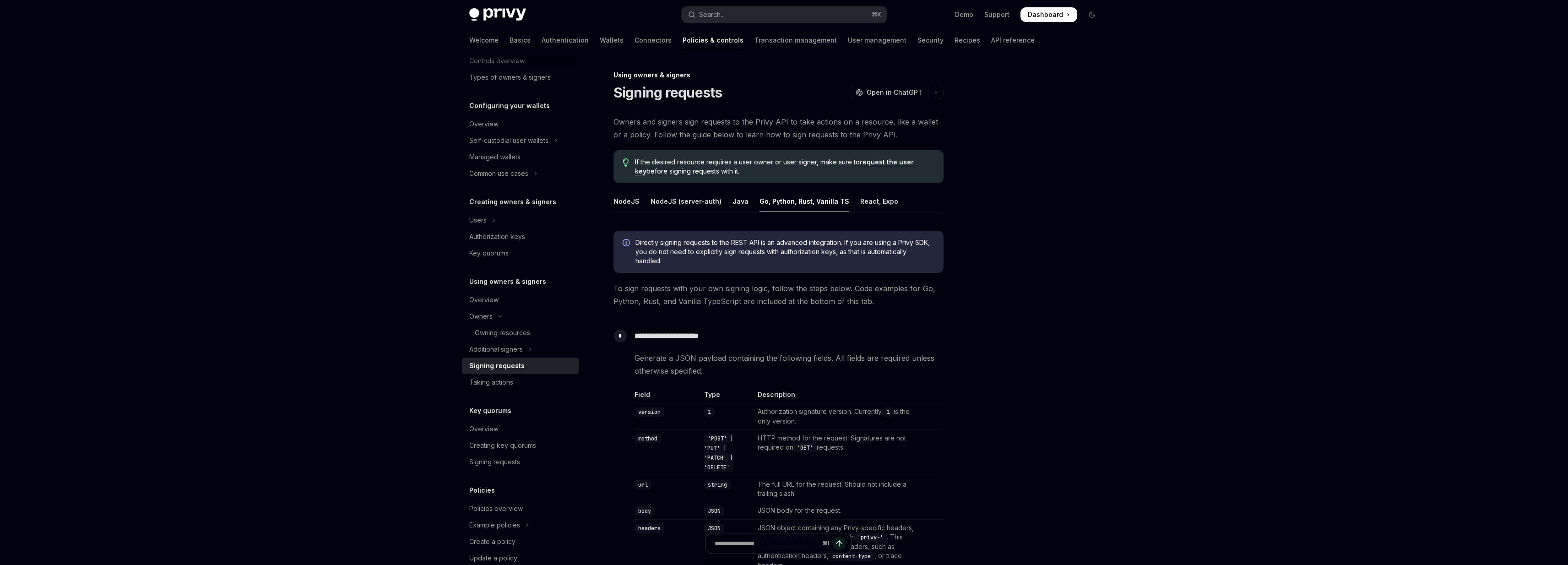
click at [721, 198] on ul "NodeJS NodeJS (server-auth) Java Go, Python, Rust, Vanilla TS React, Expo" at bounding box center [778, 202] width 330 height 22
click at [726, 198] on ul "NodeJS NodeJS (server-auth) Java Go, Python, Rust, Vanilla TS React, Expo" at bounding box center [778, 202] width 330 height 22
click at [734, 198] on div "Java" at bounding box center [740, 201] width 16 height 21
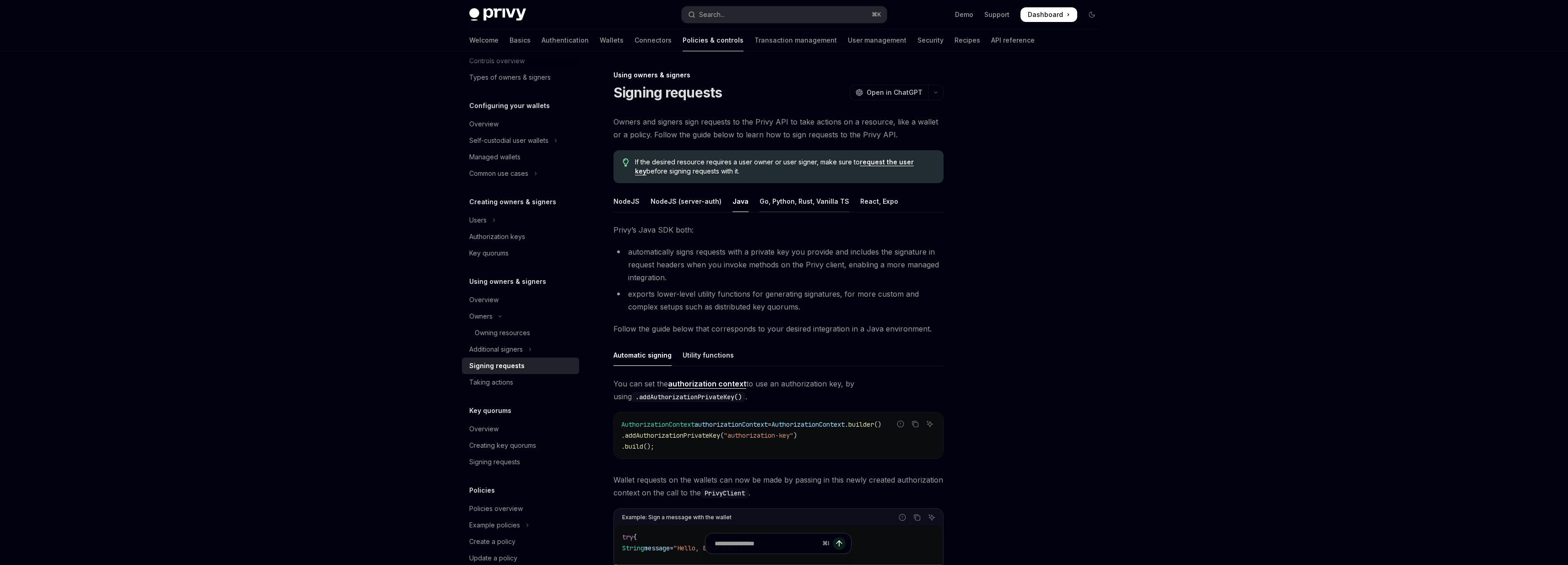
click at [787, 207] on div "Go, Python, Rust, Vanilla TS" at bounding box center [804, 201] width 90 height 21
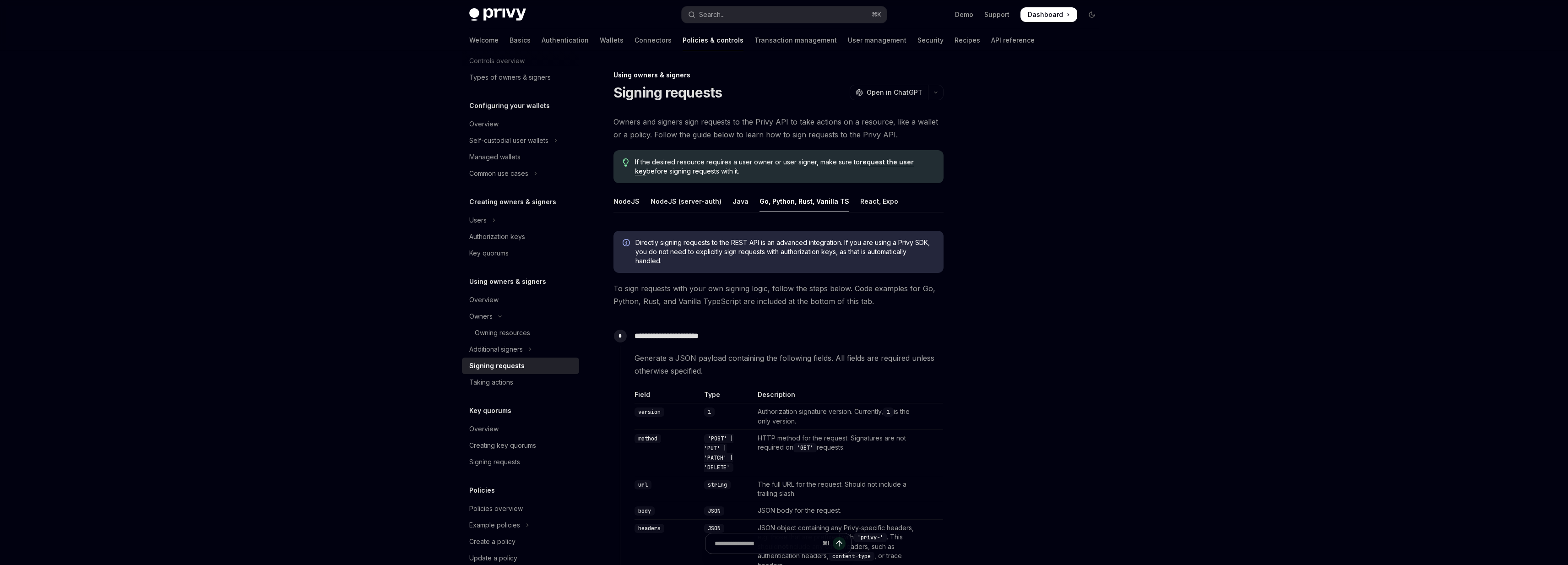
click at [710, 245] on span "Directly signing requests to the REST API is an advanced integration. If you ar…" at bounding box center [784, 251] width 299 height 28
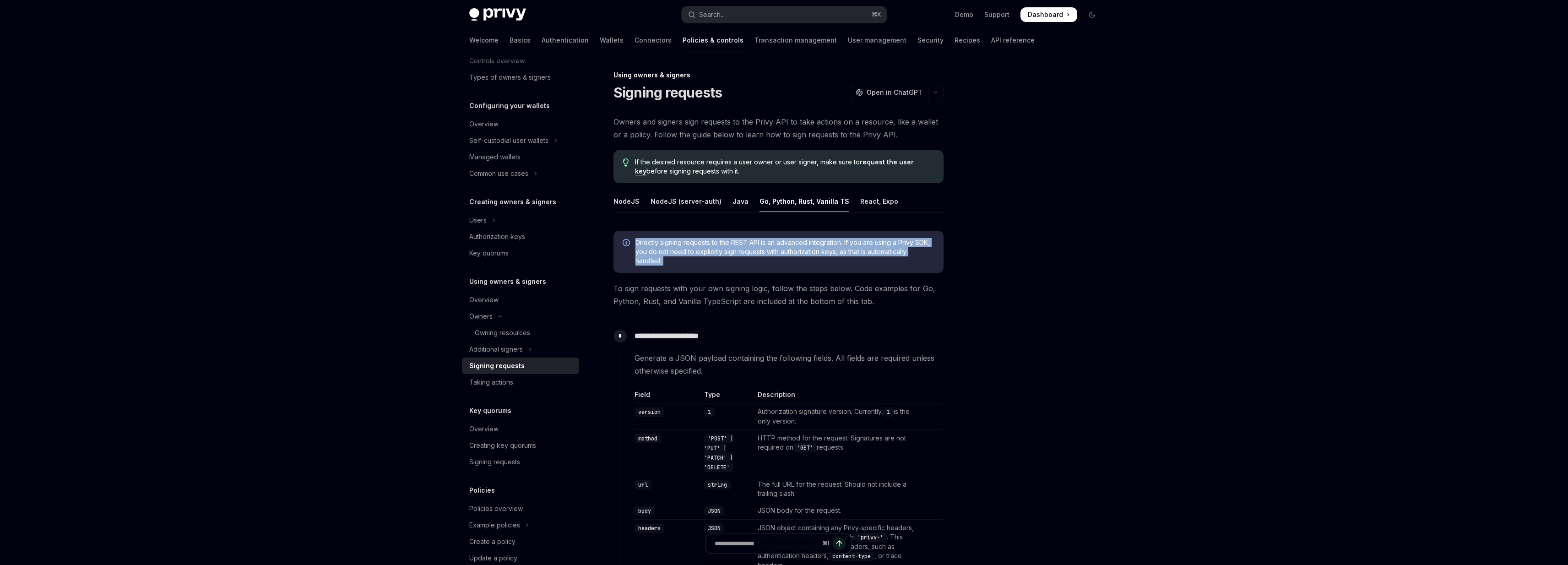
click at [710, 245] on span "Directly signing requests to the REST API is an advanced integration. If you ar…" at bounding box center [784, 251] width 299 height 28
click at [640, 242] on span "Directly signing requests to the REST API is an advanced integration. If you ar…" at bounding box center [784, 251] width 299 height 28
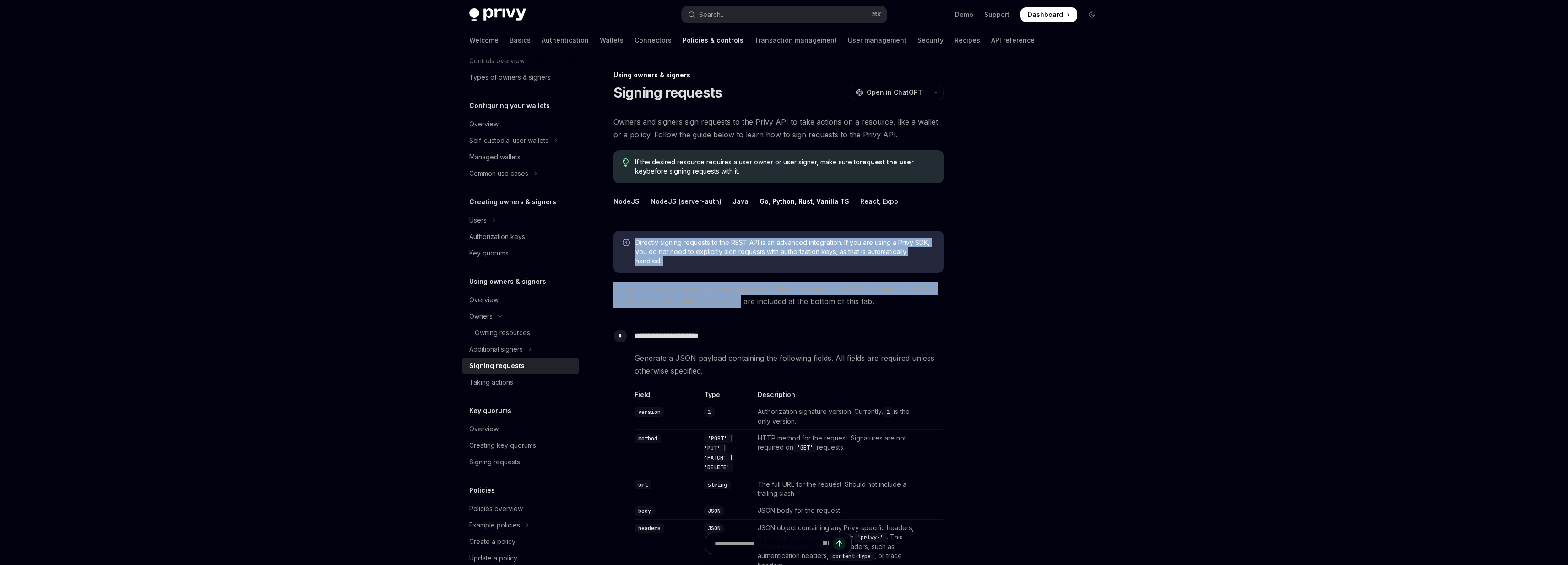
drag, startPoint x: 640, startPoint y: 242, endPoint x: 716, endPoint y: 300, distance: 95.6
click at [716, 300] on span "To sign requests with your own signing logic, follow the steps below. Code exam…" at bounding box center [778, 295] width 330 height 26
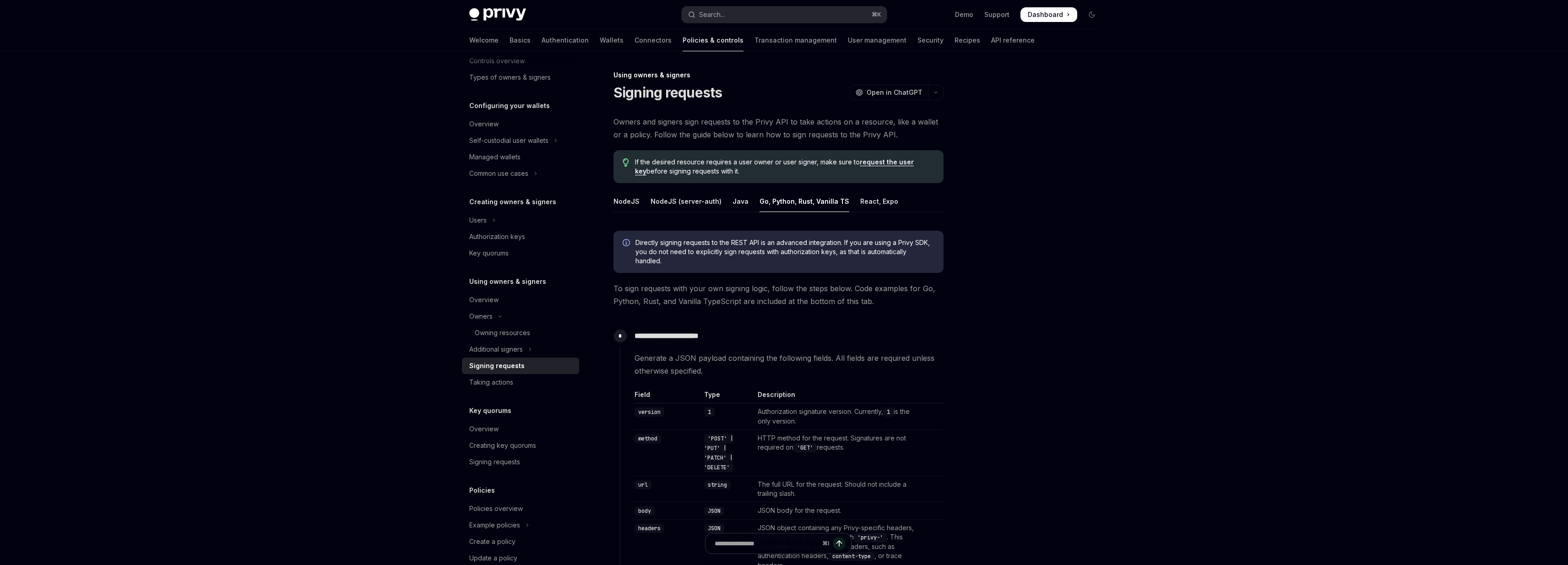
click at [626, 243] on icon "Info" at bounding box center [626, 243] width 7 height 7
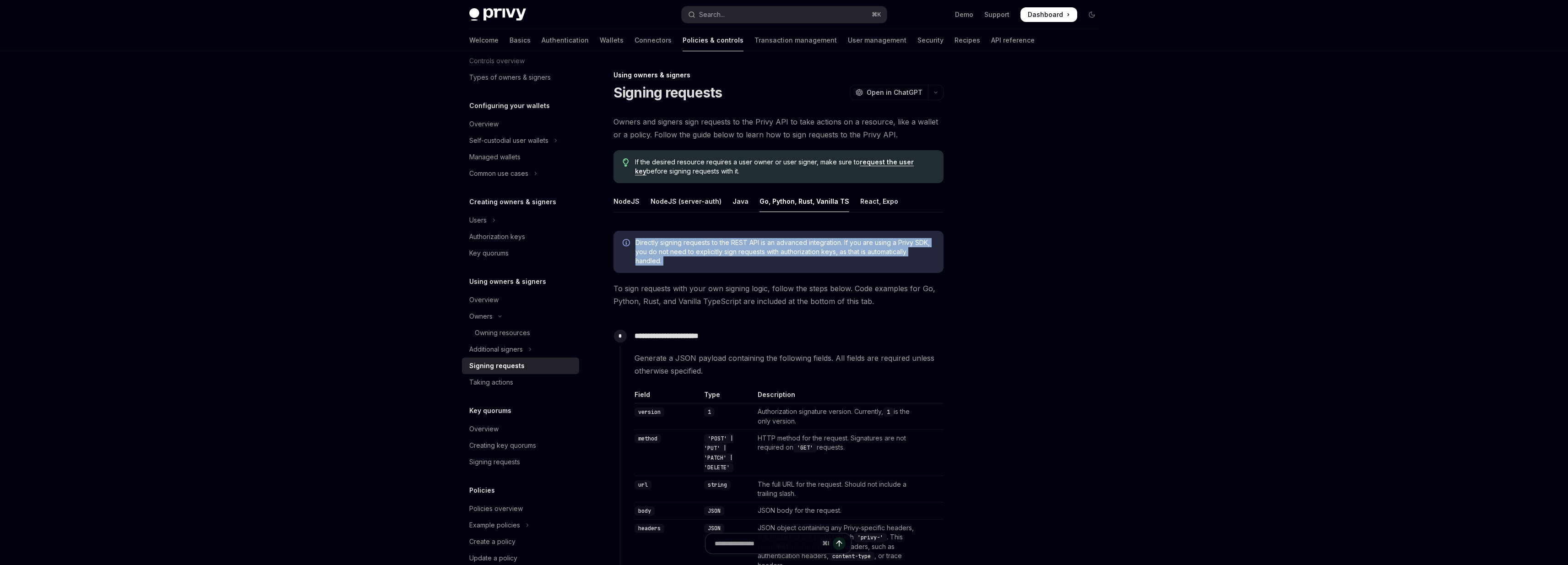
click at [626, 243] on icon "Info" at bounding box center [626, 243] width 7 height 7
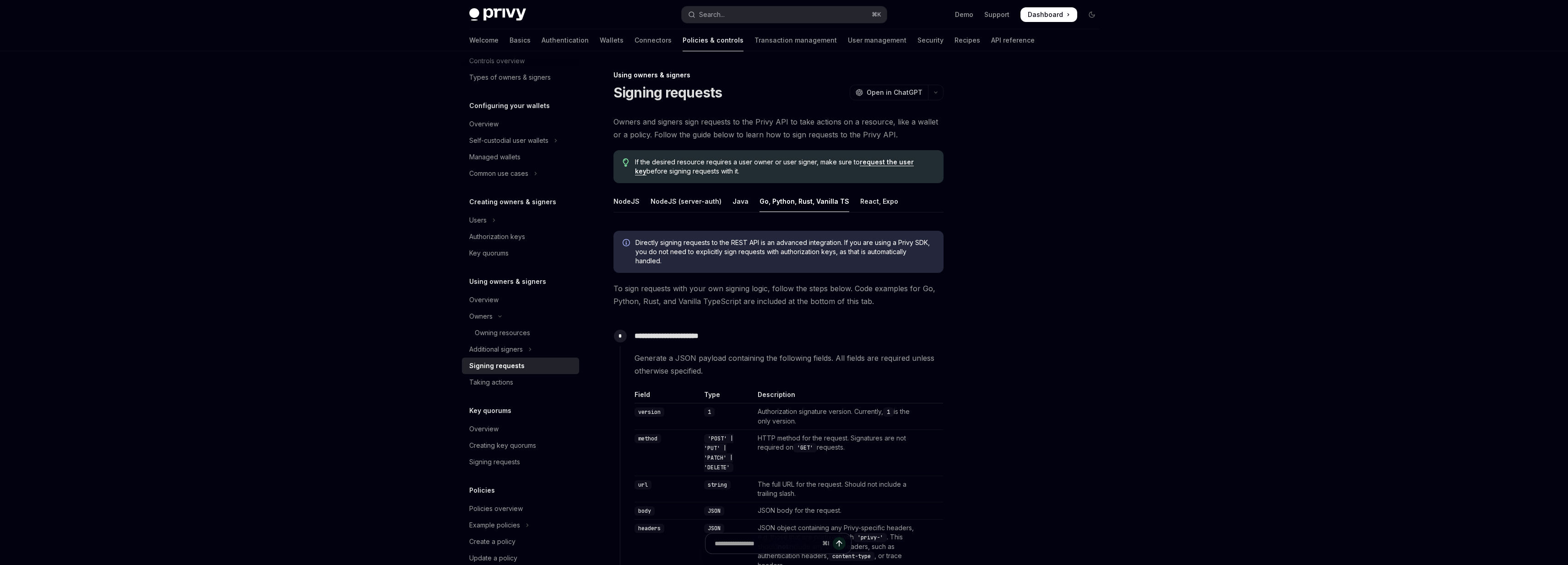
click at [620, 124] on span "Owners and signers sign requests to the Privy API to take actions on a resource…" at bounding box center [778, 128] width 330 height 26
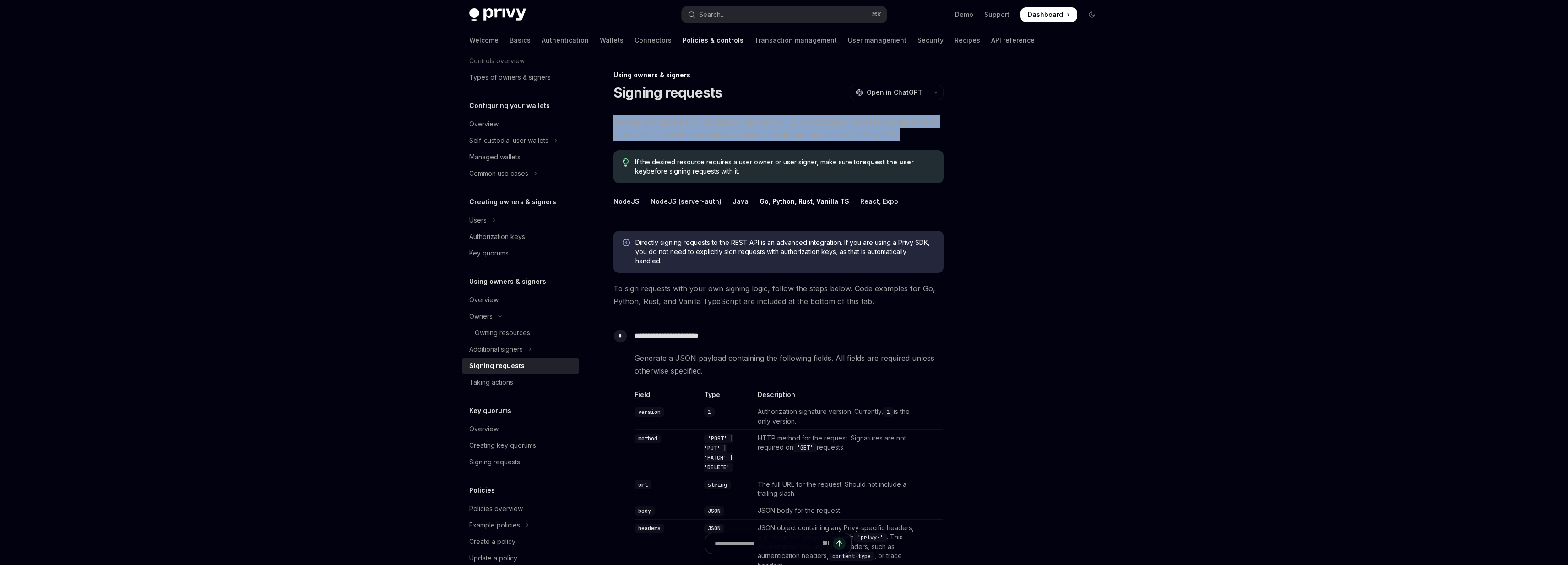
click at [620, 124] on span "Owners and signers sign requests to the Privy API to take actions on a resource…" at bounding box center [778, 128] width 330 height 26
click at [630, 130] on span "Owners and signers sign requests to the Privy API to take actions on a resource…" at bounding box center [778, 128] width 330 height 26
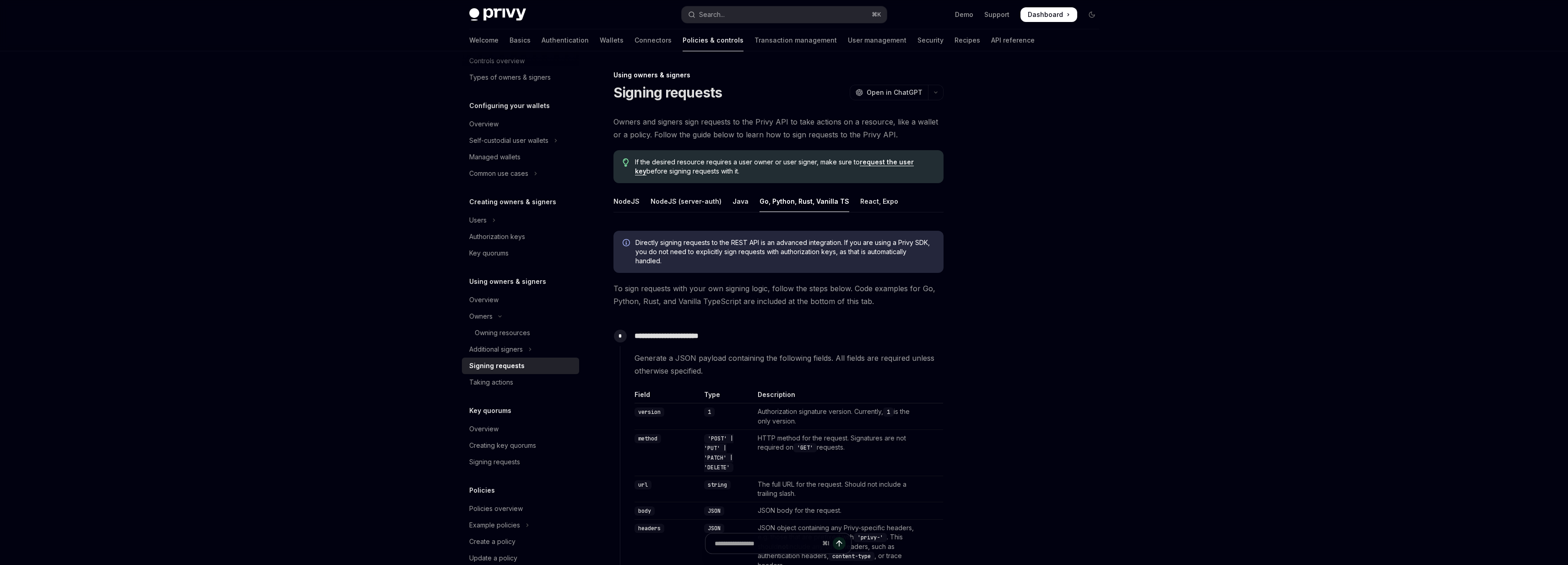
click at [991, 142] on div at bounding box center [1037, 317] width 139 height 495
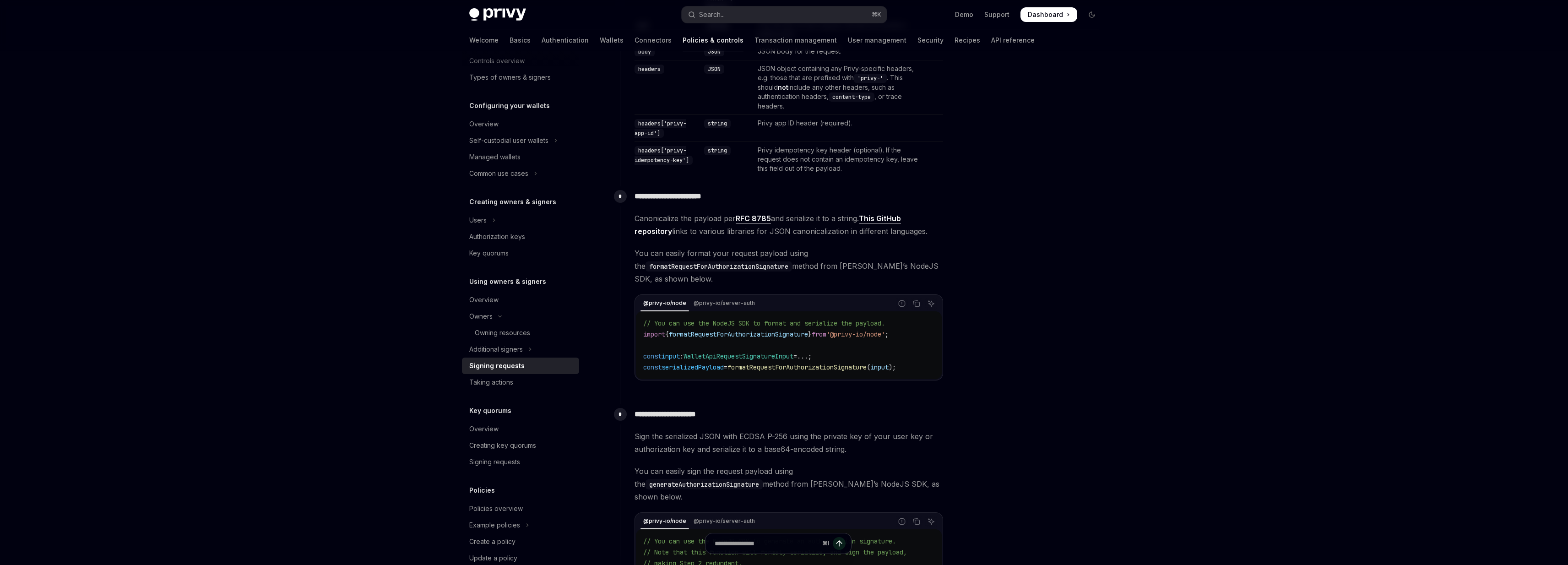
scroll to position [460, 0]
click at [514, 384] on div "Taking actions" at bounding box center [521, 382] width 105 height 11
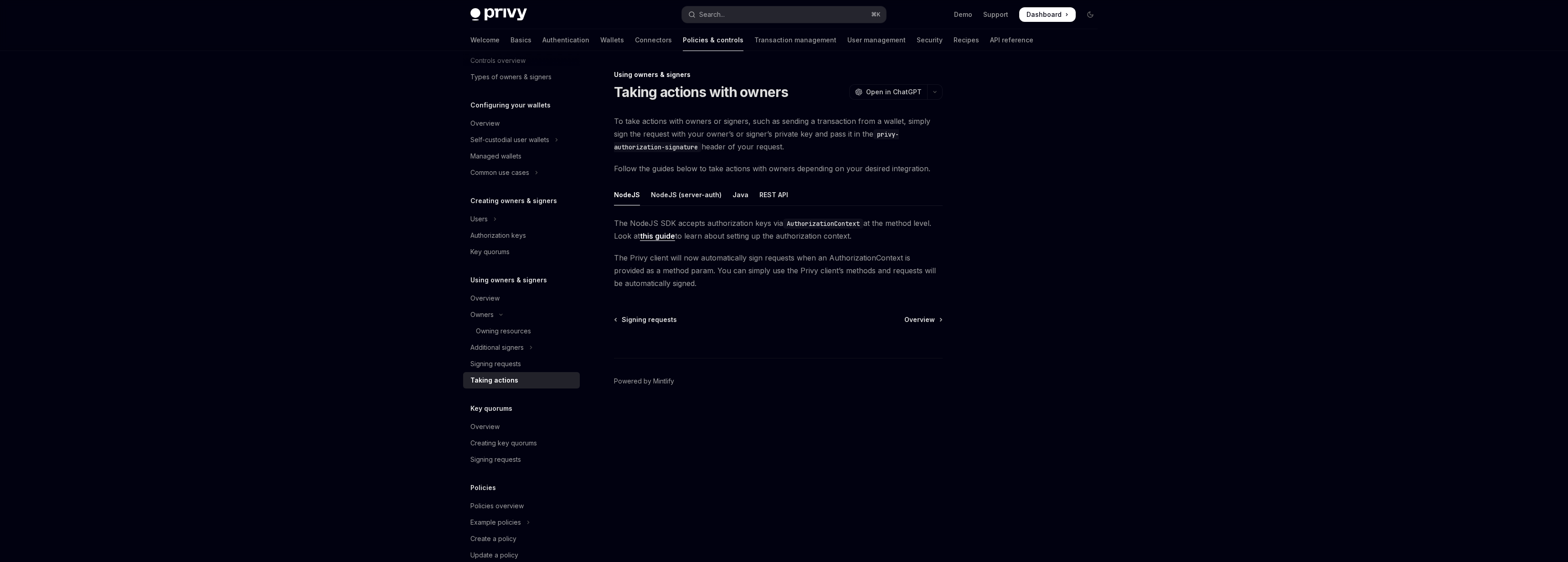
click at [624, 117] on span "To take actions with owners or signers, such as sending a transaction from a wa…" at bounding box center [779, 134] width 329 height 38
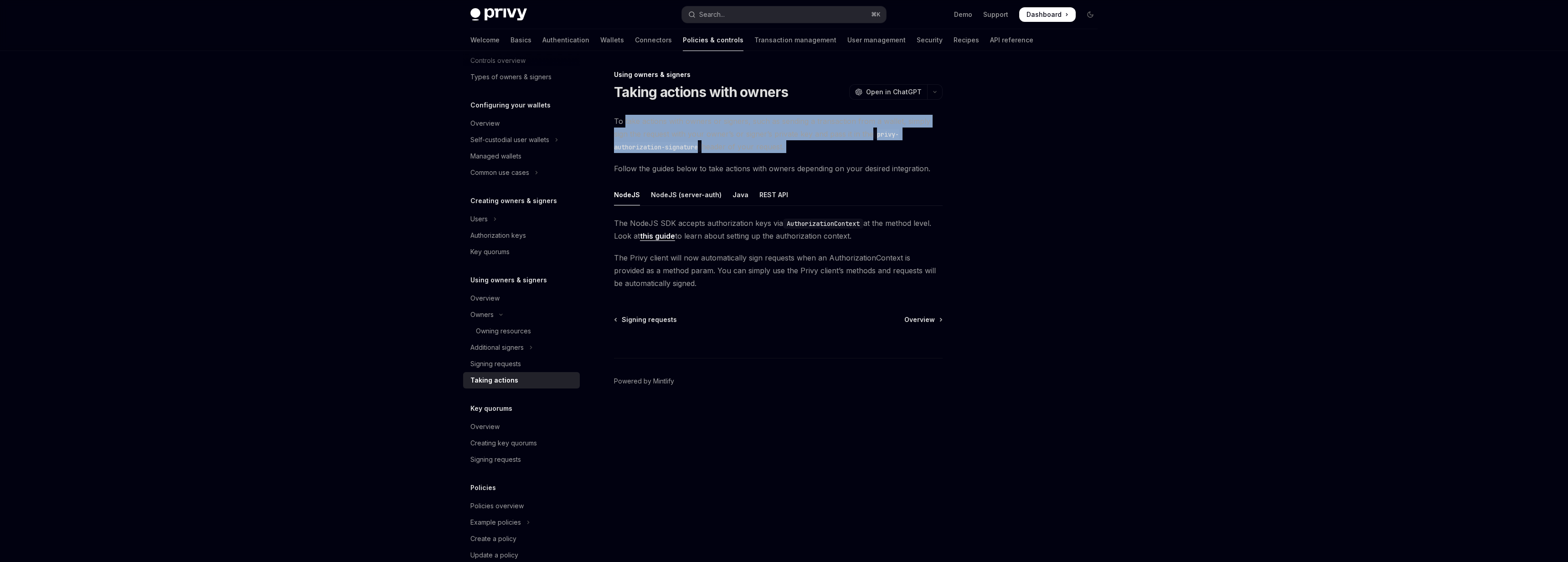
drag, startPoint x: 624, startPoint y: 117, endPoint x: 797, endPoint y: 144, distance: 175.1
click at [797, 144] on span "To take actions with owners or signers, such as sending a transaction from a wa…" at bounding box center [779, 134] width 329 height 38
drag, startPoint x: 797, startPoint y: 144, endPoint x: 610, endPoint y: 123, distance: 188.2
click at [610, 123] on div "Using owners & signers Taking actions with owners OpenAI Open in ChatGPT OpenAI…" at bounding box center [693, 316] width 503 height 493
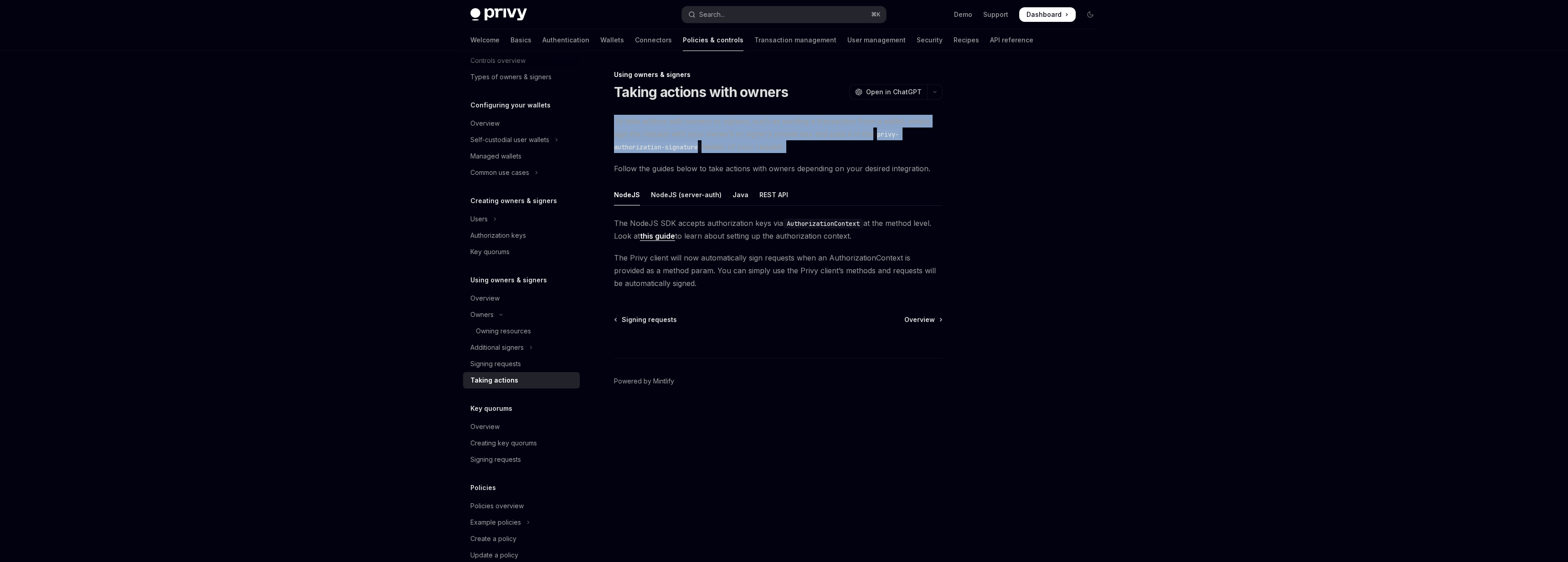
click at [610, 123] on div "Using owners & signers Taking actions with owners OpenAI Open in ChatGPT OpenAI…" at bounding box center [693, 316] width 503 height 493
drag, startPoint x: 610, startPoint y: 123, endPoint x: 828, endPoint y: 159, distance: 221.0
click at [828, 159] on div "Using owners & signers Taking actions with owners OpenAI Open in ChatGPT OpenAI…" at bounding box center [693, 316] width 503 height 493
click at [828, 159] on div "To take actions with owners or signers, such as sending a transaction from a wa…" at bounding box center [779, 203] width 329 height 175
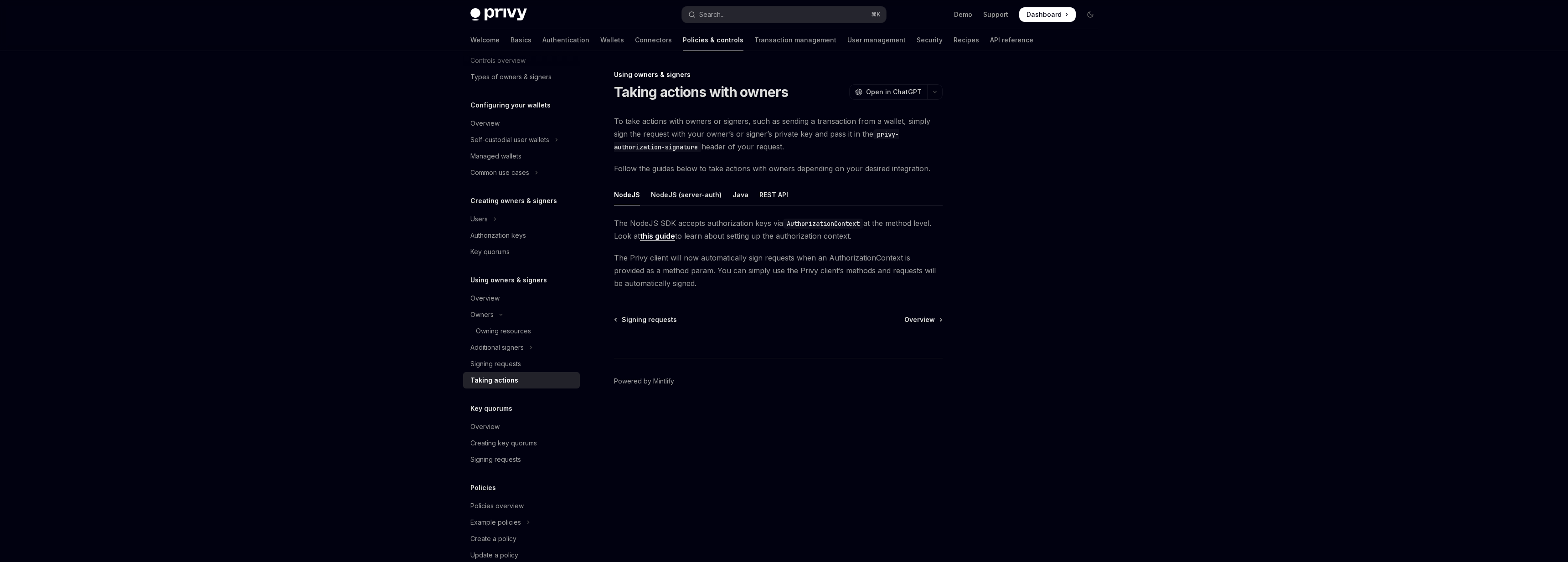
click at [612, 122] on div "Using owners & signers Taking actions with owners OpenAI Open in ChatGPT OpenAI…" at bounding box center [693, 316] width 503 height 493
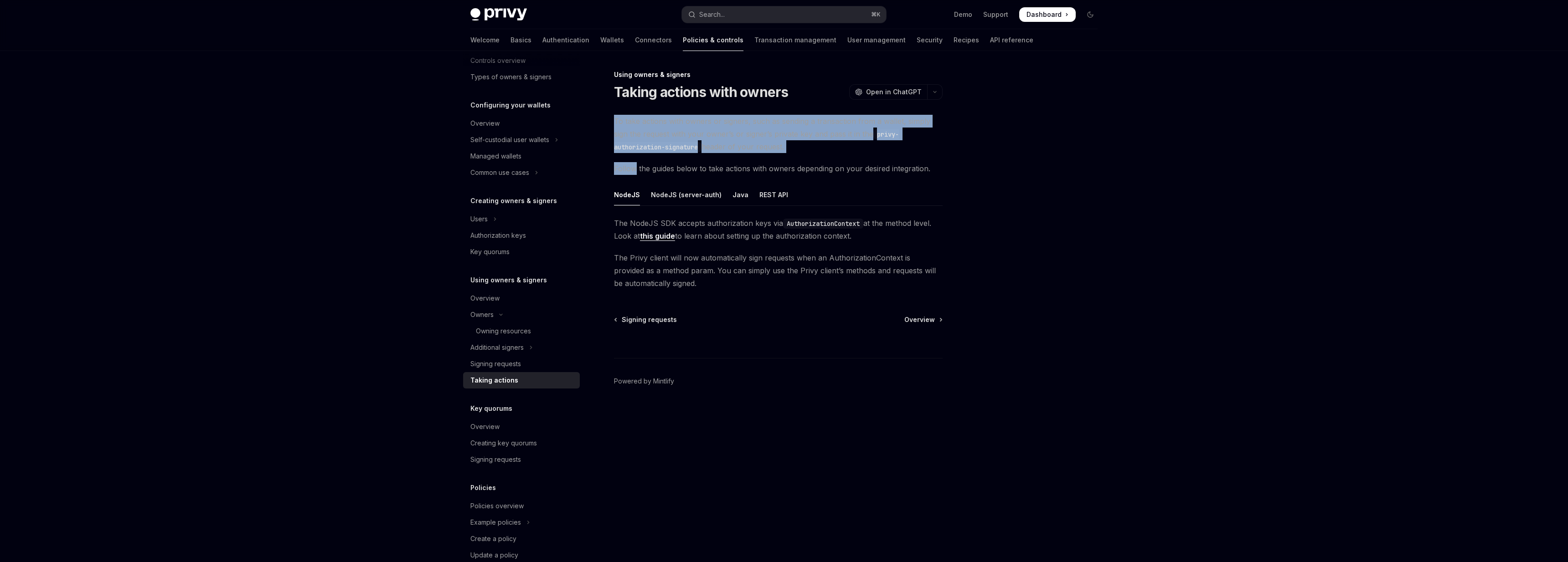
drag, startPoint x: 612, startPoint y: 122, endPoint x: 614, endPoint y: 170, distance: 48.0
click at [614, 170] on div "Using owners & signers Taking actions with owners OpenAI Open in ChatGPT OpenAI…" at bounding box center [693, 316] width 503 height 493
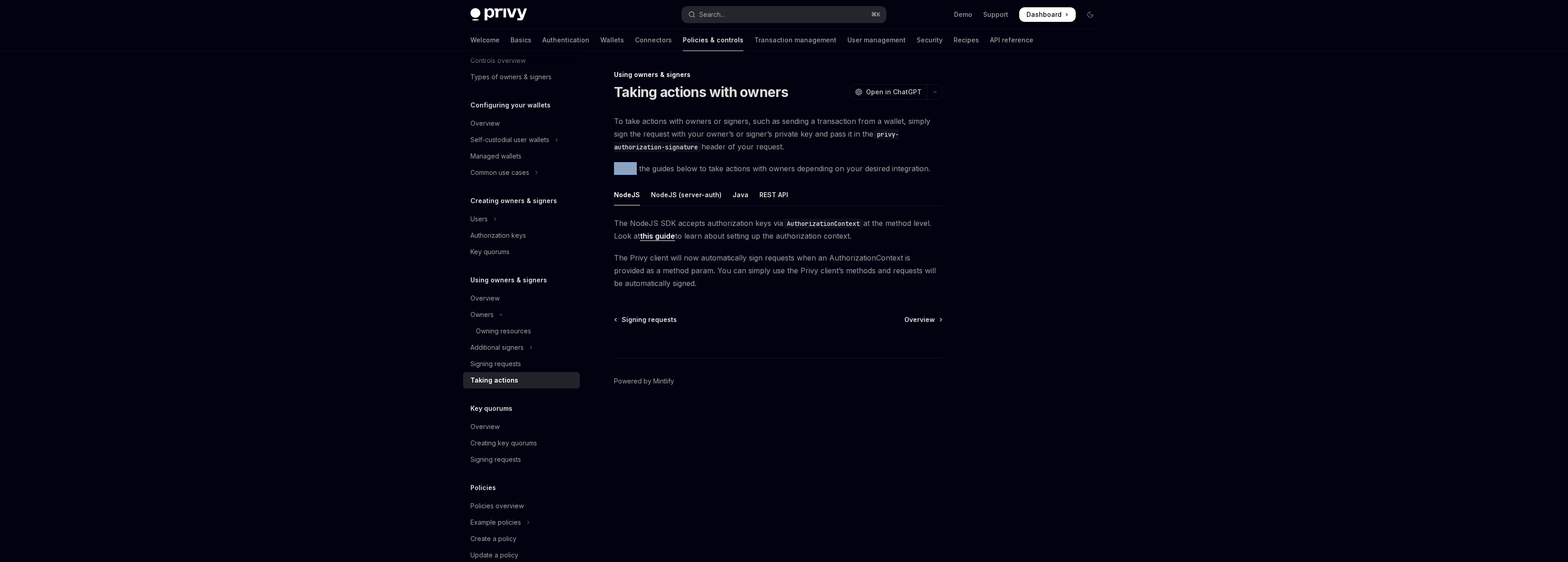
click at [614, 170] on div "Using owners & signers Taking actions with owners OpenAI Open in ChatGPT OpenAI…" at bounding box center [693, 316] width 503 height 493
click at [760, 196] on div "REST API" at bounding box center [774, 195] width 29 height 21
click at [616, 226] on span "First, given your request, format the request and sign it per this guide ." at bounding box center [779, 223] width 329 height 13
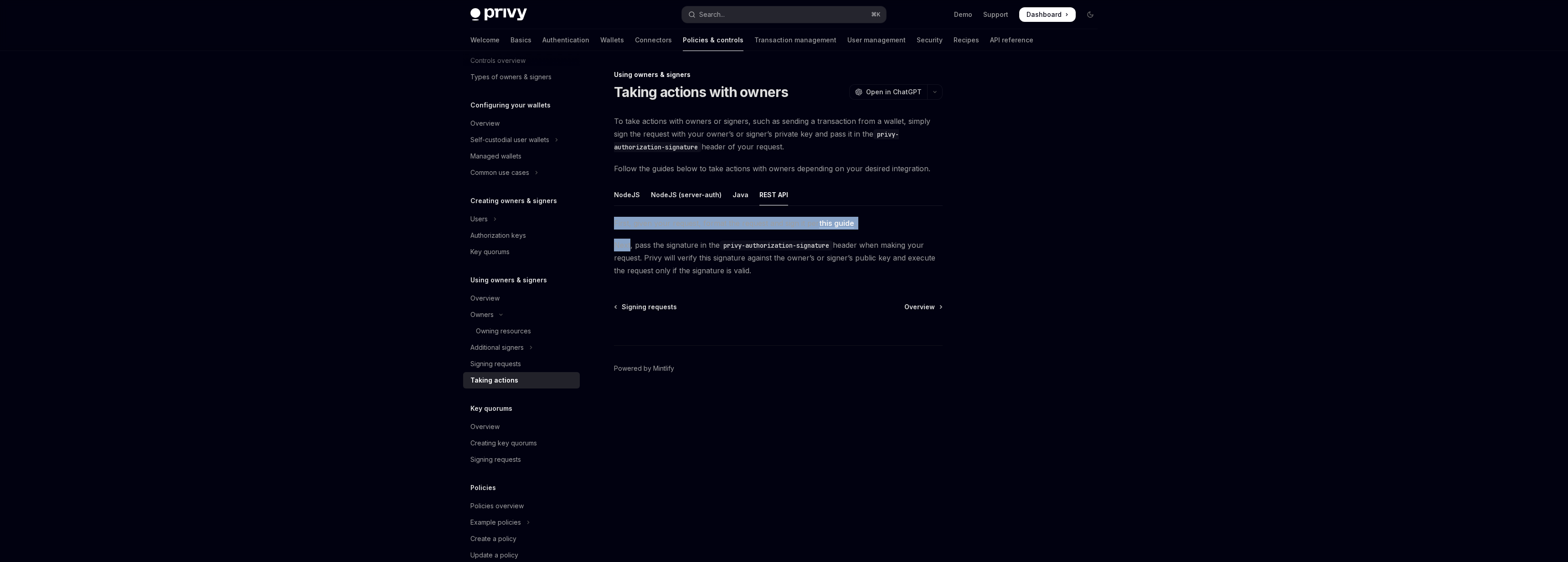
drag, startPoint x: 616, startPoint y: 226, endPoint x: 620, endPoint y: 247, distance: 21.4
click at [620, 247] on div "First, given your request, format the request and sign it per this guide . Next…" at bounding box center [779, 246] width 329 height 60
click at [617, 246] on span "Next, pass the signature in the privy-authorization-signature header when makin…" at bounding box center [779, 257] width 329 height 38
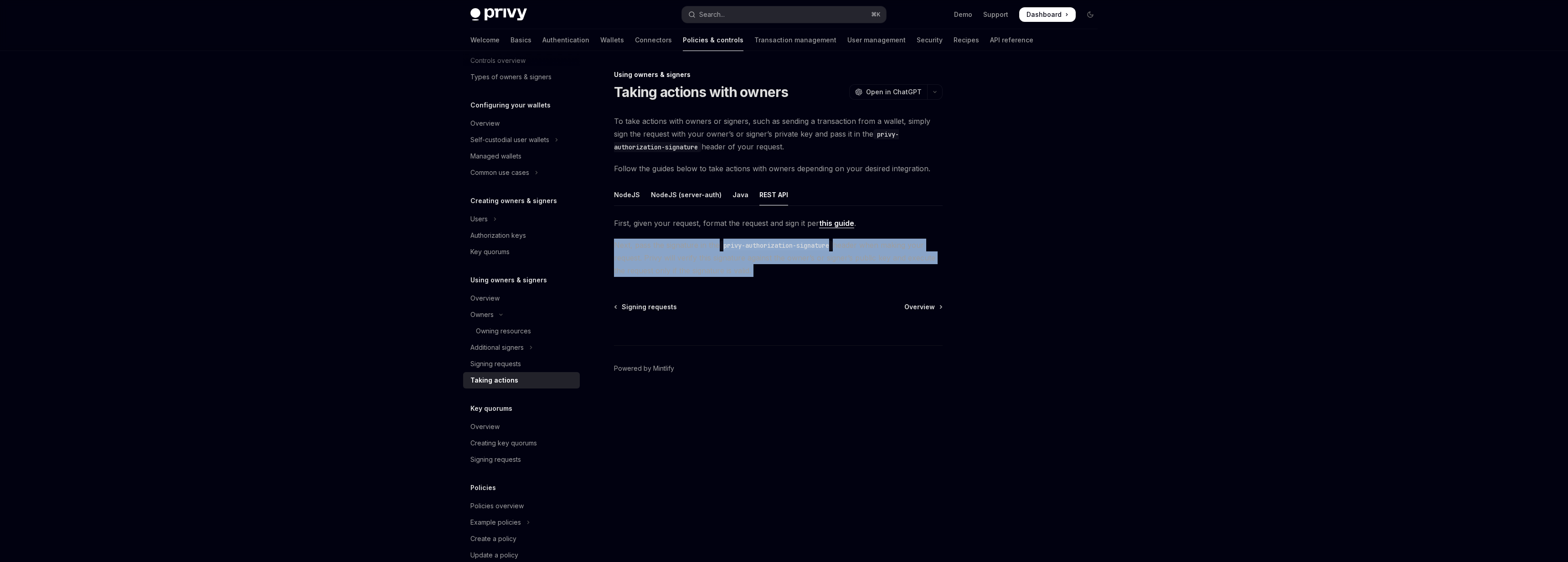
drag, startPoint x: 617, startPoint y: 246, endPoint x: 758, endPoint y: 268, distance: 142.7
click at [758, 268] on span "Next, pass the signature in the privy-authorization-signature header when makin…" at bounding box center [779, 257] width 329 height 38
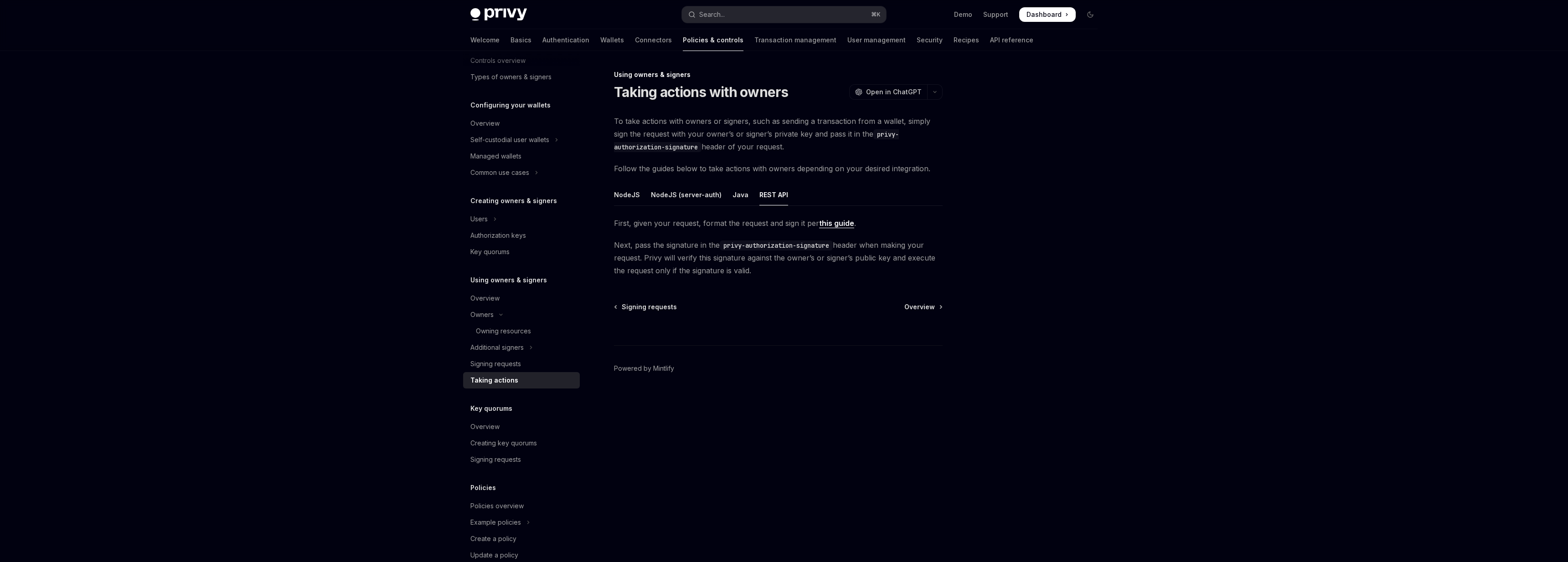
click at [731, 245] on code "privy-authorization-signature" at bounding box center [776, 245] width 113 height 10
drag, startPoint x: 731, startPoint y: 245, endPoint x: 800, endPoint y: 245, distance: 69.0
click at [800, 245] on code "privy-authorization-signature" at bounding box center [776, 245] width 113 height 10
copy code "privy-authorization-signature"
click at [855, 249] on span "Next, pass the signature in the privy-authorization-signature header when makin…" at bounding box center [779, 257] width 329 height 38
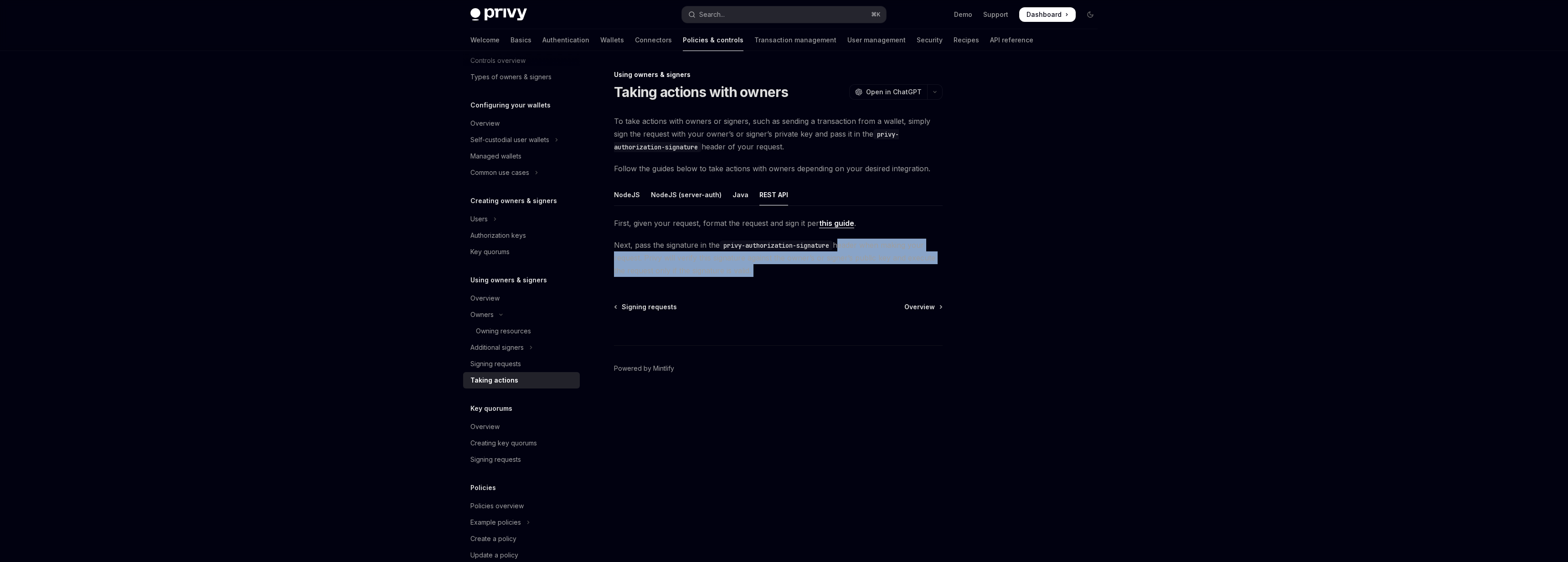
drag, startPoint x: 855, startPoint y: 249, endPoint x: 791, endPoint y: 269, distance: 67.1
click at [791, 269] on span "Next, pass the signature in the privy-authorization-signature header when makin…" at bounding box center [779, 257] width 329 height 38
drag, startPoint x: 791, startPoint y: 269, endPoint x: 618, endPoint y: 248, distance: 174.3
click at [618, 248] on span "Next, pass the signature in the privy-authorization-signature header when makin…" at bounding box center [779, 257] width 329 height 38
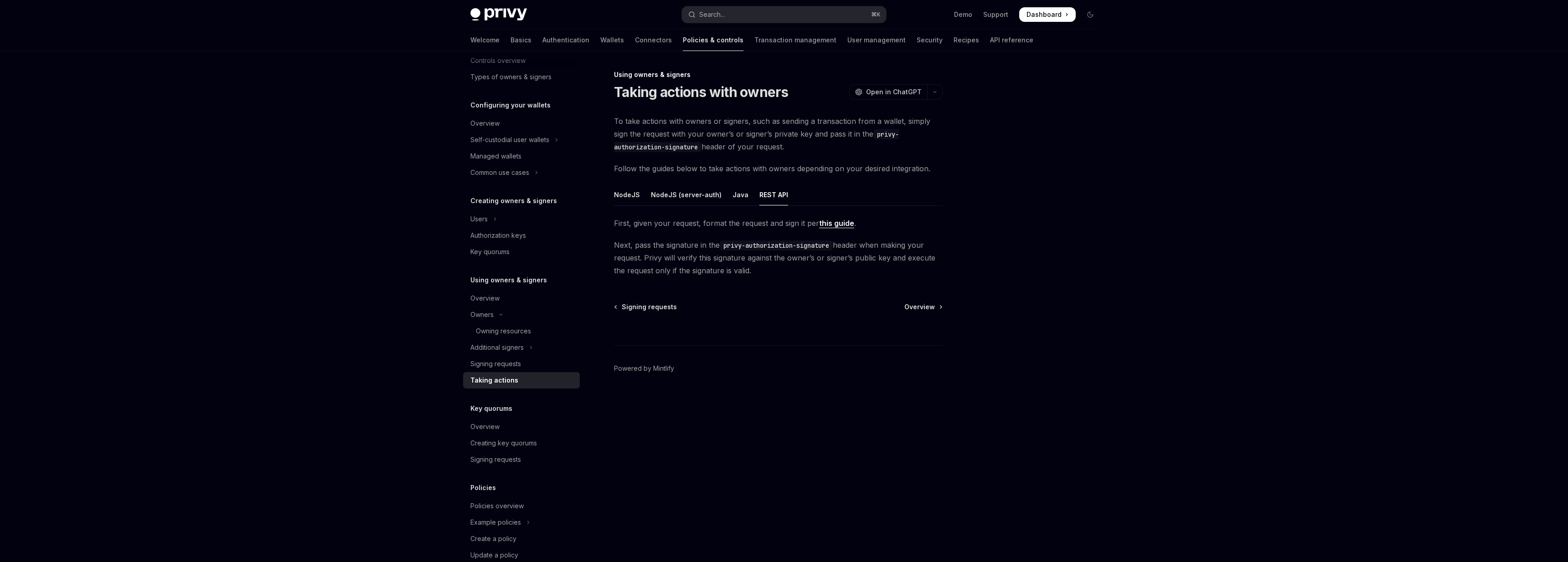
click at [617, 115] on span "To take actions with owners or signers, such as sending a transaction from a wa…" at bounding box center [779, 134] width 329 height 38
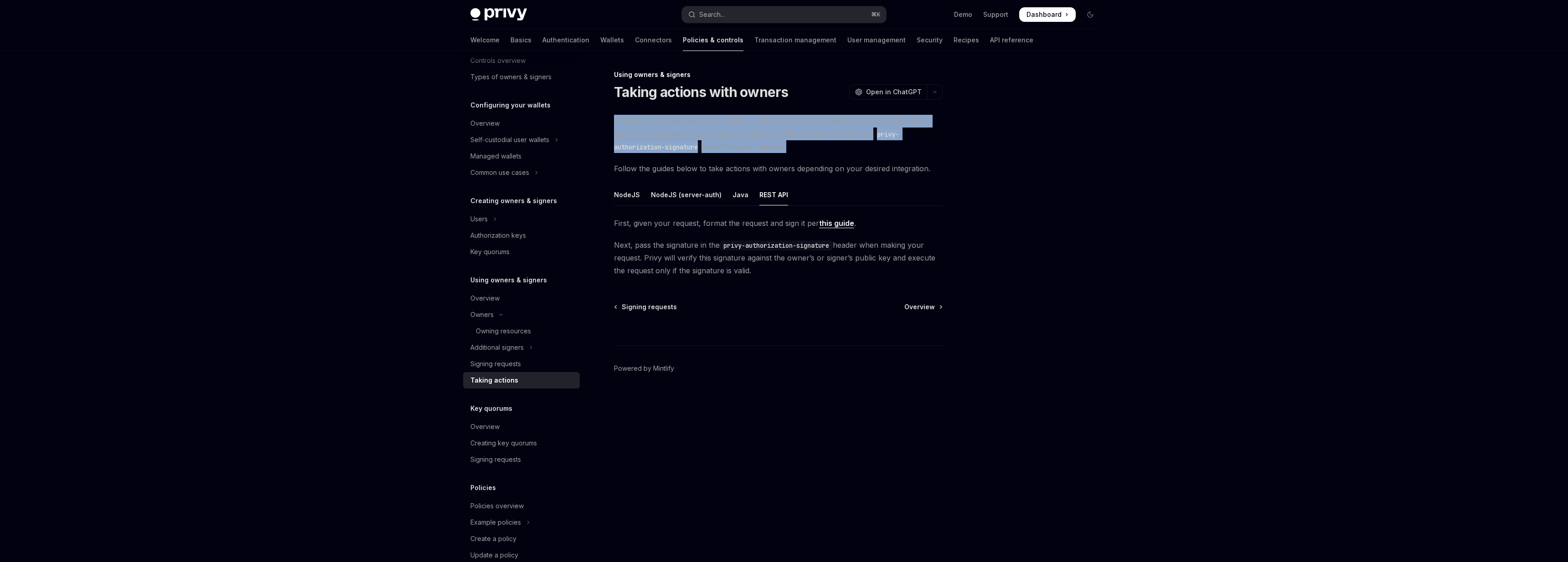
drag, startPoint x: 617, startPoint y: 114, endPoint x: 810, endPoint y: 152, distance: 196.7
click at [810, 152] on span "To take actions with owners or signers, such as sending a transaction from a wa…" at bounding box center [779, 134] width 329 height 38
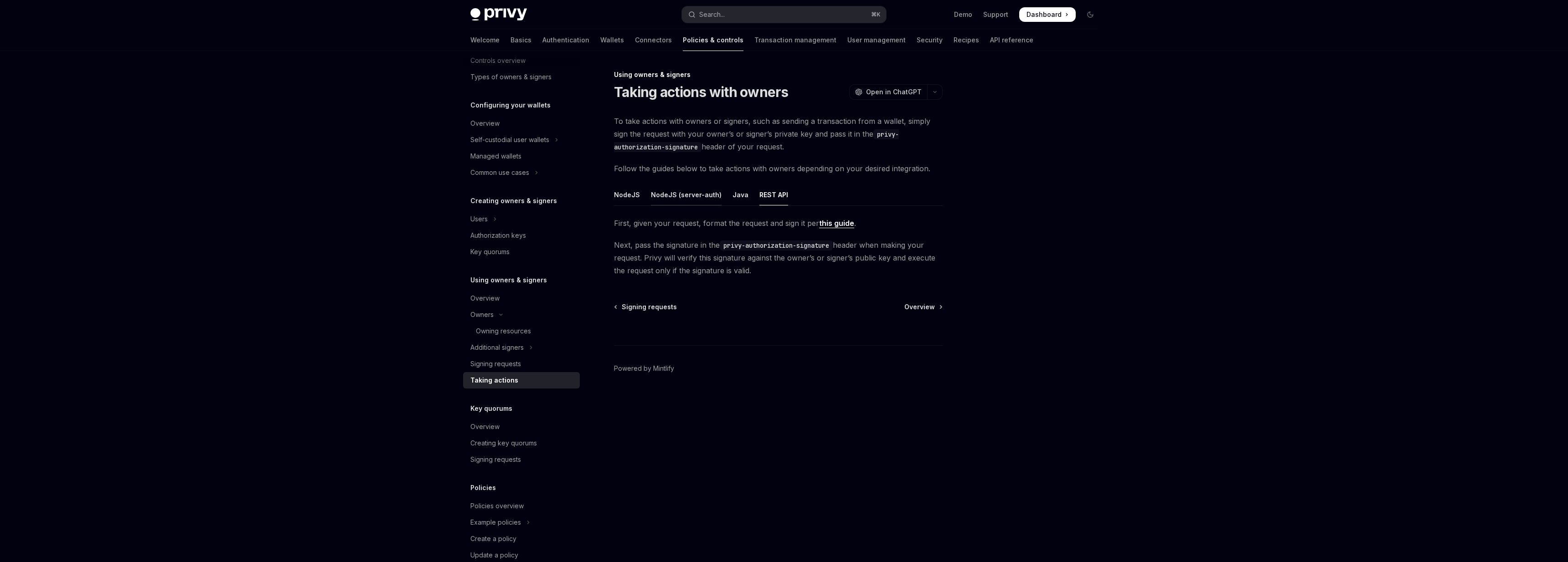
click at [656, 195] on div "NodeJS (server-auth)" at bounding box center [686, 195] width 71 height 21
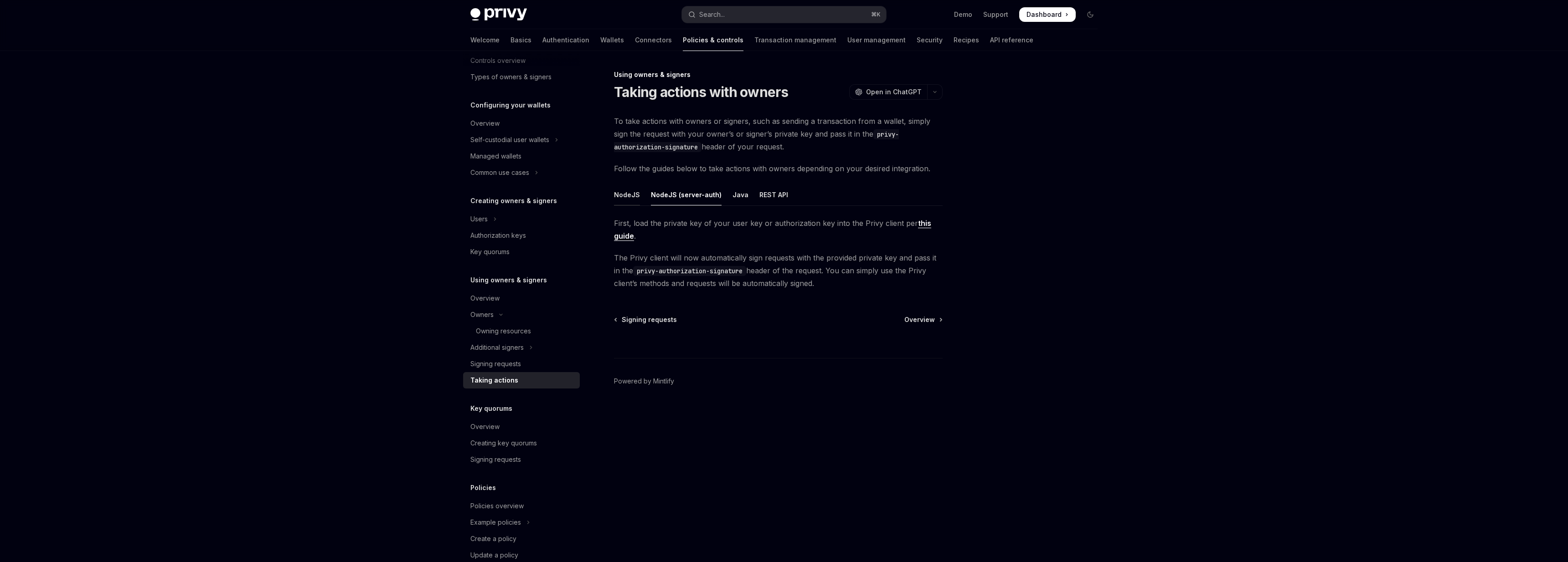
click at [634, 195] on div "NodeJS" at bounding box center [627, 195] width 26 height 21
click at [763, 196] on div "REST API" at bounding box center [774, 195] width 29 height 21
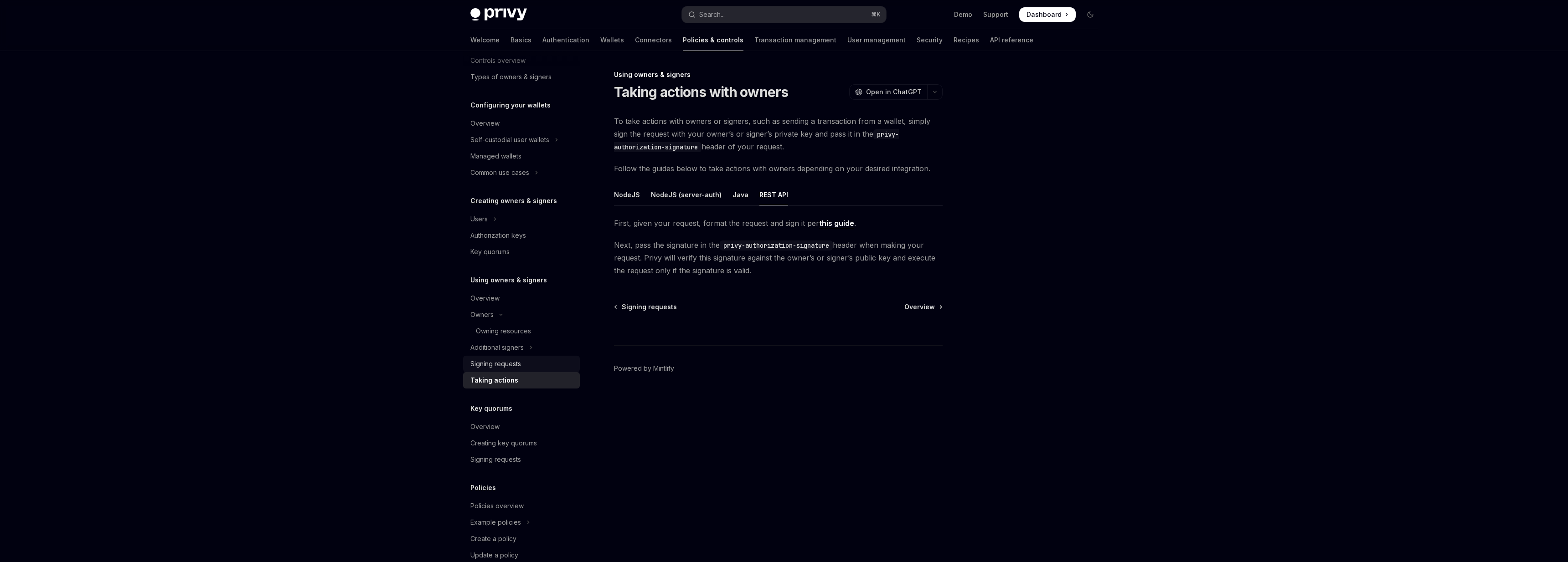
click at [519, 357] on link "Signing requests" at bounding box center [522, 364] width 117 height 16
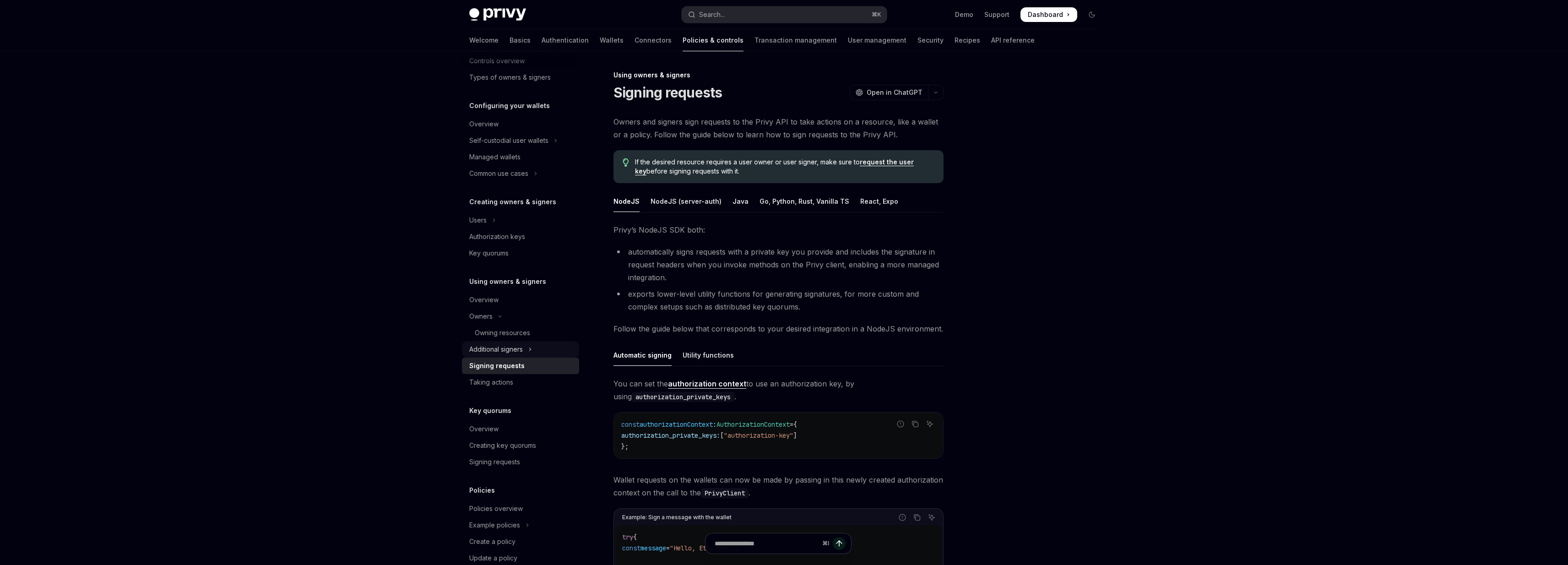
click at [520, 348] on div "Additional signers" at bounding box center [496, 349] width 54 height 11
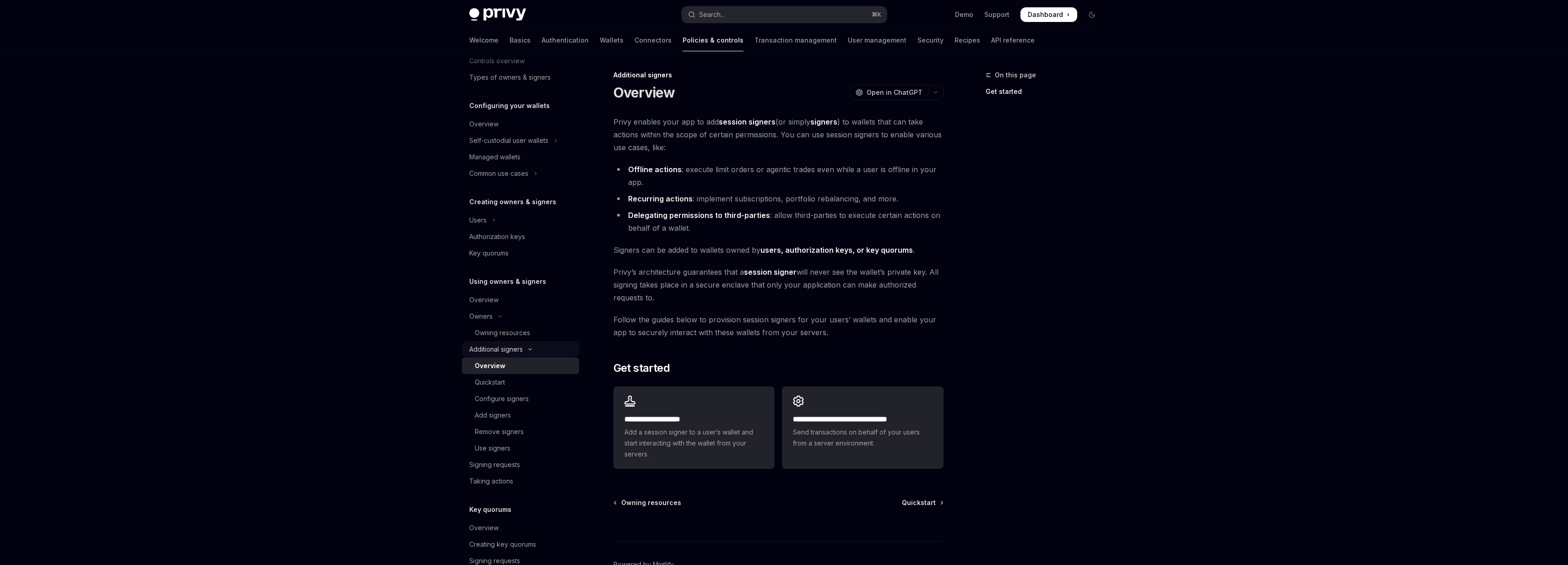
click at [520, 348] on div "Additional signers" at bounding box center [496, 349] width 54 height 11
click at [507, 370] on div "Signing requests" at bounding box center [495, 366] width 51 height 11
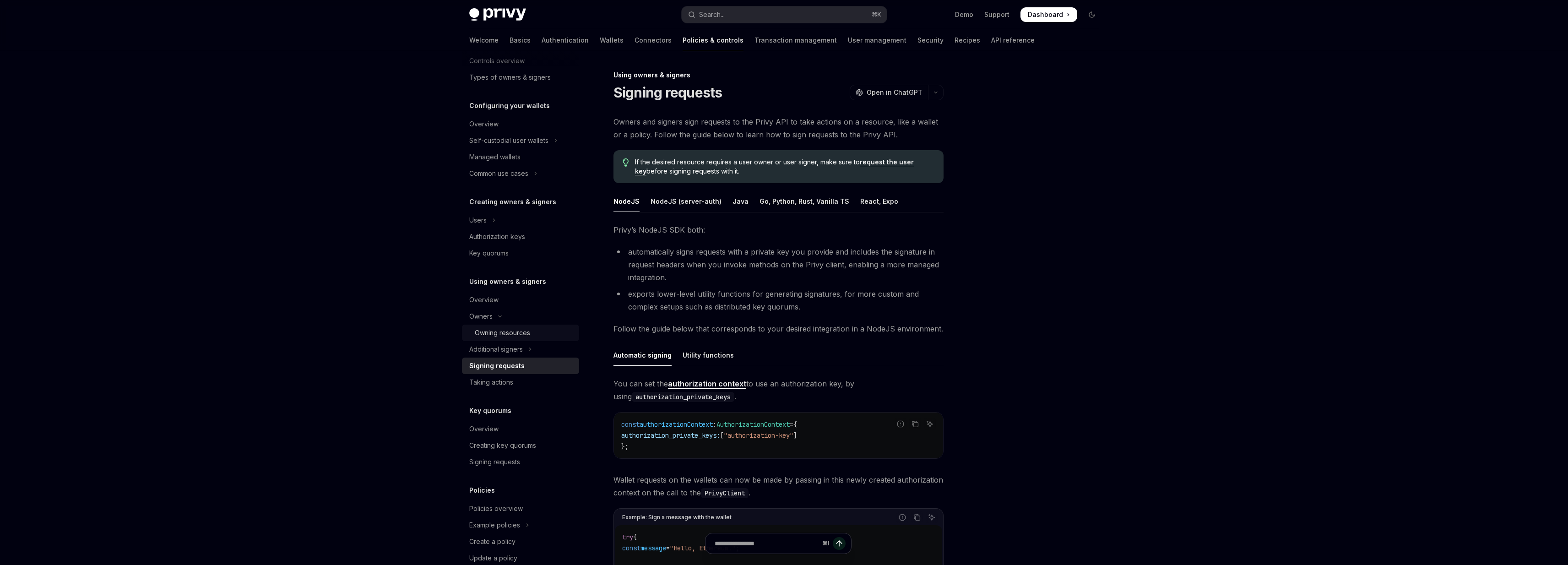
click at [511, 332] on div "Owning resources" at bounding box center [502, 333] width 56 height 11
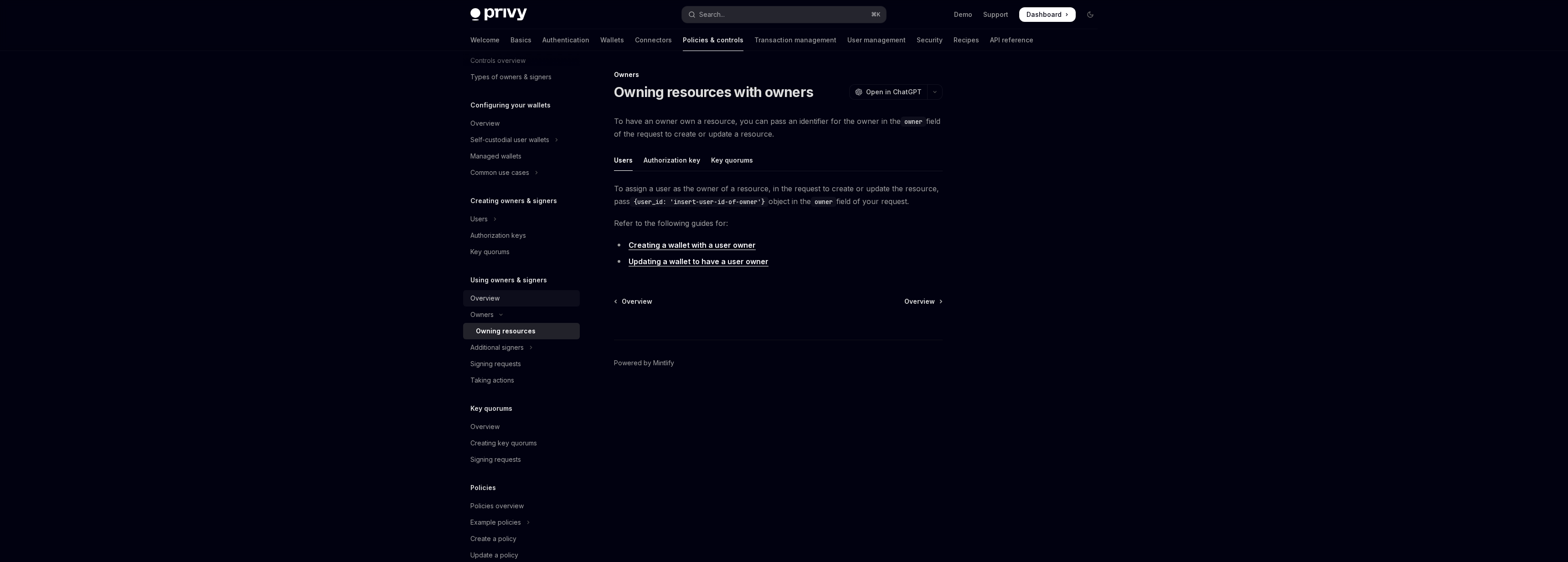
click at [484, 290] on link "Overview" at bounding box center [522, 298] width 117 height 16
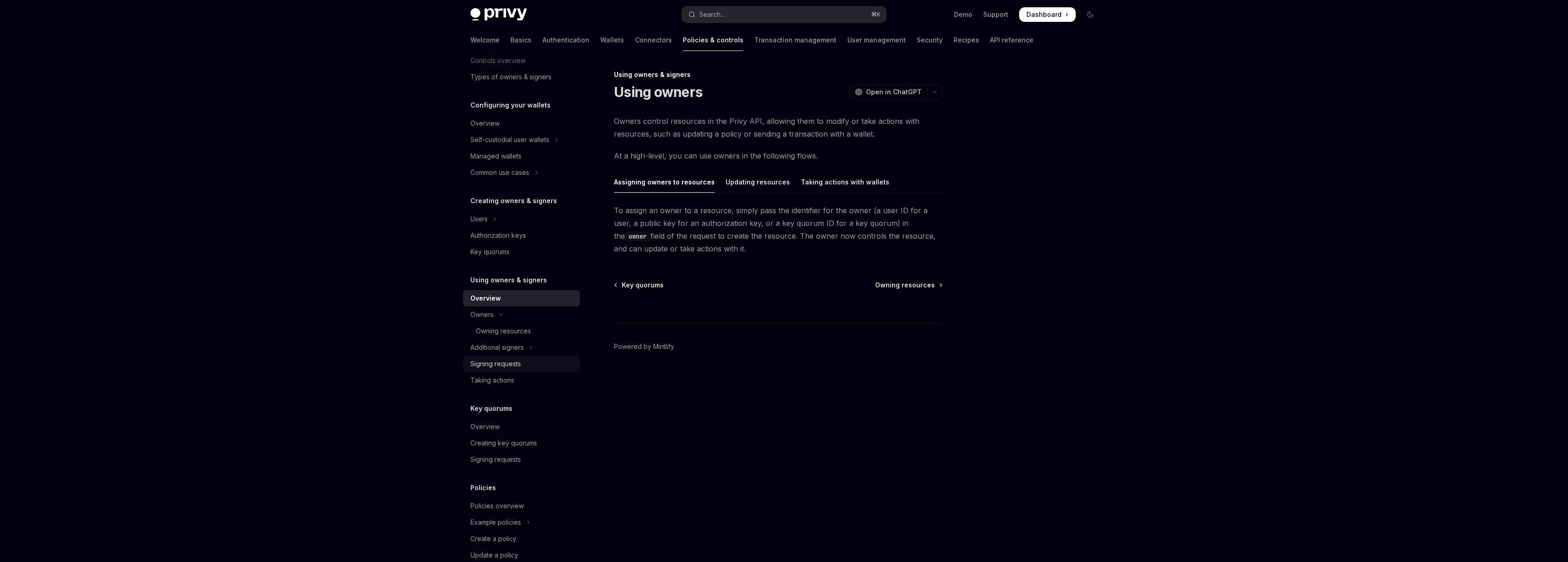
click at [473, 365] on div "Signing requests" at bounding box center [495, 364] width 51 height 11
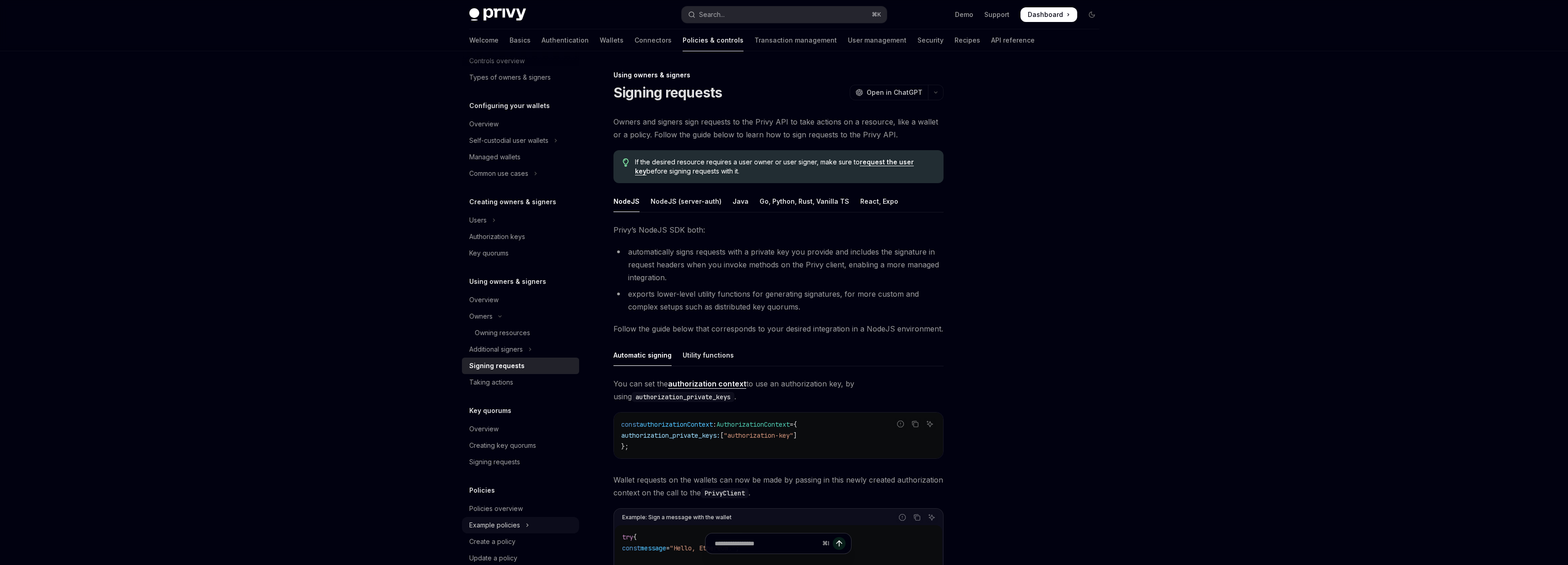
type textarea "*"
